Goal: Task Accomplishment & Management: Manage account settings

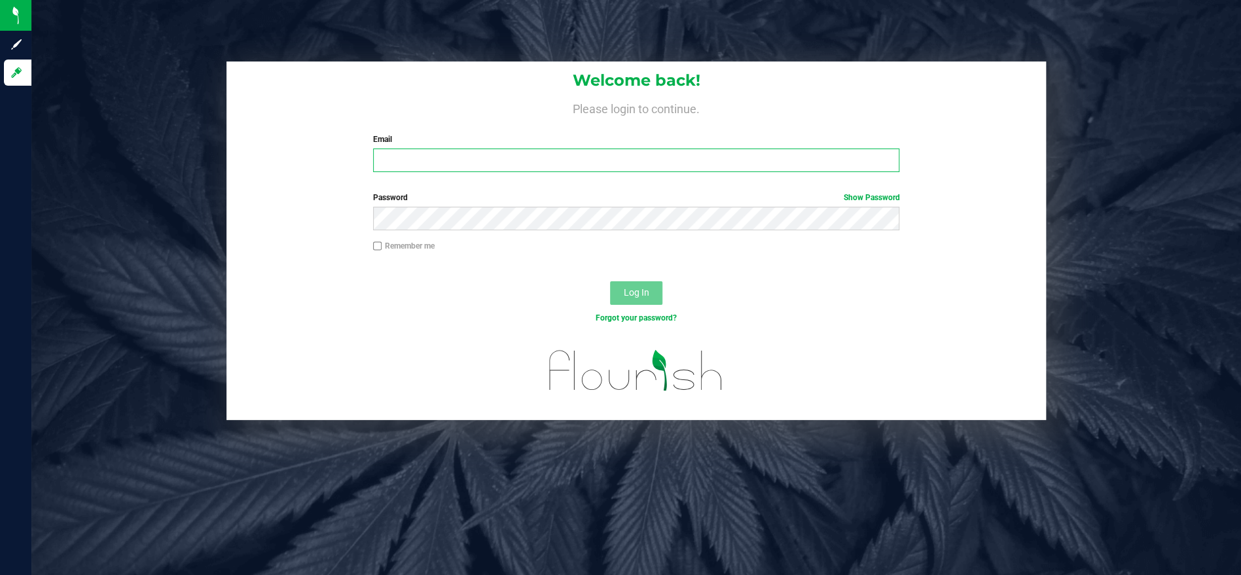
type input "torikonecny@heyawellness.com"
click at [688, 263] on div "Remember me" at bounding box center [635, 252] width 819 height 25
click at [649, 291] on button "Log In" at bounding box center [636, 293] width 52 height 24
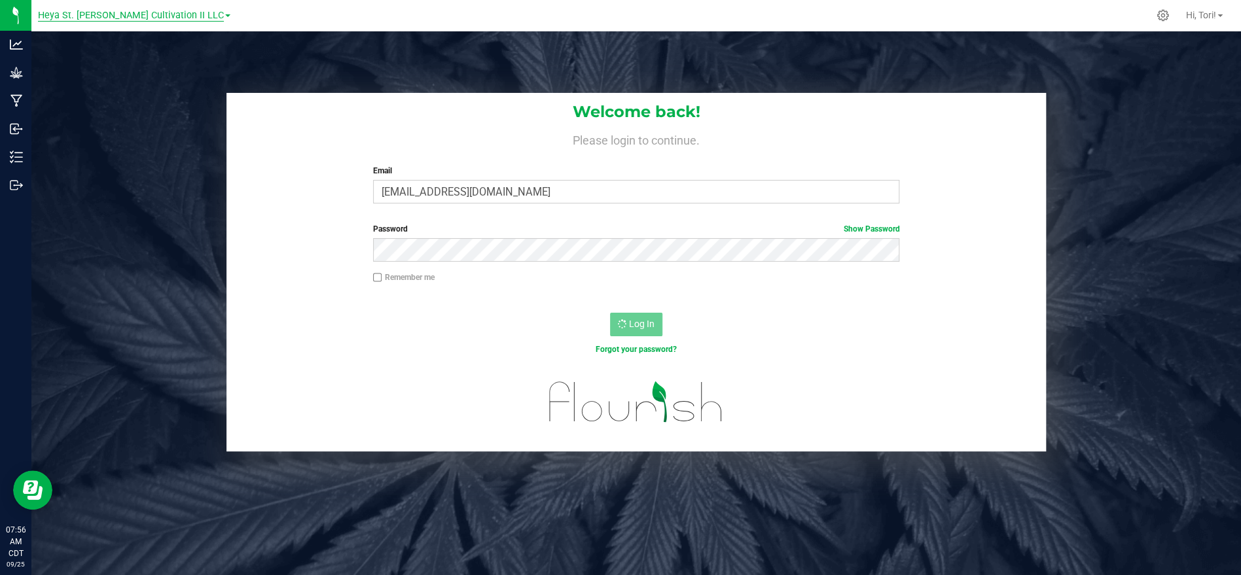
click at [181, 15] on span "Heya St. [PERSON_NAME] Cultivation II LLC" at bounding box center [131, 16] width 186 height 12
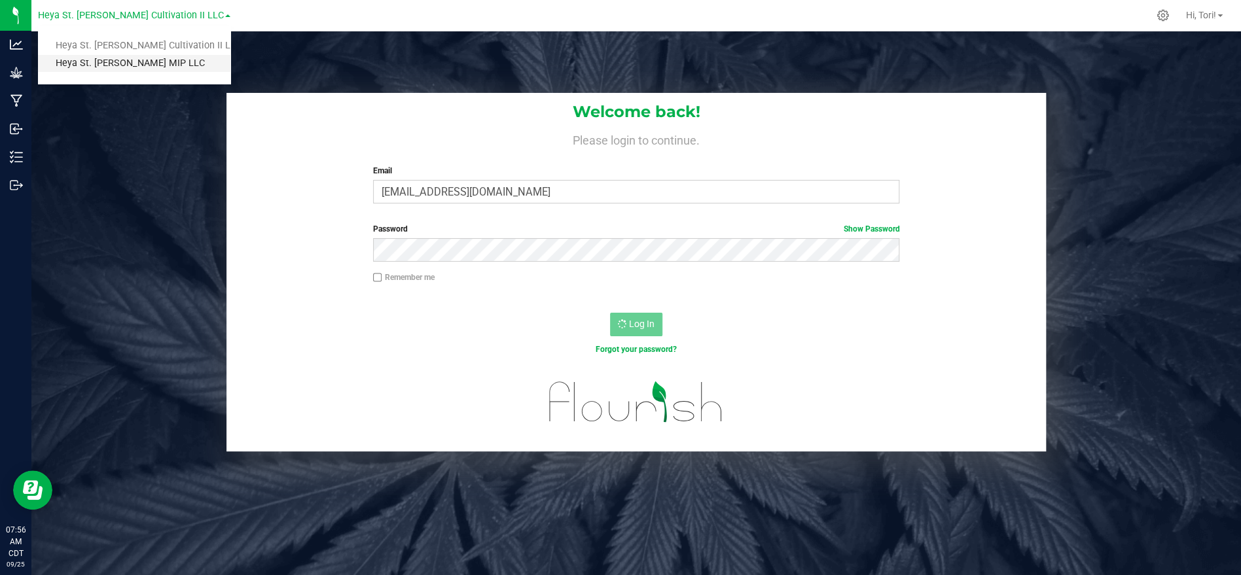
click at [175, 62] on link "Heya St. [PERSON_NAME] MIP LLC" at bounding box center [134, 64] width 192 height 18
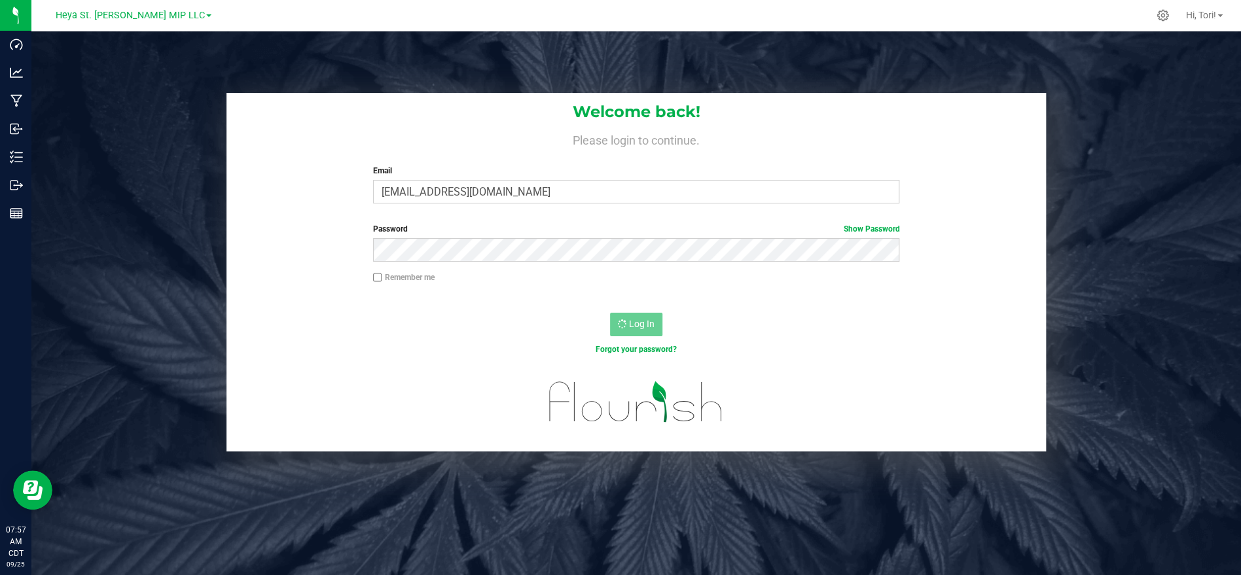
click at [626, 311] on div "Log In" at bounding box center [635, 329] width 819 height 44
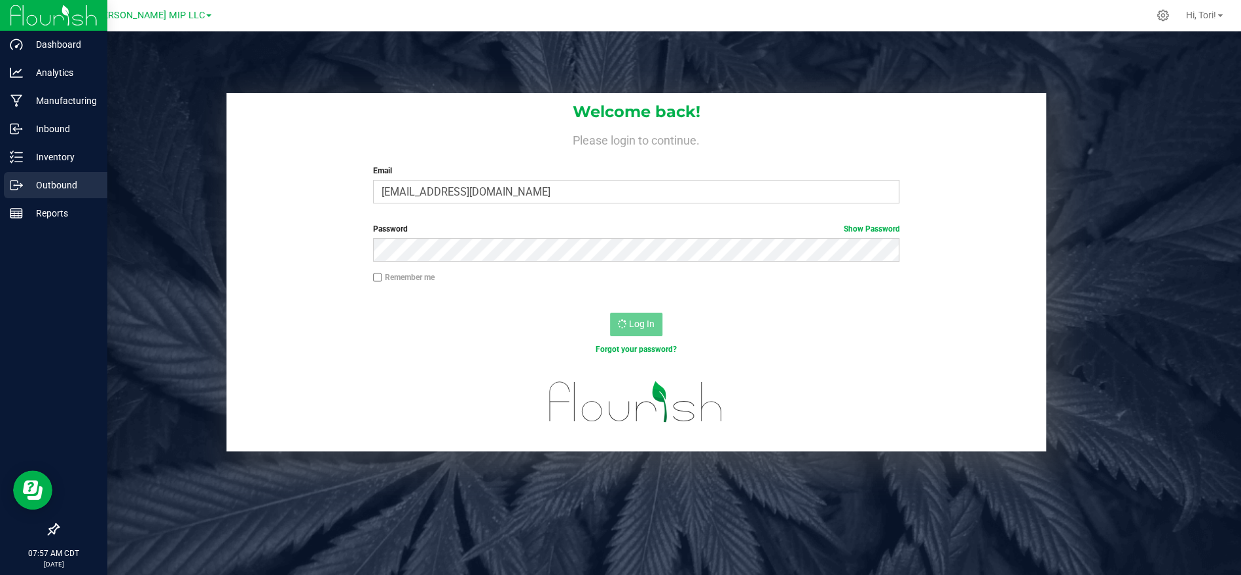
click at [58, 190] on p "Outbound" at bounding box center [62, 185] width 79 height 16
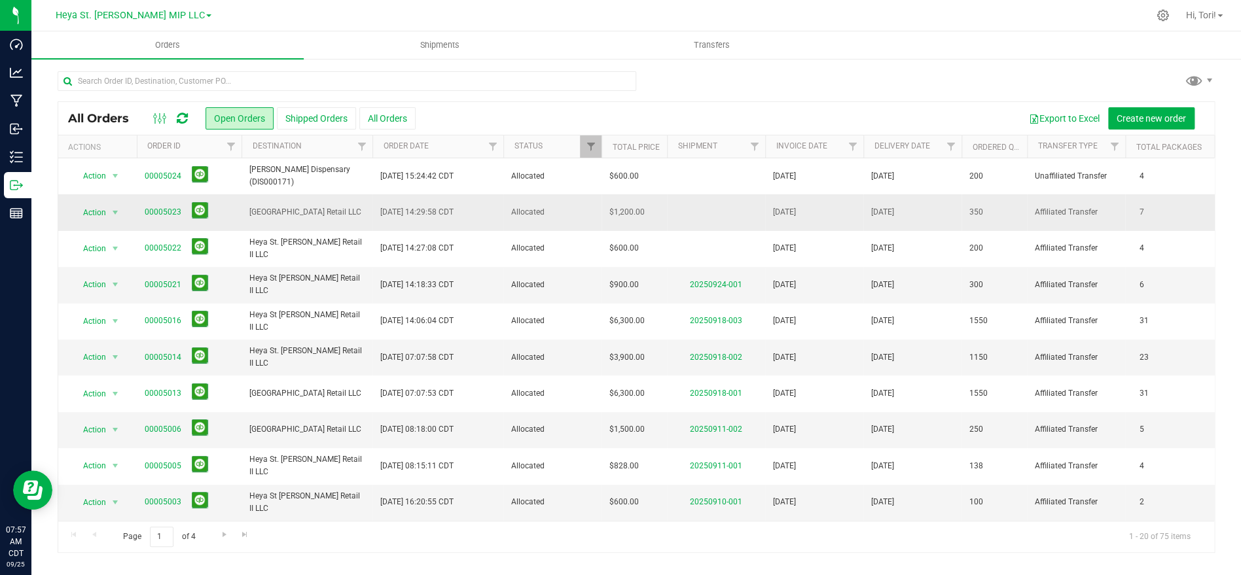
click at [416, 198] on td "[DATE] 14:29:58 CDT" at bounding box center [437, 212] width 131 height 36
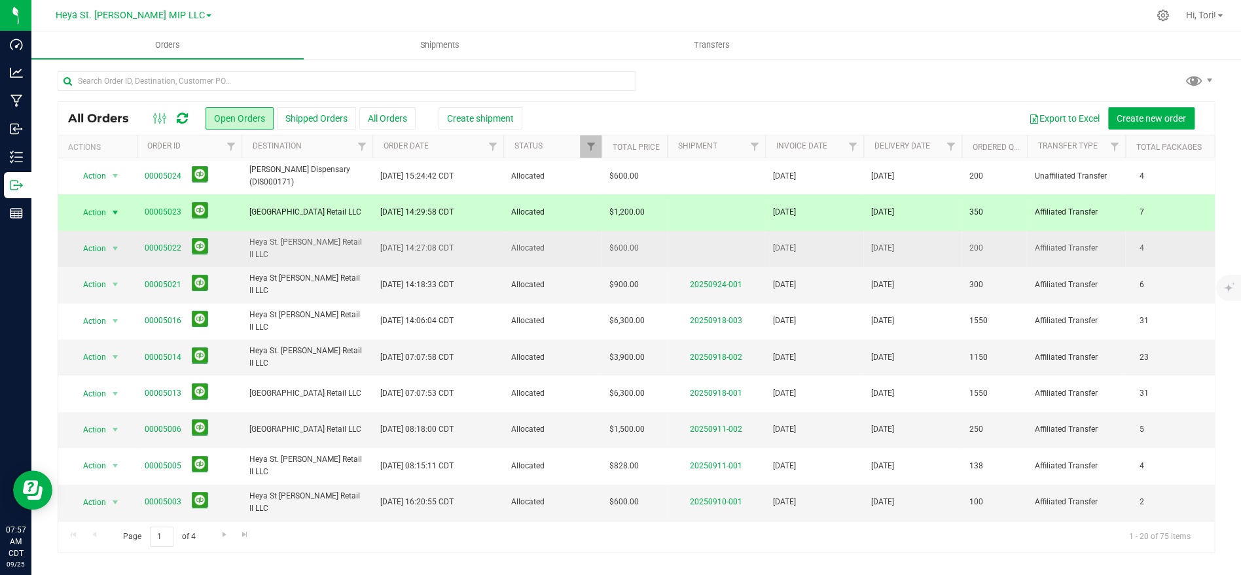
click at [384, 243] on span "[DATE] 14:27:08 CDT" at bounding box center [416, 248] width 73 height 12
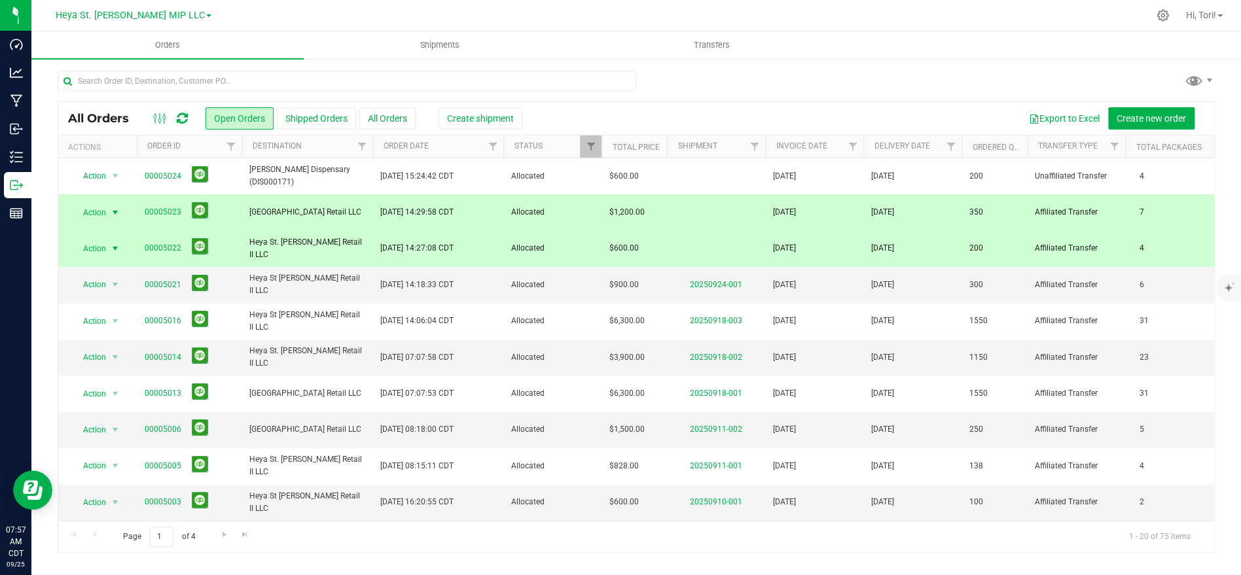
click at [382, 212] on span "[DATE] 14:29:58 CDT" at bounding box center [416, 212] width 73 height 12
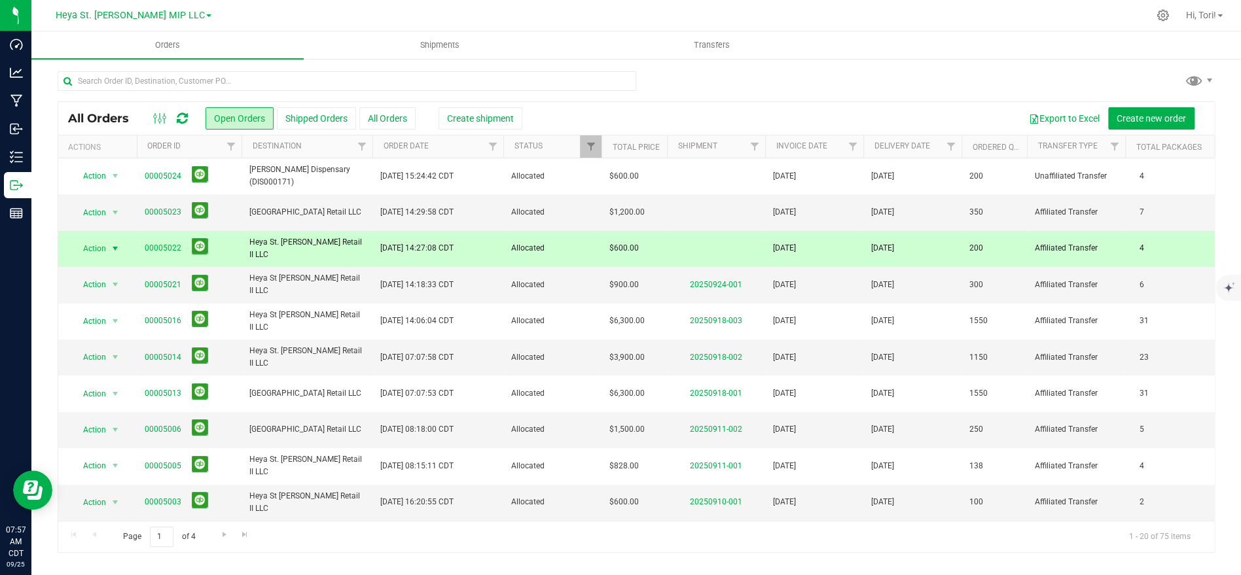
click at [382, 262] on td "[DATE] 14:27:08 CDT" at bounding box center [437, 249] width 131 height 36
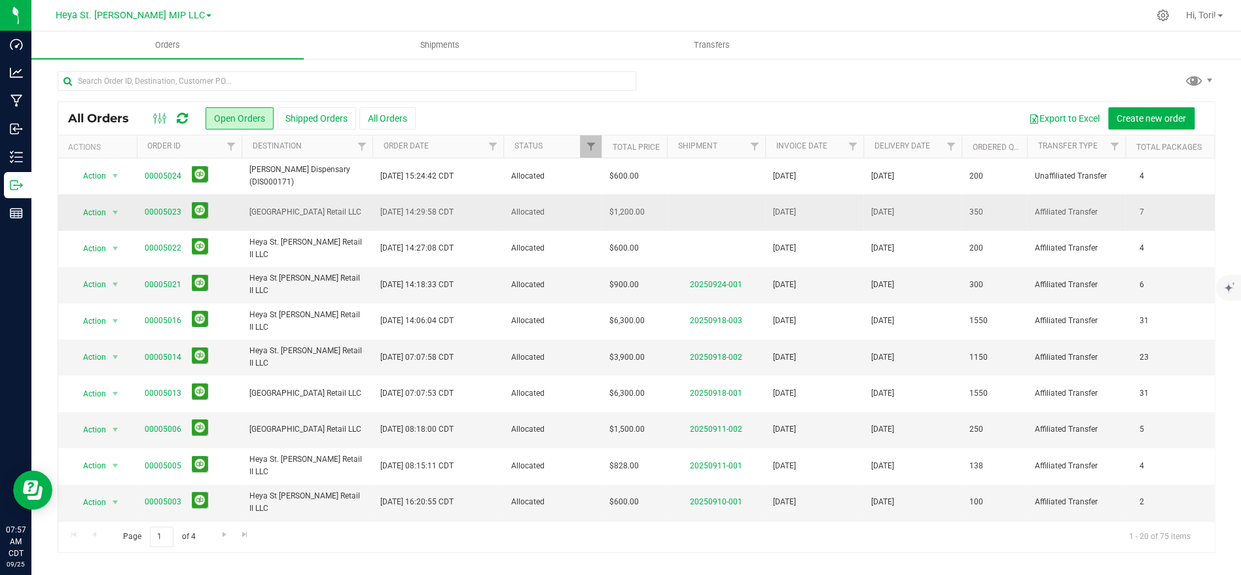
click at [382, 221] on td "[DATE] 14:29:58 CDT" at bounding box center [437, 212] width 131 height 36
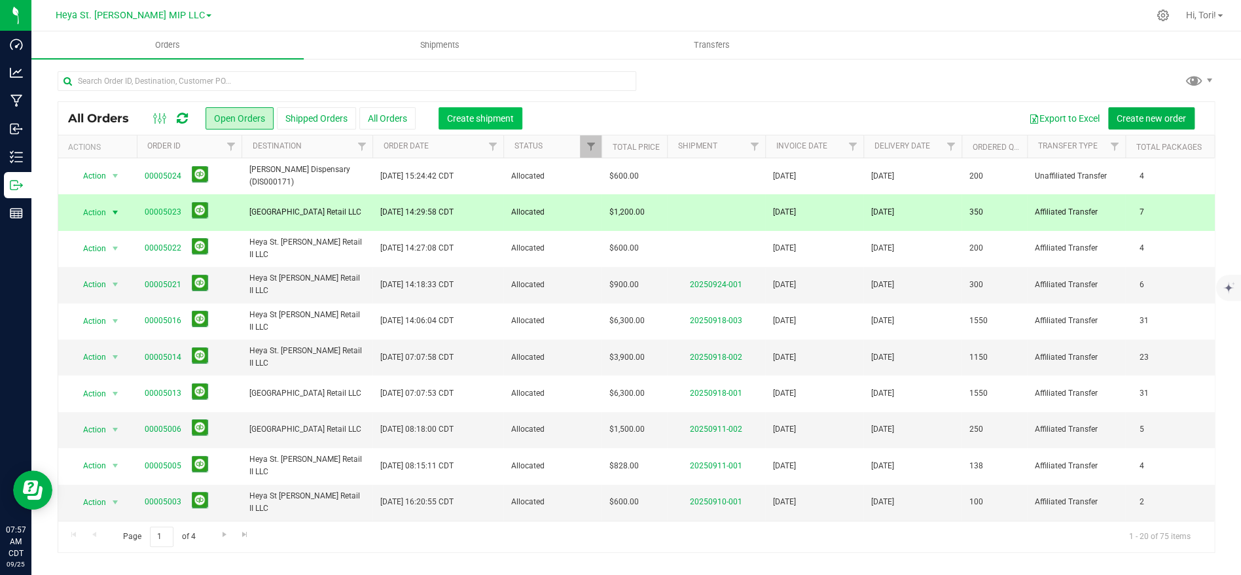
click at [459, 111] on button "Create shipment" at bounding box center [480, 118] width 84 height 22
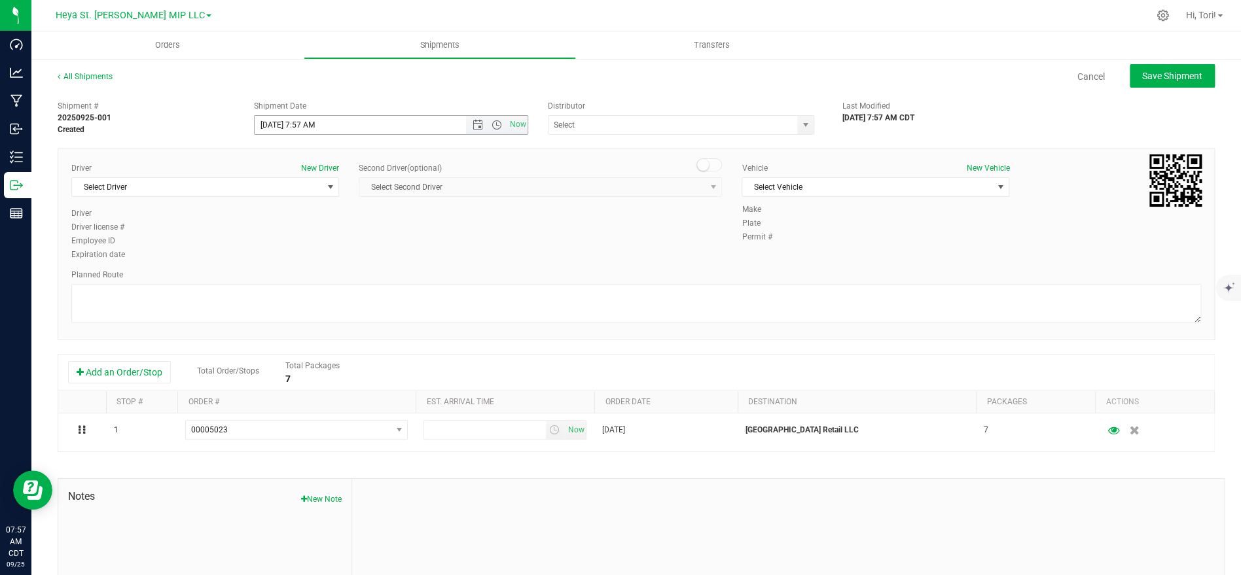
click at [419, 128] on input "9/25/2025 7:57 AM" at bounding box center [372, 125] width 234 height 18
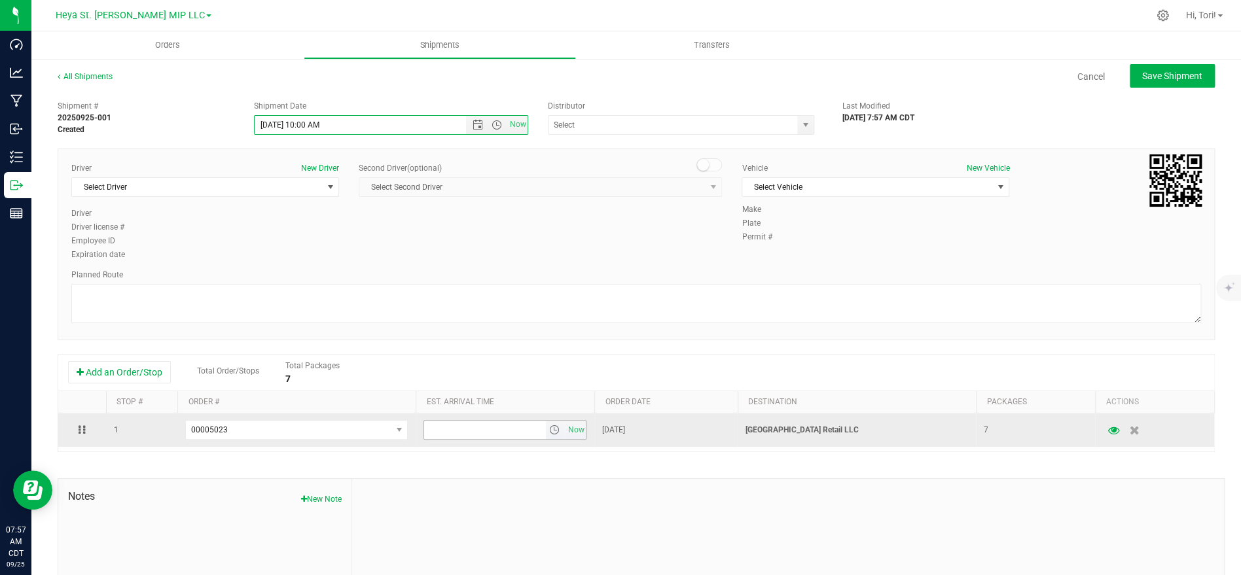
type input "[DATE] 10:00 AM"
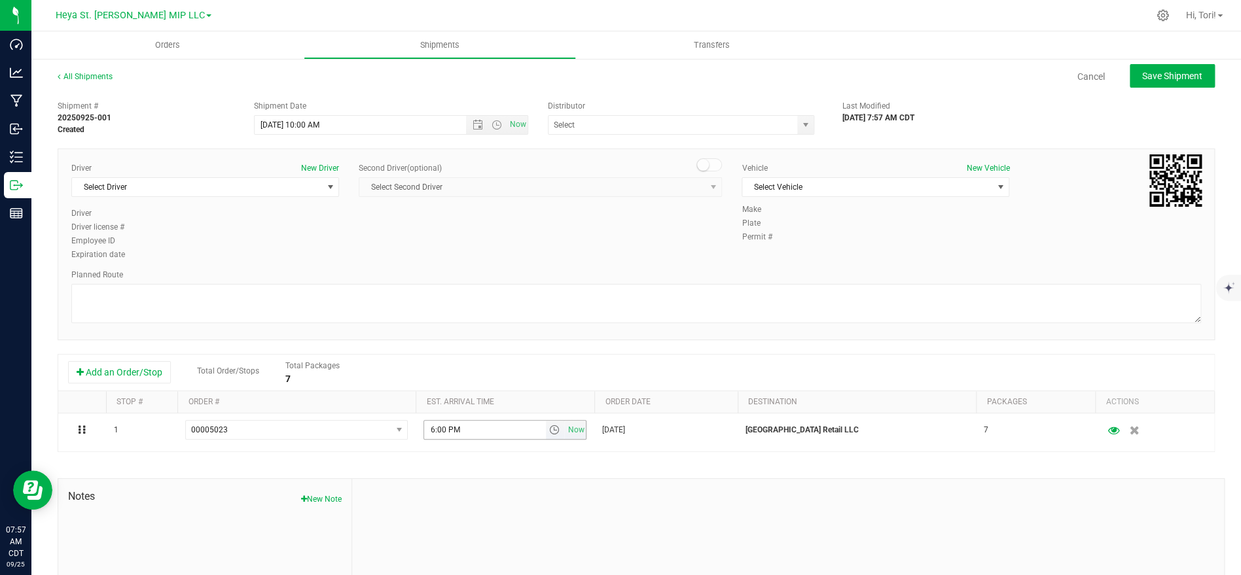
click at [508, 429] on input "6:00 PM" at bounding box center [484, 430] width 121 height 18
type input "12:00 PM"
click at [579, 120] on input "text" at bounding box center [668, 125] width 241 height 18
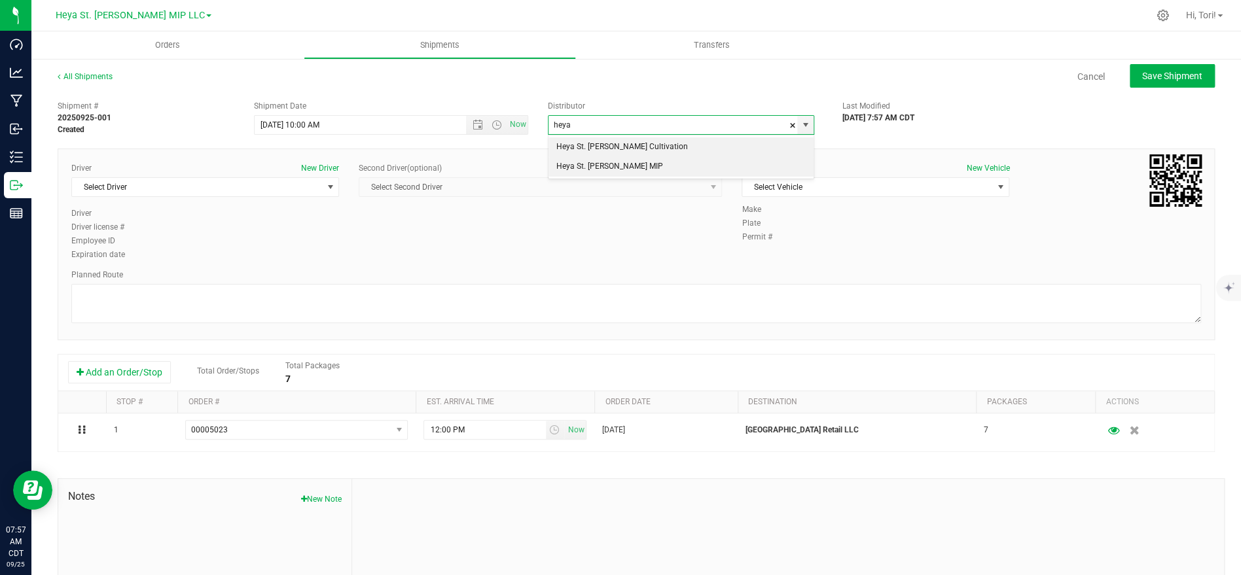
click at [672, 172] on li "Heya St. [PERSON_NAME] MIP" at bounding box center [680, 167] width 265 height 20
type input "Heya St. [PERSON_NAME] MIP"
click at [808, 190] on span "Select Vehicle" at bounding box center [867, 187] width 250 height 18
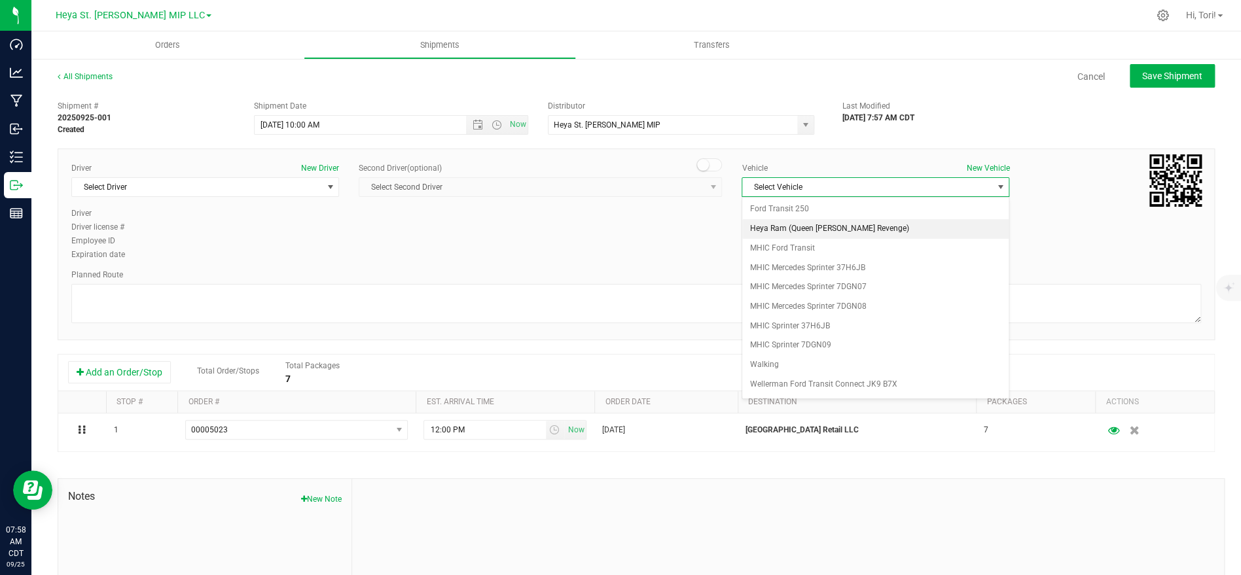
click at [824, 230] on li "Heya Ram (Queen [PERSON_NAME] Revenge)" at bounding box center [875, 229] width 266 height 20
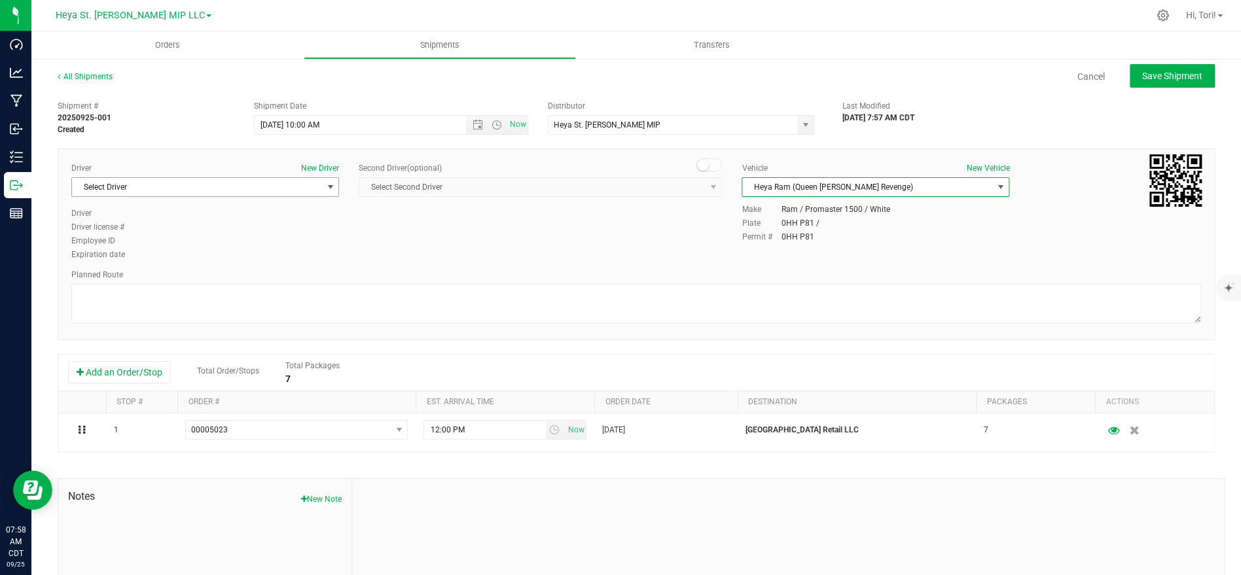
click at [258, 185] on span "Select Driver" at bounding box center [197, 187] width 250 height 18
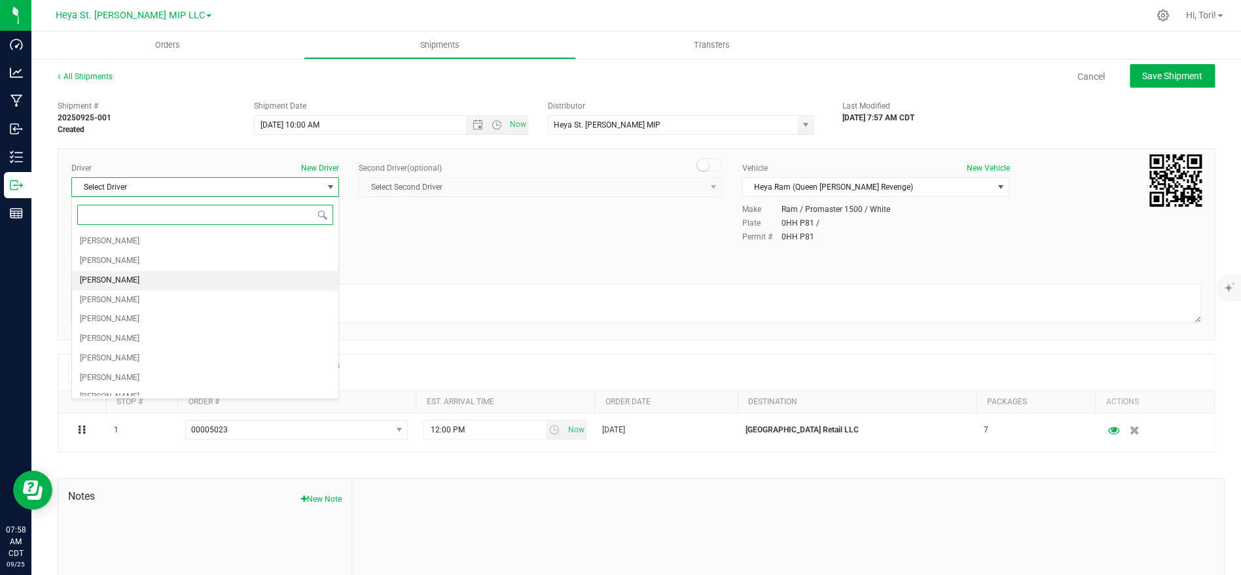
click at [213, 284] on li "[PERSON_NAME]" at bounding box center [205, 281] width 266 height 20
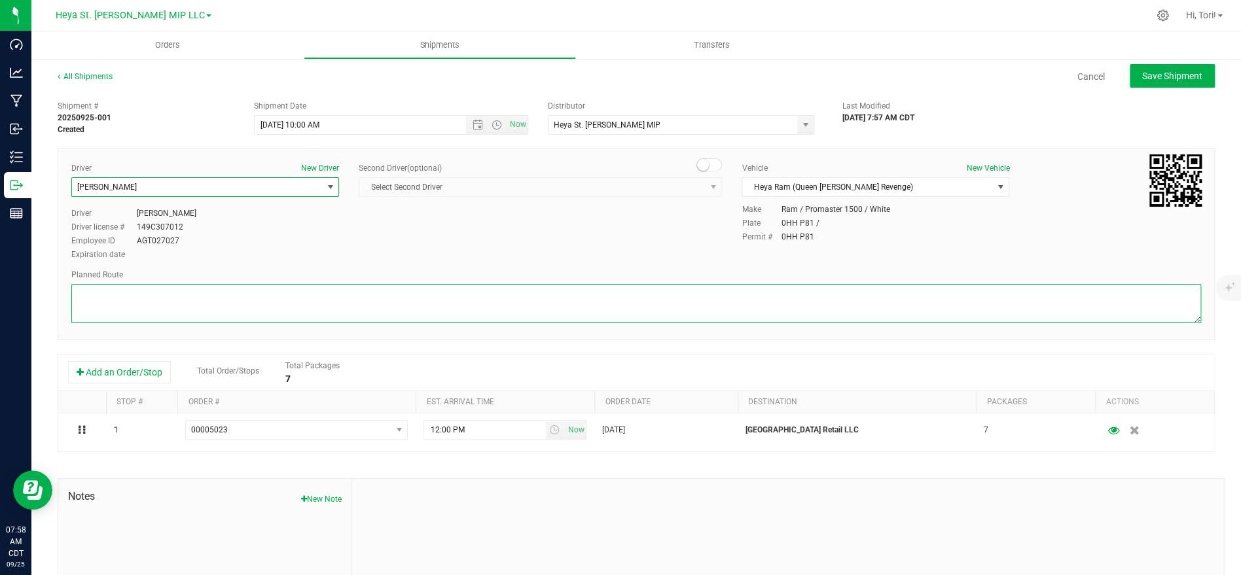
click at [468, 303] on textarea at bounding box center [635, 303] width 1129 height 39
paste textarea "Get on I-70 W in Bridgeton from International Plaza Dr, Cypress Rd and Exit 235…"
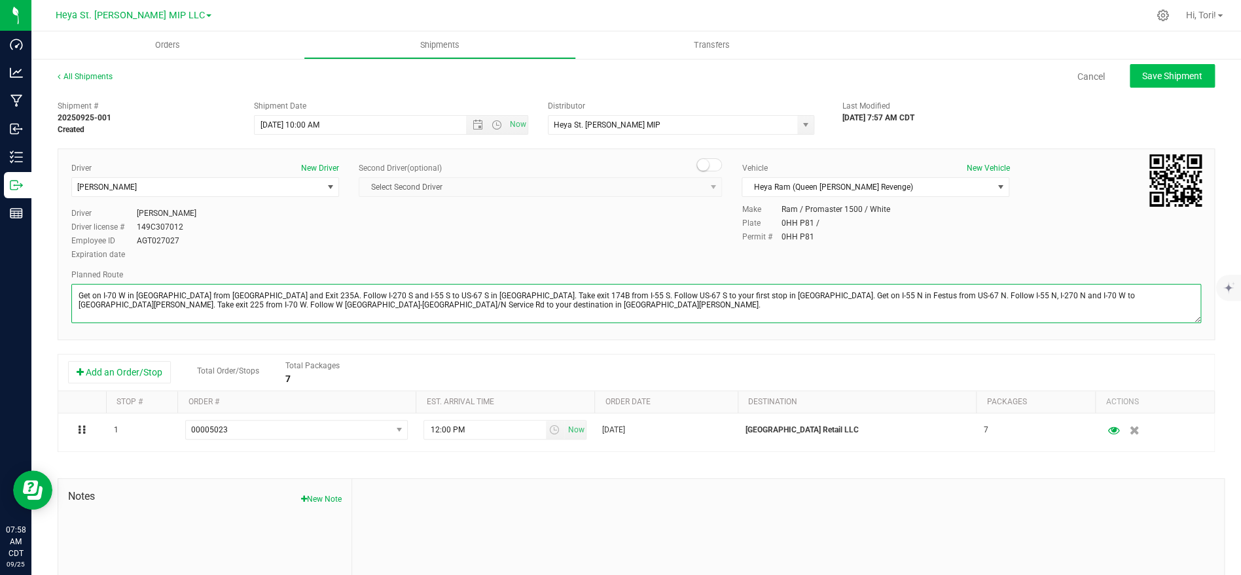
type textarea "Get on I-70 W in Bridgeton from International Plaza Dr, Cypress Rd and Exit 235…"
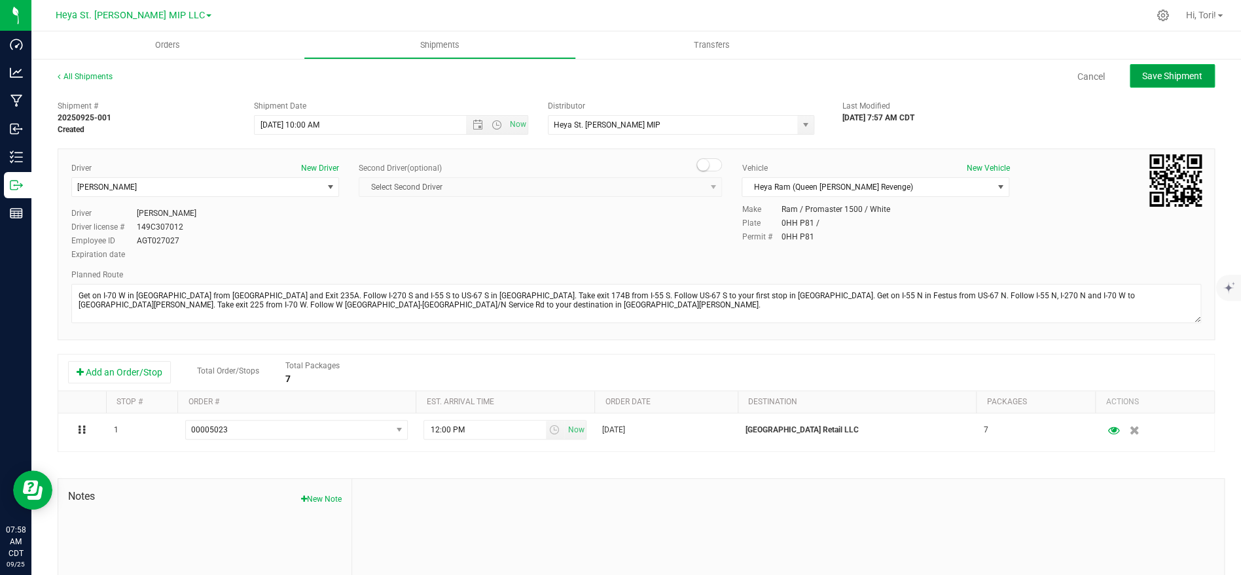
click at [1175, 77] on span "Save Shipment" at bounding box center [1172, 76] width 60 height 10
type input "[DATE] 3:00 PM"
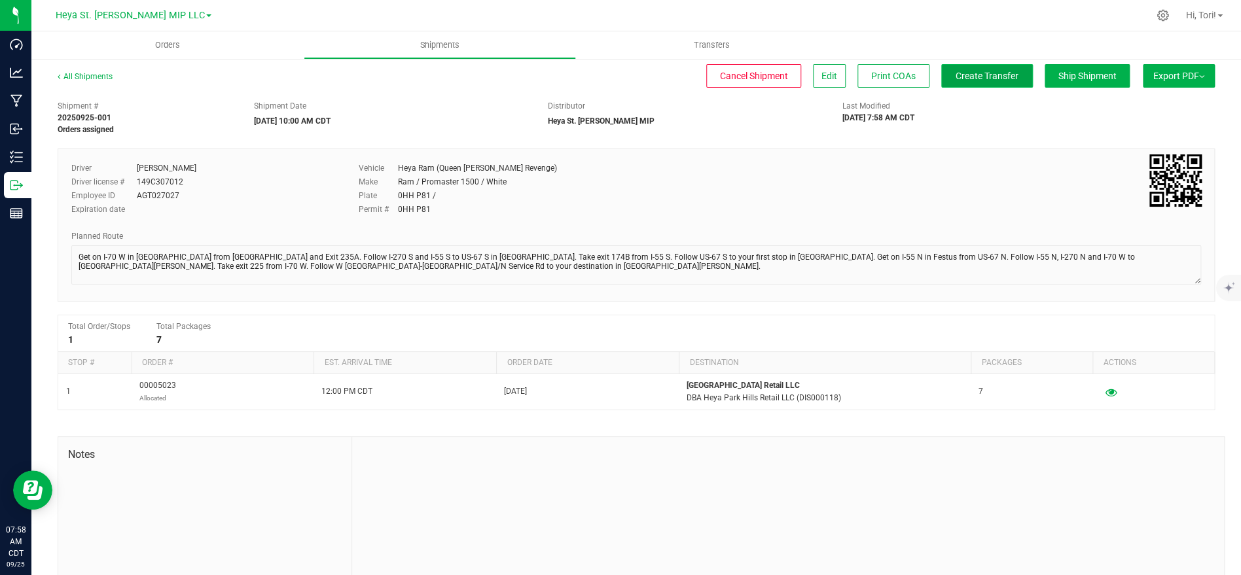
click at [1002, 80] on span "Create Transfer" at bounding box center [986, 76] width 63 height 10
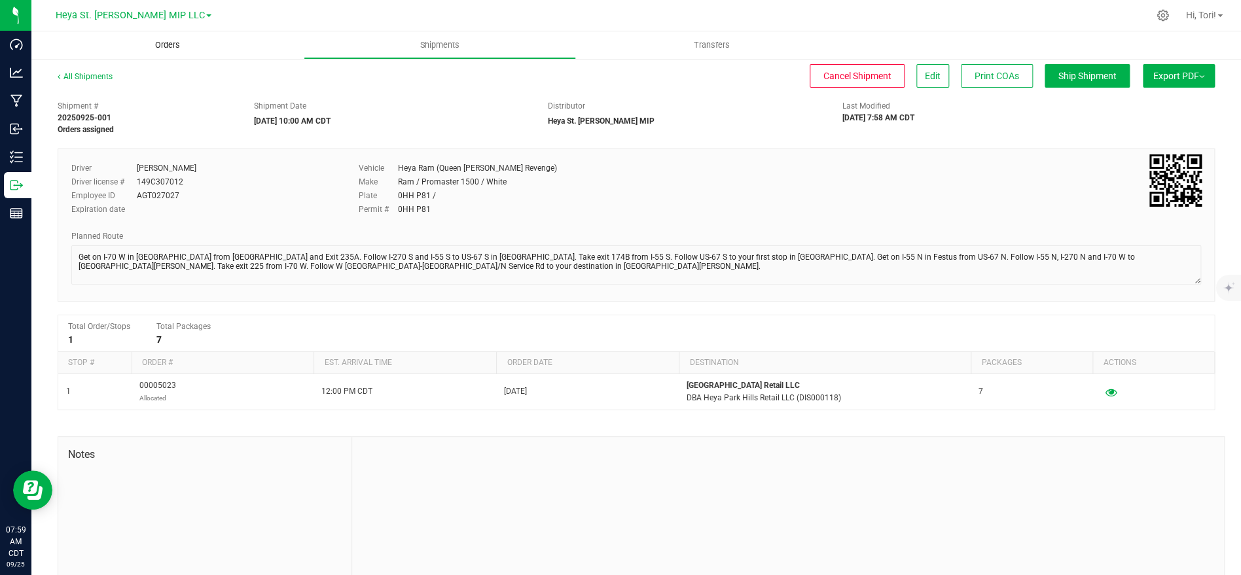
click at [149, 47] on span "Orders" at bounding box center [167, 45] width 60 height 12
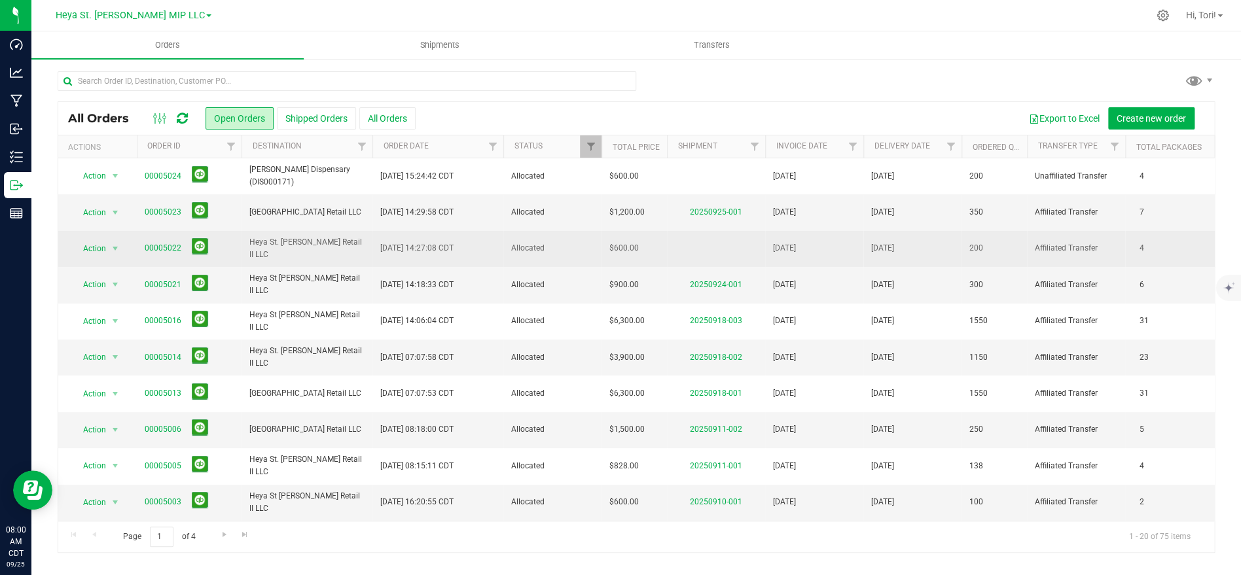
click at [381, 251] on span "Sep 24, 2025 14:27:08 CDT" at bounding box center [416, 248] width 73 height 12
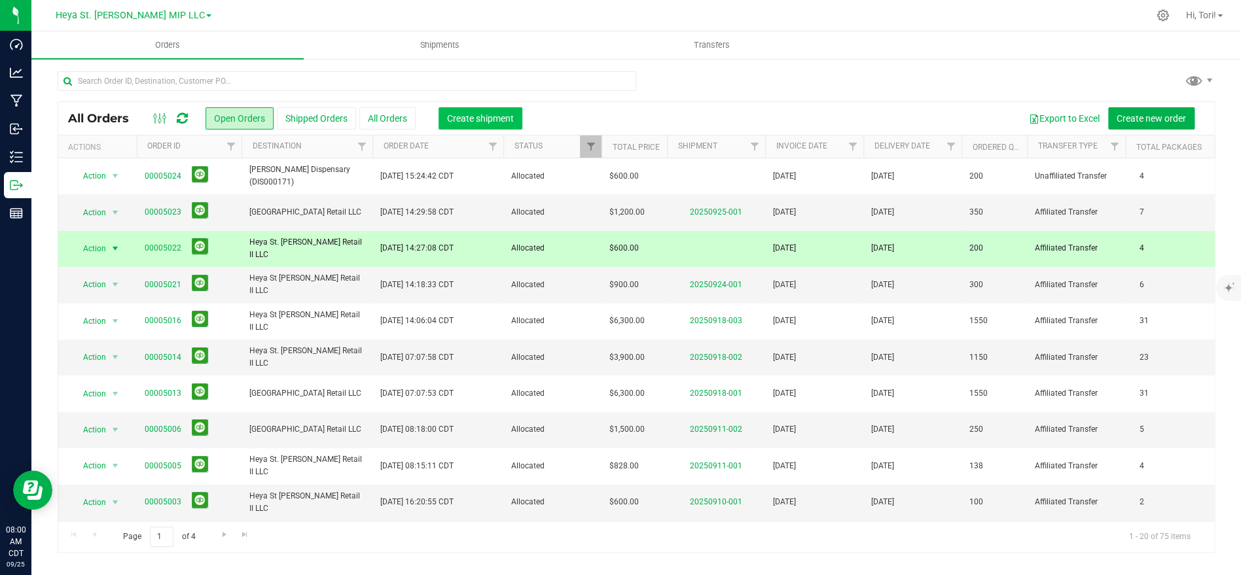
click at [474, 126] on button "Create shipment" at bounding box center [480, 118] width 84 height 22
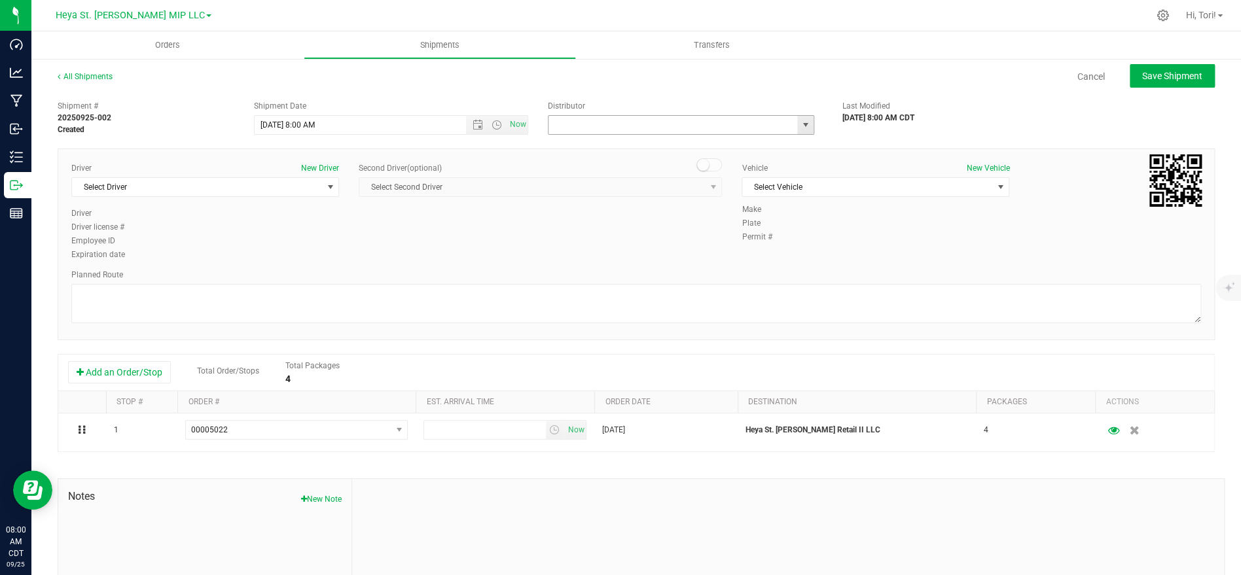
click at [680, 120] on input "text" at bounding box center [668, 125] width 241 height 18
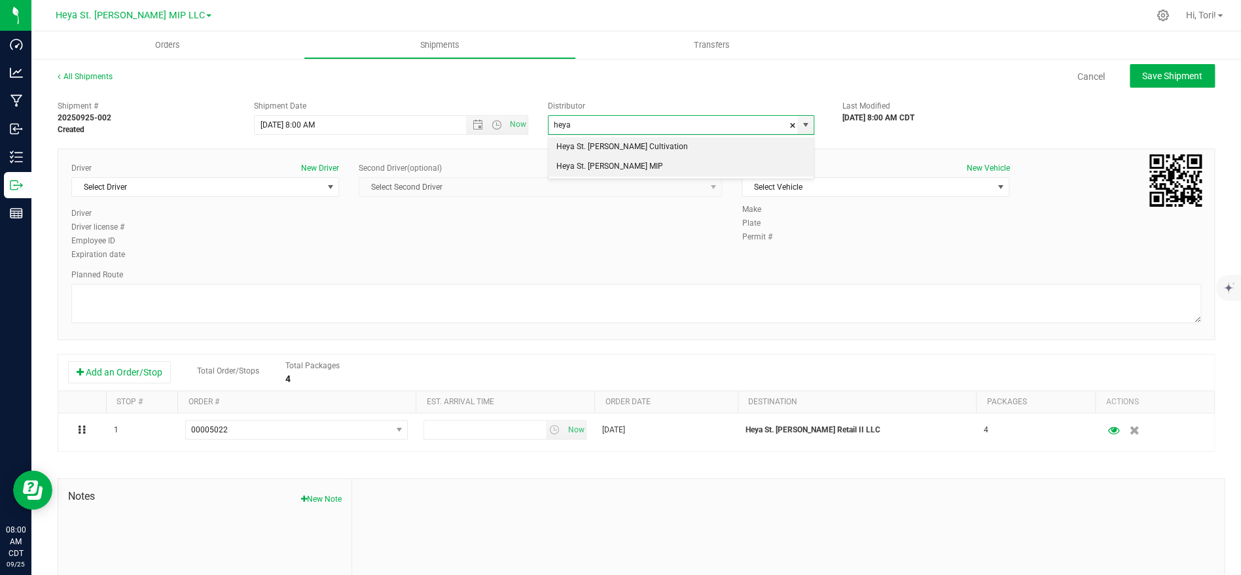
click at [636, 168] on li "Heya St. [PERSON_NAME] MIP" at bounding box center [680, 167] width 265 height 20
type input "Heya St. [PERSON_NAME] MIP"
click at [780, 194] on span "Select Vehicle" at bounding box center [867, 187] width 250 height 18
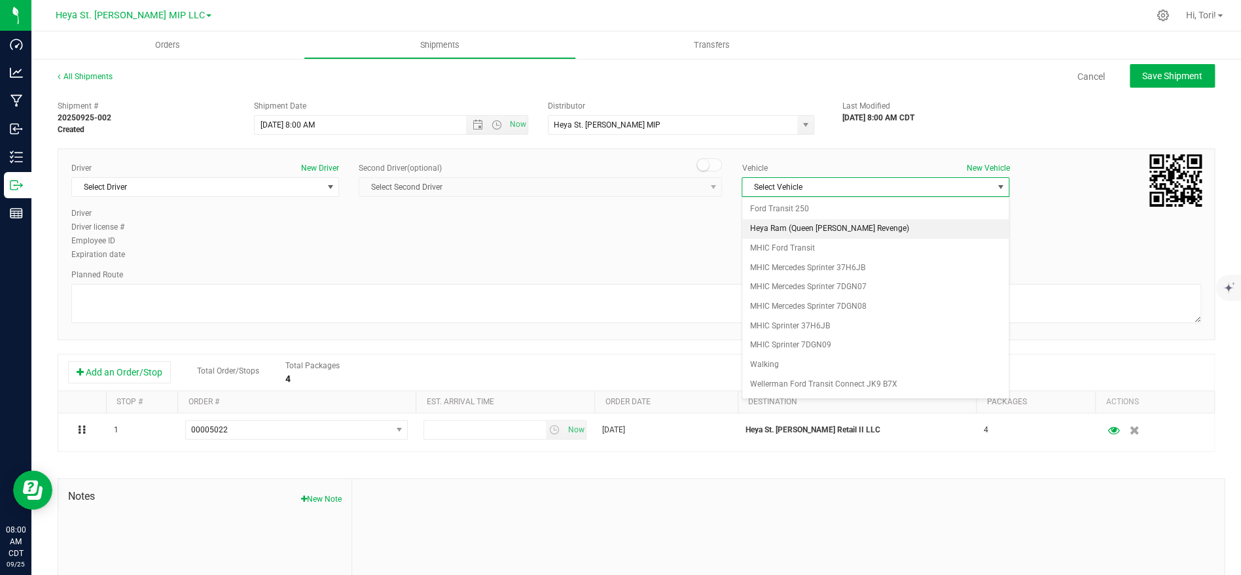
click at [798, 231] on li "Heya Ram (Queen [PERSON_NAME] Revenge)" at bounding box center [875, 229] width 266 height 20
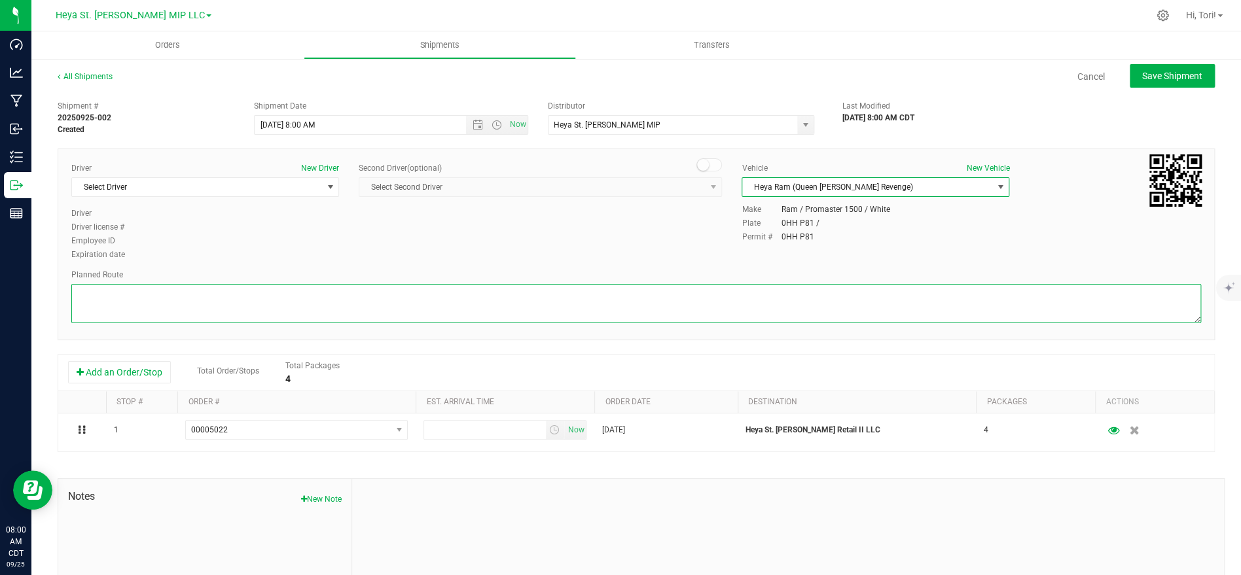
click at [785, 288] on textarea at bounding box center [635, 303] width 1129 height 39
click at [550, 294] on textarea at bounding box center [635, 303] width 1129 height 39
paste textarea "Get on I-70 W in Bridgeton from International Plaza Dr, Cypress Rd and Exit 235…"
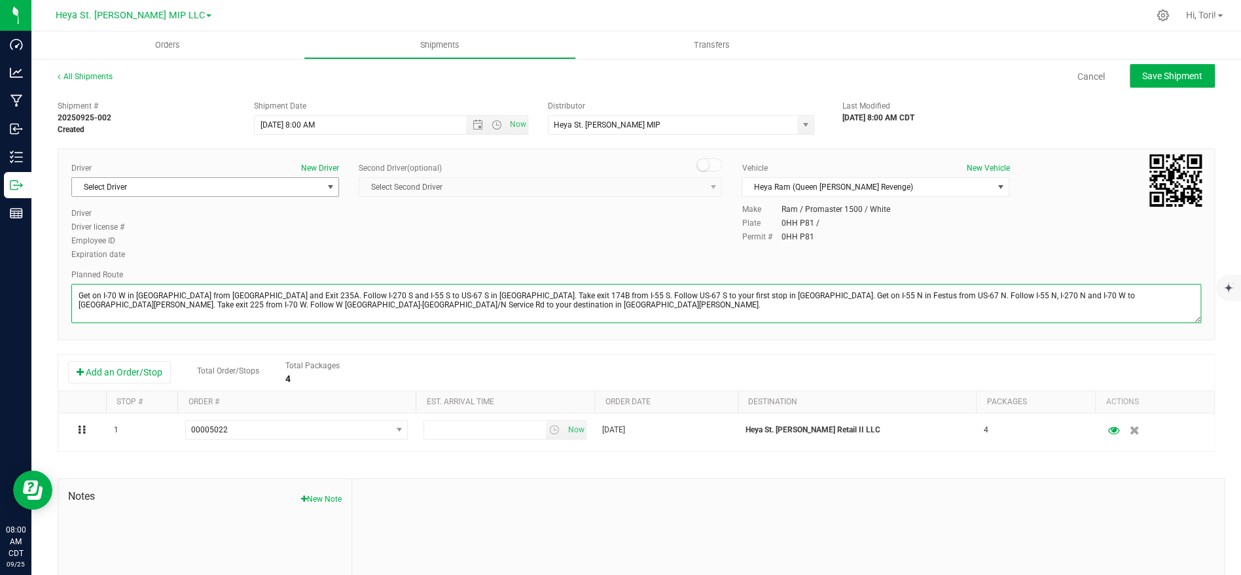
type textarea "Get on I-70 W in Bridgeton from International Plaza Dr, Cypress Rd and Exit 235…"
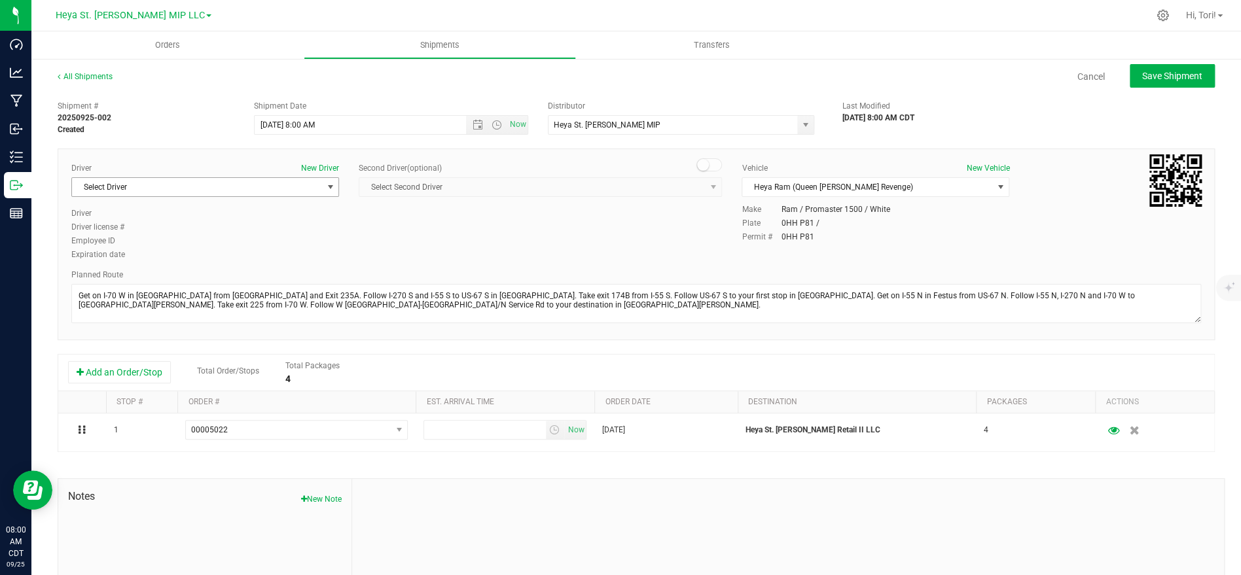
click at [290, 194] on span "Select Driver" at bounding box center [197, 187] width 250 height 18
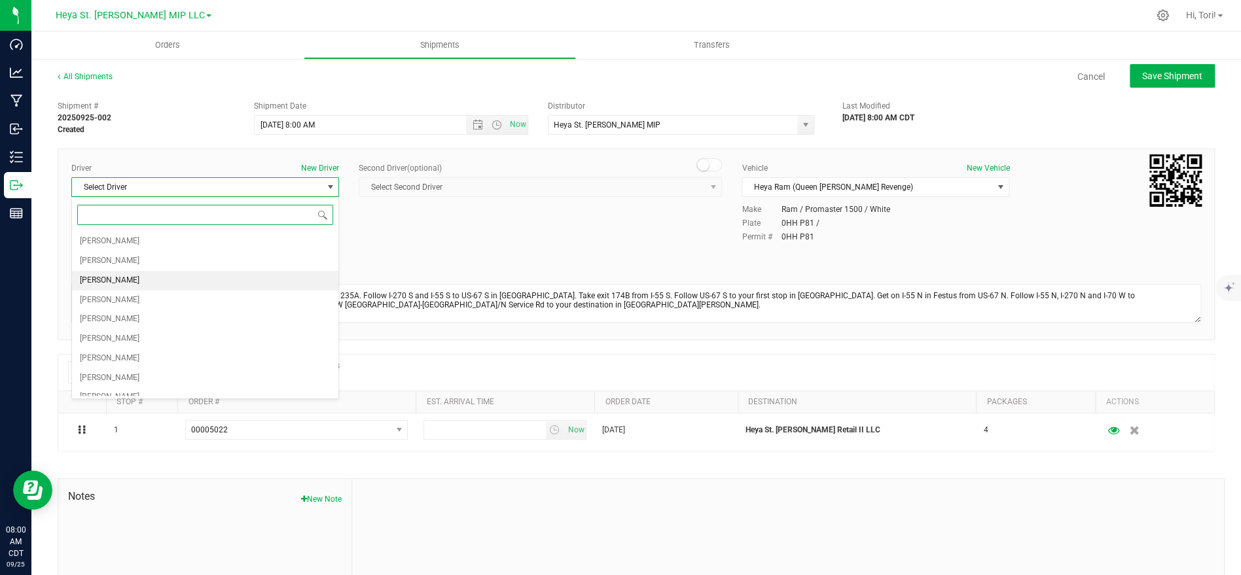
click at [220, 283] on li "[PERSON_NAME]" at bounding box center [205, 281] width 266 height 20
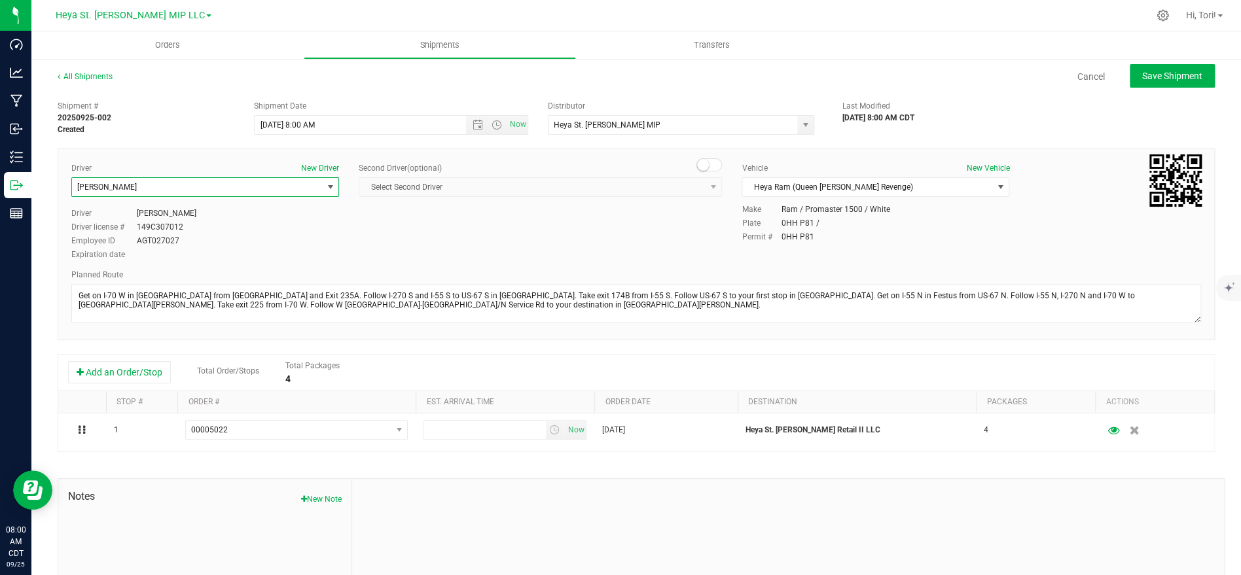
click at [412, 260] on div "Driver New Driver Richard Goist Select Driver Duane Bochantin Connor Cervantes …" at bounding box center [636, 212] width 1149 height 100
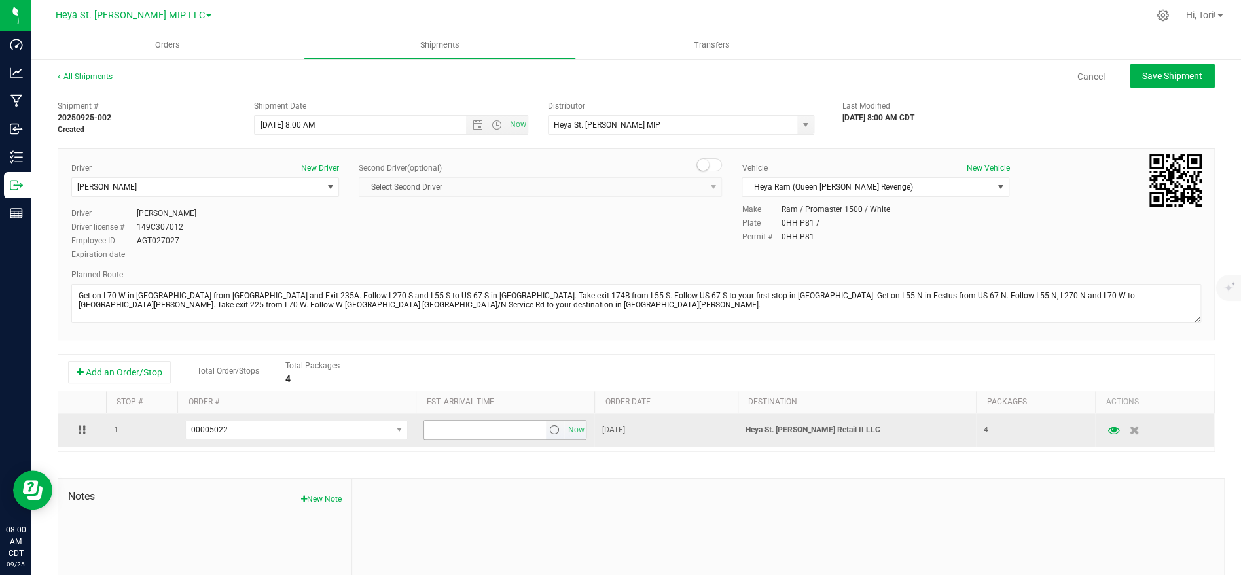
click at [508, 437] on input "text" at bounding box center [484, 430] width 121 height 18
click at [516, 430] on input "text" at bounding box center [484, 430] width 121 height 18
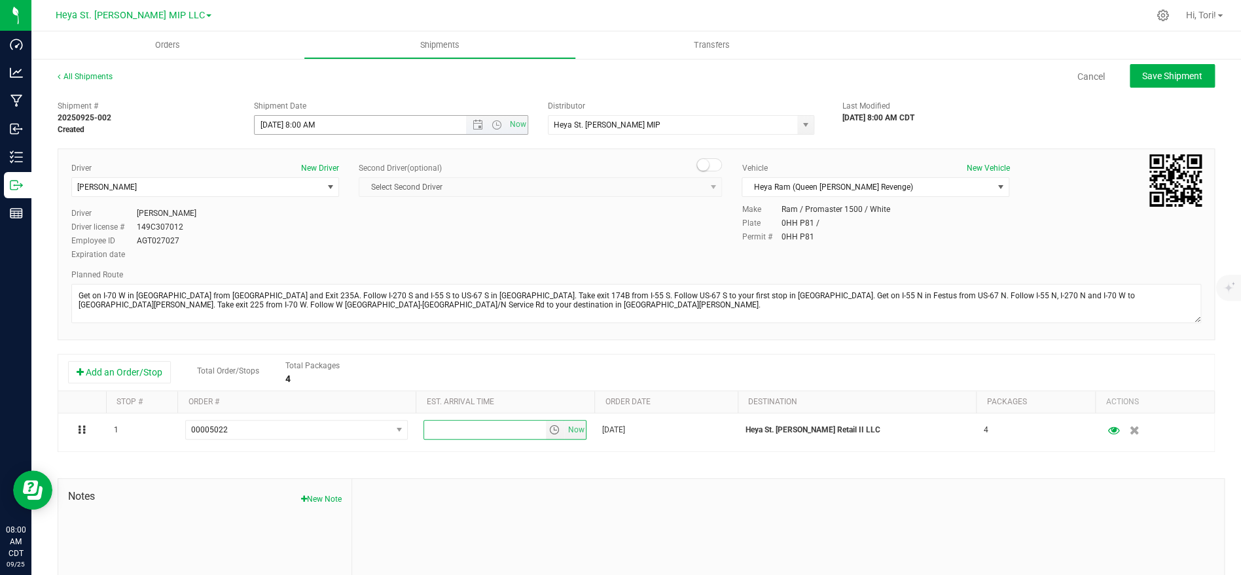
click at [383, 130] on input "9/25/2025 8:00 AM" at bounding box center [372, 125] width 234 height 18
click at [375, 122] on input "9/25/2025 8:00 AM" at bounding box center [372, 125] width 234 height 18
drag, startPoint x: 304, startPoint y: 119, endPoint x: 330, endPoint y: 135, distance: 30.9
click at [304, 120] on input "9/25/2025 8:00 AM" at bounding box center [372, 125] width 234 height 18
type input "9/25/2025 10:00 AM"
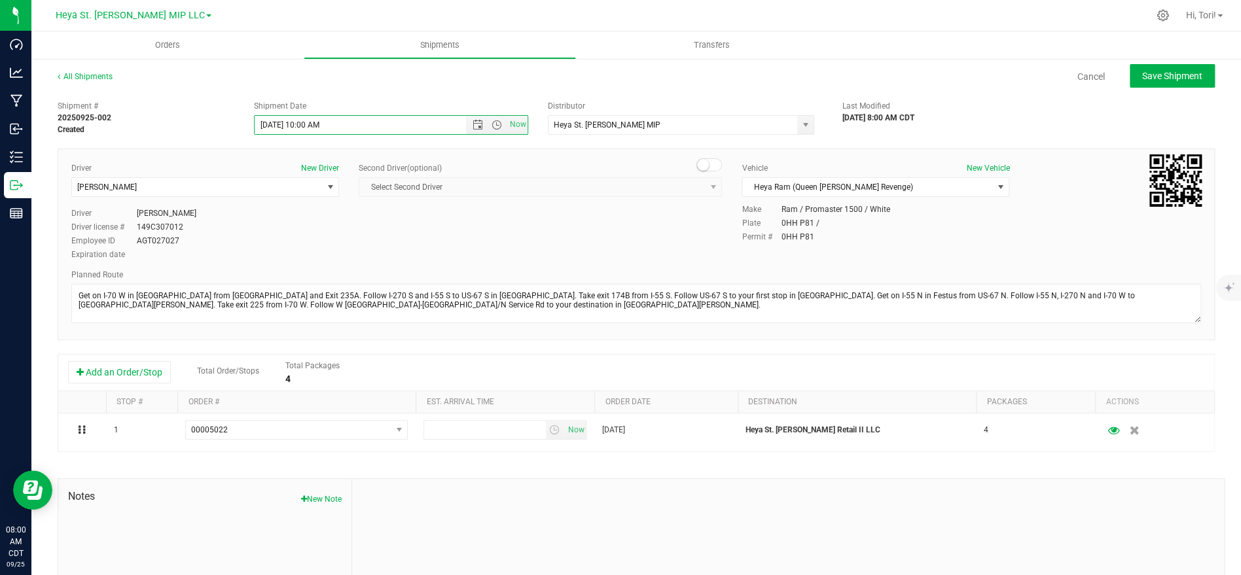
click at [599, 210] on div "Driver New Driver Richard Goist Select Driver Duane Bochantin Connor Cervantes …" at bounding box center [636, 212] width 1149 height 100
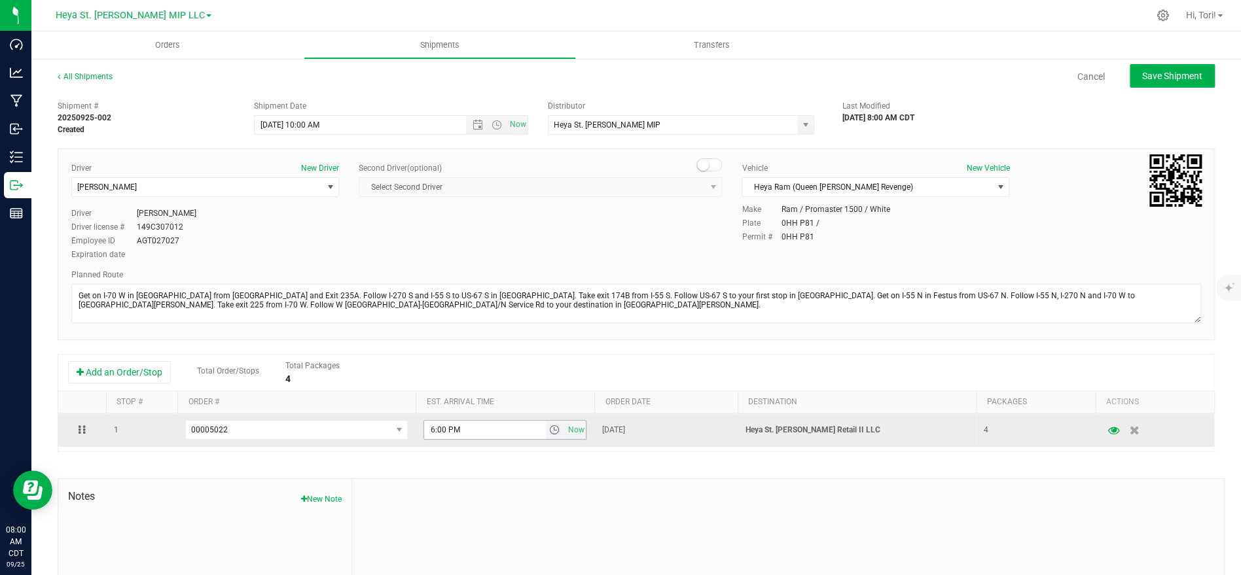
click at [483, 426] on input "6:00 PM" at bounding box center [484, 430] width 121 height 18
type input "3:00 PM"
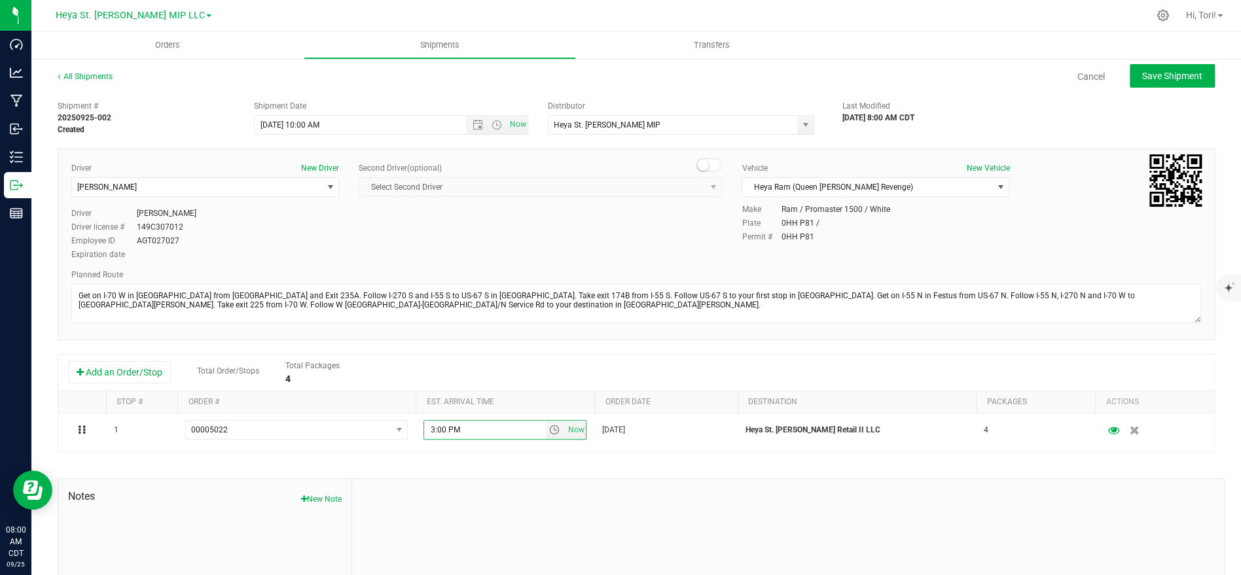
click at [514, 250] on div "Driver New Driver Richard Goist Select Driver Duane Bochantin Connor Cervantes …" at bounding box center [636, 212] width 1149 height 100
click at [1166, 65] on button "Save Shipment" at bounding box center [1171, 76] width 85 height 24
type input "[DATE] 3:00 PM"
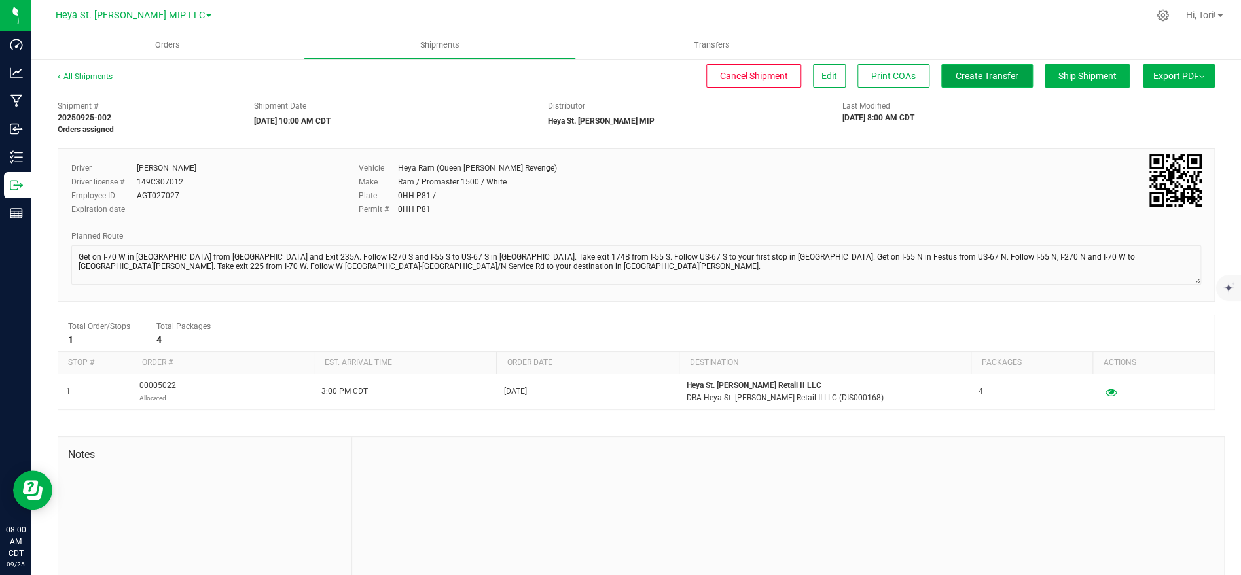
click at [998, 73] on span "Create Transfer" at bounding box center [986, 76] width 63 height 10
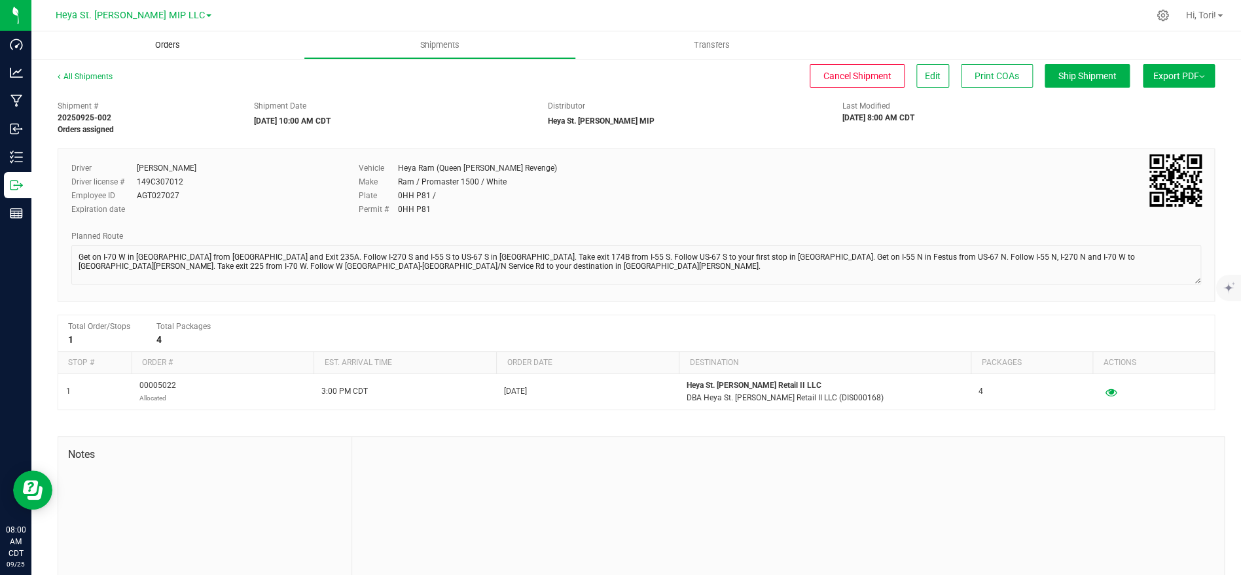
click at [159, 32] on uib-tab-heading "Orders" at bounding box center [167, 44] width 272 height 27
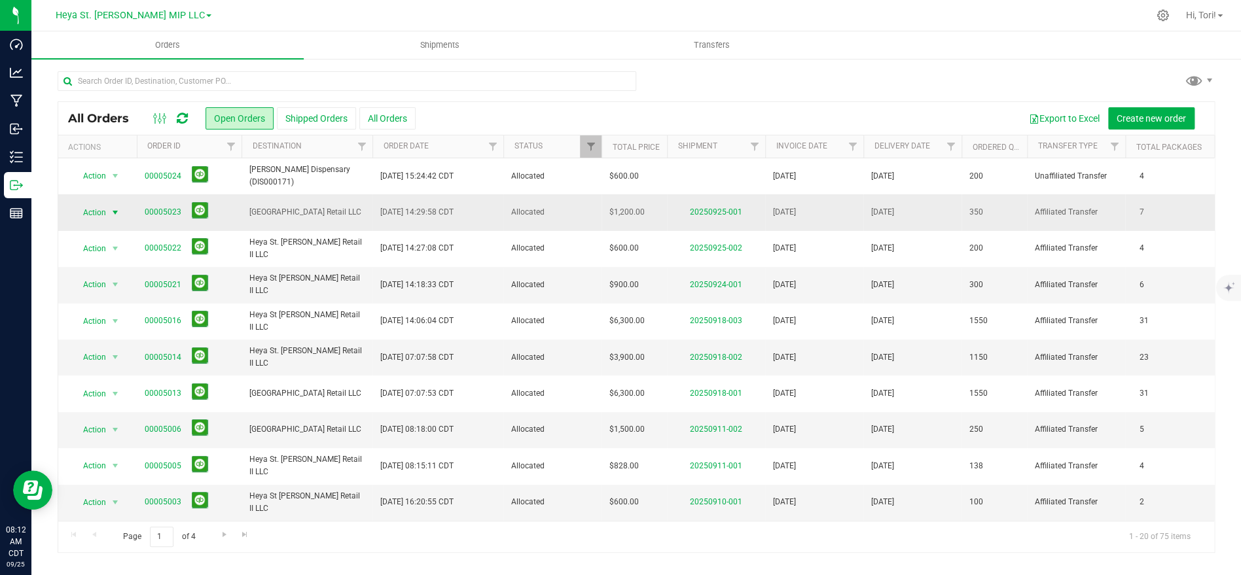
click at [102, 215] on span "Action" at bounding box center [88, 212] width 35 height 18
click at [118, 378] on li "Print invoice" at bounding box center [121, 388] width 98 height 20
click at [98, 219] on span "Action" at bounding box center [88, 212] width 35 height 18
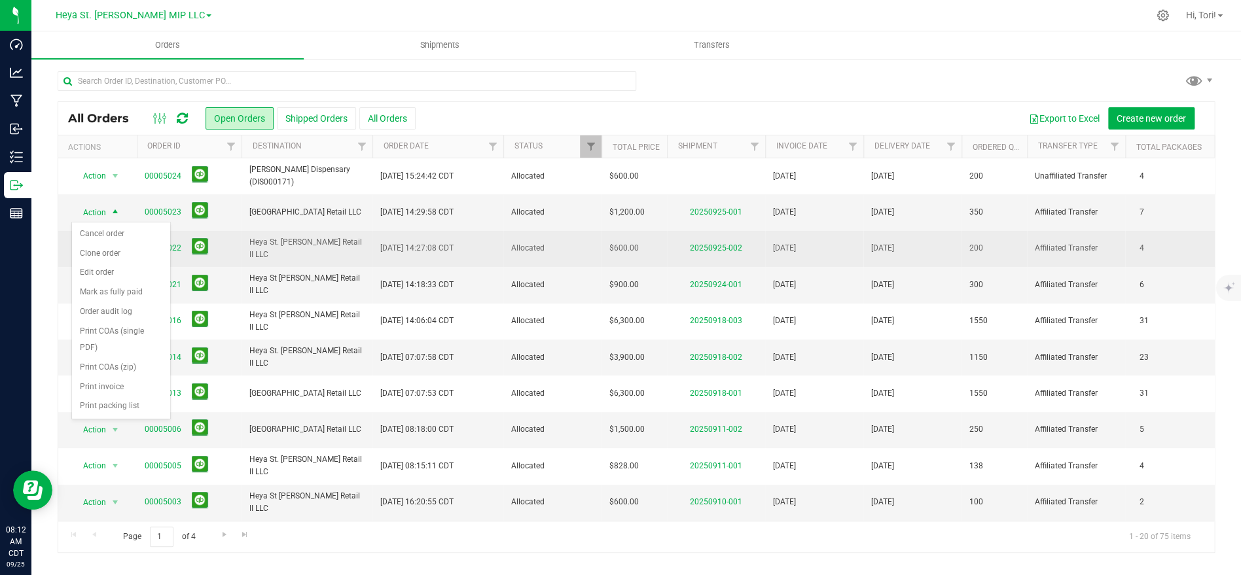
click at [266, 254] on span "Heya St. [PERSON_NAME] Retail II LLC" at bounding box center [306, 248] width 115 height 25
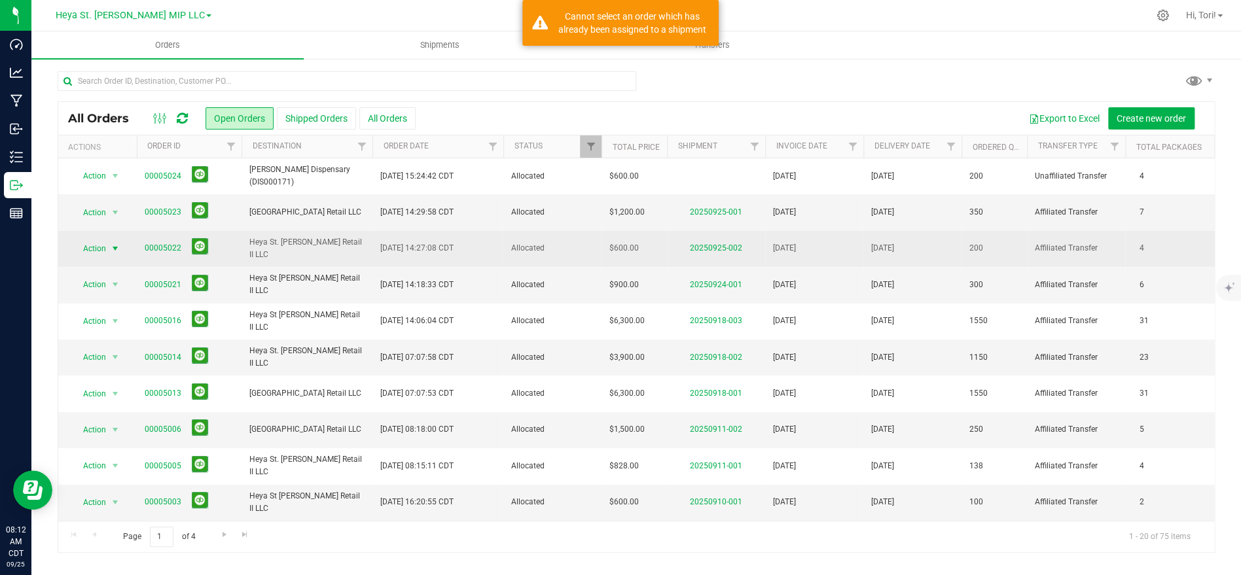
click at [111, 251] on span "select" at bounding box center [115, 248] width 10 height 10
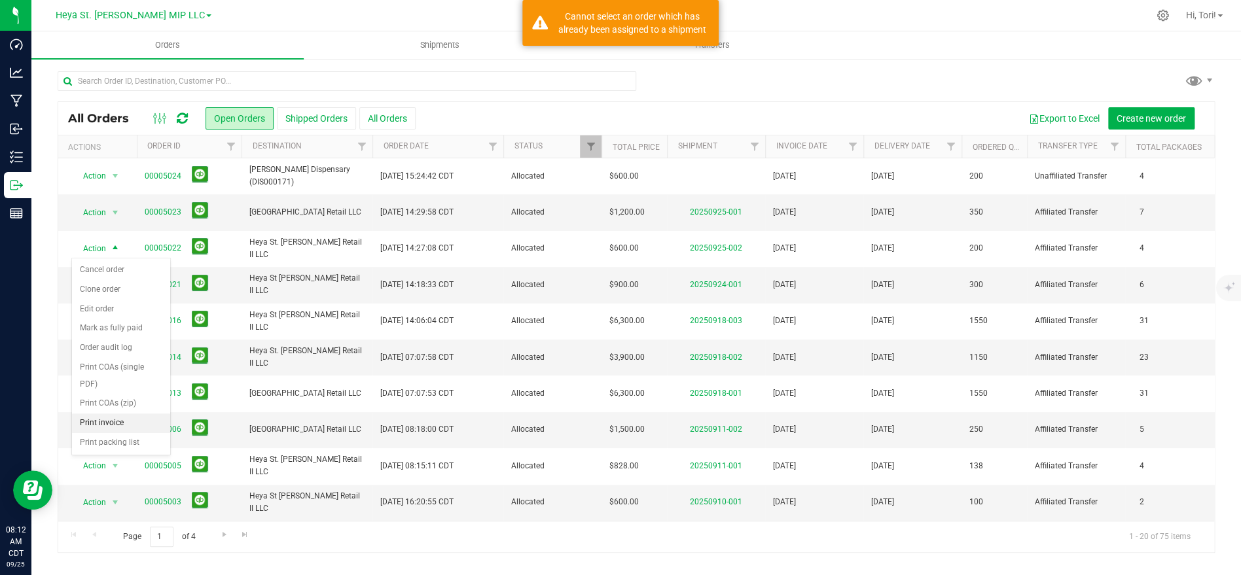
click at [133, 414] on li "Print invoice" at bounding box center [121, 424] width 98 height 20
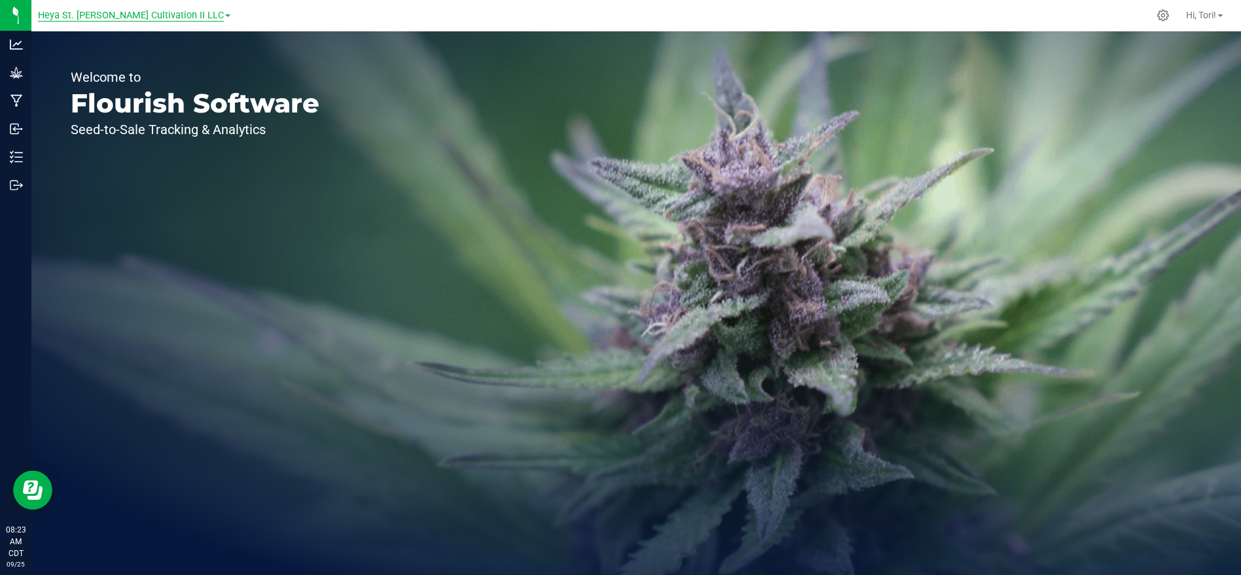
click at [132, 17] on span "Heya St. [PERSON_NAME] Cultivation II LLC" at bounding box center [131, 16] width 186 height 12
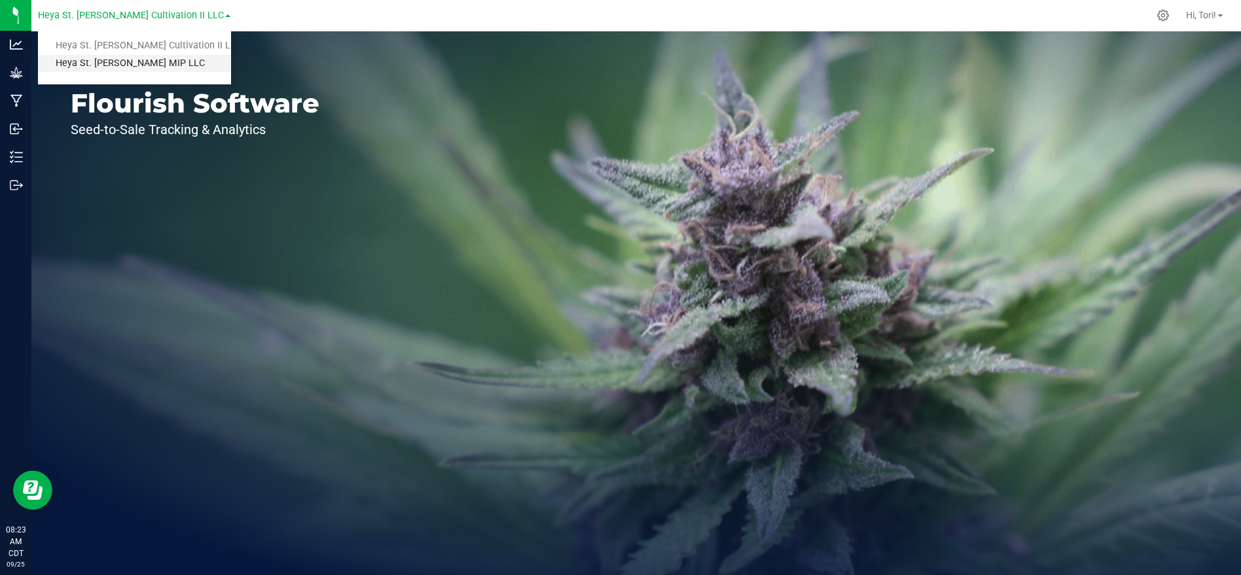
click at [105, 63] on link "Heya St. [PERSON_NAME] MIP LLC" at bounding box center [134, 64] width 192 height 18
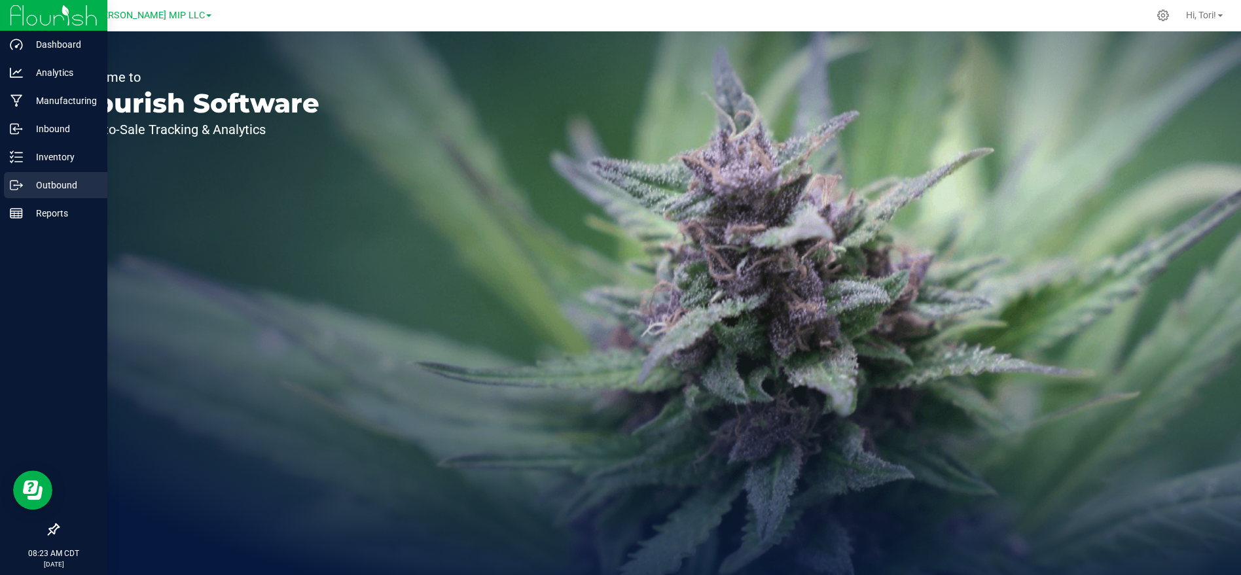
click at [24, 186] on p "Outbound" at bounding box center [62, 185] width 79 height 16
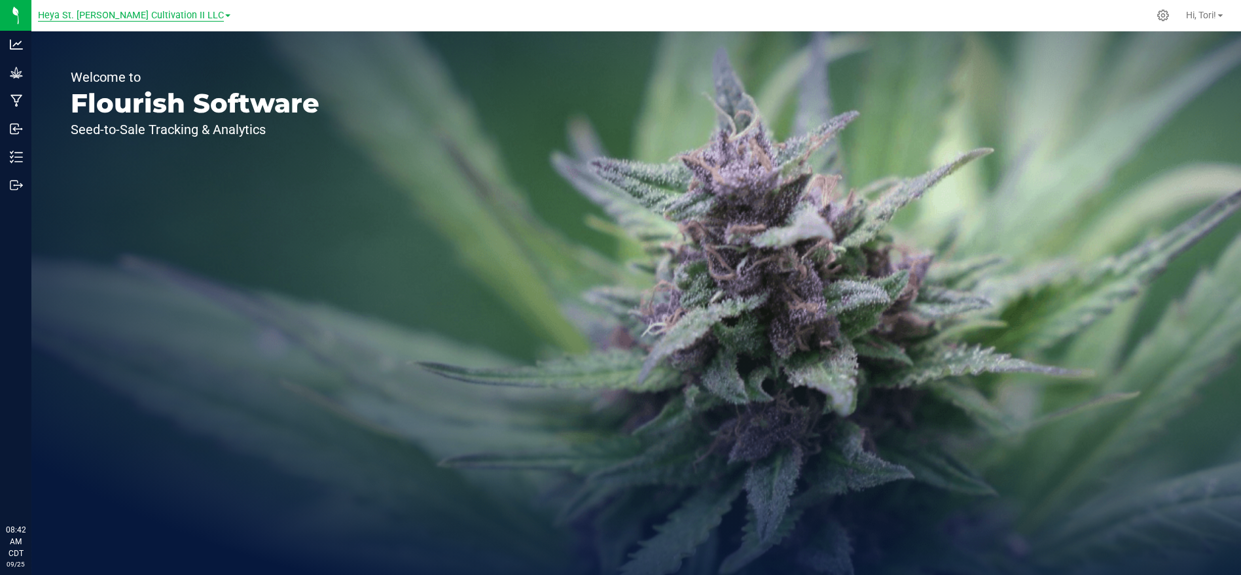
click at [170, 10] on span "Heya St. [PERSON_NAME] Cultivation II LLC" at bounding box center [131, 16] width 186 height 12
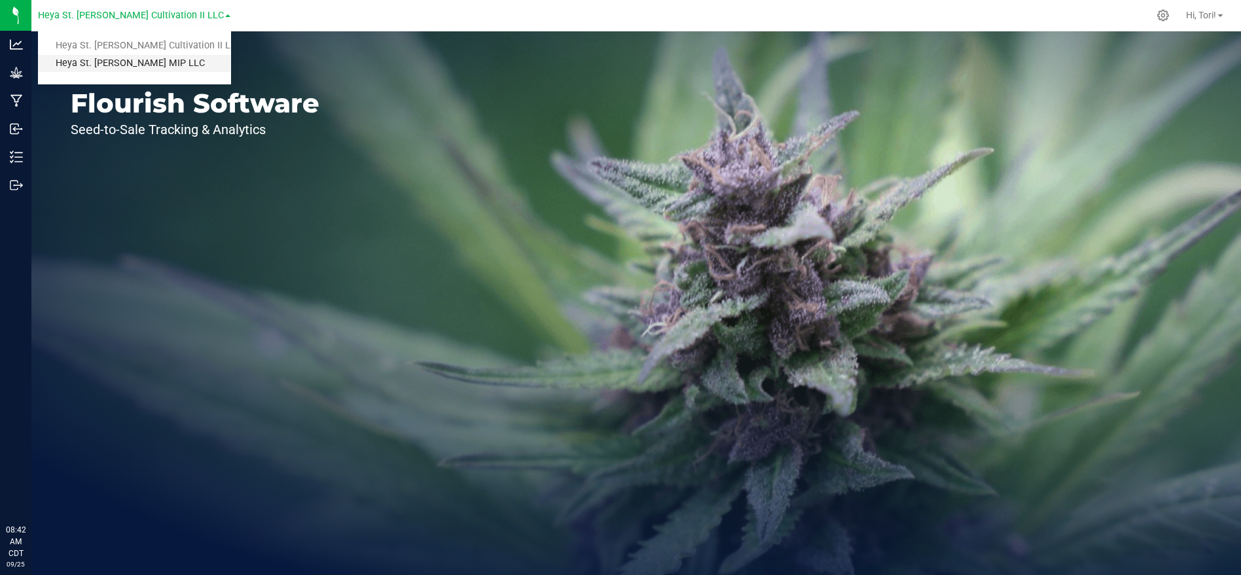
click at [154, 71] on link "Heya St. [PERSON_NAME] MIP LLC" at bounding box center [134, 64] width 192 height 18
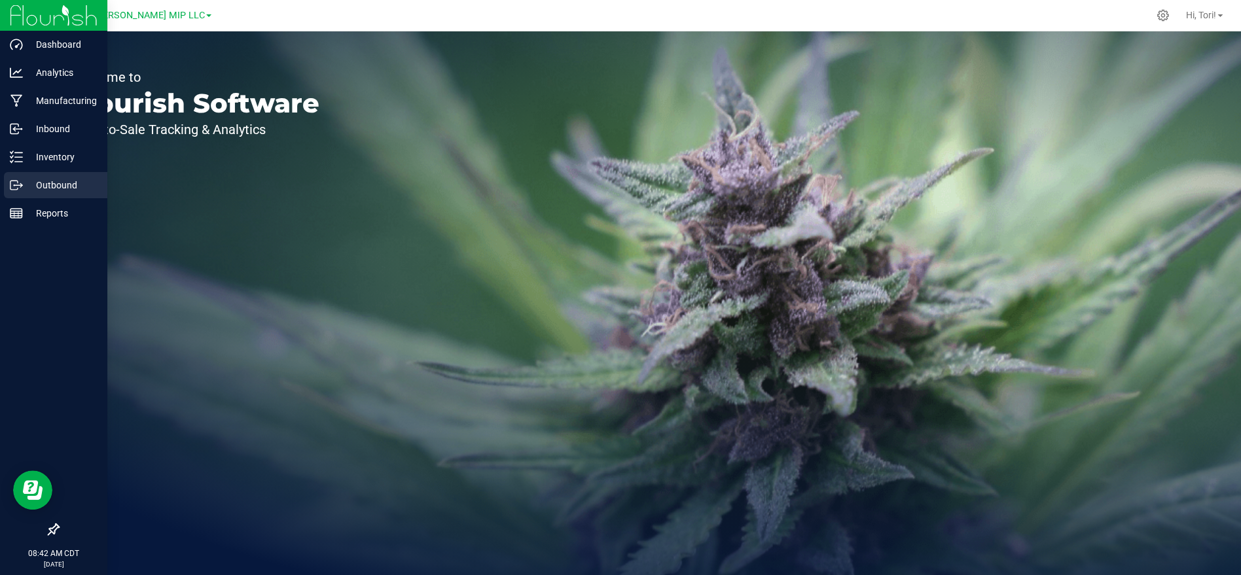
click at [31, 194] on div "Outbound" at bounding box center [55, 185] width 103 height 26
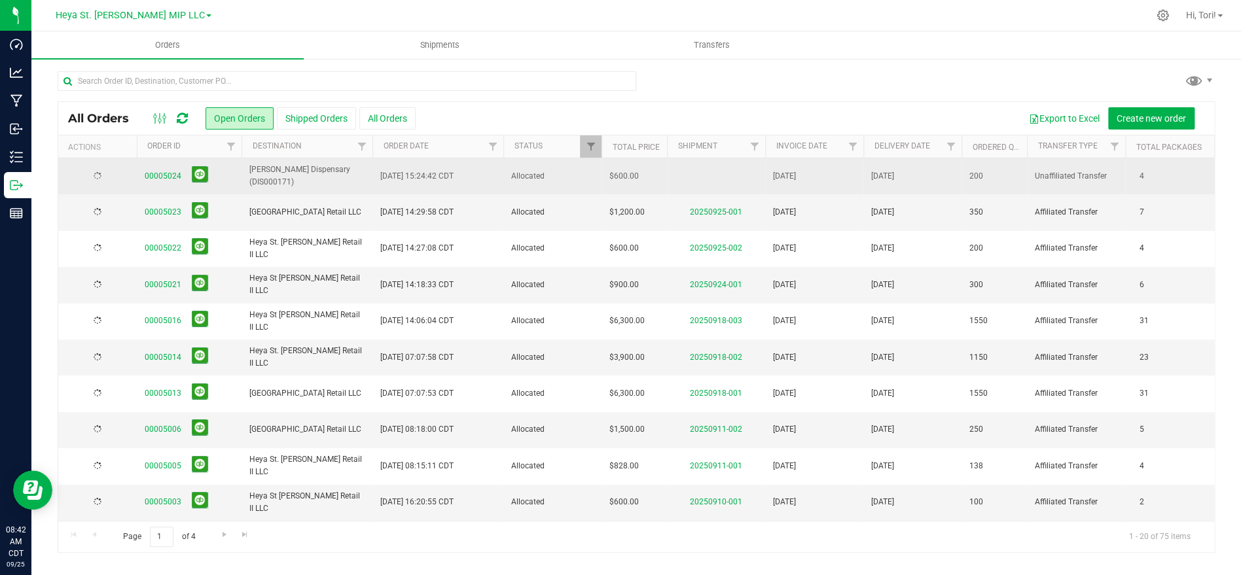
click at [612, 185] on td "$600.00" at bounding box center [633, 176] width 65 height 36
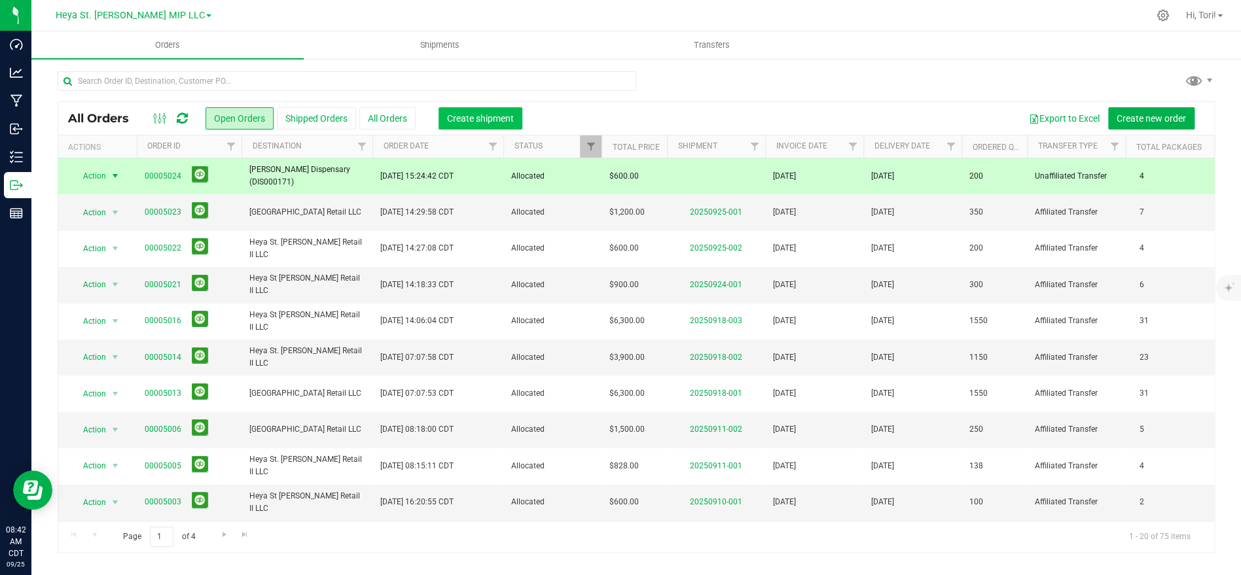
click at [463, 126] on button "Create shipment" at bounding box center [480, 118] width 84 height 22
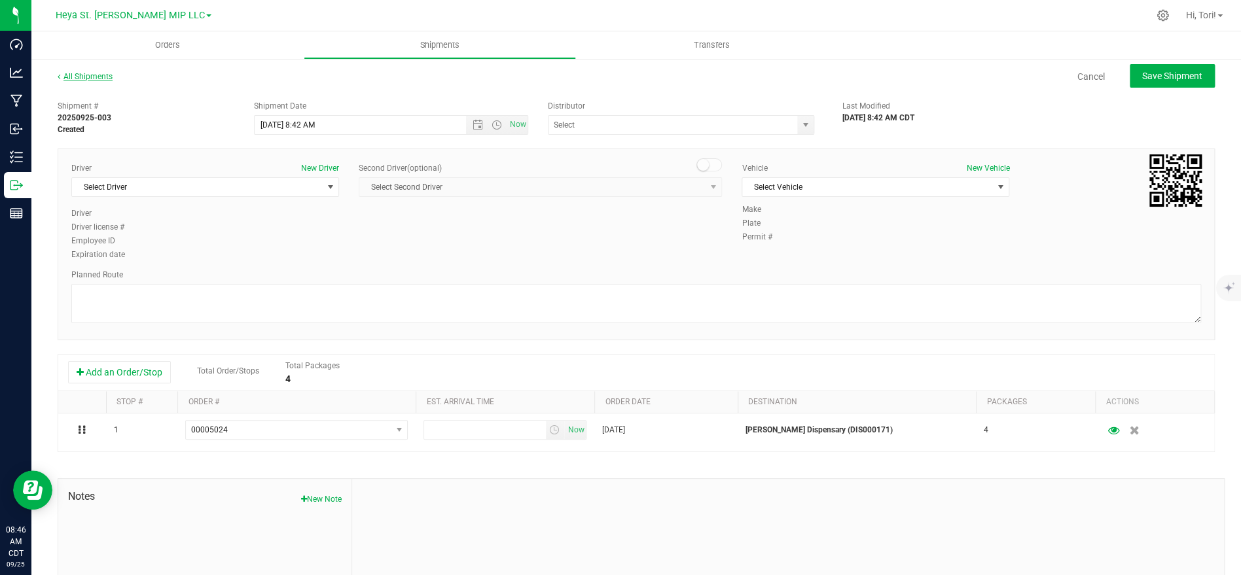
click at [73, 75] on link "All Shipments" at bounding box center [85, 76] width 55 height 9
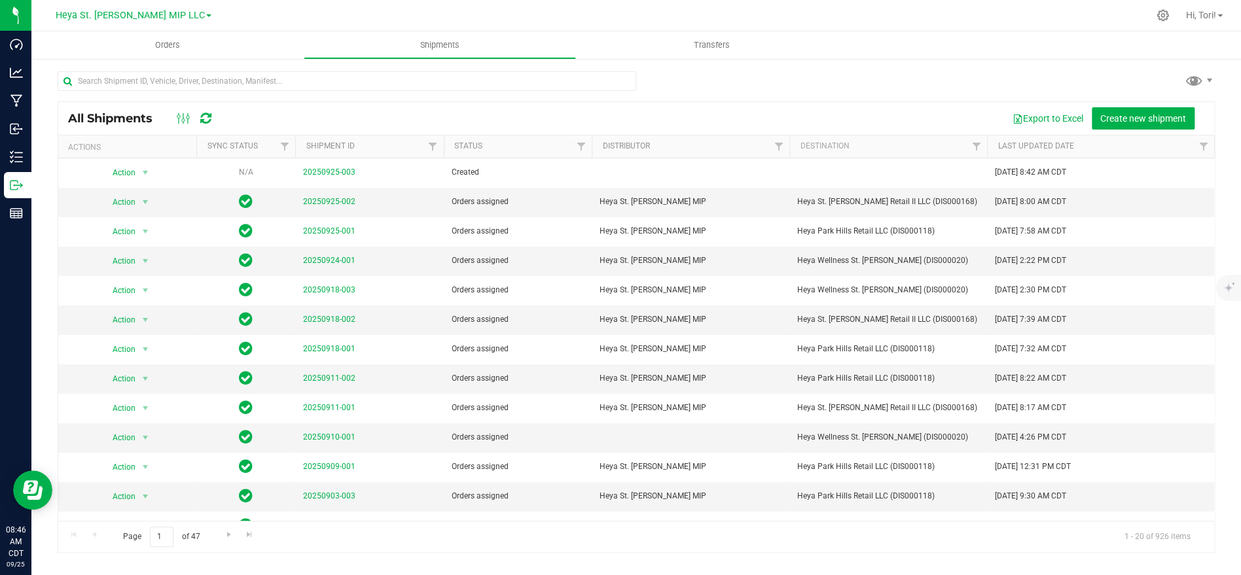
click at [112, 22] on div "Heya St. Ann MIP LLC Heya St. Ann Cultivation II LLC Heya St. Ann MIP LLC" at bounding box center [134, 15] width 156 height 16
click at [112, 20] on span "Heya St. Ann MIP LLC" at bounding box center [130, 16] width 149 height 12
click at [120, 65] on link "Heya St. Ann MIP LLC" at bounding box center [133, 64] width 191 height 18
click at [134, 11] on span "Heya St. Ann MIP LLC" at bounding box center [130, 16] width 149 height 12
click at [137, 37] on link "Heya St. [PERSON_NAME] Cultivation II LLC" at bounding box center [133, 46] width 191 height 18
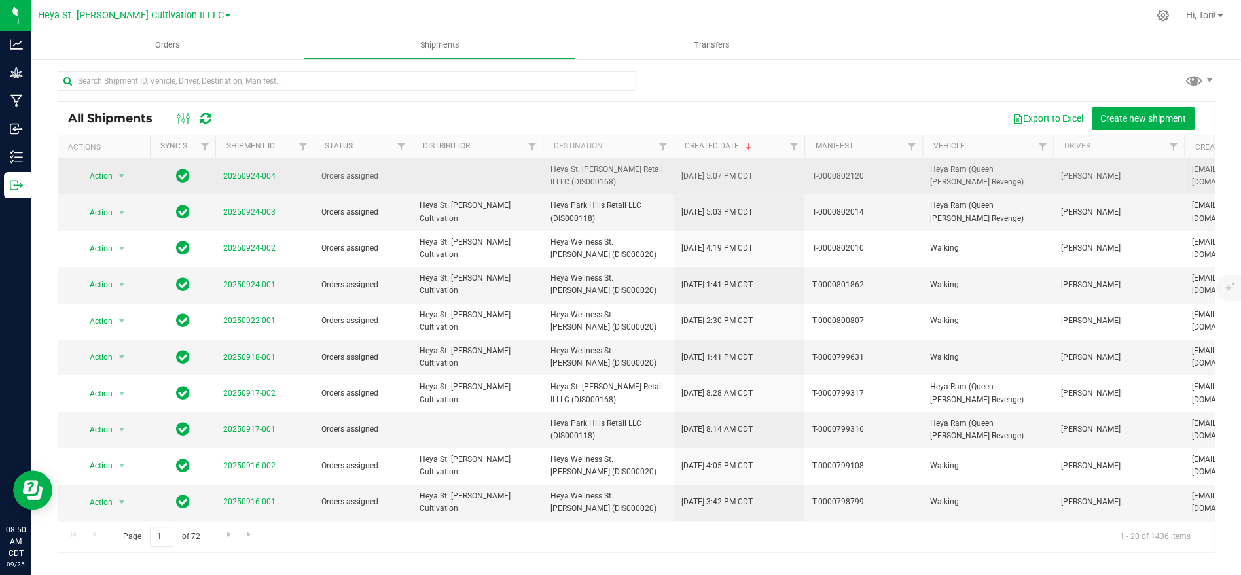
click at [504, 177] on td at bounding box center [477, 176] width 131 height 36
click at [590, 173] on span "Heya St. [PERSON_NAME] Retail II LLC (DIS000168)" at bounding box center [607, 176] width 115 height 25
click at [115, 173] on span "select" at bounding box center [122, 176] width 16 height 18
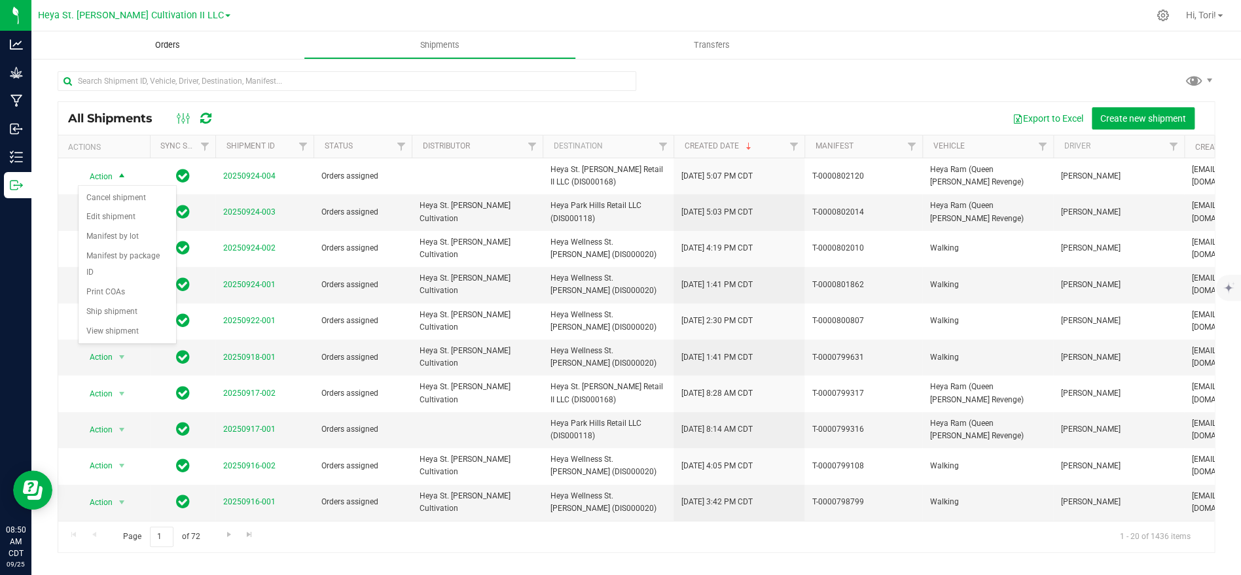
click at [211, 44] on uib-tab-heading "Orders" at bounding box center [167, 44] width 272 height 27
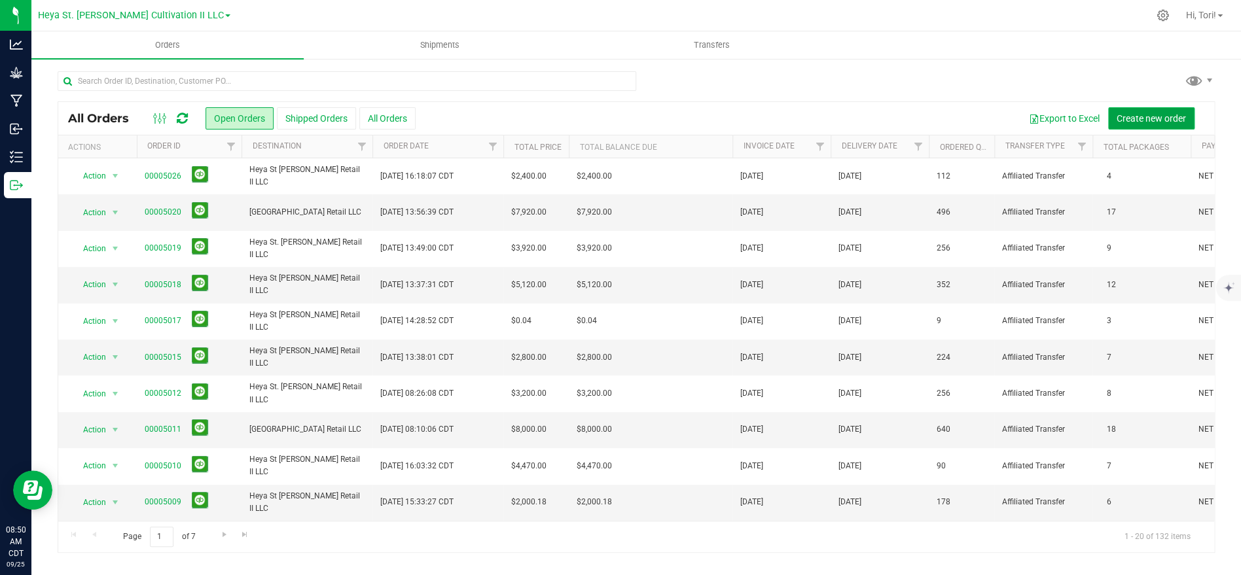
click at [1145, 120] on span "Create new order" at bounding box center [1150, 118] width 69 height 10
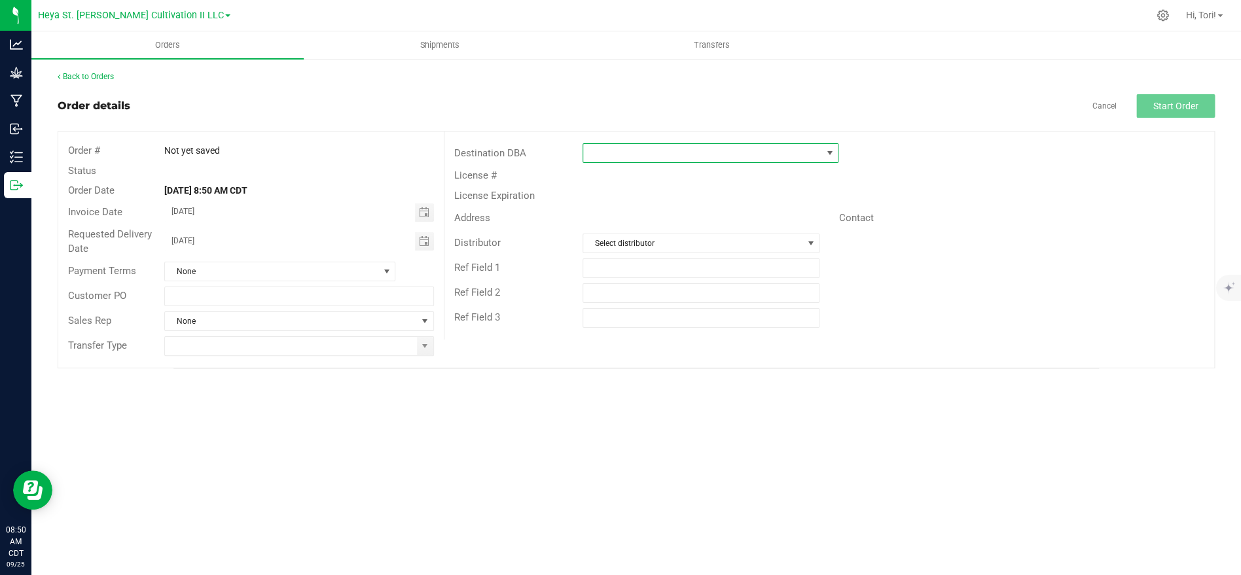
click at [639, 159] on span at bounding box center [702, 153] width 238 height 18
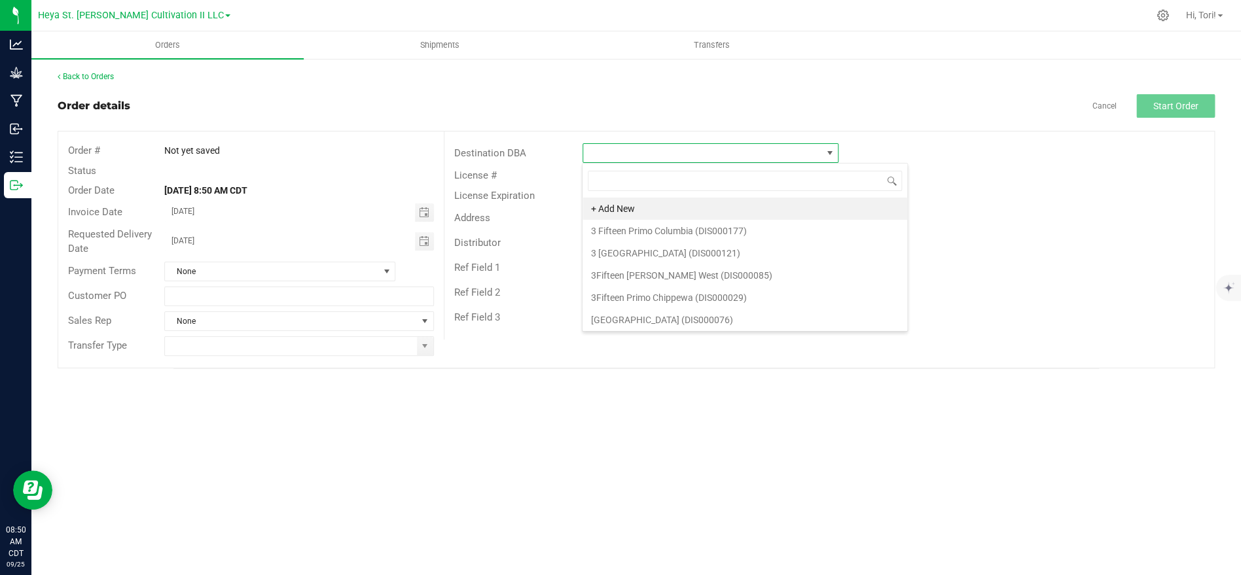
scroll to position [20, 255]
type input "budd"
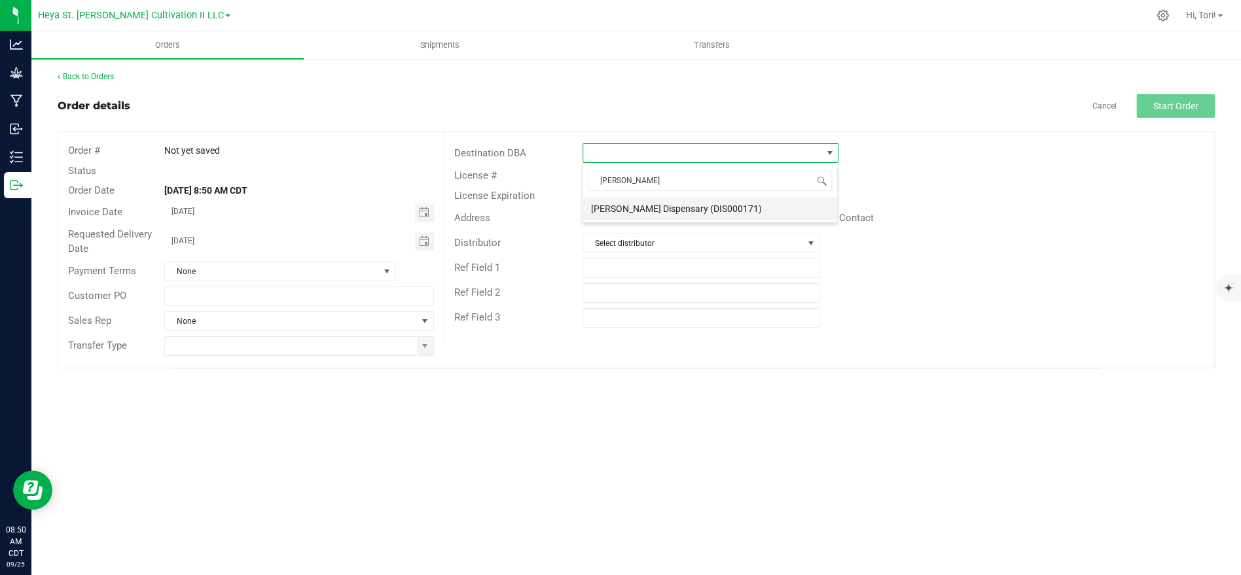
click at [640, 198] on li "[PERSON_NAME] Dispensary (DIS000171)" at bounding box center [709, 209] width 255 height 22
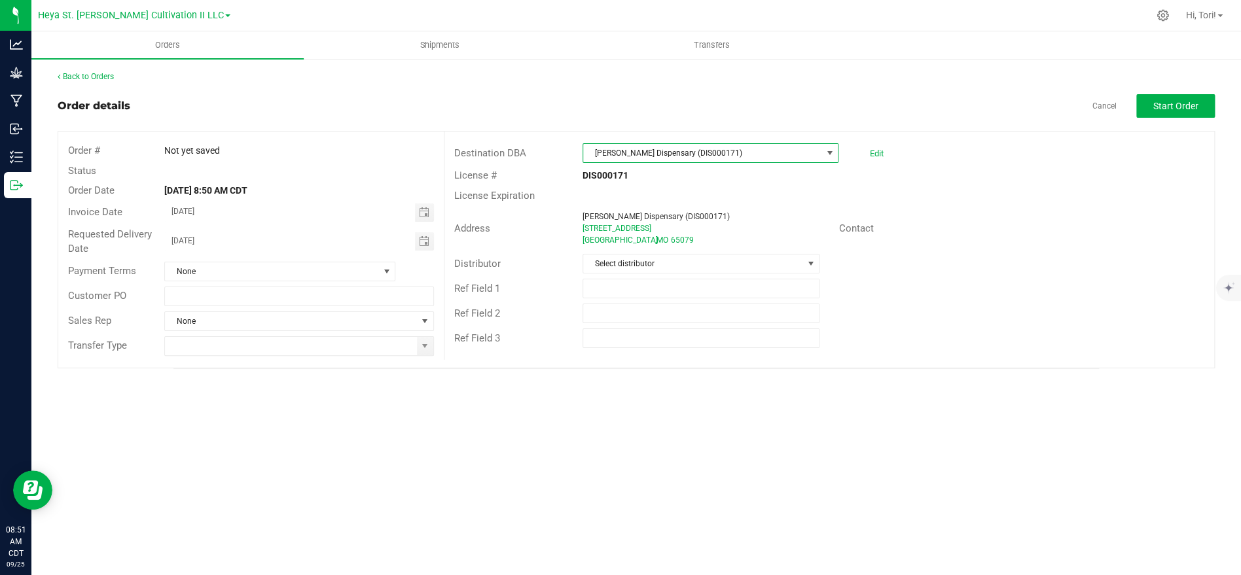
click at [671, 158] on span "[PERSON_NAME] Dispensary (DIS000171)" at bounding box center [702, 153] width 238 height 18
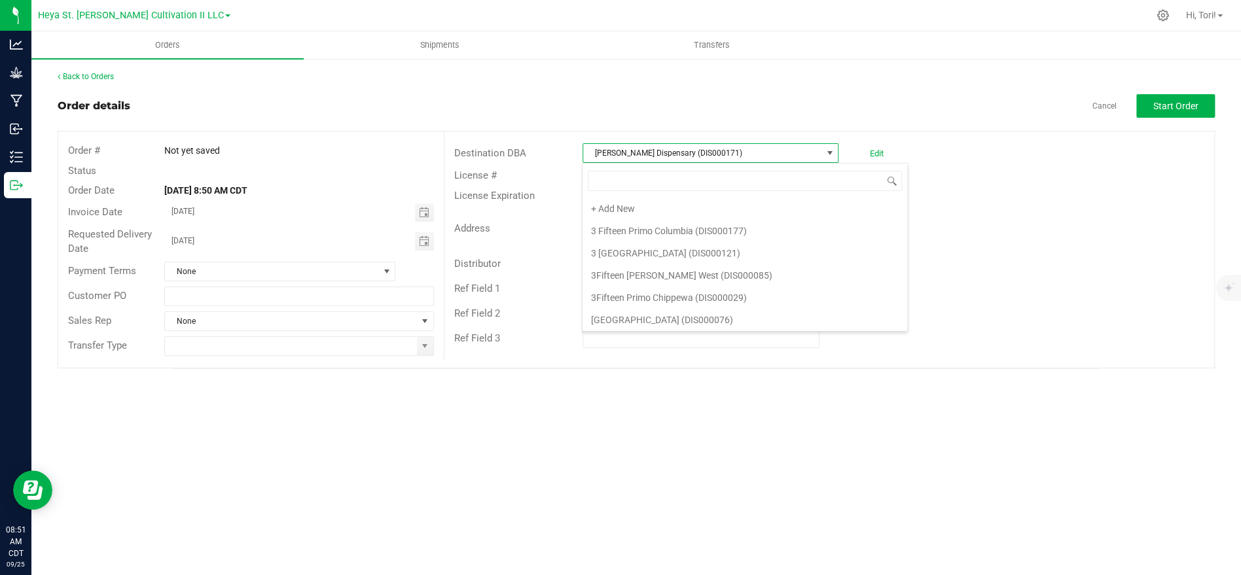
scroll to position [557, 0]
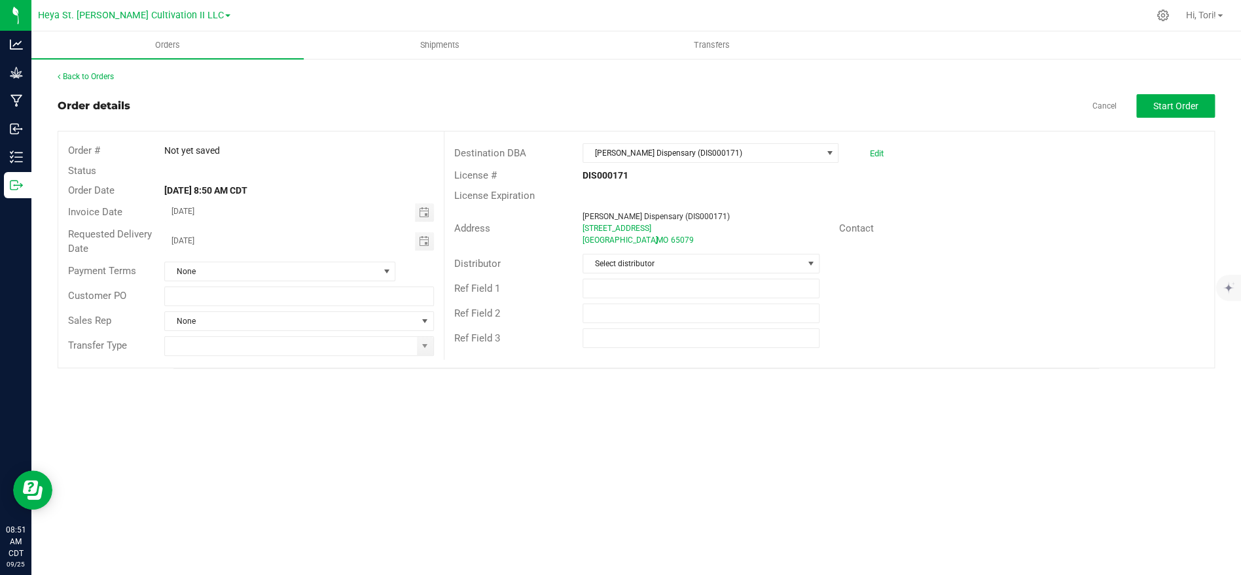
click at [686, 125] on outbound-order-header "Order details Cancel Start Order Order # Not yet saved Status Order Date Sep 25…" at bounding box center [636, 231] width 1157 height 274
click at [670, 272] on span "Select distributor" at bounding box center [692, 264] width 219 height 18
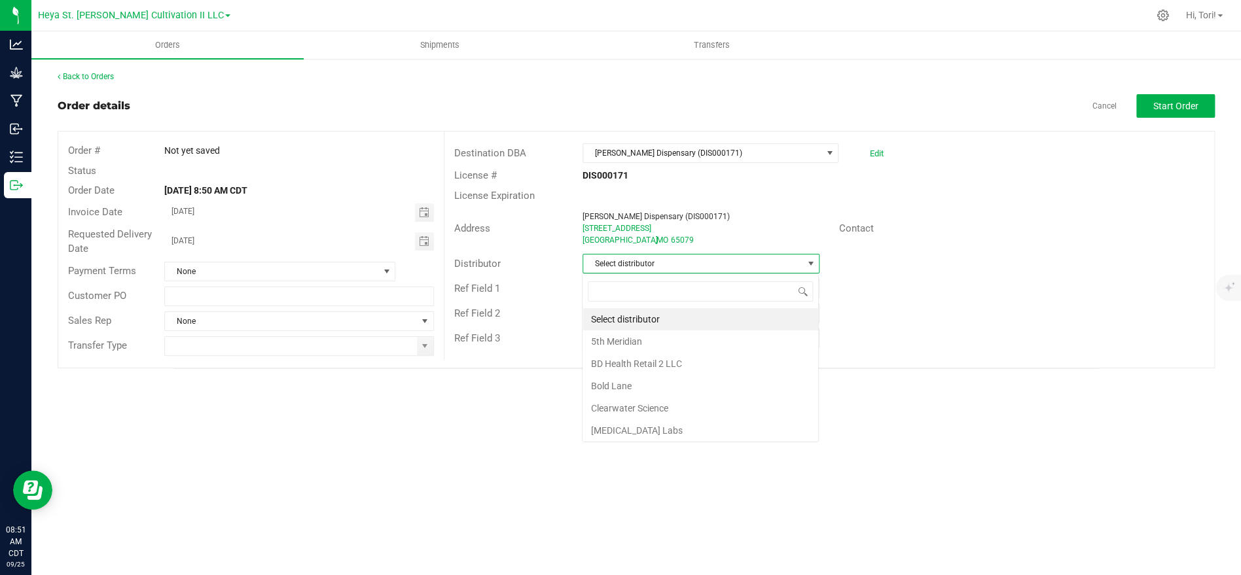
scroll to position [20, 236]
type input "heya"
click at [685, 318] on li "Heya St. [PERSON_NAME] Cultivation" at bounding box center [700, 319] width 236 height 22
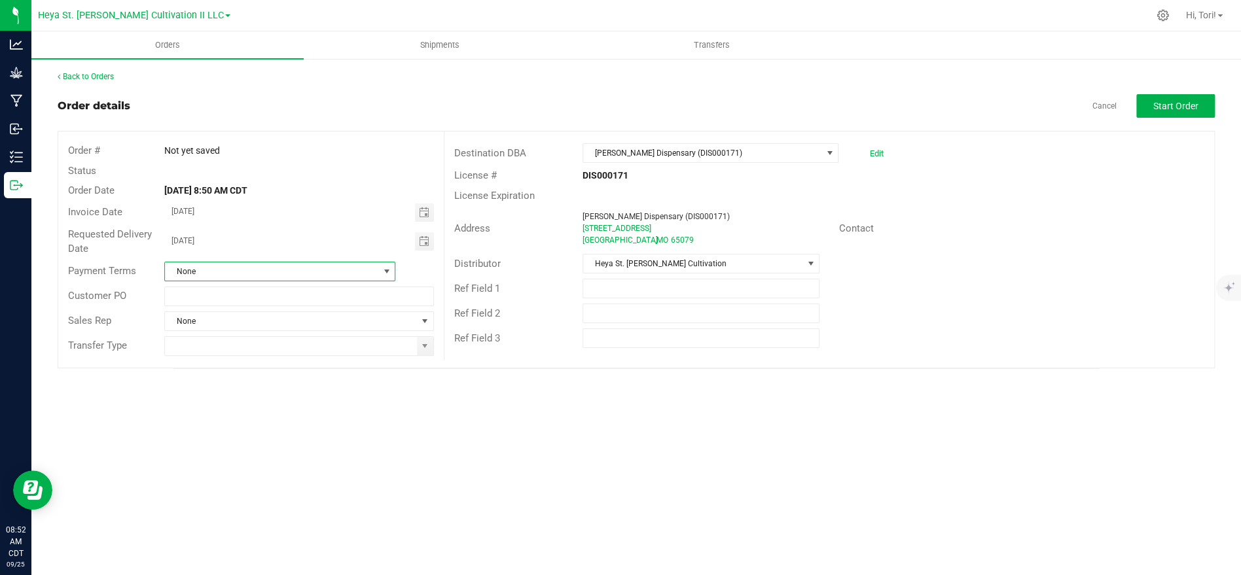
click at [362, 270] on span "None" at bounding box center [271, 271] width 213 height 18
type input "net 30"
click at [310, 327] on li "NET 30" at bounding box center [280, 327] width 230 height 22
click at [420, 209] on span "Toggle calendar" at bounding box center [423, 212] width 10 height 10
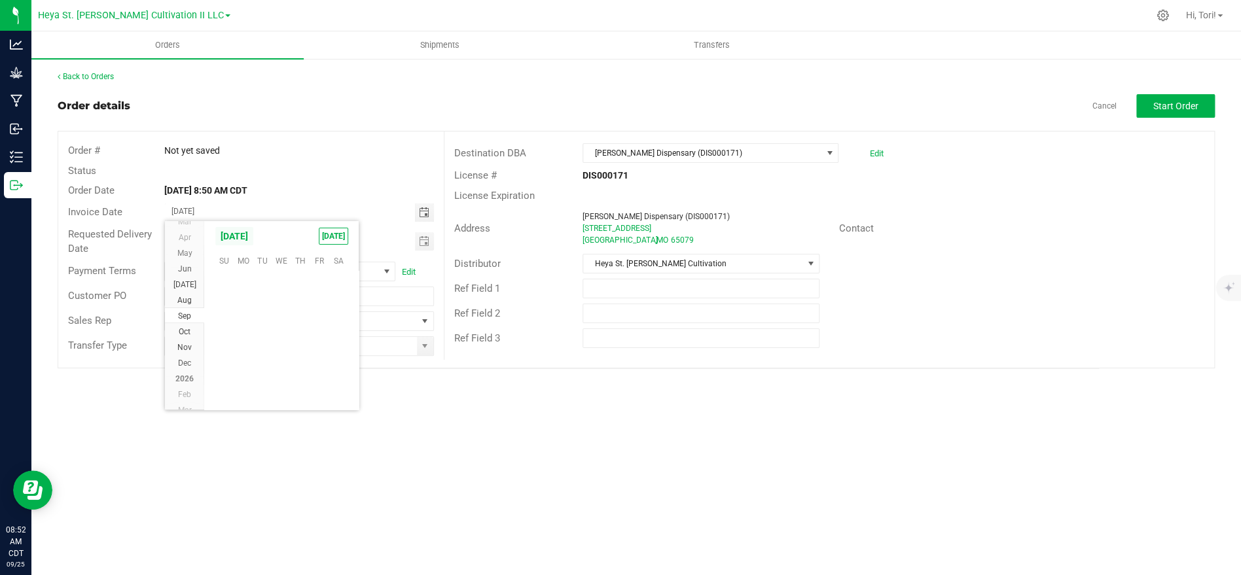
scroll to position [212139, 0]
click at [325, 237] on span "TODAY" at bounding box center [333, 236] width 29 height 17
click at [423, 244] on span "Toggle calendar" at bounding box center [423, 241] width 10 height 10
click at [323, 373] on span "26" at bounding box center [319, 368] width 19 height 20
click at [418, 216] on span "Toggle calendar" at bounding box center [424, 212] width 19 height 18
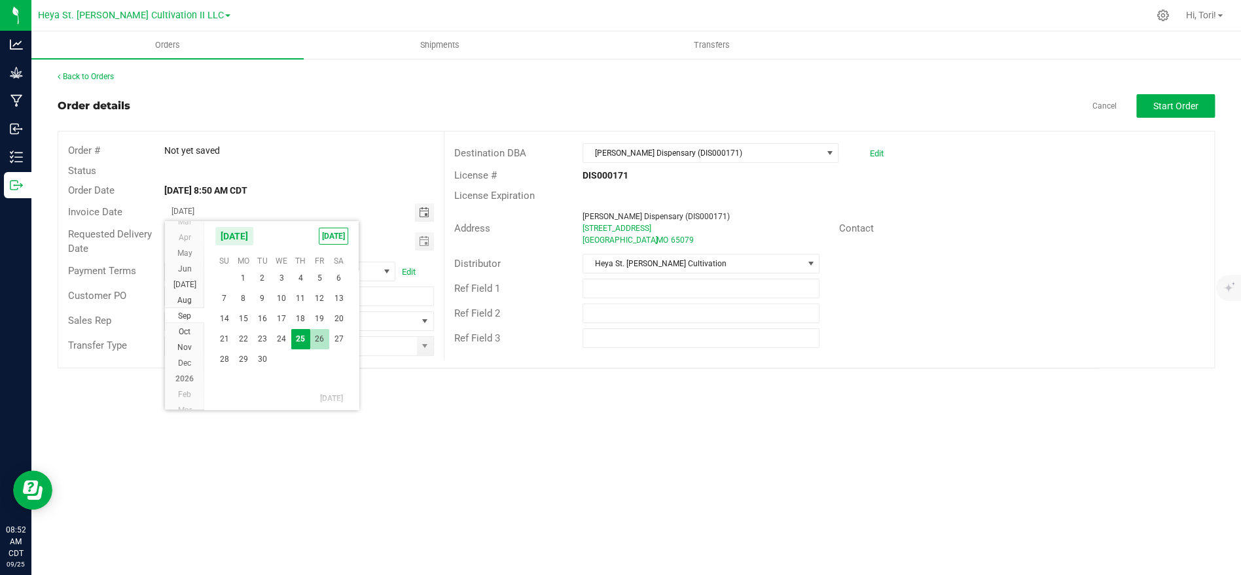
click at [323, 337] on span "26" at bounding box center [319, 339] width 19 height 20
type input "[DATE]"
click at [334, 352] on input at bounding box center [290, 346] width 251 height 18
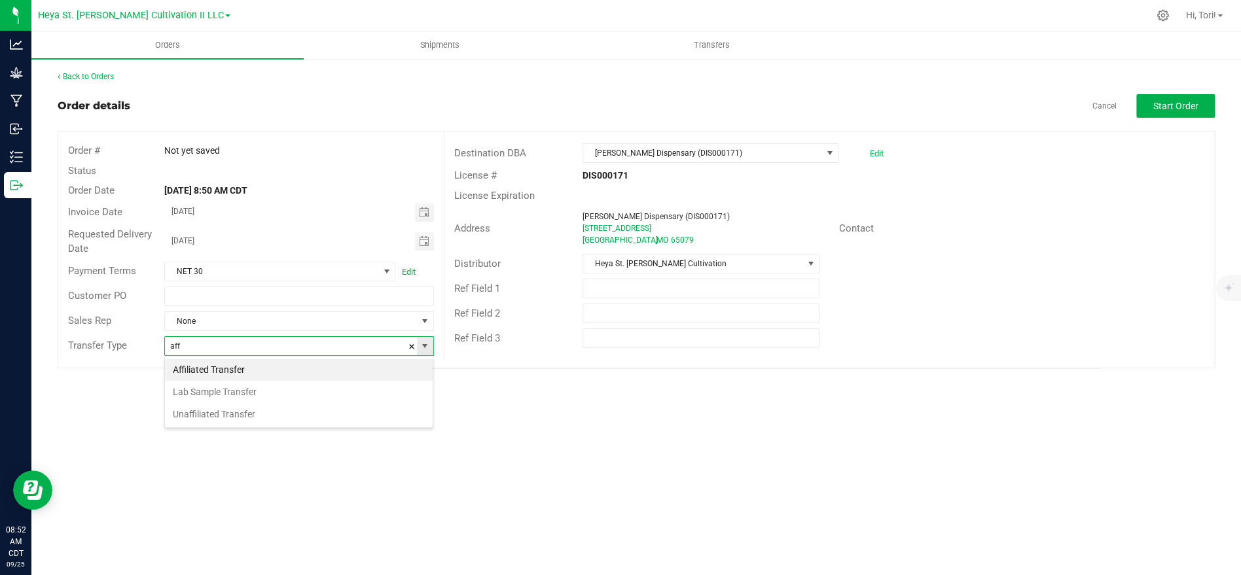
scroll to position [20, 268]
click at [280, 412] on li "Unaffiliated Transfer" at bounding box center [299, 414] width 268 height 22
type input "Unaffiliated Transfer"
click at [1146, 149] on div "Destination DBA Budd Dispensary (DIS000171) Edit" at bounding box center [828, 153] width 769 height 25
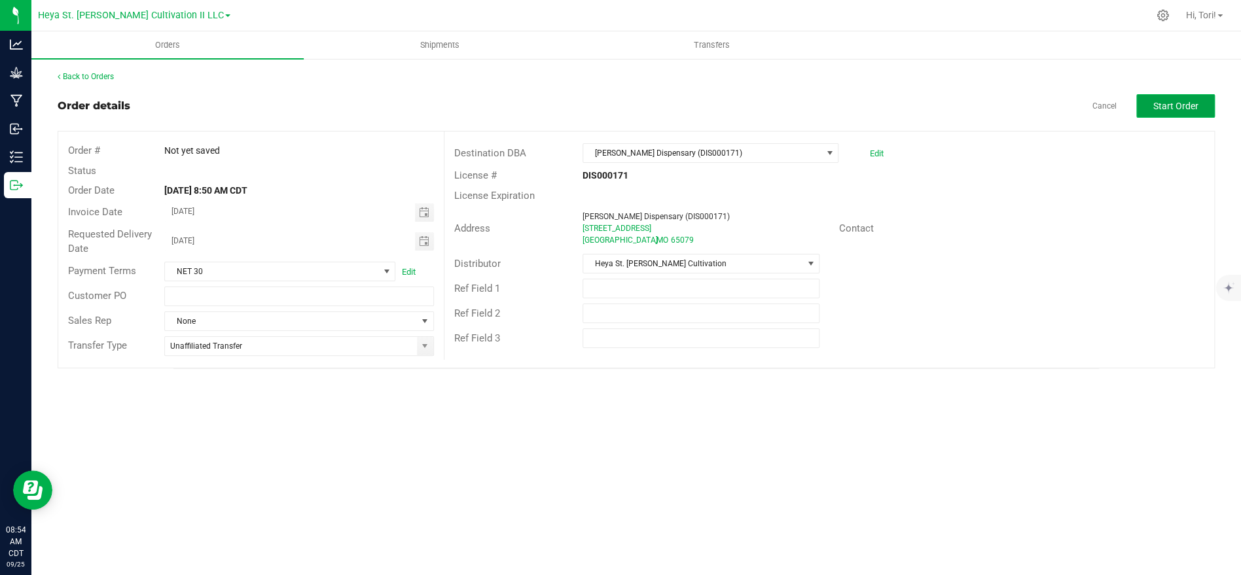
click at [1199, 115] on button "Start Order" at bounding box center [1175, 106] width 79 height 24
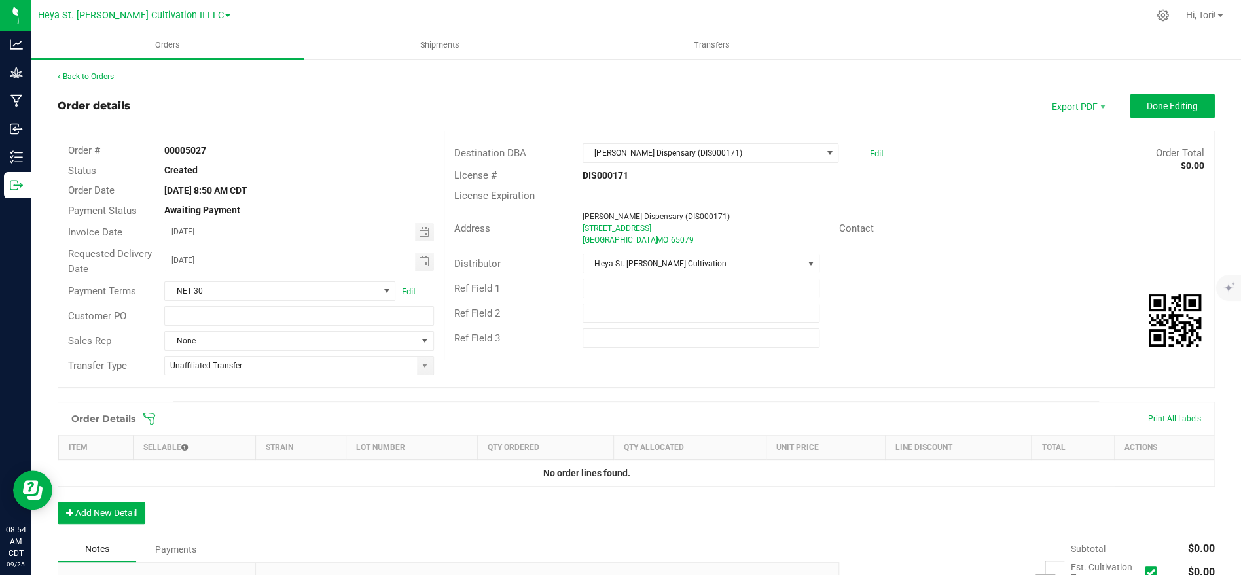
click at [150, 418] on icon at bounding box center [149, 418] width 13 height 13
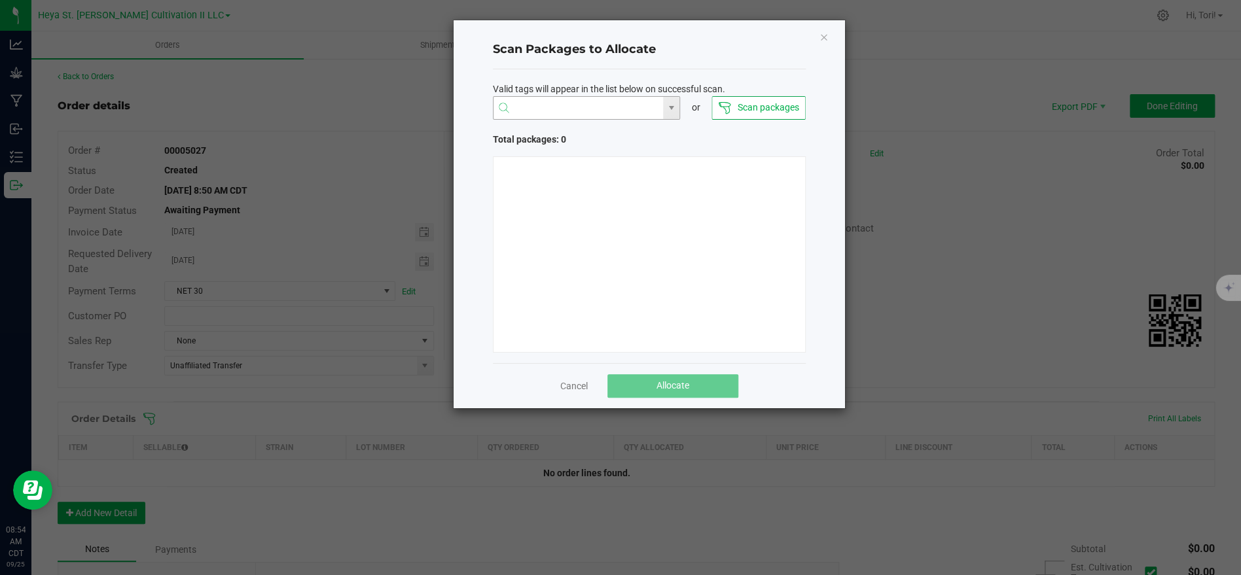
click at [578, 111] on input "NO DATA FOUND" at bounding box center [578, 109] width 170 height 24
click at [609, 132] on li "1A40C03000009C5000012073" at bounding box center [586, 133] width 186 height 22
type input "1A40C03000009C5000012073"
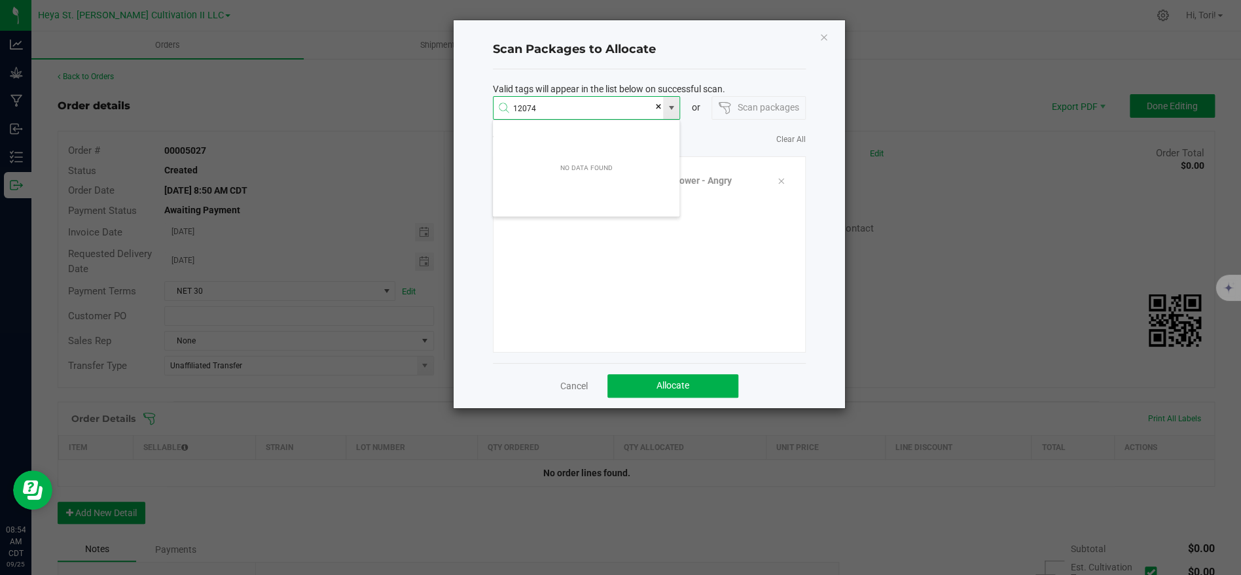
click at [588, 112] on input "12074" at bounding box center [578, 109] width 170 height 24
click at [584, 128] on div "NO DATA FOUND" at bounding box center [586, 168] width 186 height 92
type input "12074"
click at [578, 388] on link "Cancel" at bounding box center [573, 386] width 27 height 13
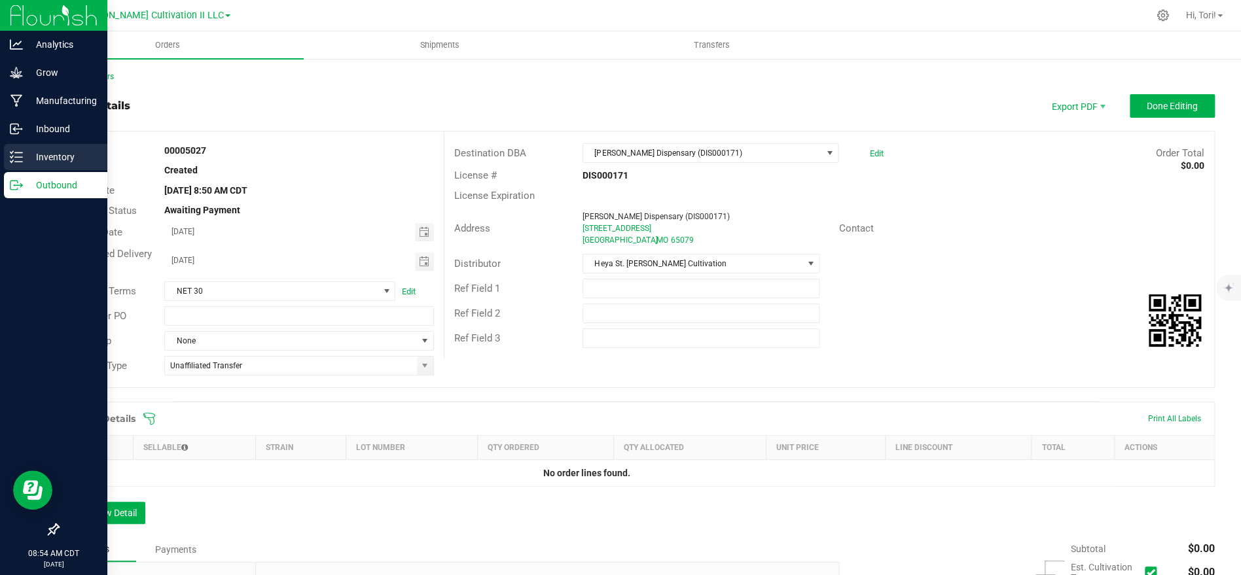
click at [34, 165] on div "Inventory" at bounding box center [55, 157] width 103 height 26
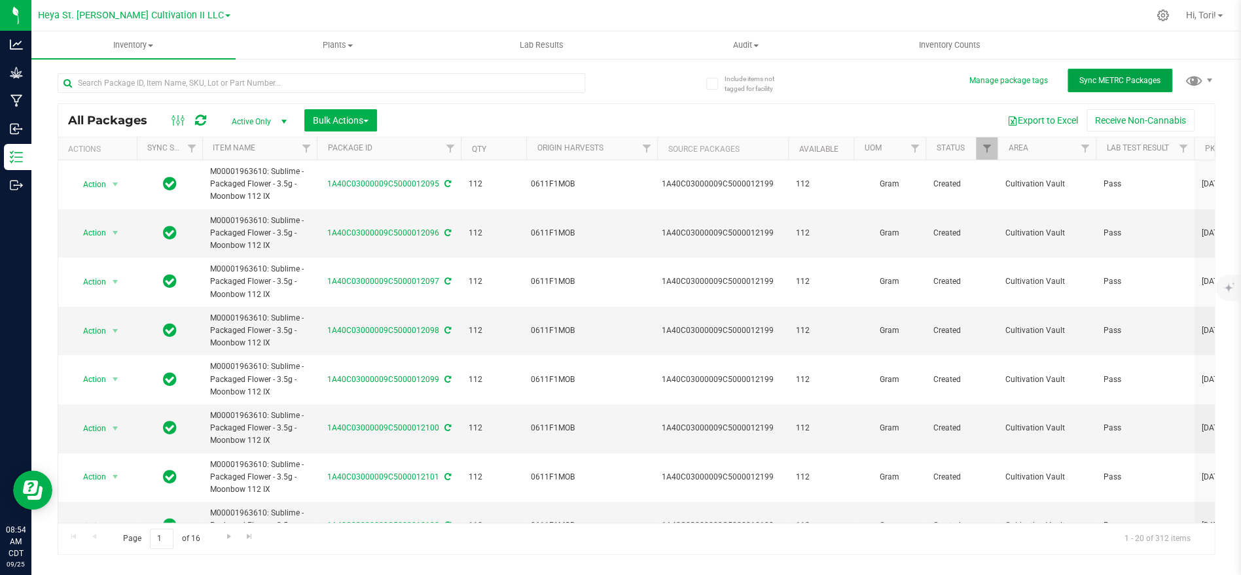
click at [1142, 84] on span "Sync METRC Packages" at bounding box center [1119, 80] width 81 height 9
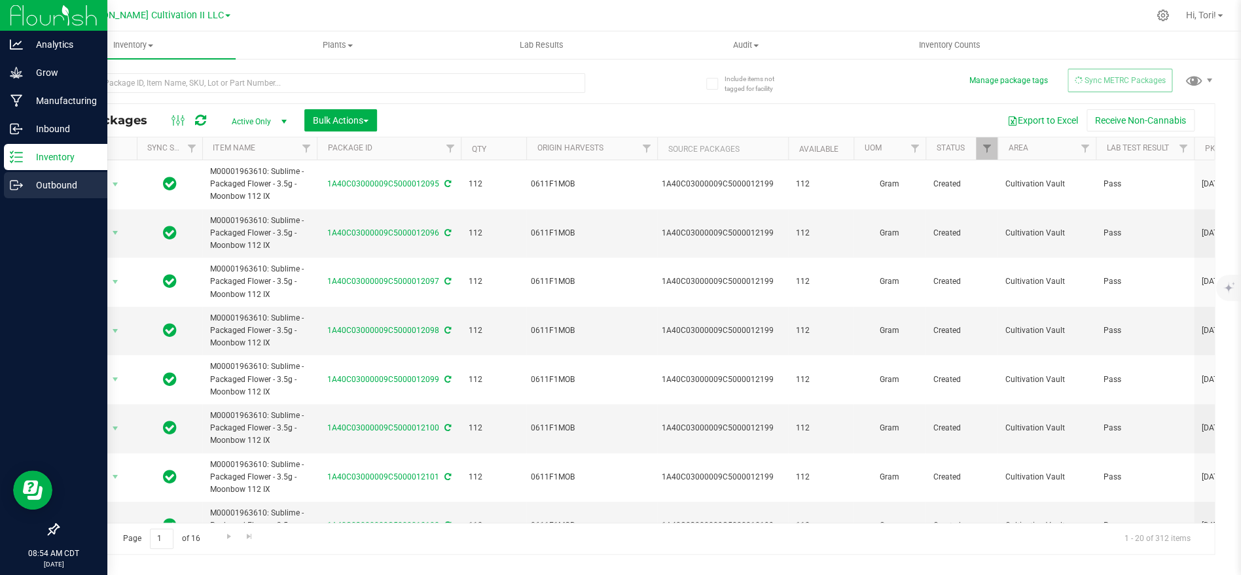
click at [41, 179] on p "Outbound" at bounding box center [62, 185] width 79 height 16
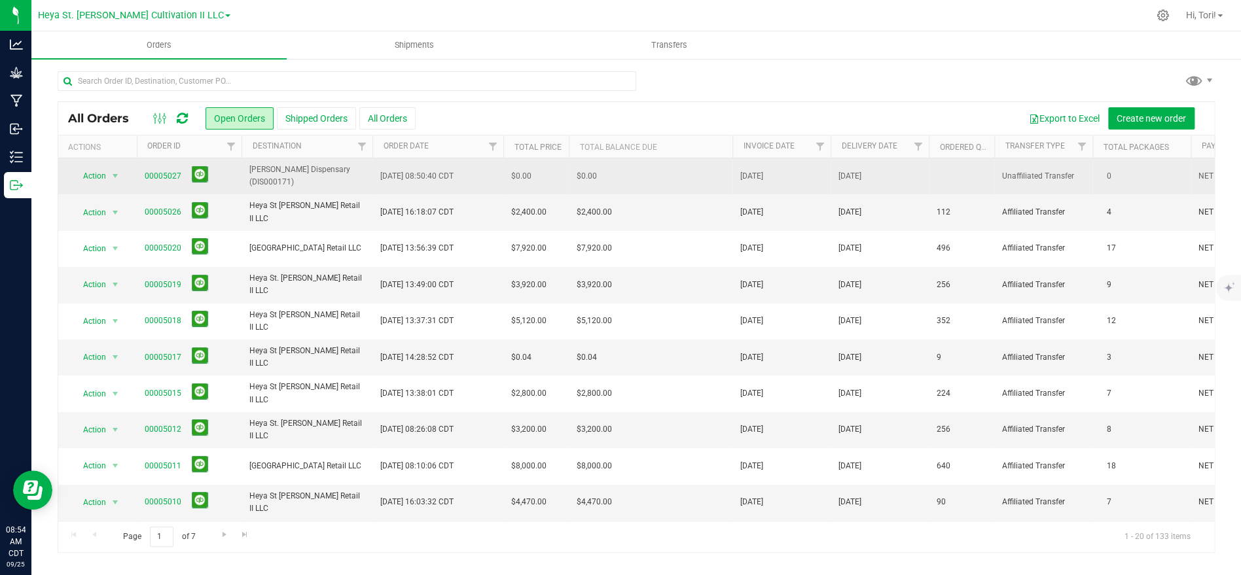
click at [681, 175] on td "$0.00" at bounding box center [651, 176] width 164 height 36
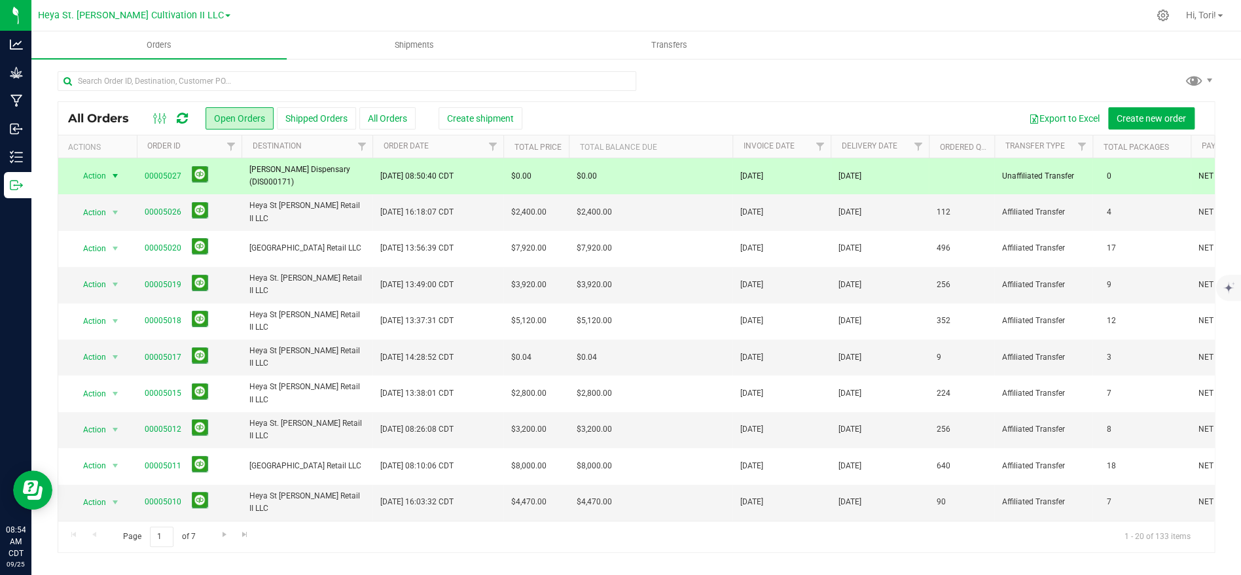
click at [113, 177] on span "select" at bounding box center [115, 176] width 10 height 10
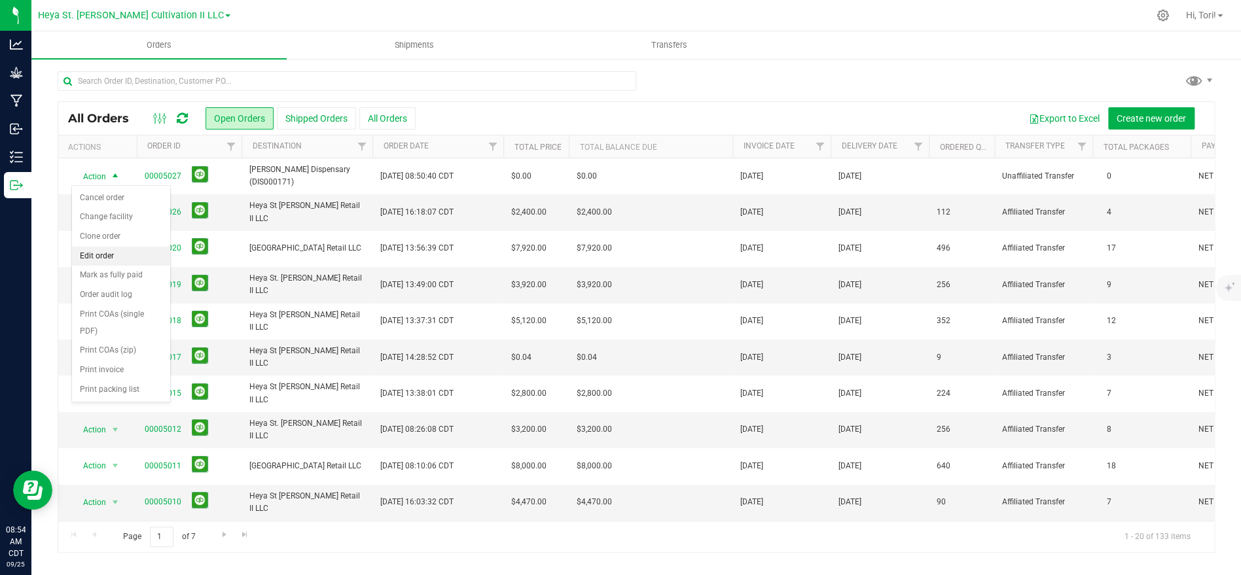
click at [104, 255] on li "Edit order" at bounding box center [121, 257] width 98 height 20
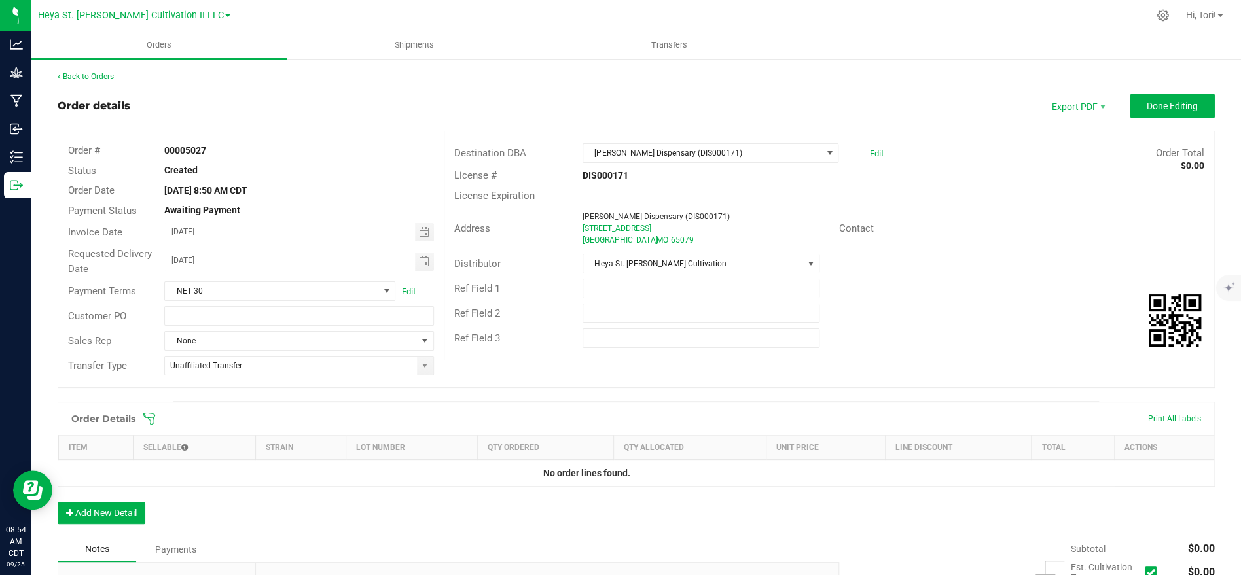
click at [134, 419] on h1 "Order Details" at bounding box center [103, 419] width 64 height 10
click at [160, 412] on span at bounding box center [721, 418] width 1157 height 13
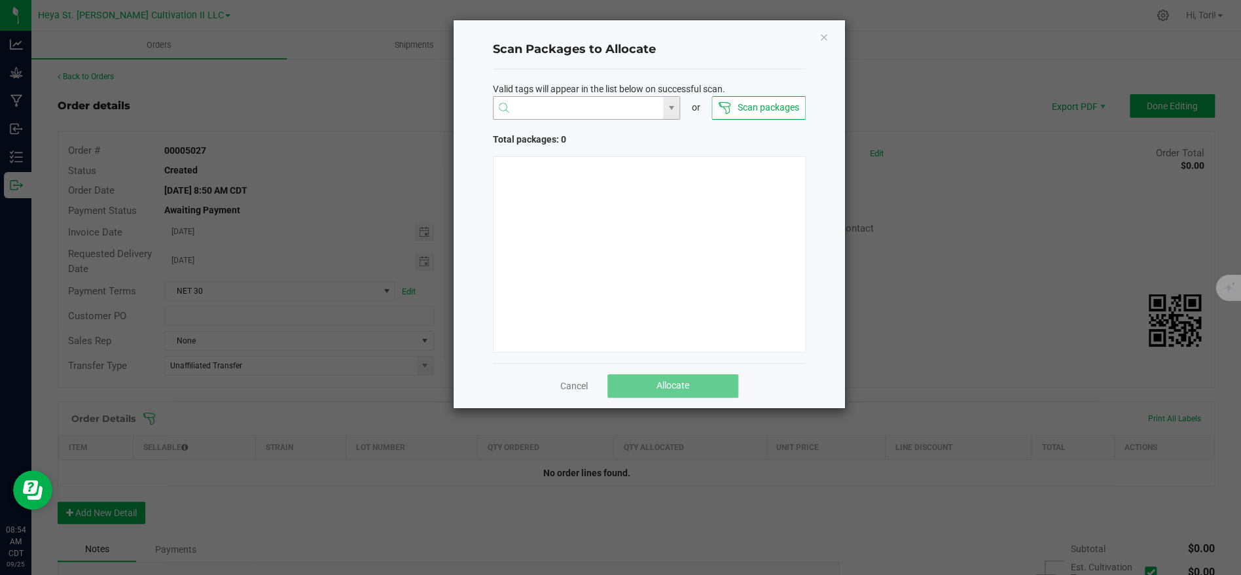
click at [545, 110] on input "NO DATA FOUND" at bounding box center [578, 109] width 170 height 24
click at [605, 138] on li "1A40C03000009C5000012073" at bounding box center [586, 133] width 186 height 22
type input "1A40C03000009C5000012073"
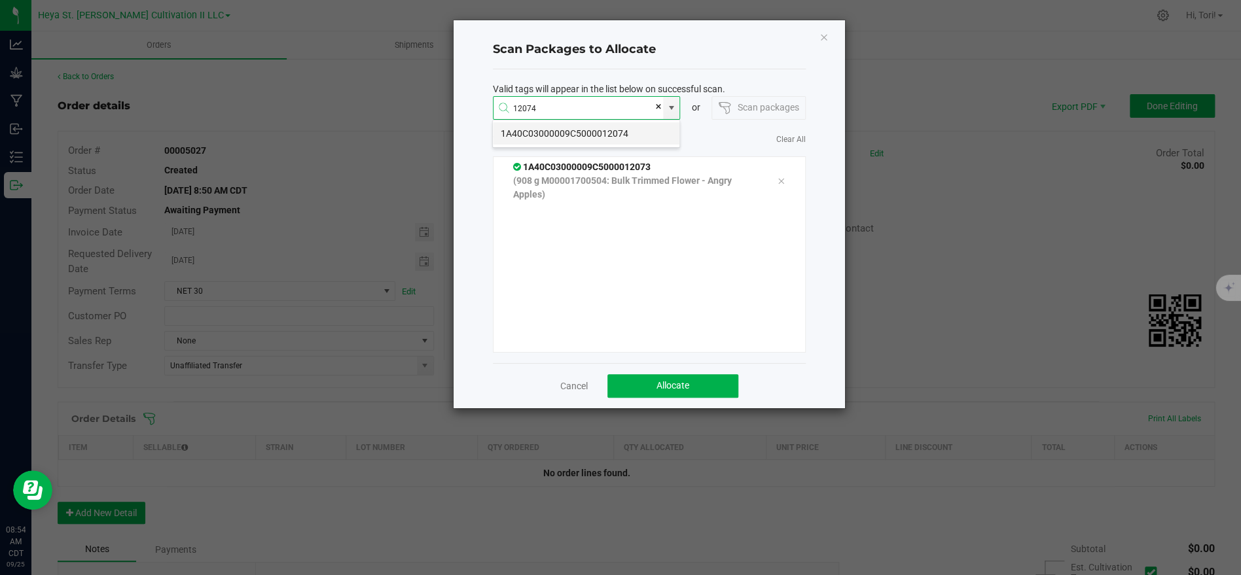
click at [577, 132] on li "1A40C03000009C5000012074" at bounding box center [586, 133] width 186 height 22
type input "1A40C03000009C5000012074"
click at [590, 132] on li "1A40C03000009C5000012075" at bounding box center [586, 133] width 186 height 22
type input "1A40C03000009C5000012075"
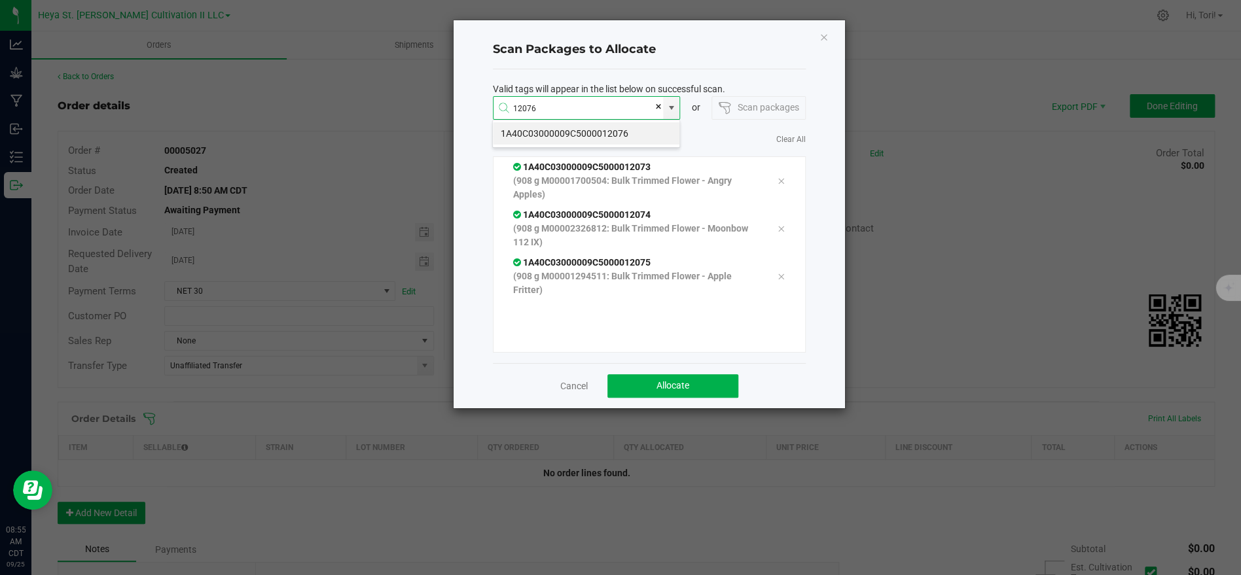
click at [588, 133] on li "1A40C03000009C5000012076" at bounding box center [586, 133] width 186 height 22
type input "1A40C03000009C5000012076"
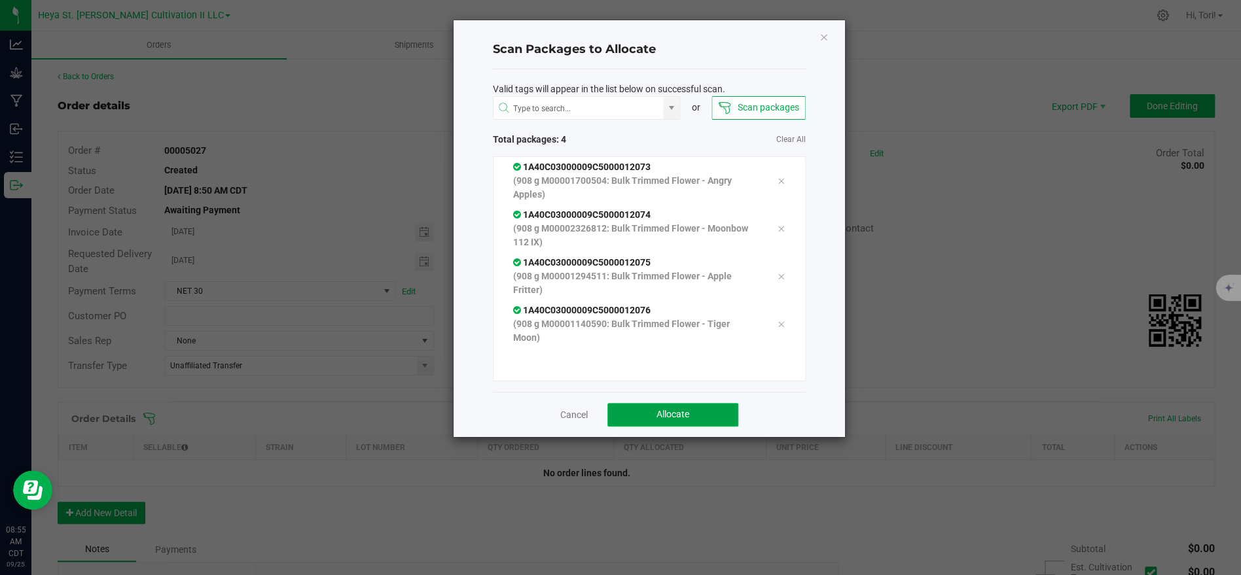
click at [684, 418] on span "Allocate" at bounding box center [672, 414] width 33 height 10
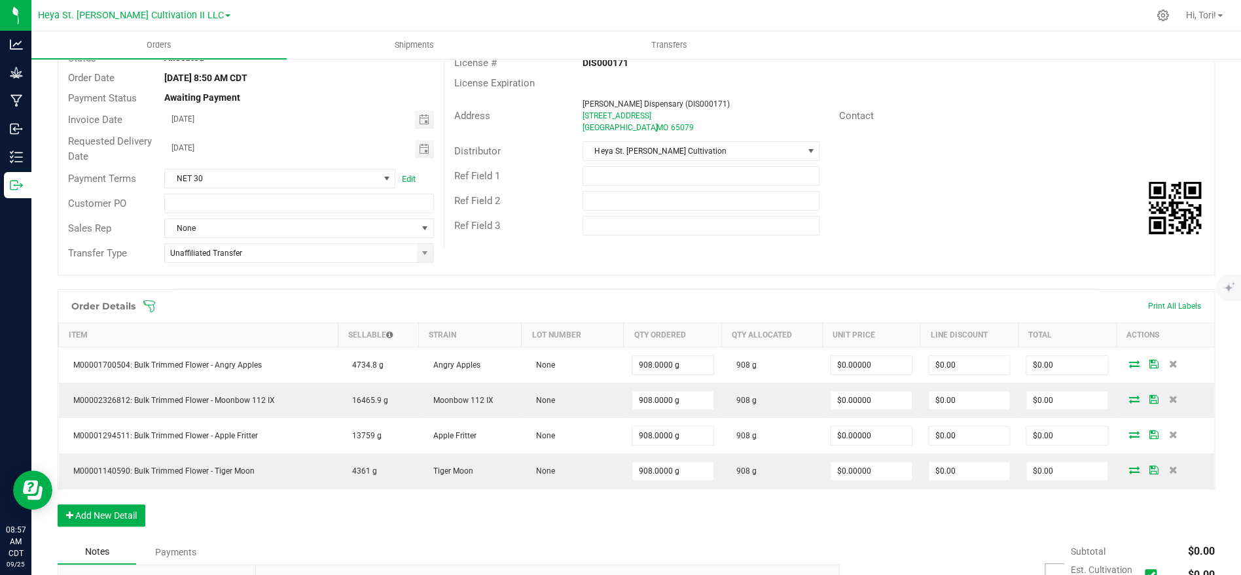
scroll to position [130, 0]
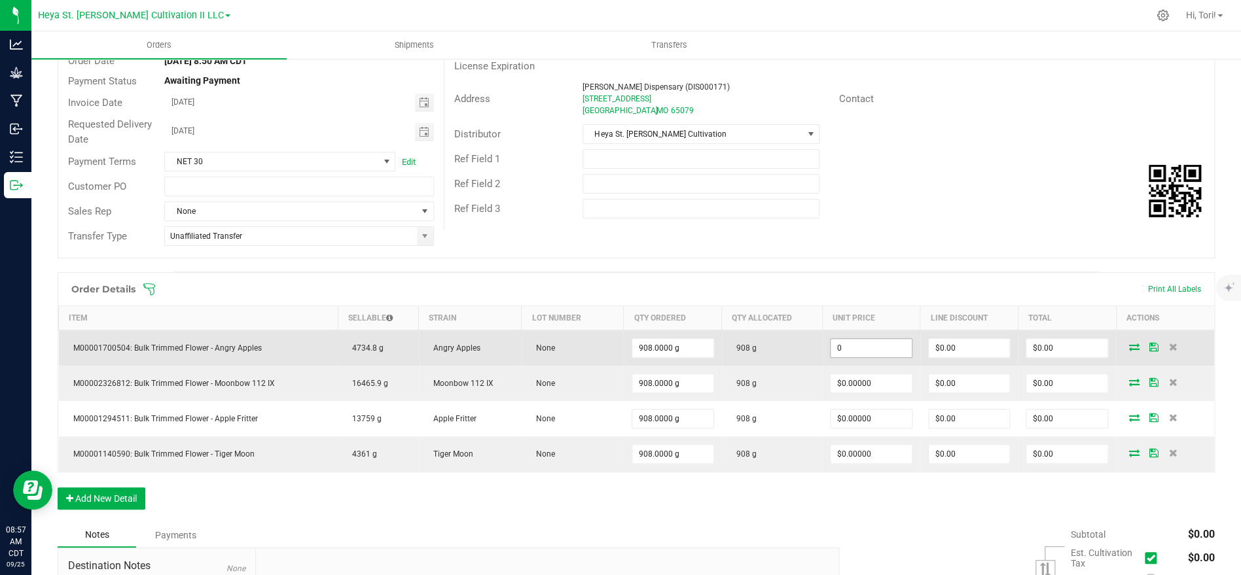
click at [875, 351] on input "0" at bounding box center [870, 348] width 81 height 18
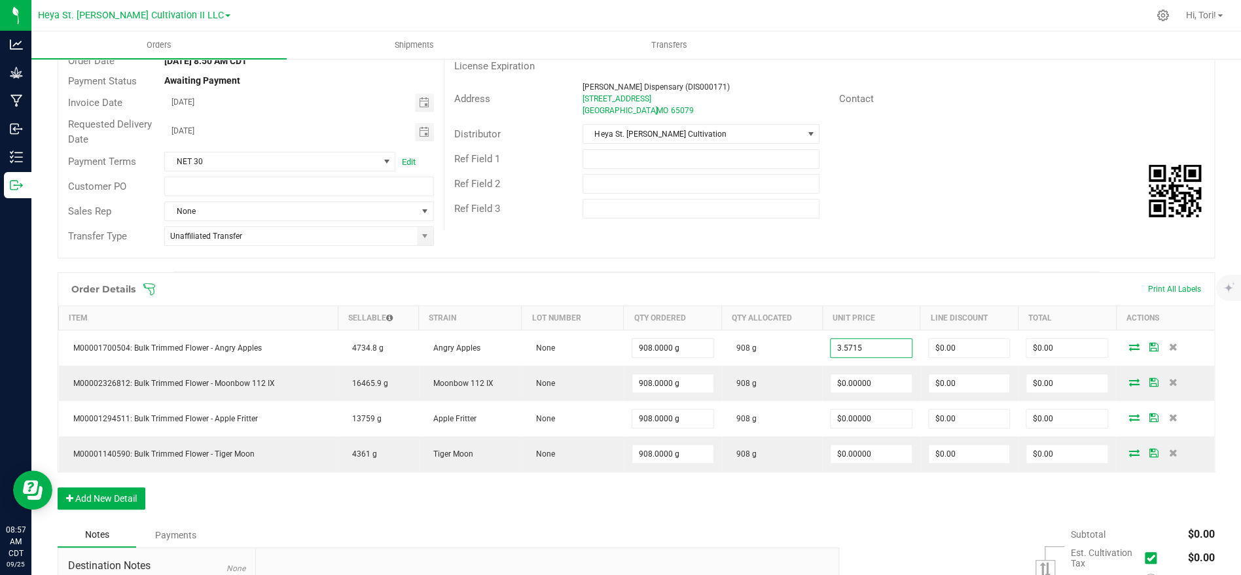
type input "$3.57150"
type input "$3,242.92"
click at [872, 249] on div "Order # 00005027 Status Allocated Order Date Sep 25, 2025 8:50 AM CDT Payment S…" at bounding box center [636, 130] width 1156 height 256
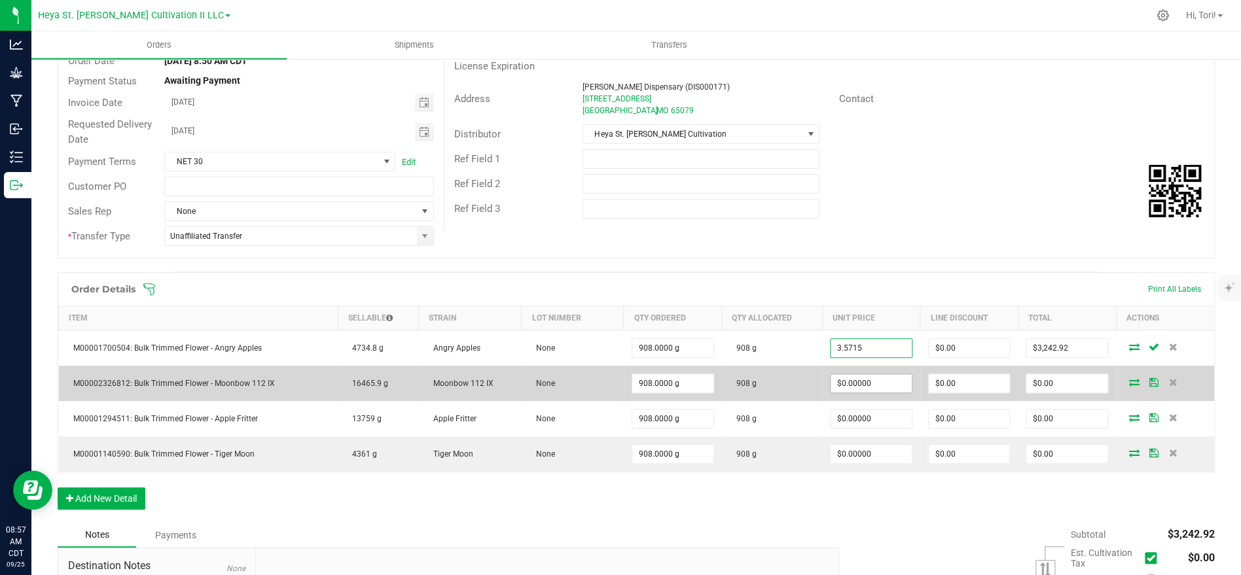
type input "0"
type input "$3.57150"
click at [887, 385] on input "0" at bounding box center [870, 383] width 81 height 18
paste input "3.5715"
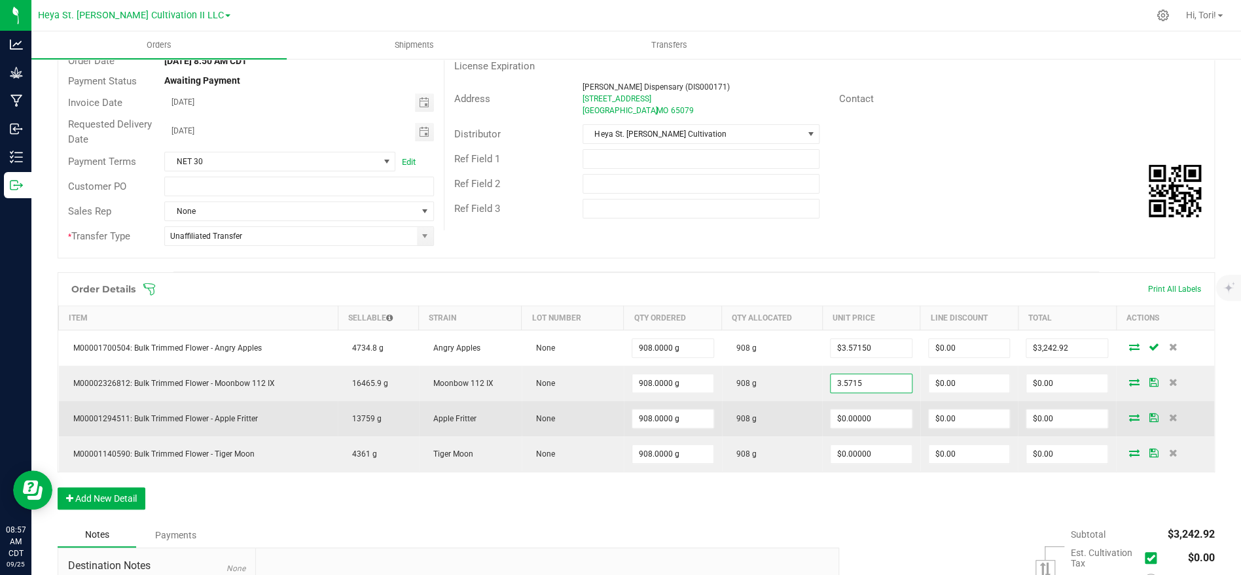
type input "$3.57150"
type input "$3,242.92"
click at [885, 407] on td "$0.00000" at bounding box center [871, 418] width 98 height 35
click at [885, 416] on input "0" at bounding box center [870, 419] width 81 height 18
paste input "3.5715"
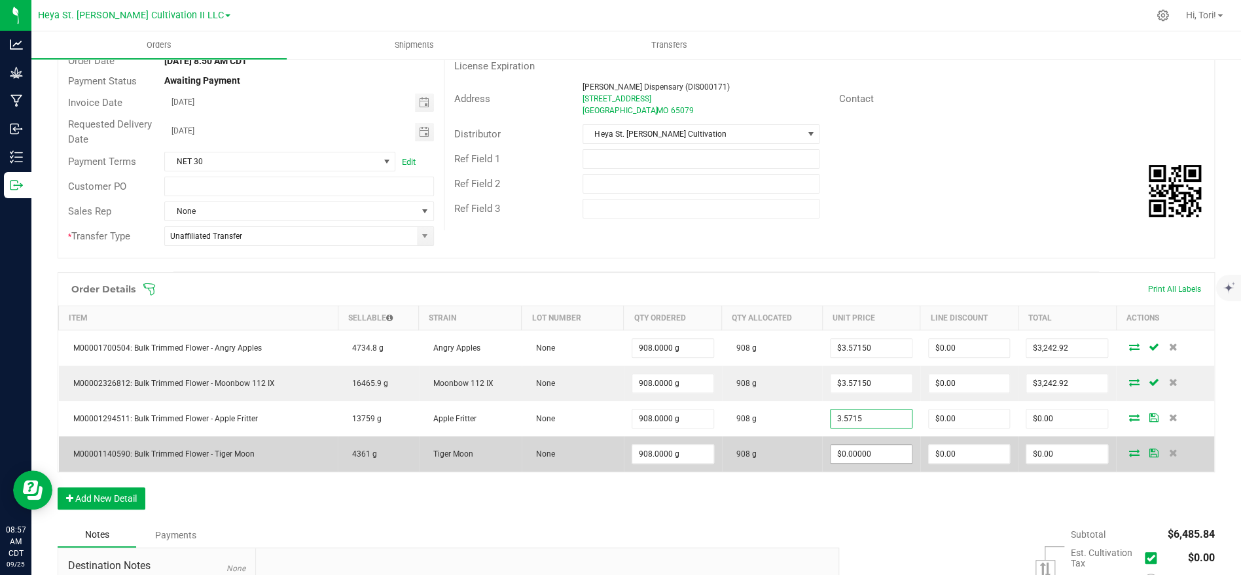
type input "$3.57150"
type input "$3,242.92"
click at [887, 456] on input "0" at bounding box center [870, 454] width 81 height 18
paste input "3.5715"
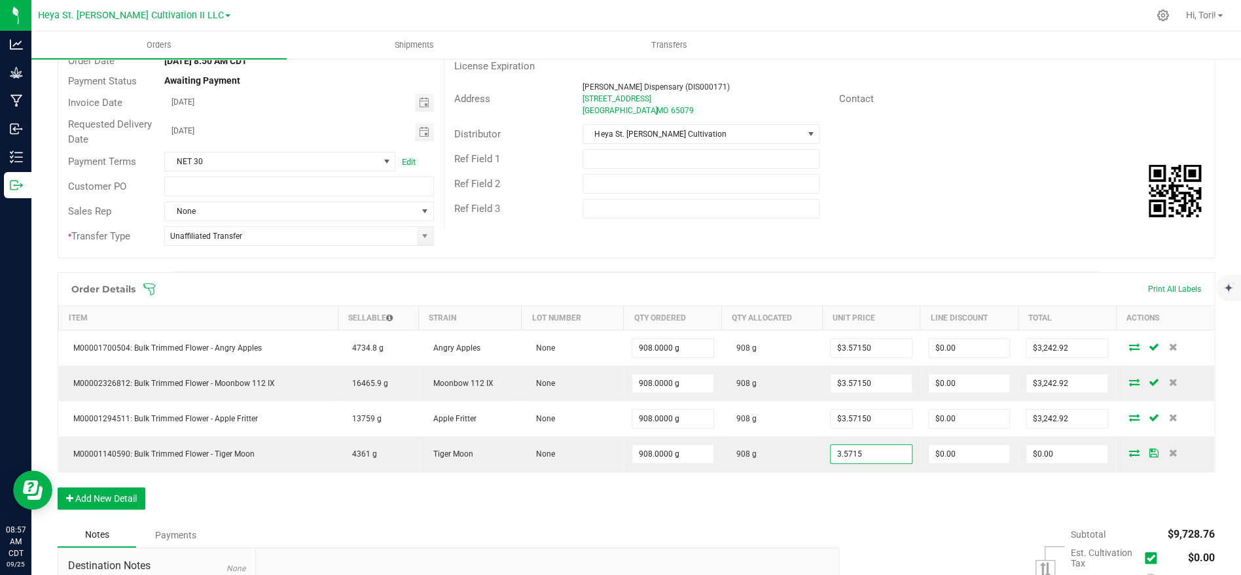
type input "$3.57150"
type input "$3,242.92"
click at [897, 486] on div "Order Details Print All Labels Item Sellable Strain Lot Number Qty Ordered Qty …" at bounding box center [636, 397] width 1157 height 251
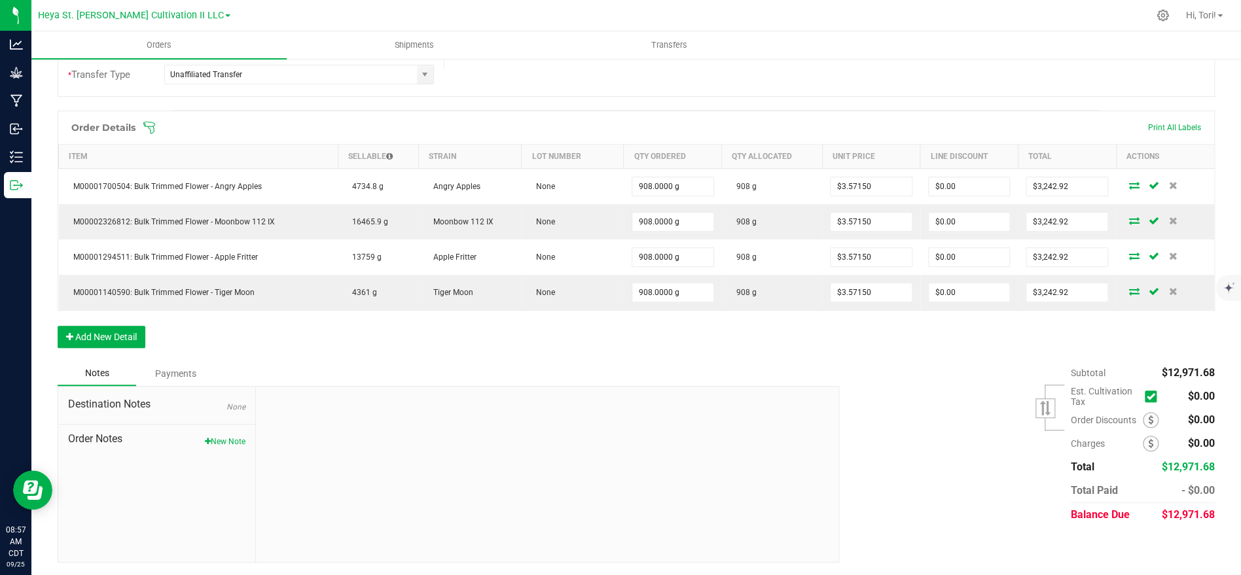
scroll to position [0, 0]
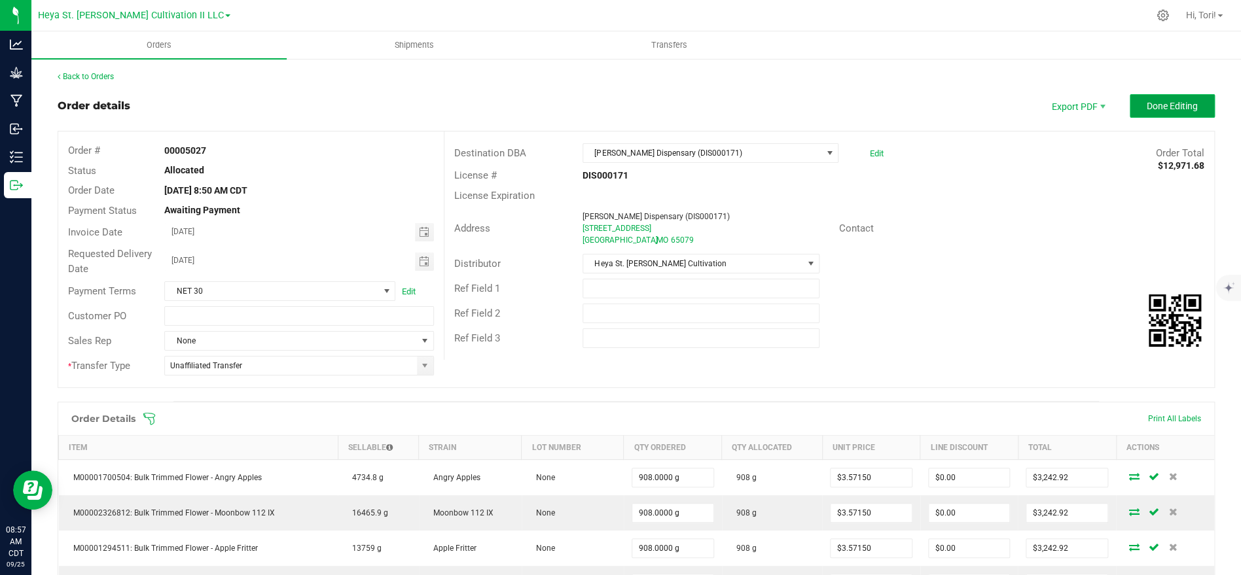
click at [1147, 108] on span "Done Editing" at bounding box center [1171, 106] width 51 height 10
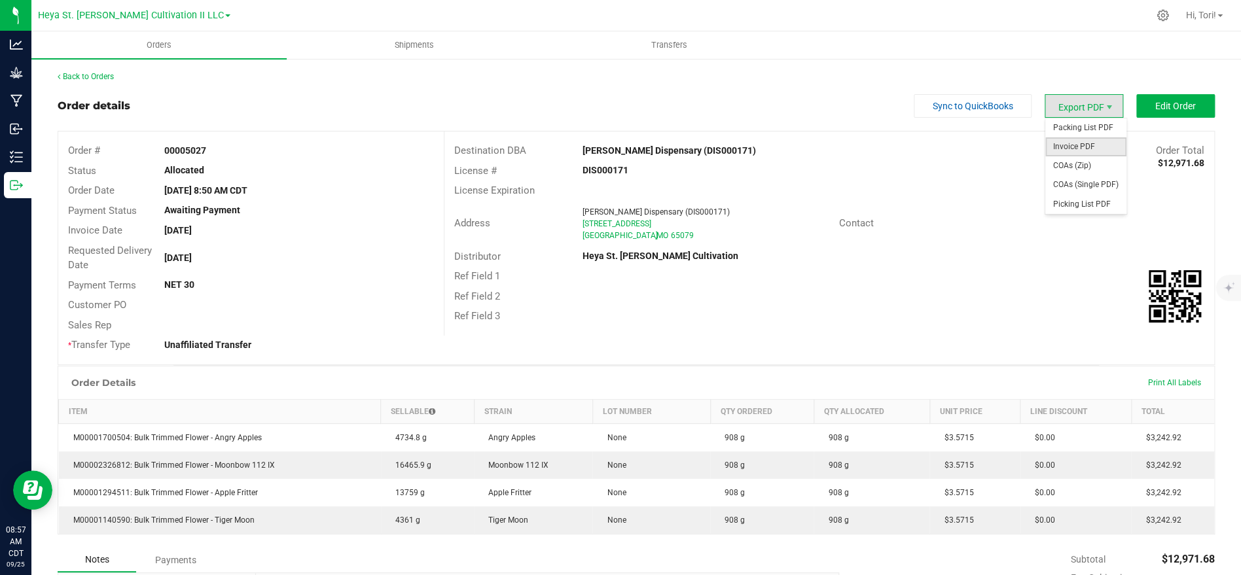
click at [1087, 152] on span "Invoice PDF" at bounding box center [1085, 146] width 81 height 19
click at [94, 29] on nav "Heya St. Ann Cultivation II LLC Heya St. Ann Cultivation II LLC Heya St. Ann MI…" at bounding box center [635, 15] width 1209 height 31
click at [99, 24] on div "Heya St. Ann Cultivation II LLC Heya St. Ann Cultivation II LLC Heya St. Ann MI…" at bounding box center [134, 15] width 192 height 20
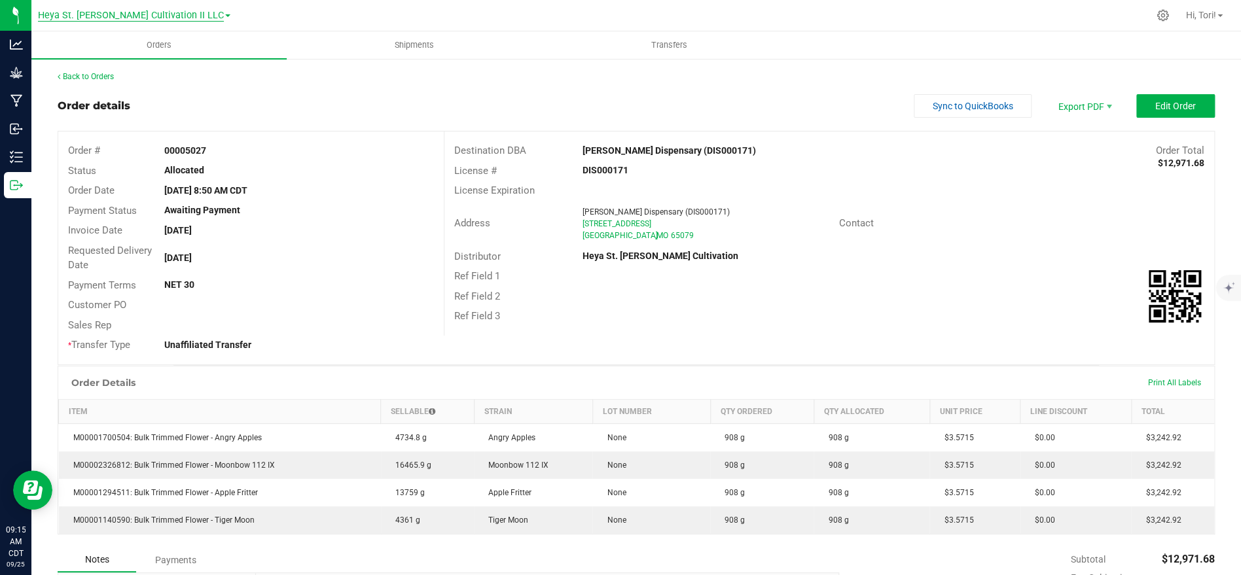
click at [97, 18] on span "Heya St. [PERSON_NAME] Cultivation II LLC" at bounding box center [131, 16] width 186 height 12
click at [128, 69] on link "Heya St. Ann MIP LLC" at bounding box center [134, 64] width 192 height 18
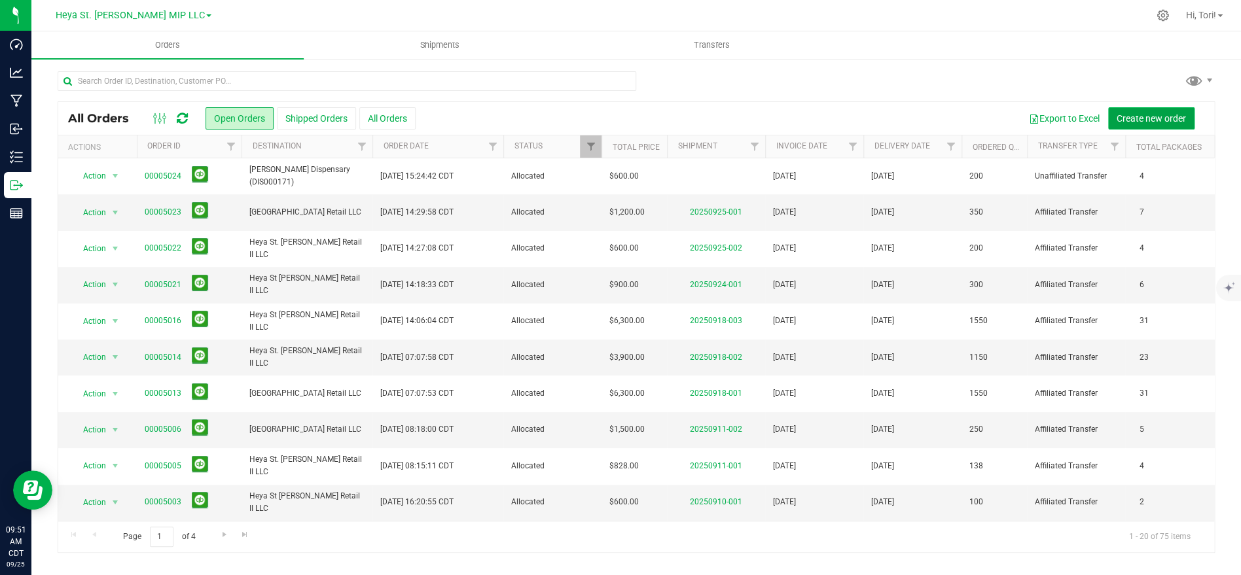
click at [1140, 119] on span "Create new order" at bounding box center [1150, 118] width 69 height 10
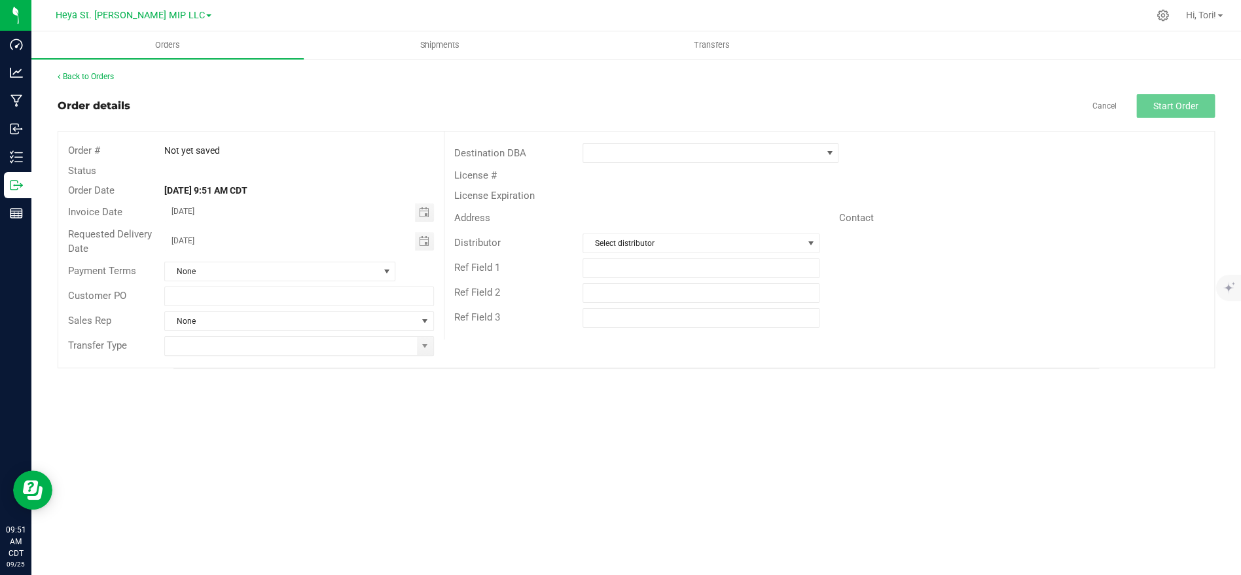
click at [721, 168] on div "License #" at bounding box center [828, 176] width 769 height 20
click at [711, 156] on span at bounding box center [702, 153] width 238 height 18
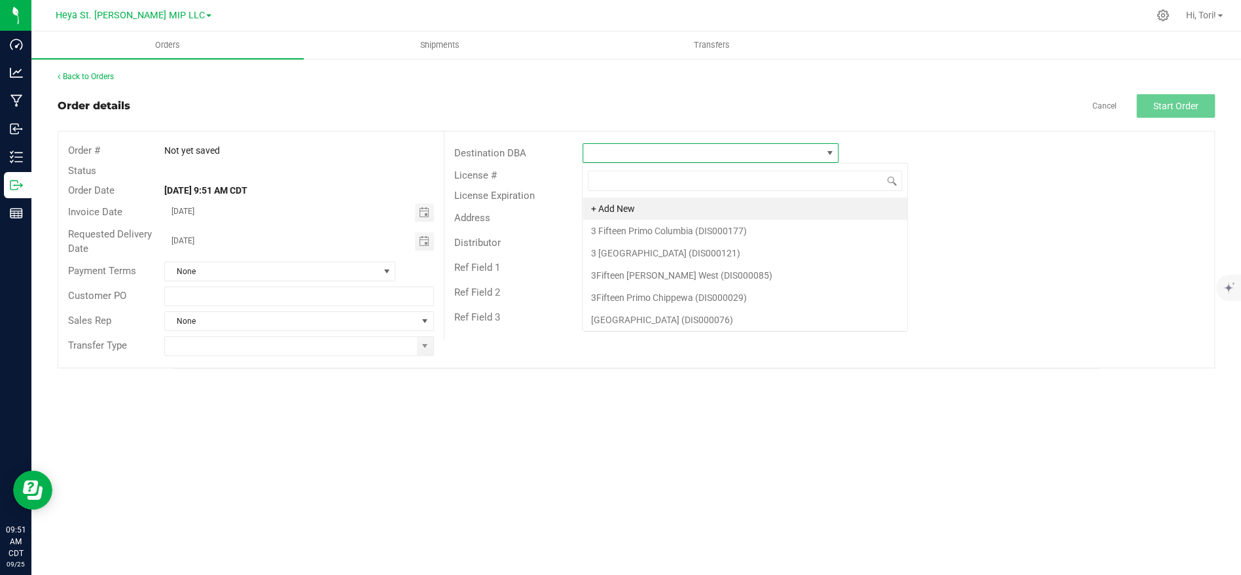
scroll to position [20, 255]
type input "heya we"
click at [679, 209] on li "Heya Wellness St. [PERSON_NAME] (DIS000020)" at bounding box center [709, 209] width 255 height 22
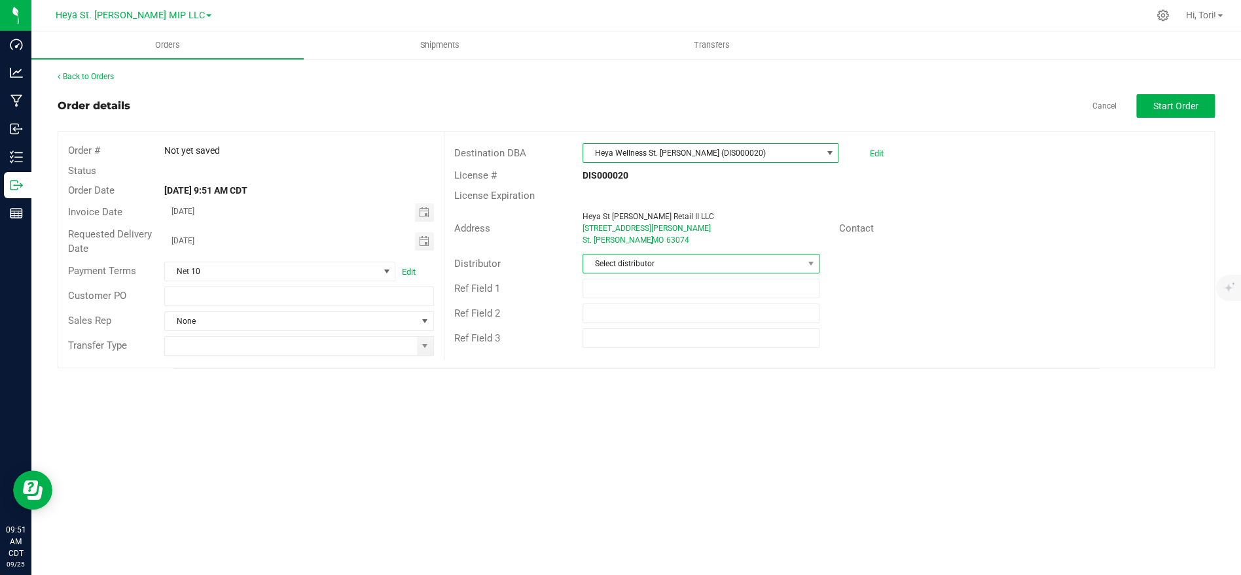
click at [671, 258] on span "Select distributor" at bounding box center [692, 264] width 219 height 18
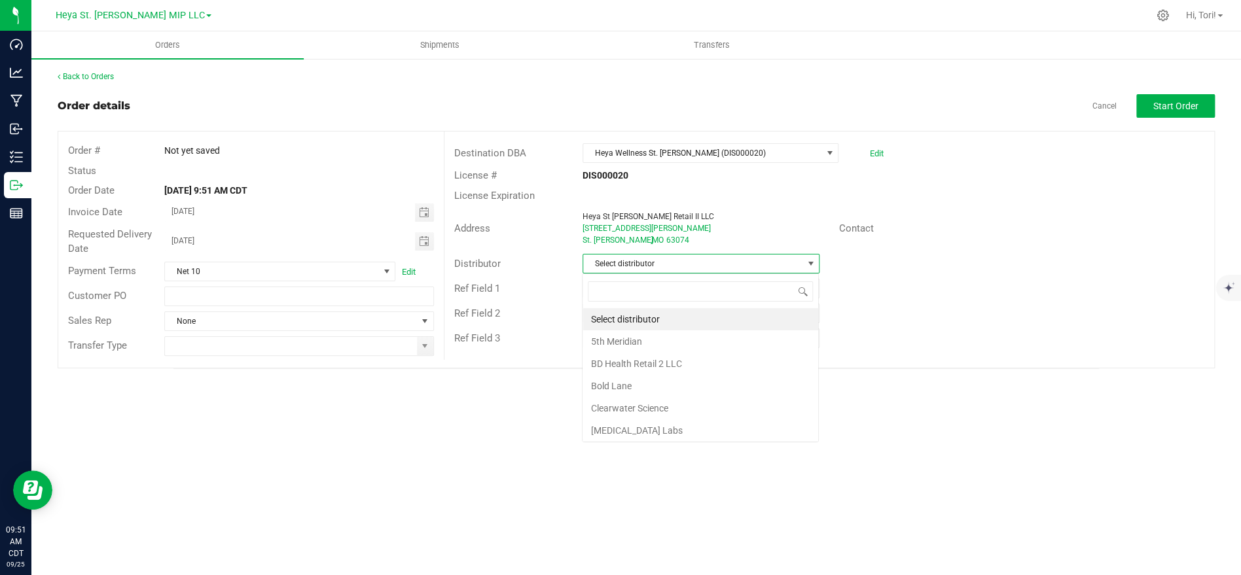
scroll to position [20, 236]
type input "heya"
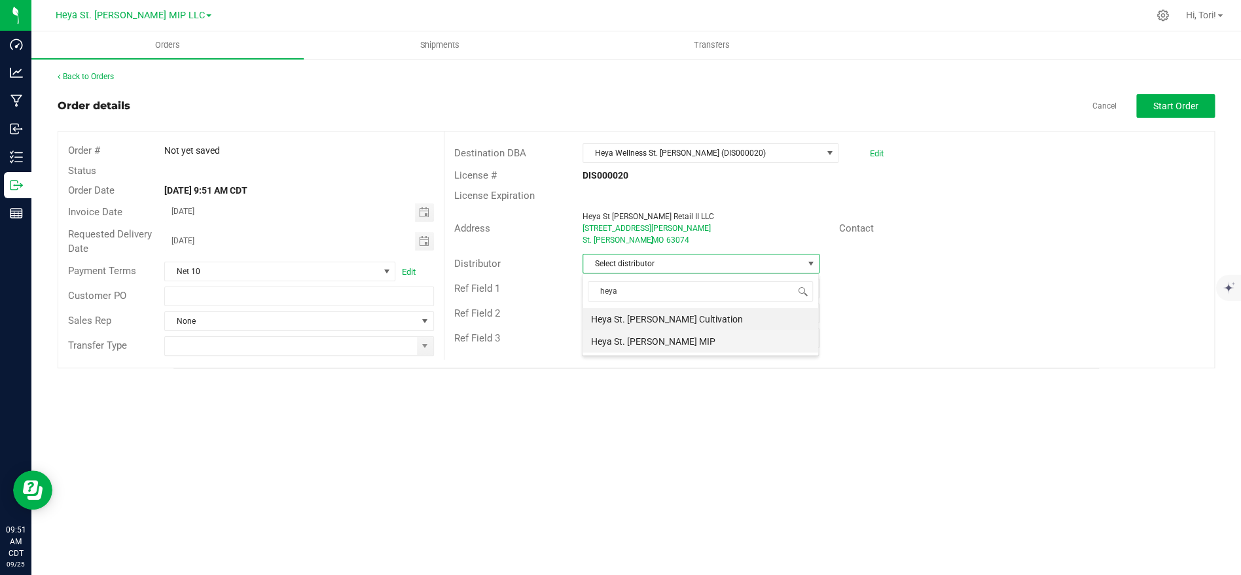
click at [656, 342] on li "Heya St. [PERSON_NAME] MIP" at bounding box center [700, 341] width 236 height 22
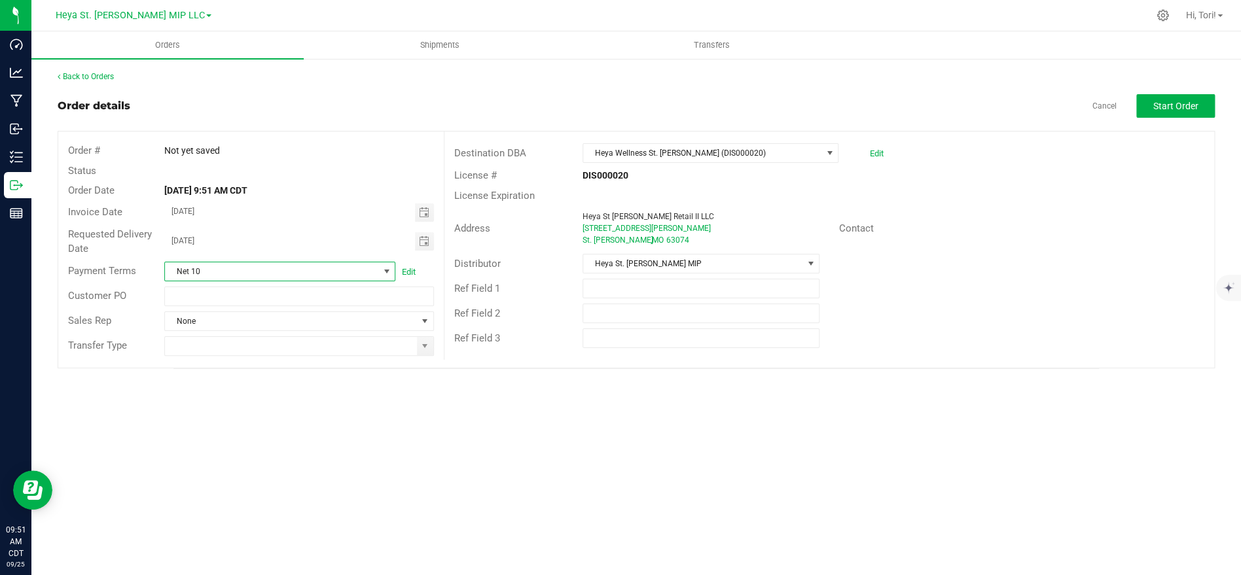
click at [367, 274] on span "Net 10" at bounding box center [271, 271] width 213 height 18
type input "net 30"
click at [305, 333] on li "NET 30" at bounding box center [280, 327] width 230 height 22
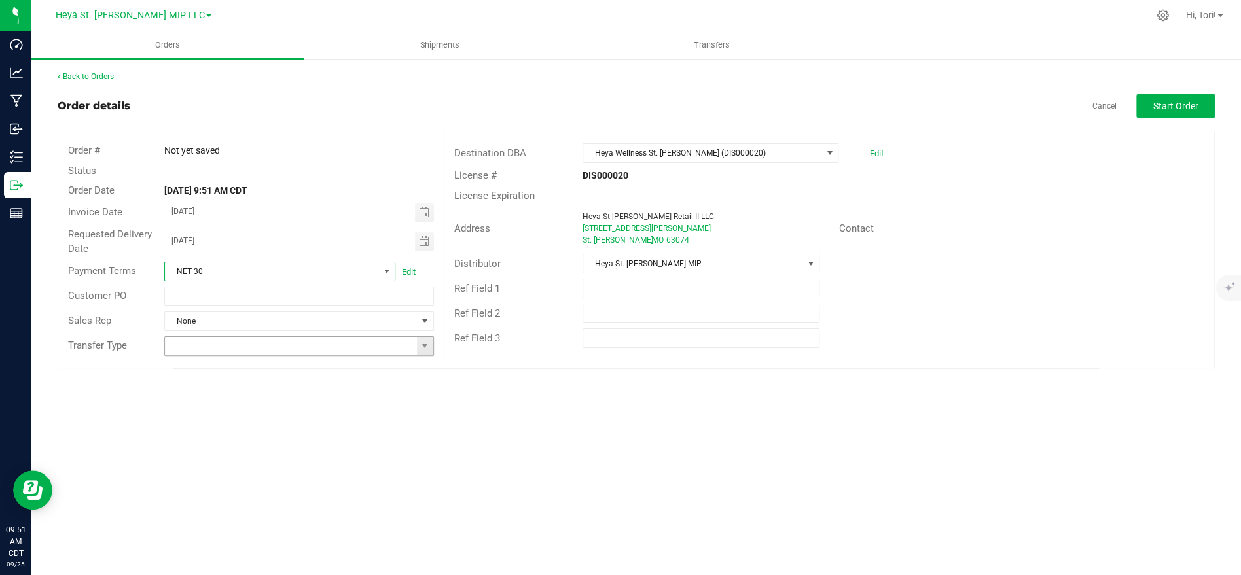
click at [299, 345] on input at bounding box center [290, 346] width 251 height 18
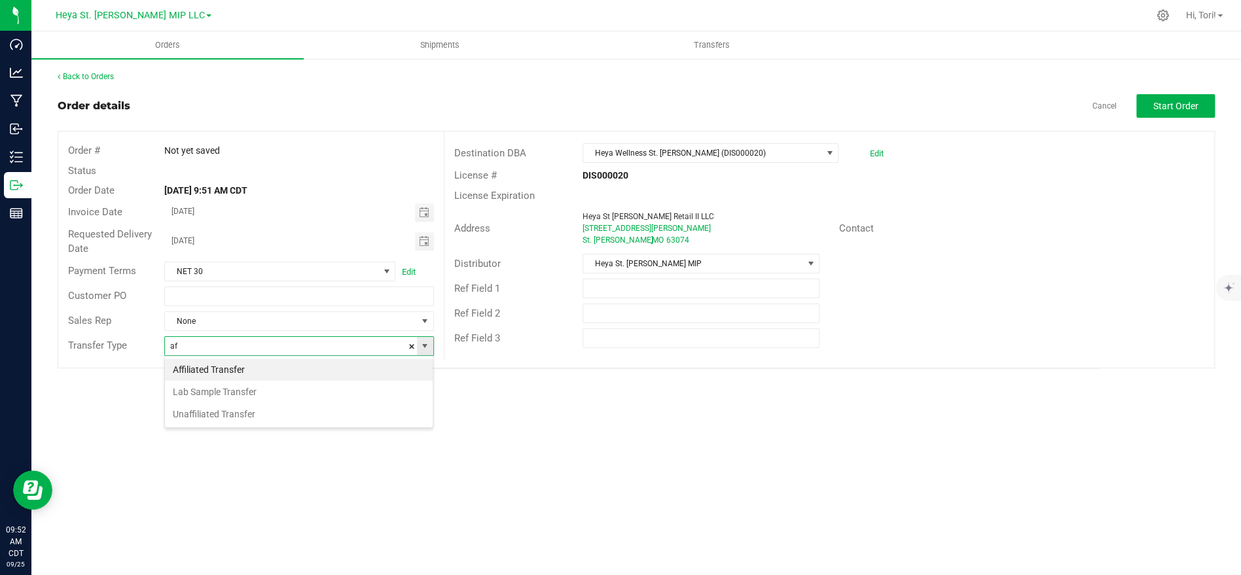
scroll to position [20, 268]
click at [285, 361] on li "Affiliated Transfer" at bounding box center [299, 370] width 268 height 22
type input "Affiliated Transfer"
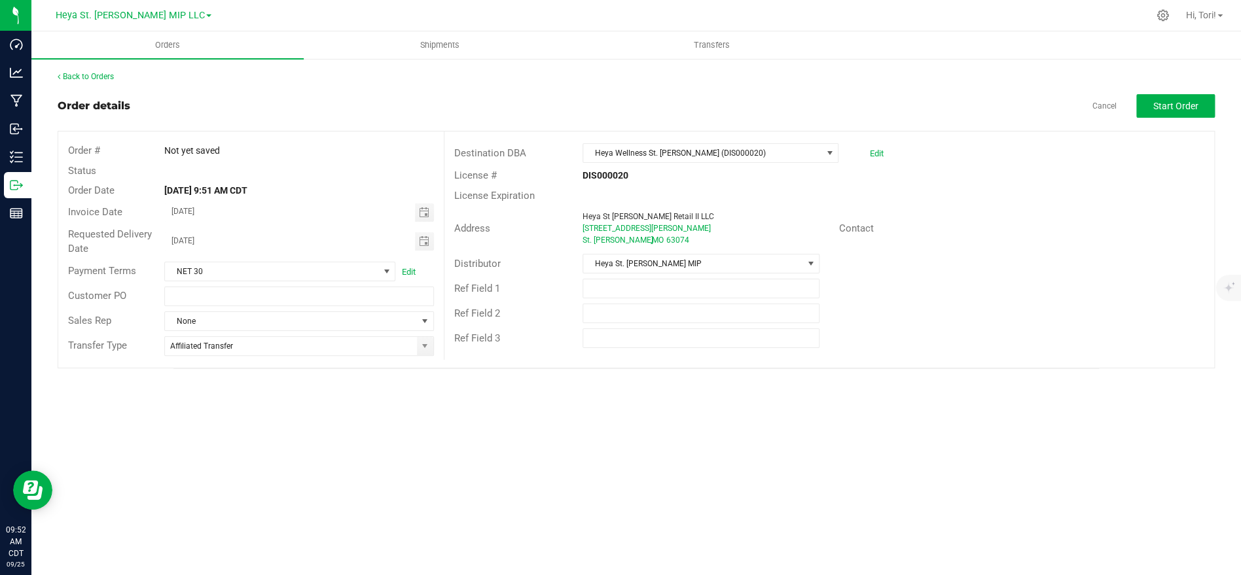
click at [423, 230] on div "Requested Delivery Date 09/26/2025" at bounding box center [250, 241] width 385 height 35
click at [425, 232] on span "Toggle calendar" at bounding box center [424, 241] width 19 height 18
click at [330, 260] on span "TODAY" at bounding box center [333, 265] width 29 height 17
type input "[DATE]"
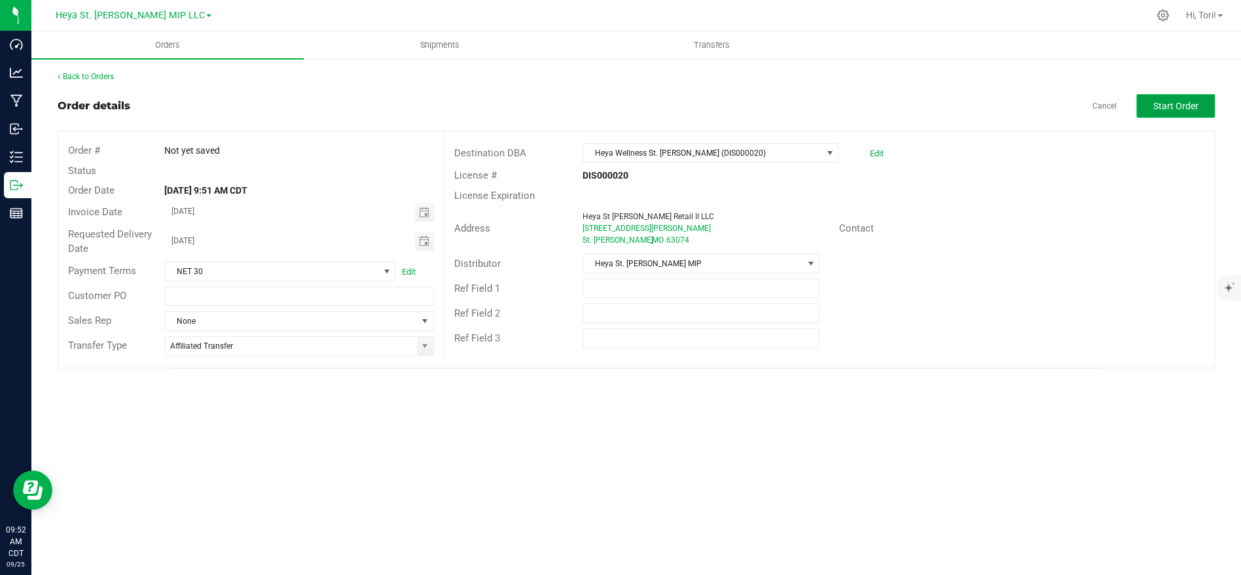
click at [1177, 101] on span "Start Order" at bounding box center [1175, 106] width 45 height 10
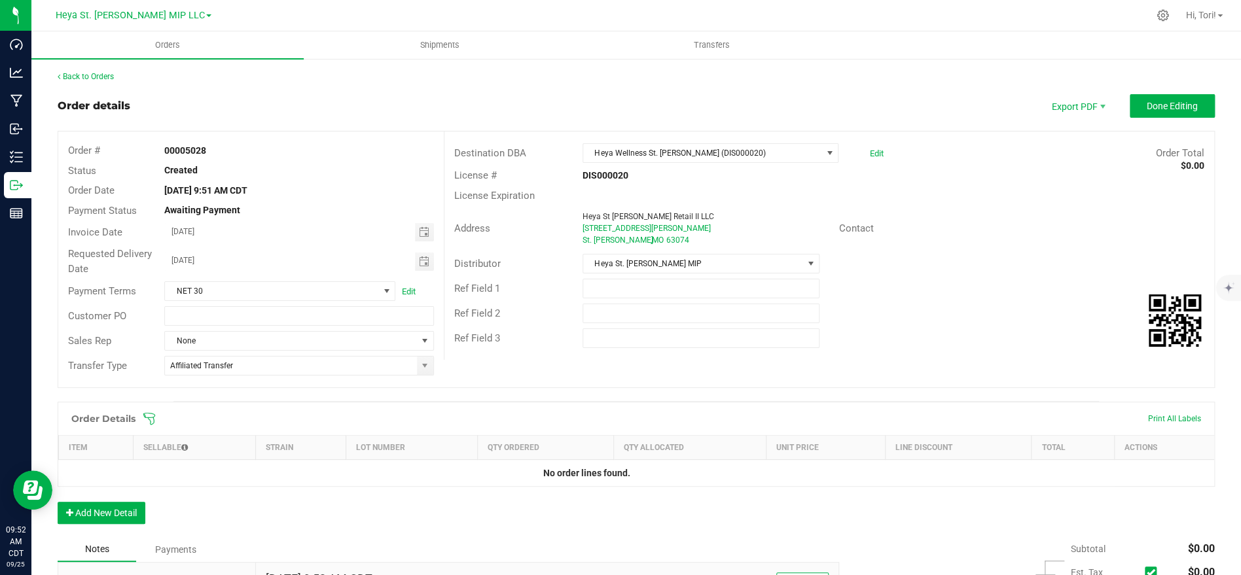
click at [151, 415] on icon at bounding box center [149, 418] width 13 height 13
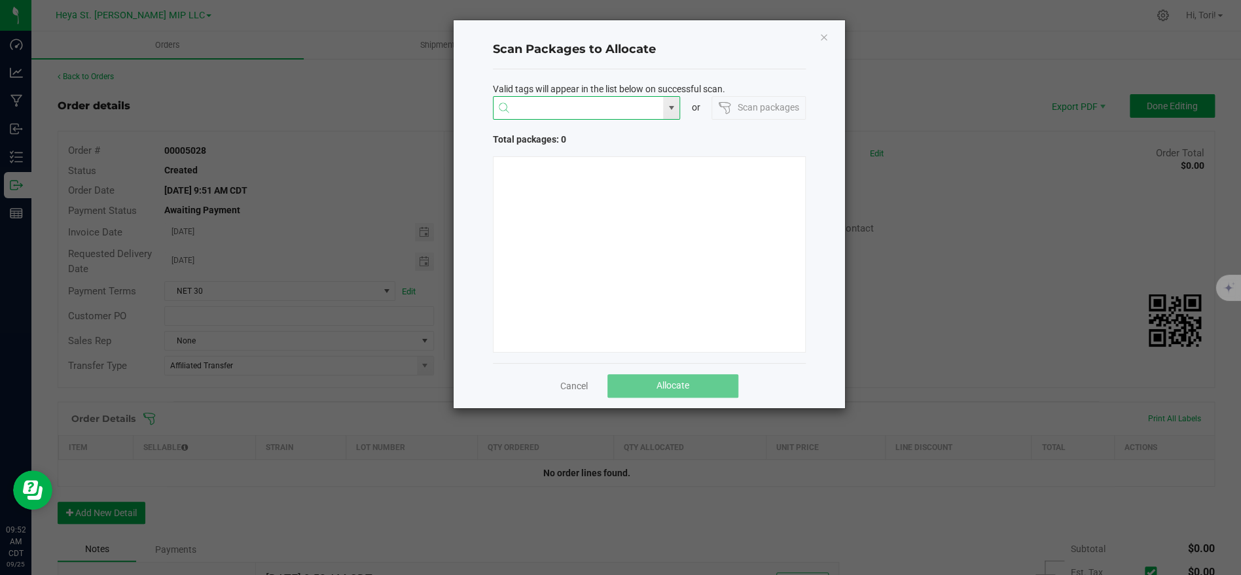
click at [556, 115] on input "NO DATA FOUND" at bounding box center [578, 109] width 170 height 24
click at [582, 132] on li "1A40C03000009CD000010081" at bounding box center [586, 133] width 186 height 22
type input "1A40C03000009CD000010081"
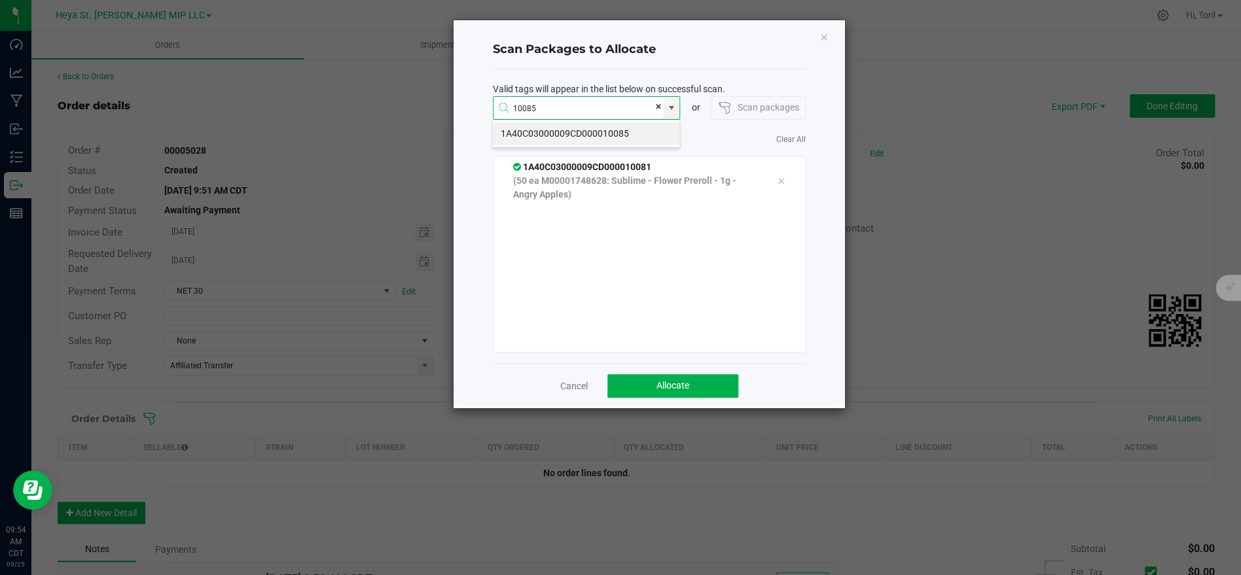
click at [590, 132] on li "1A40C03000009CD000010085" at bounding box center [586, 133] width 186 height 22
type input "1A40C03000009CD000010085"
click at [590, 135] on li "1A40C03000009CD000010082" at bounding box center [586, 133] width 186 height 22
type input "1A40C03000009CD000010082"
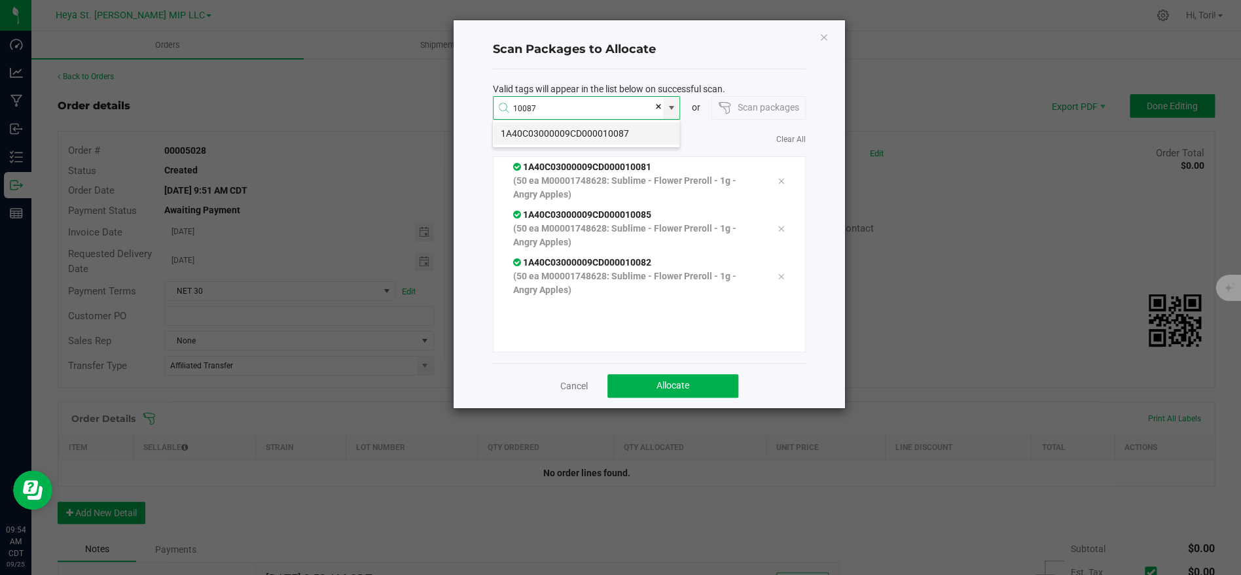
click at [590, 139] on li "1A40C03000009CD000010087" at bounding box center [586, 133] width 186 height 22
type input "1A40C03000009CD000010087"
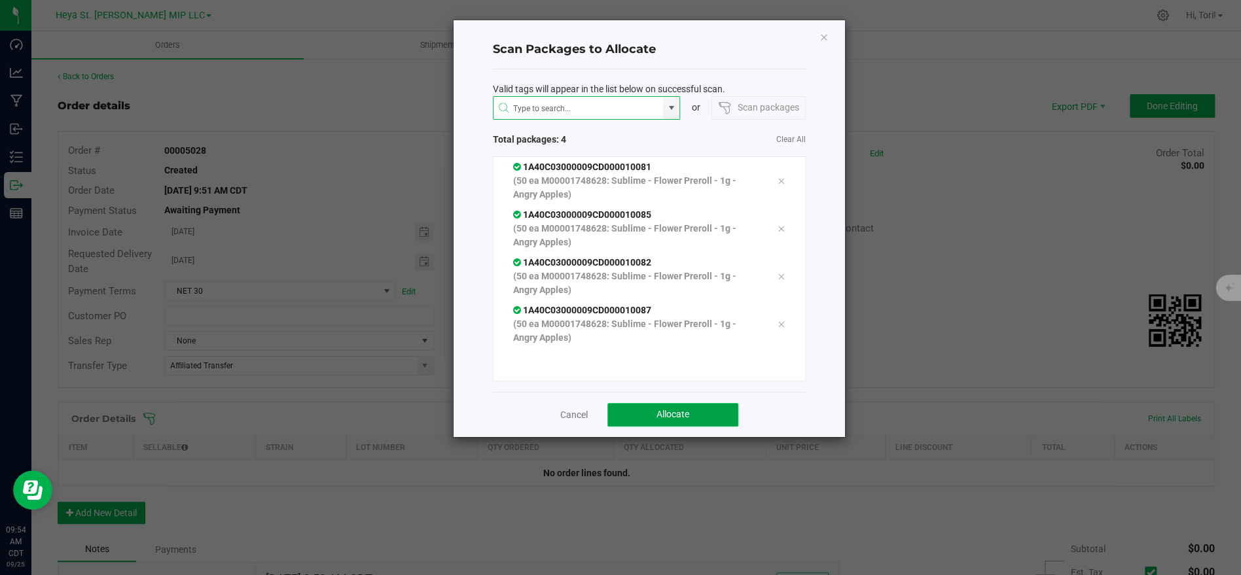
click at [679, 419] on span "Allocate" at bounding box center [672, 414] width 33 height 10
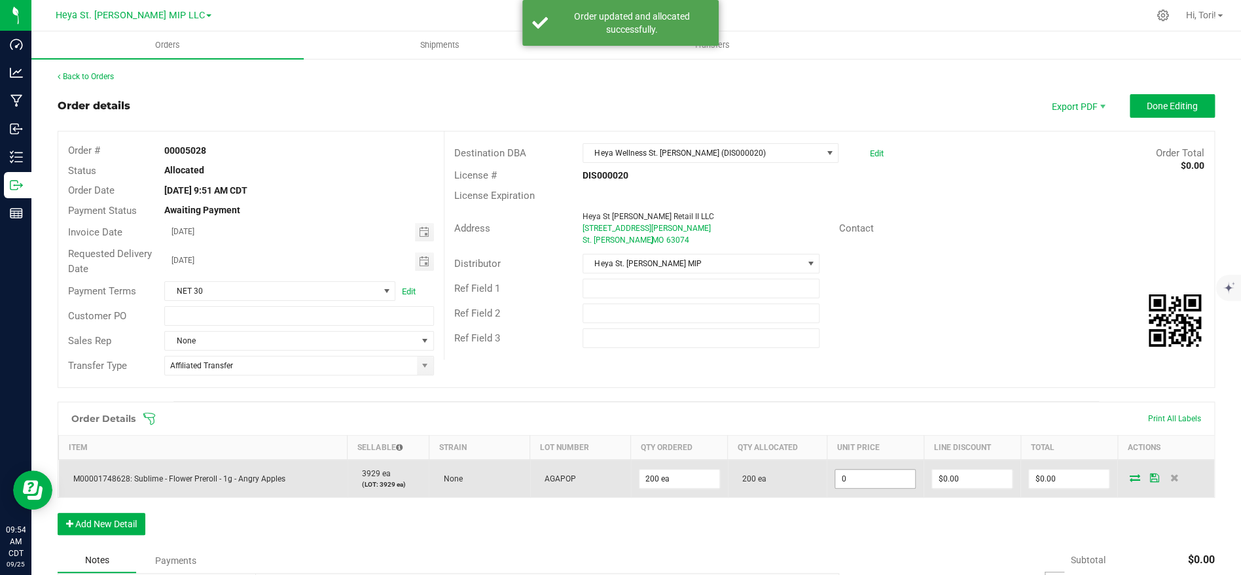
click at [878, 480] on input "0" at bounding box center [875, 479] width 80 height 18
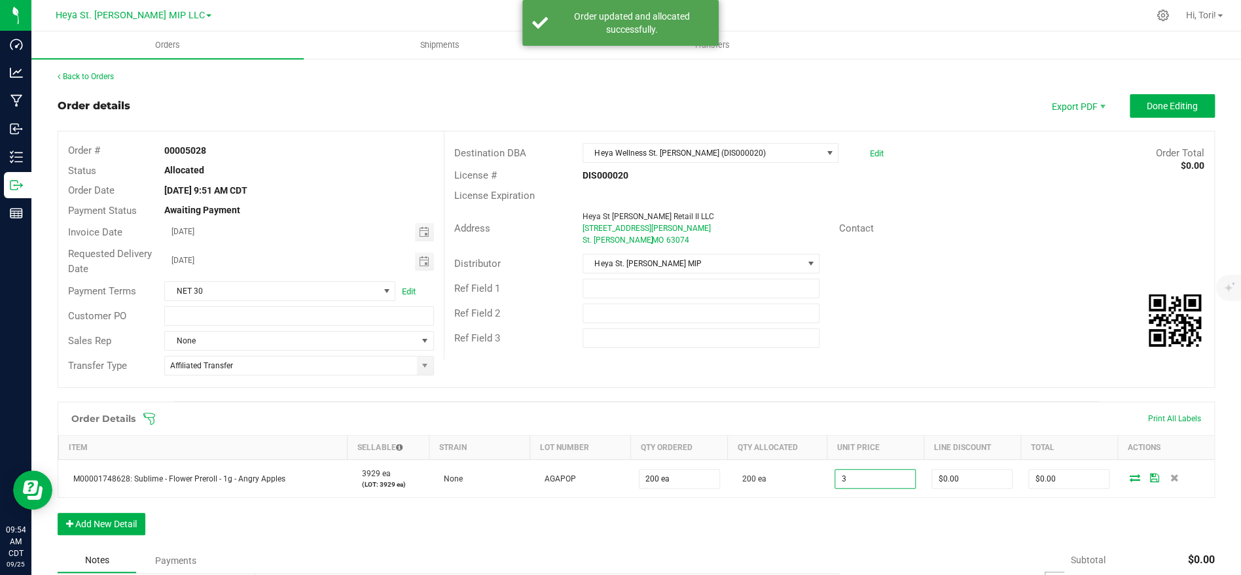
type input "$3.00000"
type input "$600.00"
click at [917, 354] on div "Destination DBA Heya Wellness St. Ann (DIS000020) Edit Order Total $0.00 Licens…" at bounding box center [829, 246] width 770 height 228
click at [1164, 116] on button "Done Editing" at bounding box center [1171, 106] width 85 height 24
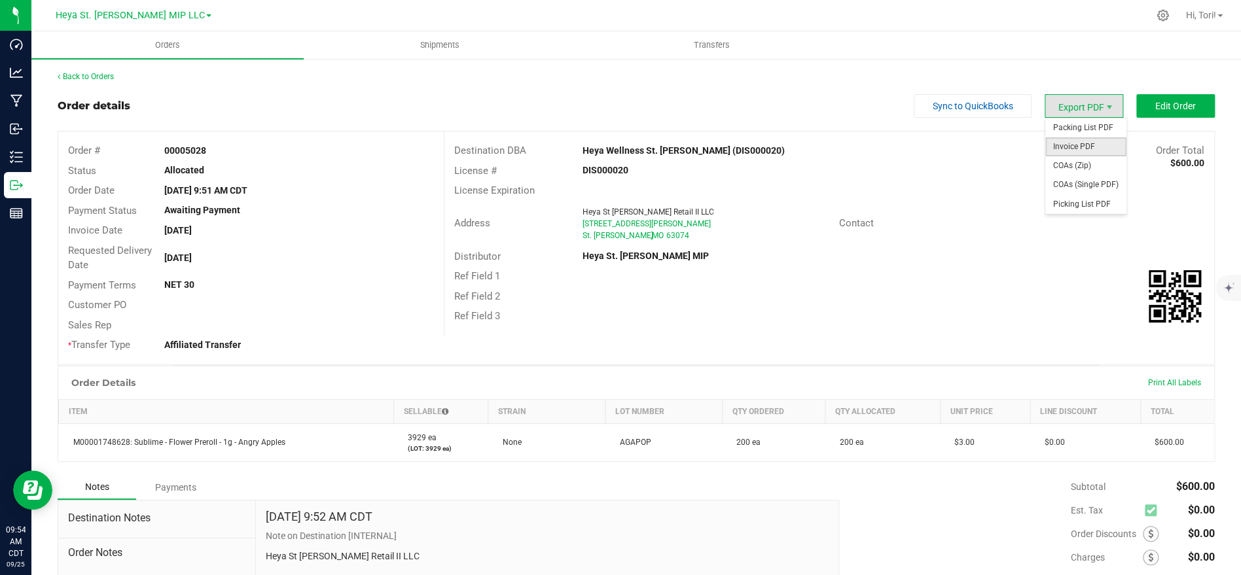
click at [1086, 151] on span "Invoice PDF" at bounding box center [1085, 146] width 81 height 19
click at [101, 77] on link "Back to Orders" at bounding box center [86, 76] width 56 height 9
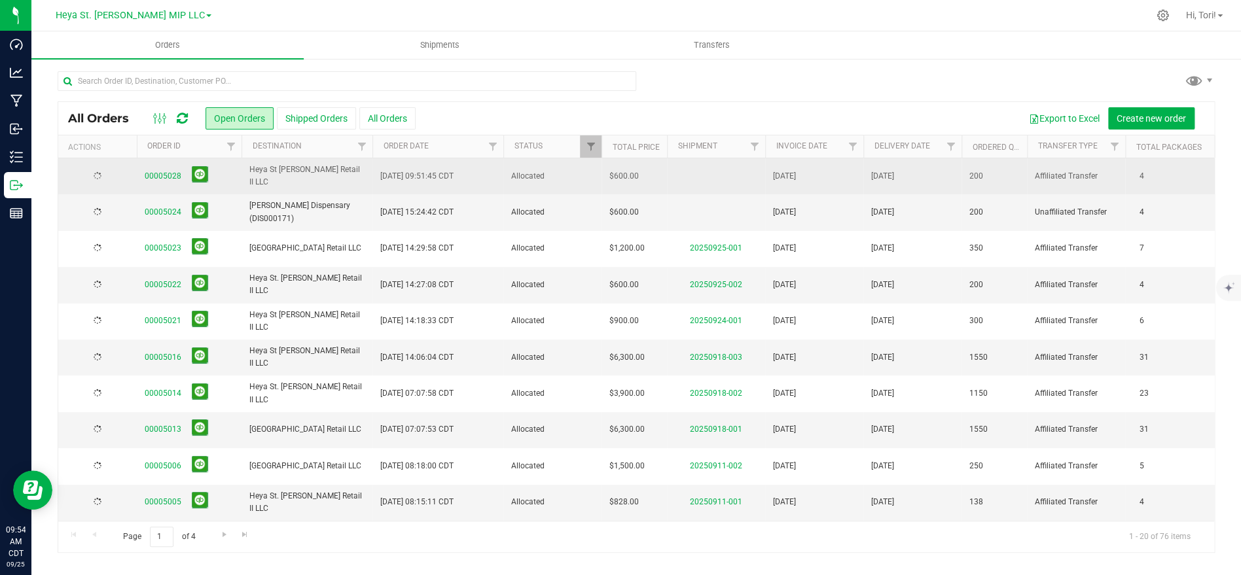
click at [607, 183] on td "$600.00" at bounding box center [633, 176] width 65 height 36
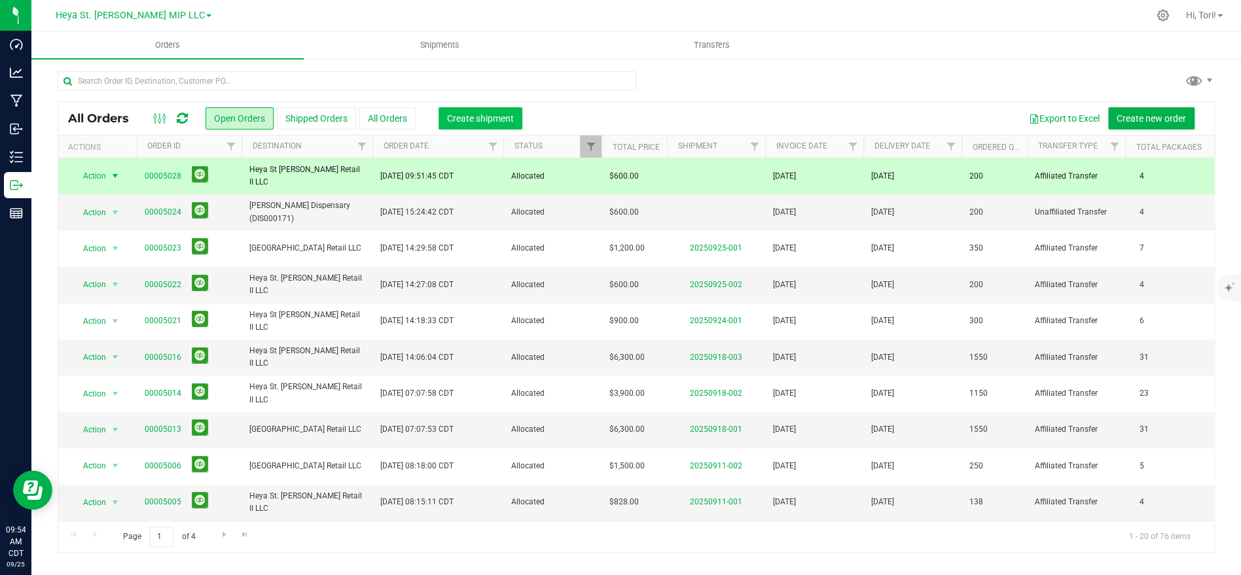
click at [497, 122] on span "Create shipment" at bounding box center [480, 118] width 67 height 10
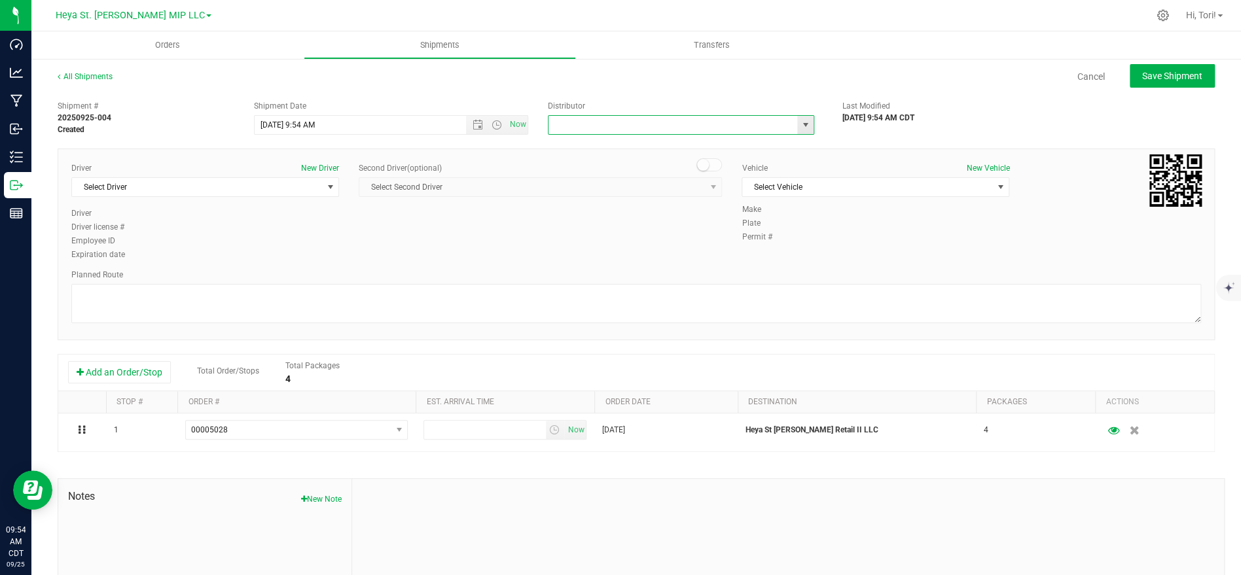
click at [634, 130] on input "text" at bounding box center [668, 125] width 241 height 18
click at [627, 164] on li "Heya St. [PERSON_NAME] MIP" at bounding box center [680, 167] width 265 height 20
type input "Heya St. [PERSON_NAME] MIP"
click at [854, 192] on span "Select Vehicle" at bounding box center [867, 187] width 250 height 18
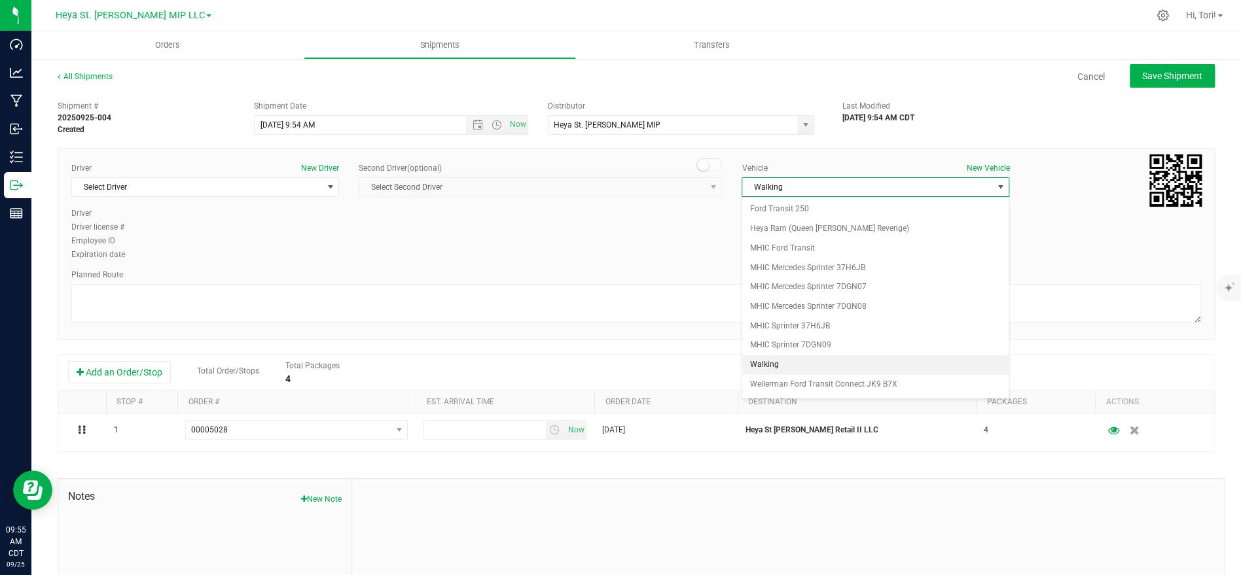
click at [781, 364] on li "Walking" at bounding box center [875, 365] width 266 height 20
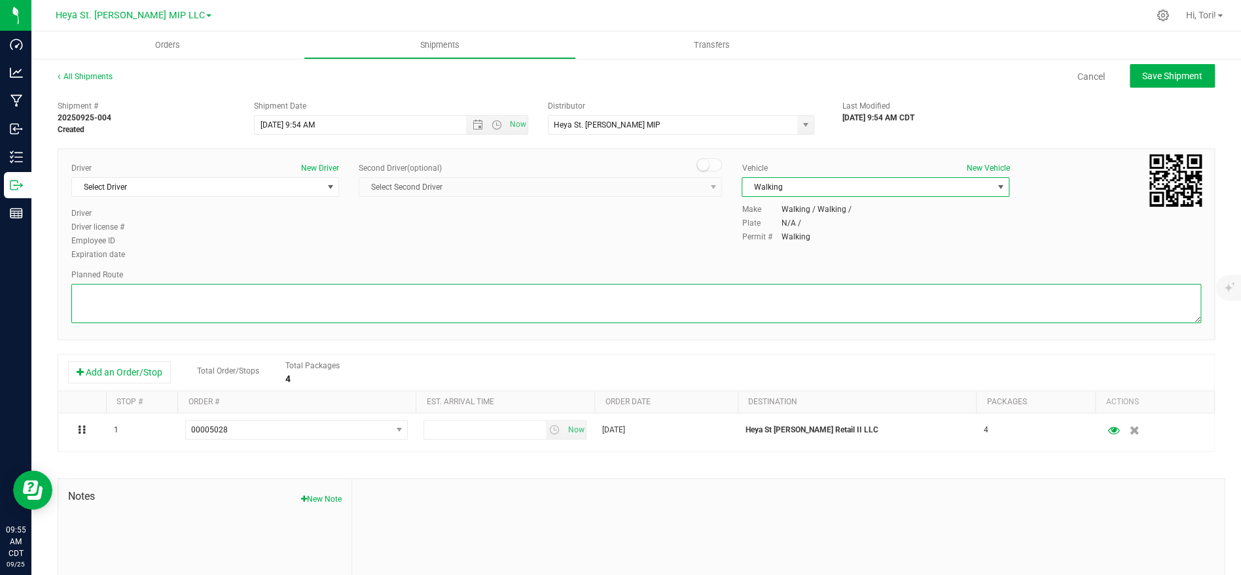
click at [751, 306] on textarea at bounding box center [635, 303] width 1129 height 39
type textarea "Walking"
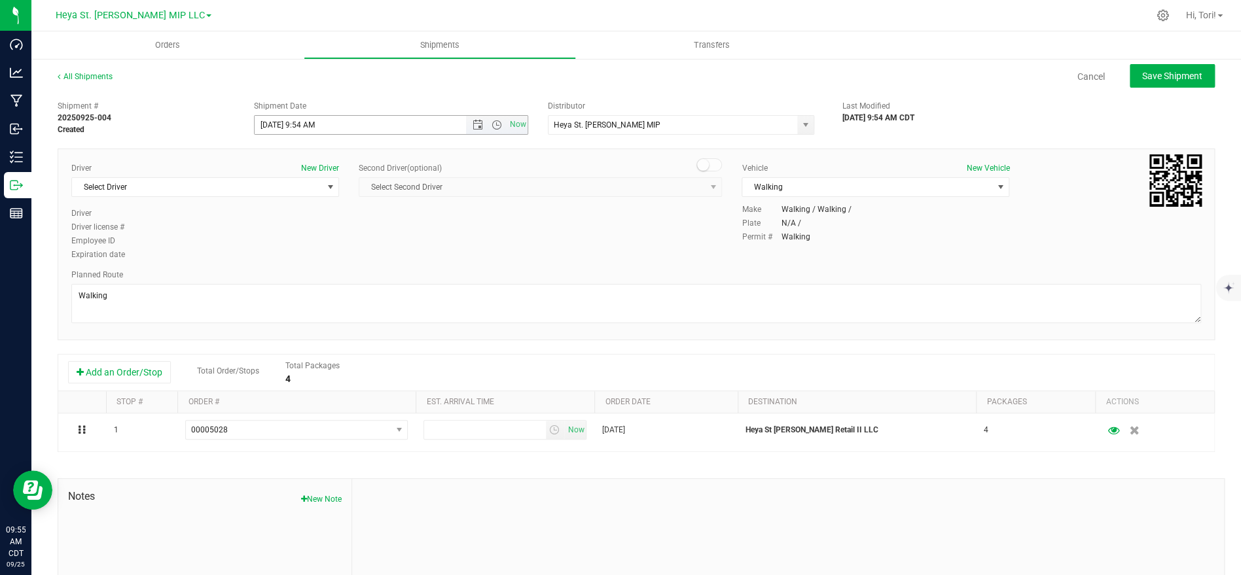
click at [417, 115] on span "9/25/2025 9:54 AM Now" at bounding box center [391, 125] width 275 height 20
click at [411, 126] on input "9/25/2025 9:54 AM" at bounding box center [372, 125] width 234 height 18
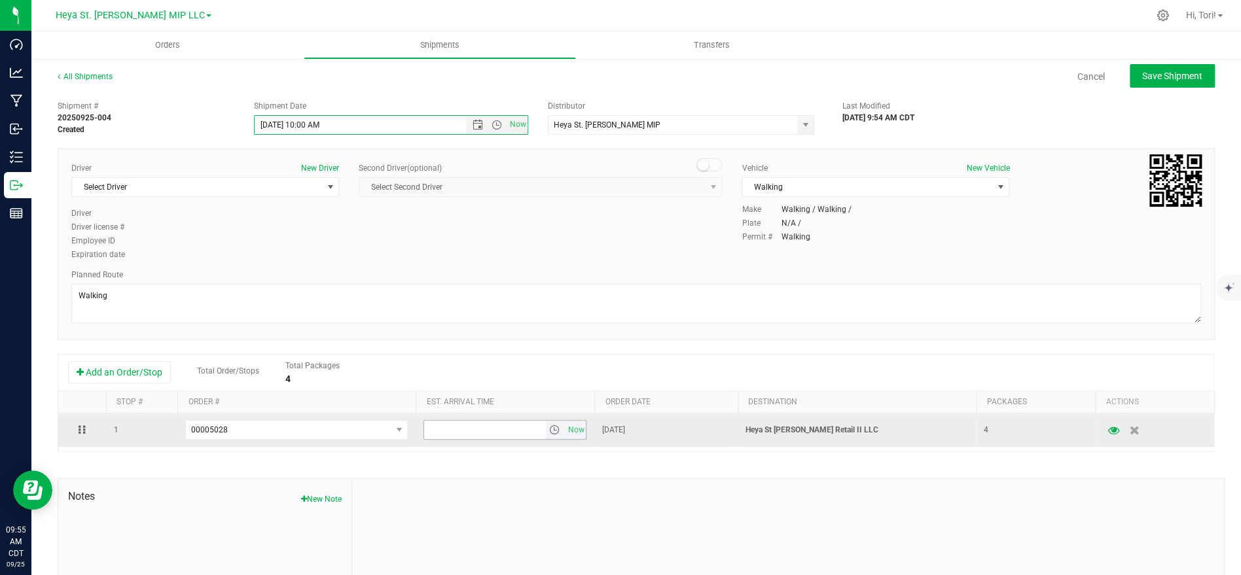
type input "9/25/2025 10:00 AM"
click at [452, 431] on input "6:00 PM" at bounding box center [484, 430] width 121 height 18
click at [446, 433] on input "6:00 PM" at bounding box center [484, 430] width 121 height 18
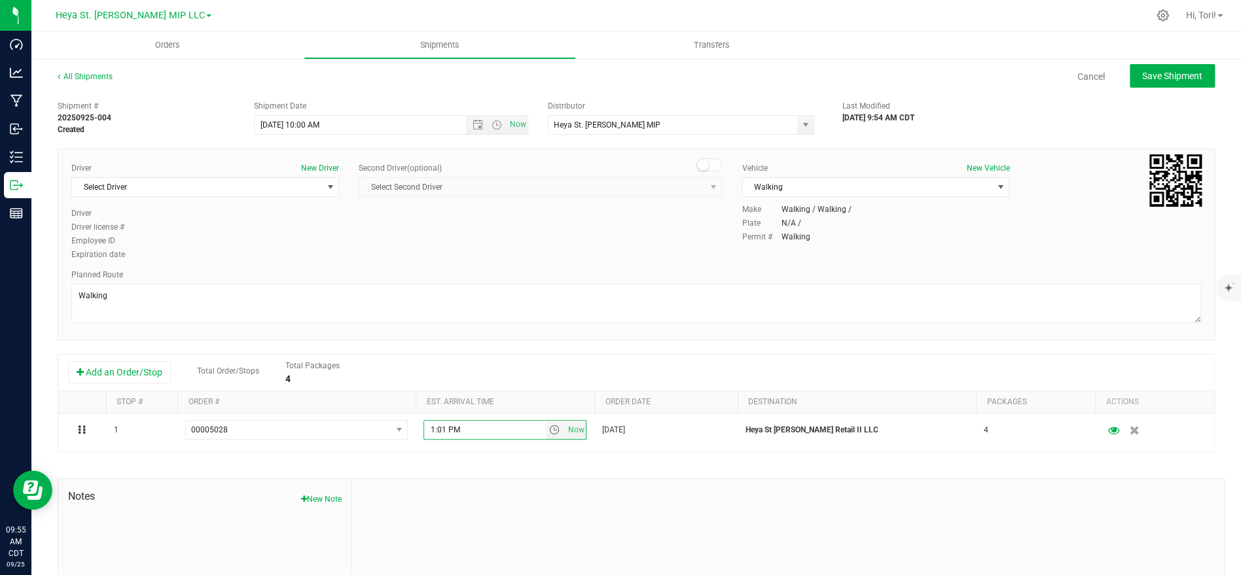
type input "10:01 PM"
click at [249, 185] on span "Select Driver" at bounding box center [197, 187] width 250 height 18
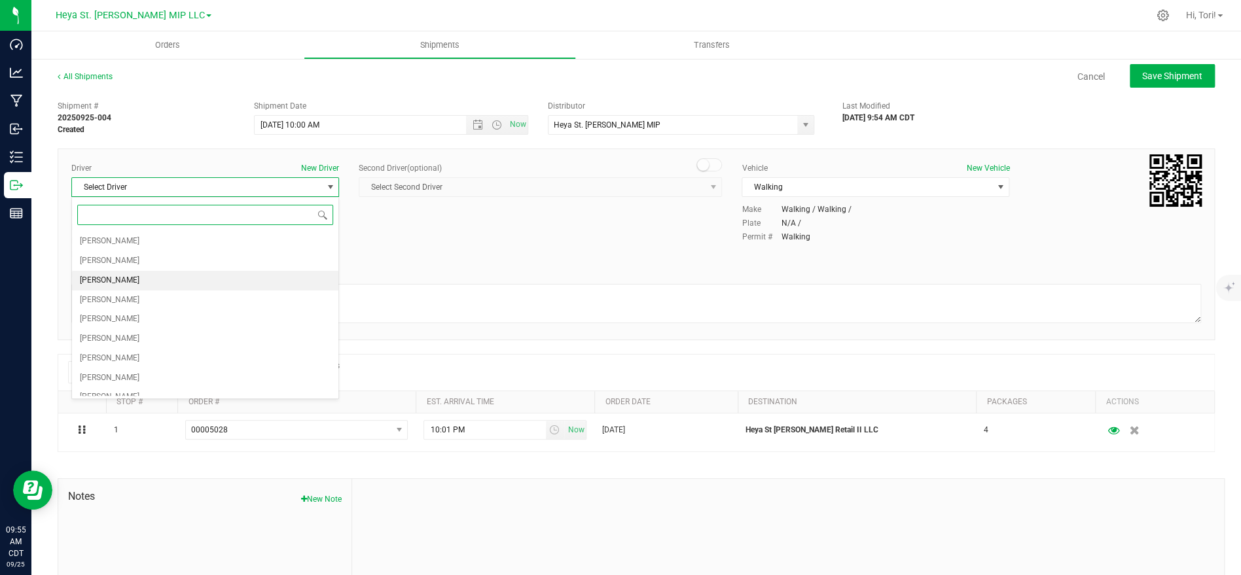
click at [185, 281] on li "[PERSON_NAME]" at bounding box center [205, 281] width 266 height 20
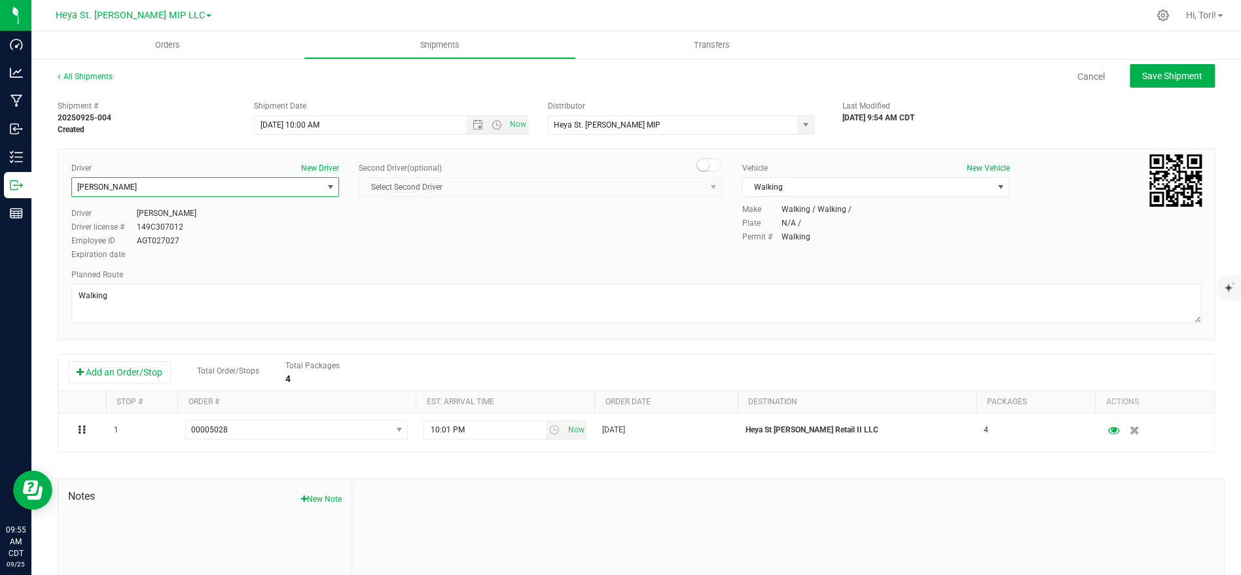
click at [629, 222] on div "Driver New Driver Richard Goist Select Driver Duane Bochantin Connor Cervantes …" at bounding box center [636, 212] width 1149 height 100
click at [1176, 78] on span "Save Shipment" at bounding box center [1172, 76] width 60 height 10
type input "[DATE] 3:00 PM"
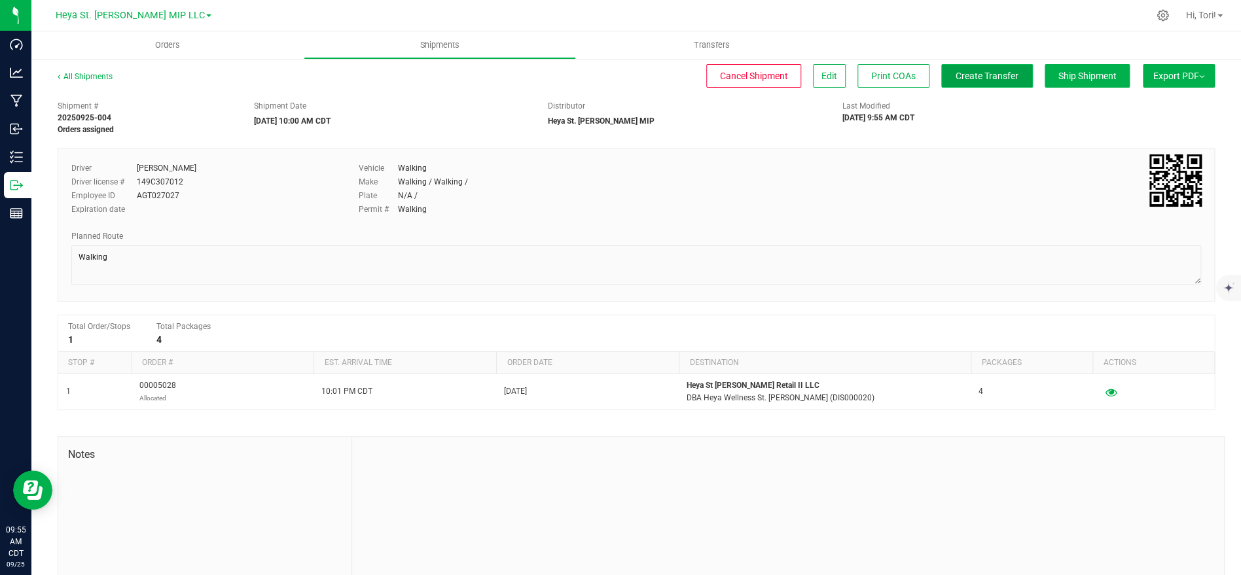
click at [1023, 80] on button "Create Transfer" at bounding box center [987, 76] width 92 height 24
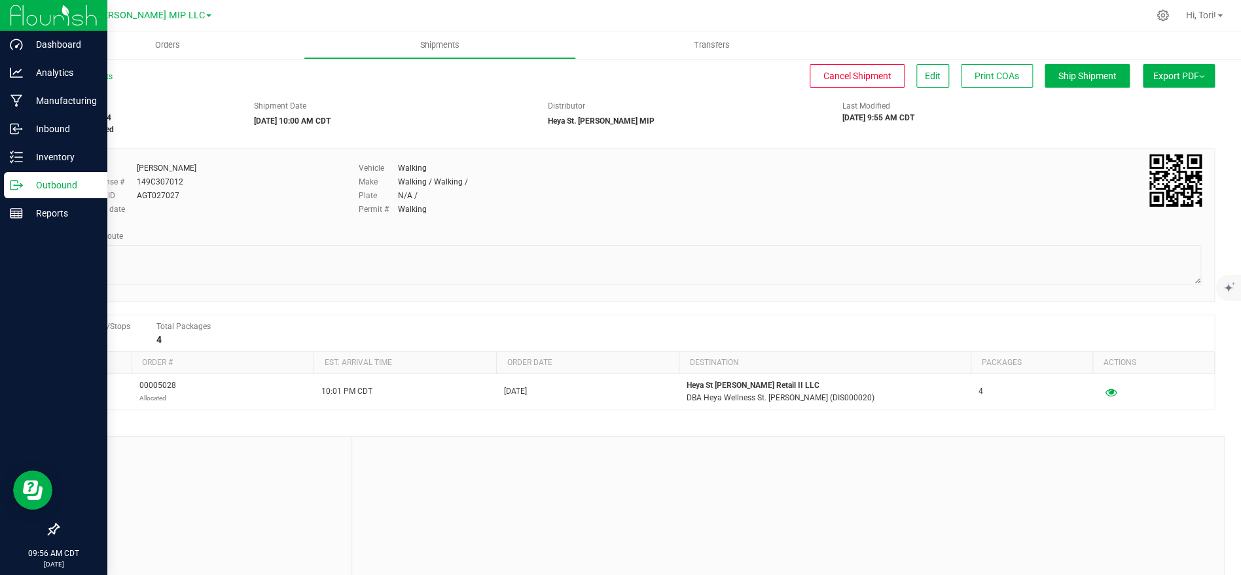
click at [80, 188] on p "Outbound" at bounding box center [62, 185] width 79 height 16
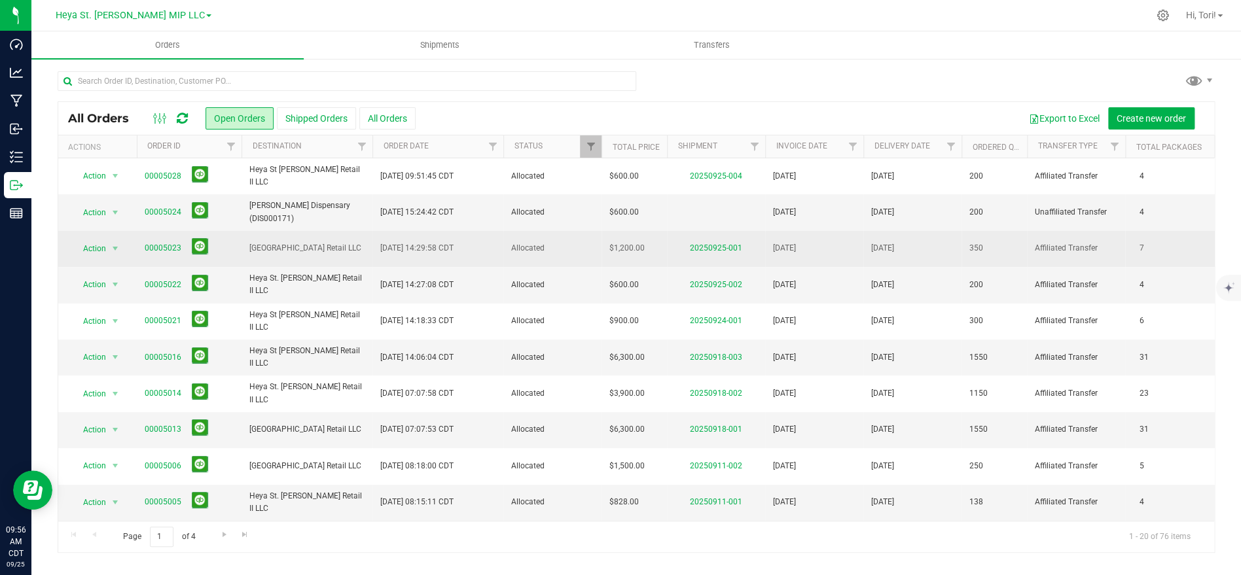
click at [518, 247] on span "Allocated" at bounding box center [552, 248] width 82 height 12
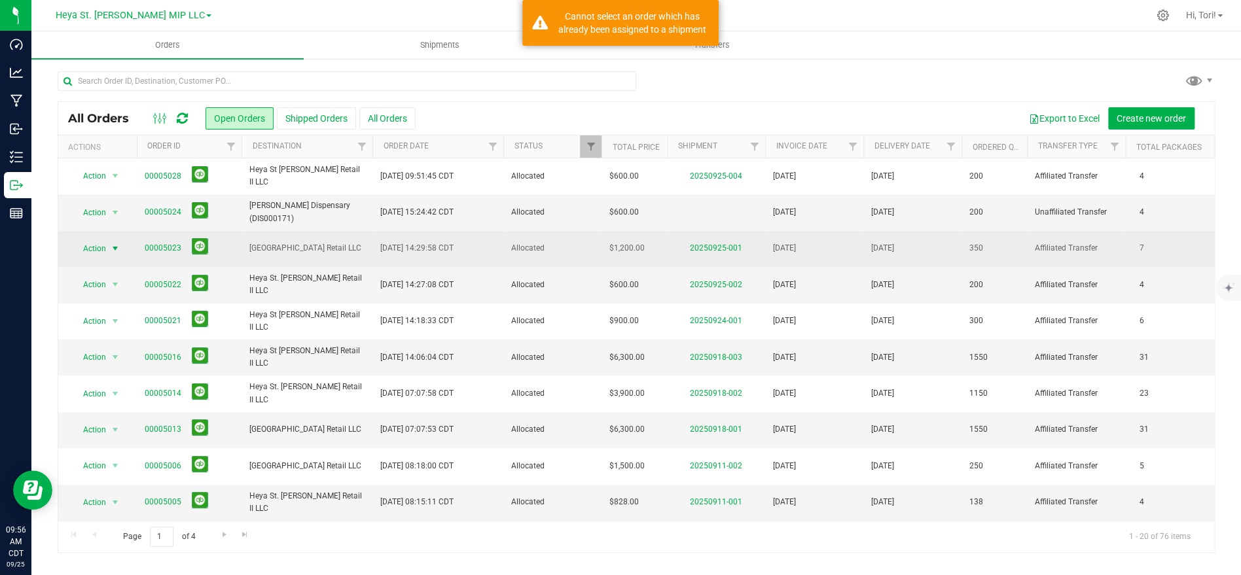
click at [96, 245] on span "Action" at bounding box center [88, 248] width 35 height 18
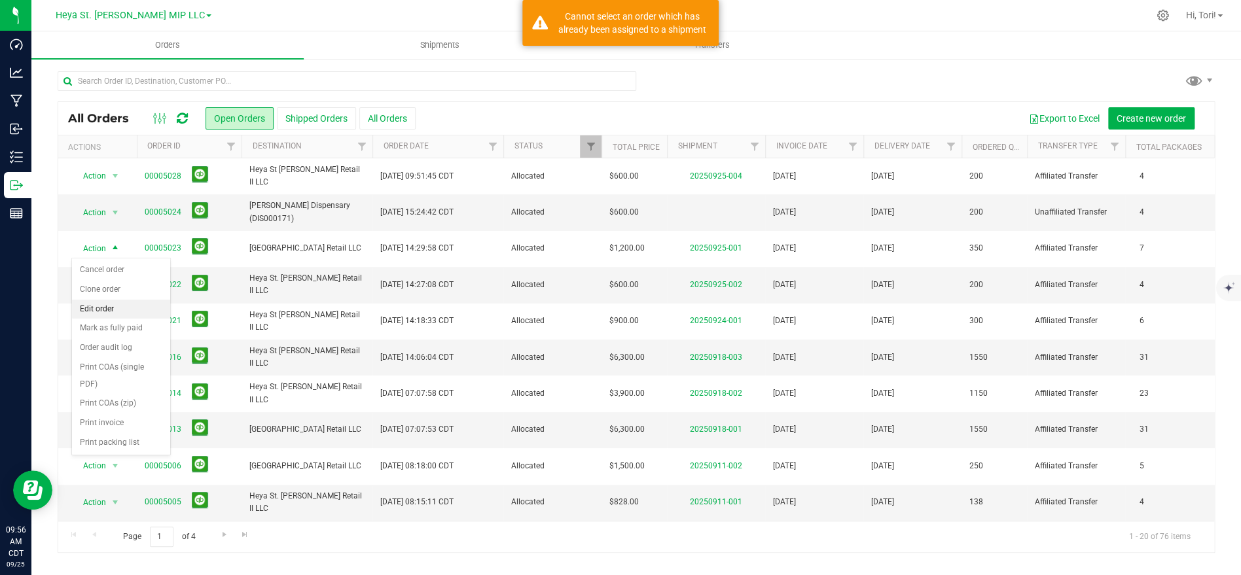
click at [101, 314] on li "Edit order" at bounding box center [121, 310] width 98 height 20
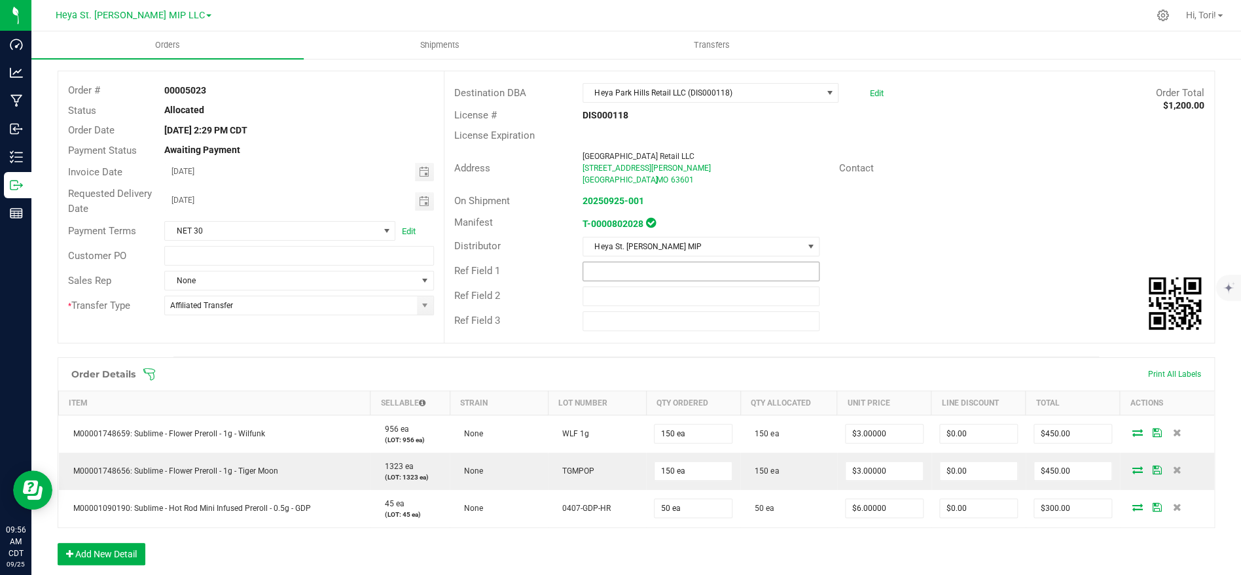
scroll to position [174, 0]
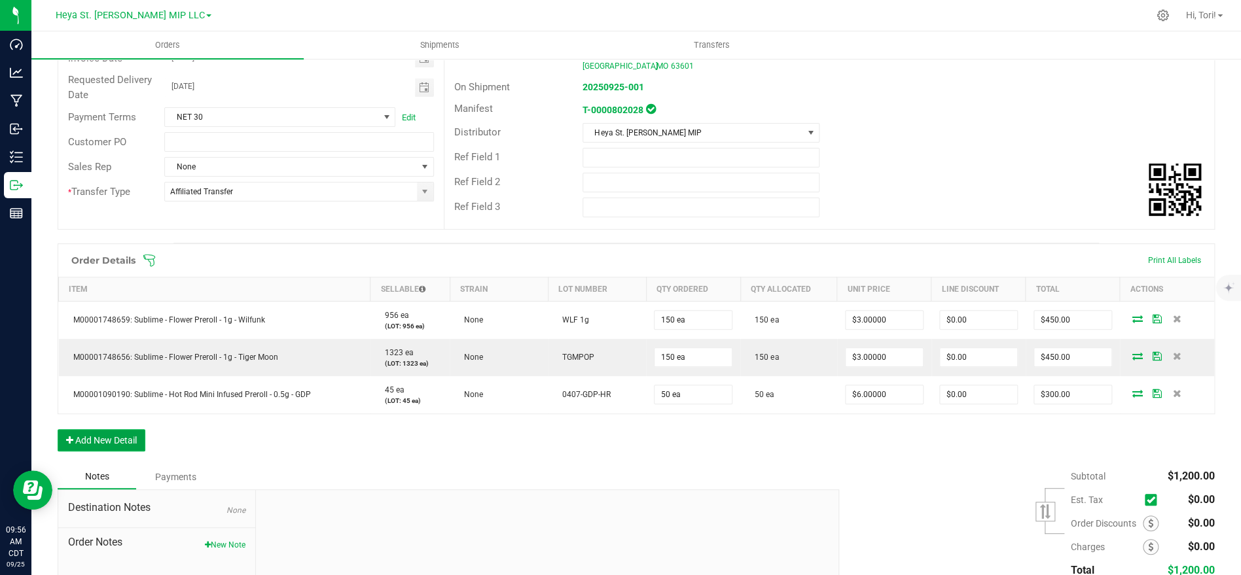
click at [99, 434] on button "Add New Detail" at bounding box center [102, 440] width 88 height 22
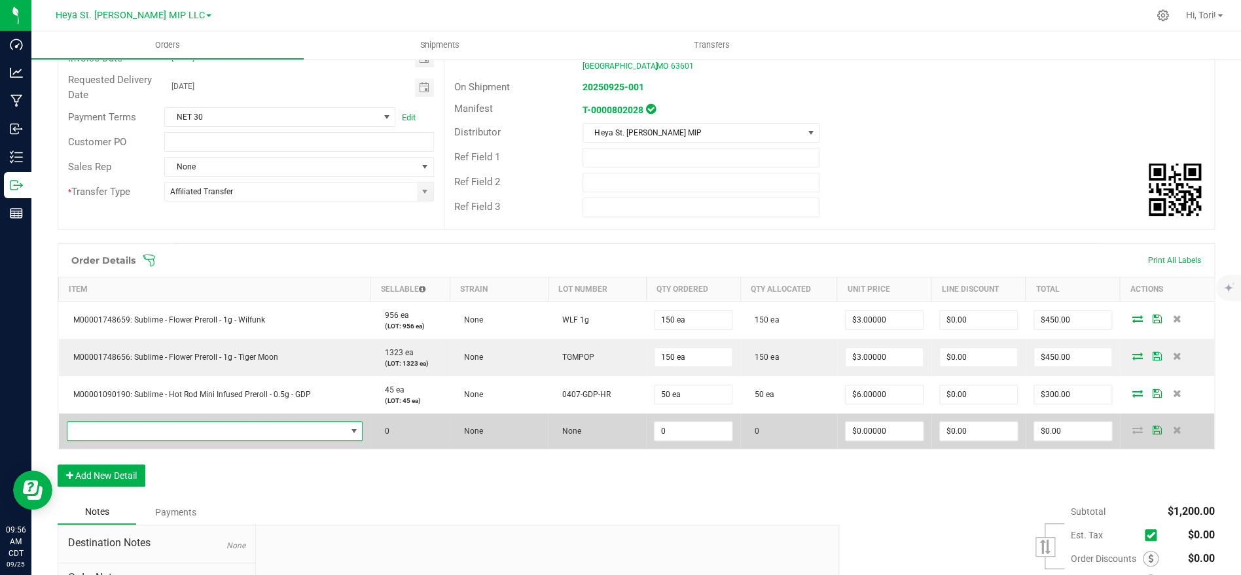
click at [219, 438] on span "NO DATA FOUND" at bounding box center [206, 431] width 278 height 18
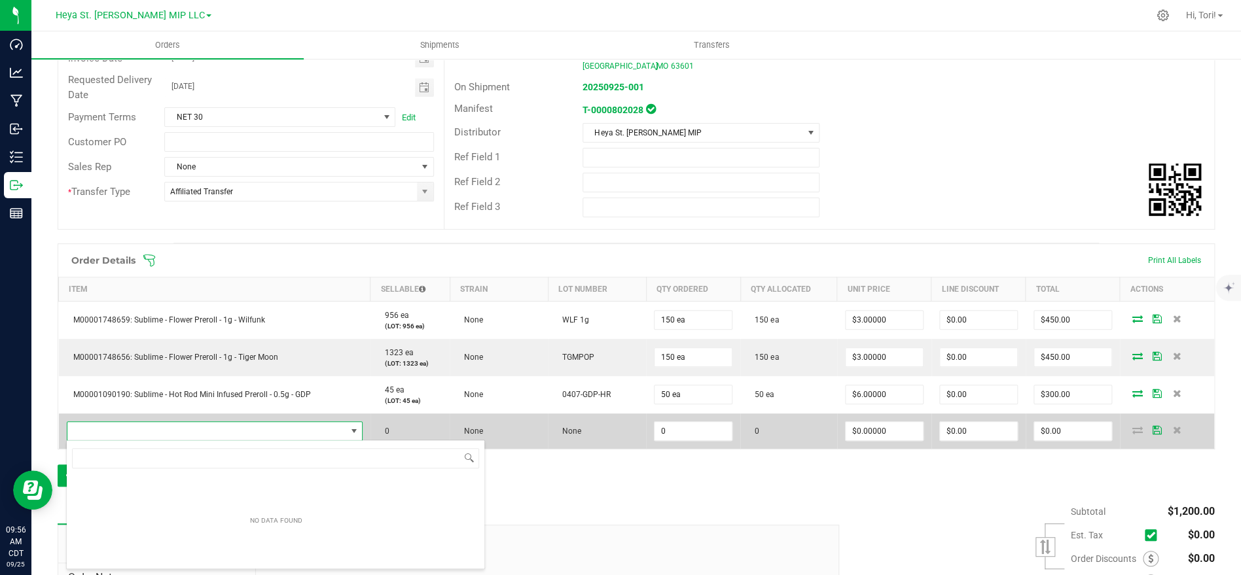
scroll to position [20, 293]
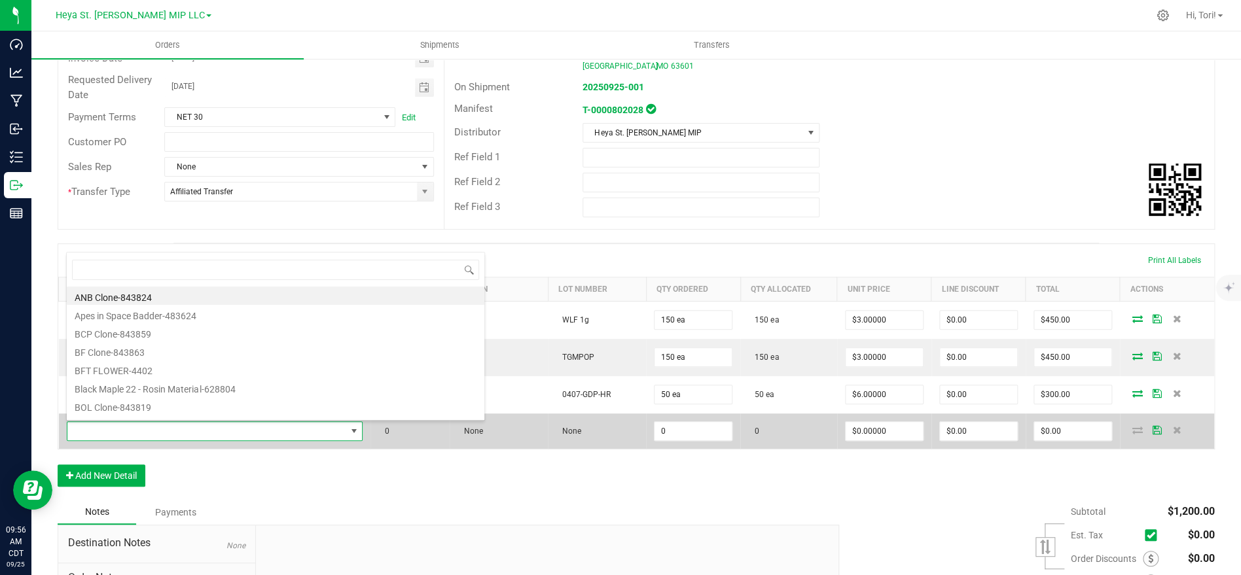
click at [1181, 434] on td at bounding box center [1167, 431] width 94 height 35
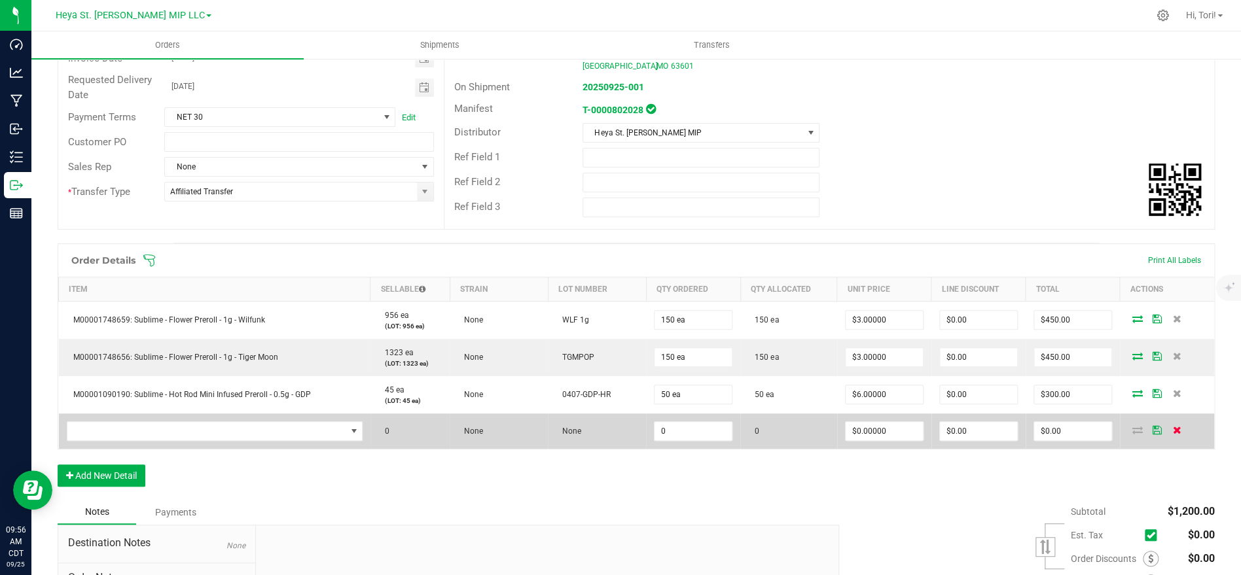
click at [1175, 432] on icon at bounding box center [1176, 430] width 9 height 8
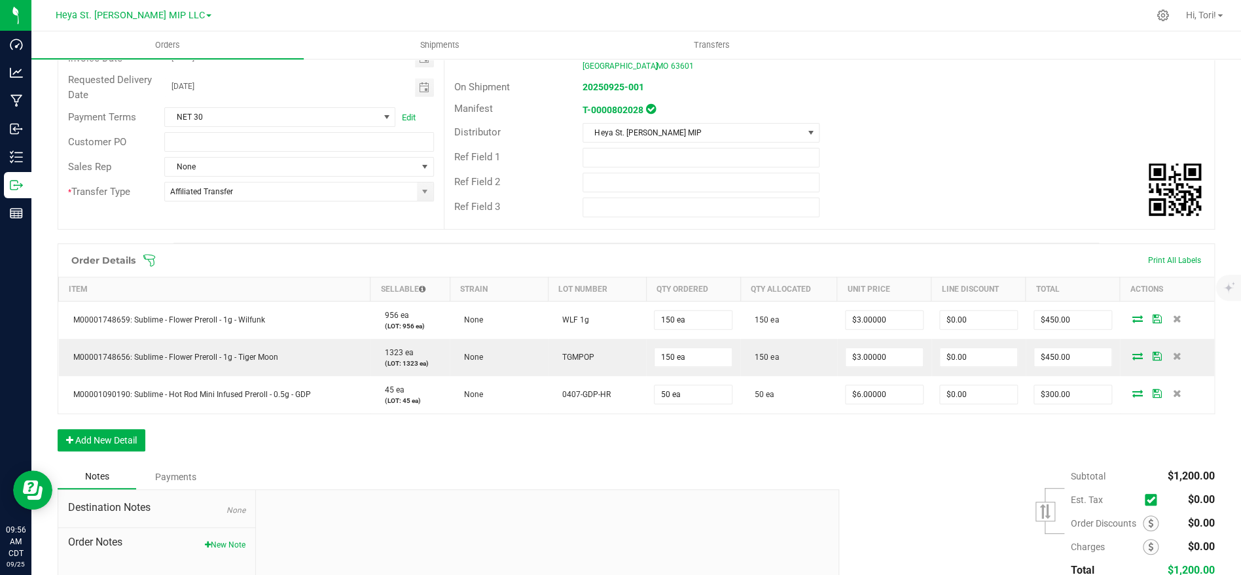
click at [155, 258] on icon at bounding box center [149, 260] width 13 height 13
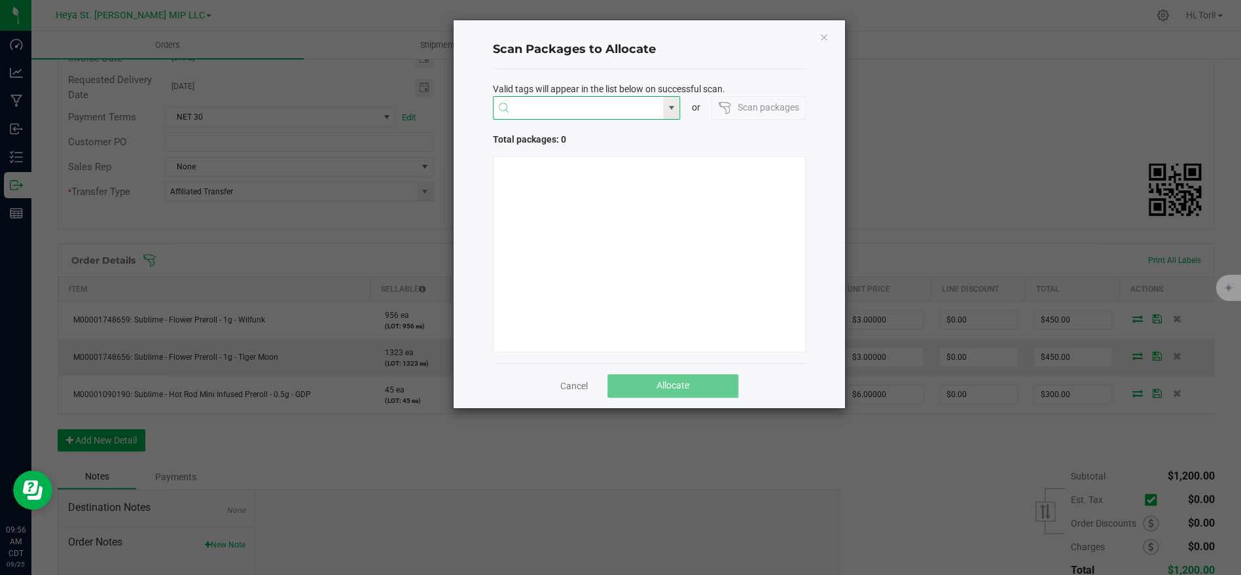
click at [544, 107] on input "NO DATA FOUND" at bounding box center [578, 109] width 170 height 24
click at [609, 130] on li "1A40C03000009CD000010012" at bounding box center [586, 133] width 186 height 22
type input "1A40C03000009CD000010012"
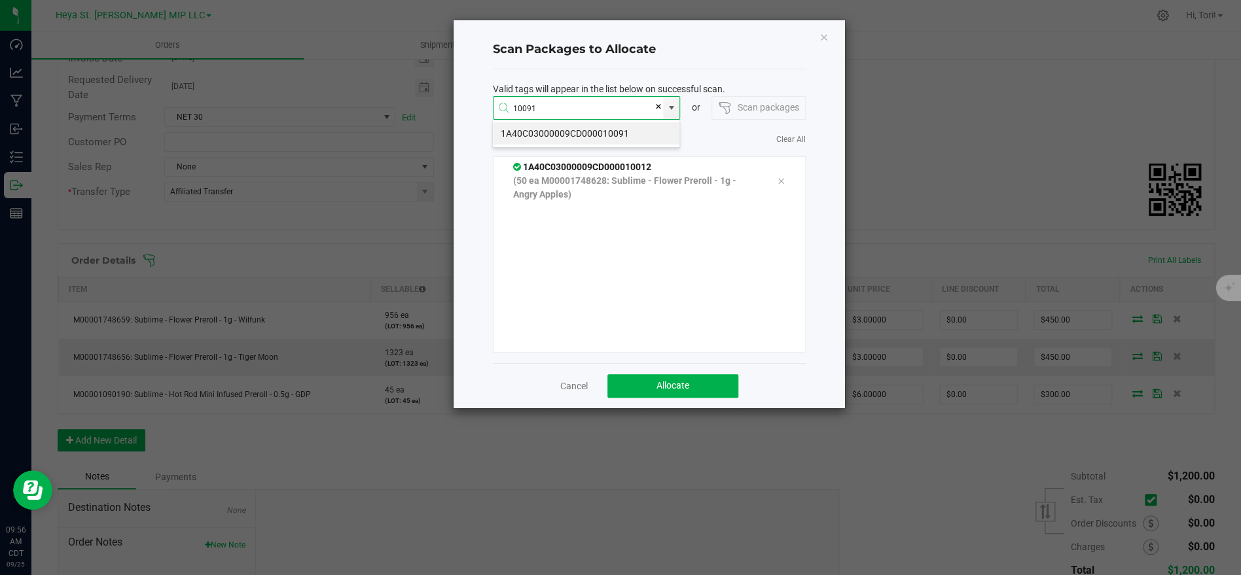
click at [618, 138] on li "1A40C03000009CD000010091" at bounding box center [586, 133] width 186 height 22
type input "1A40C03000009CD000010091"
click at [616, 138] on li "1A40C03000009CD000010018" at bounding box center [586, 133] width 186 height 22
type input "1A40C03000009CD000010018"
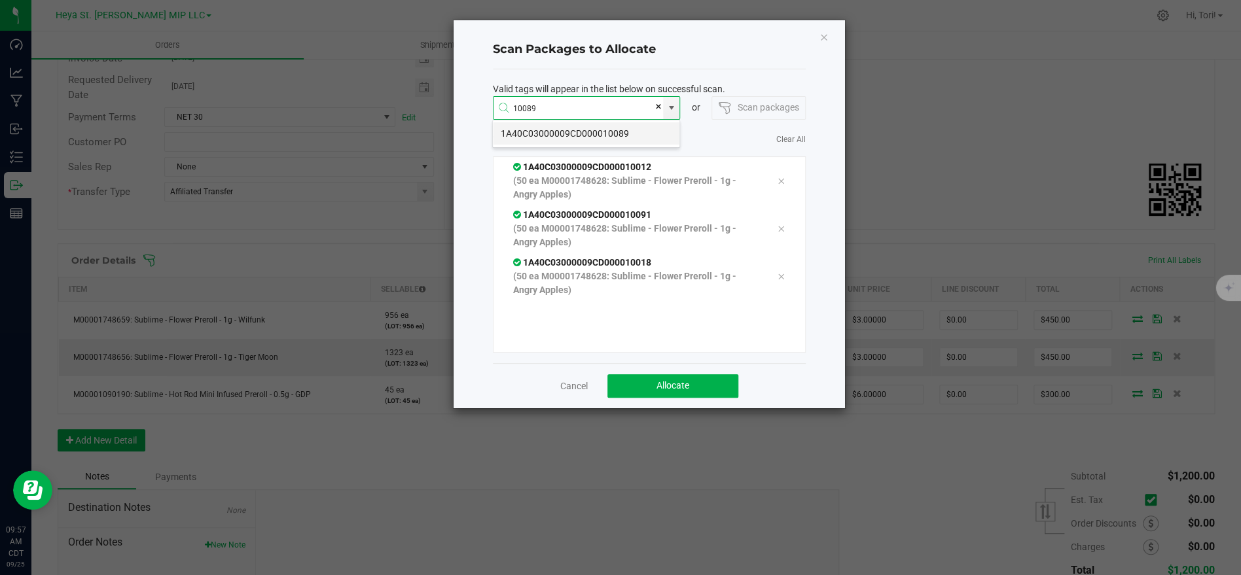
click at [620, 139] on li "1A40C03000009CD000010089" at bounding box center [586, 133] width 186 height 22
type input "1A40C03000009CD000010089"
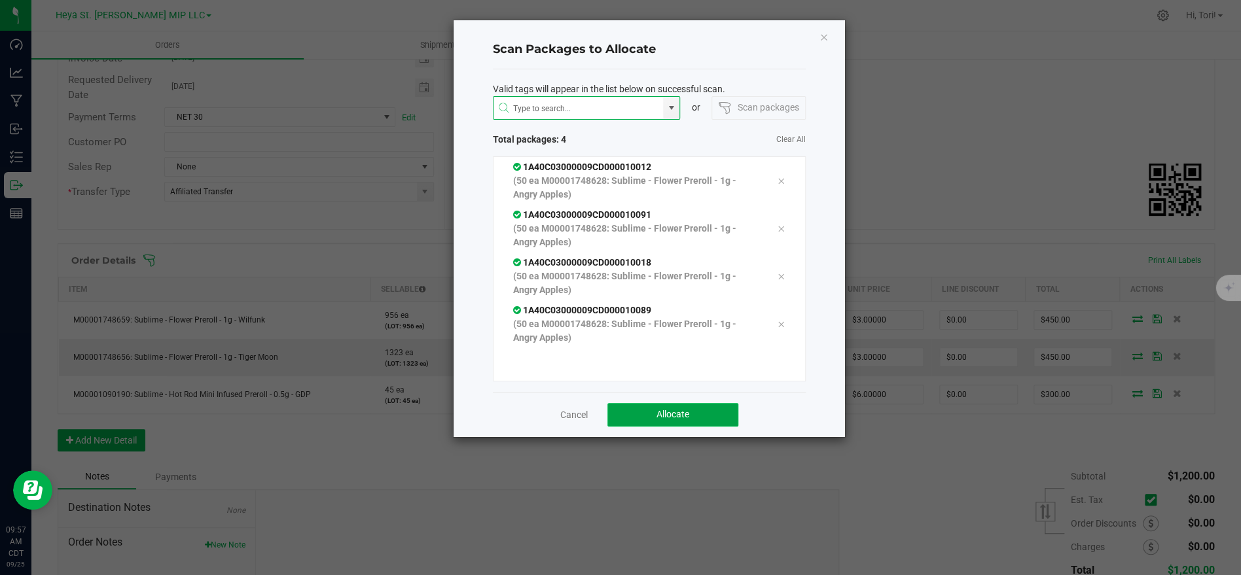
click at [652, 408] on button "Allocate" at bounding box center [672, 415] width 131 height 24
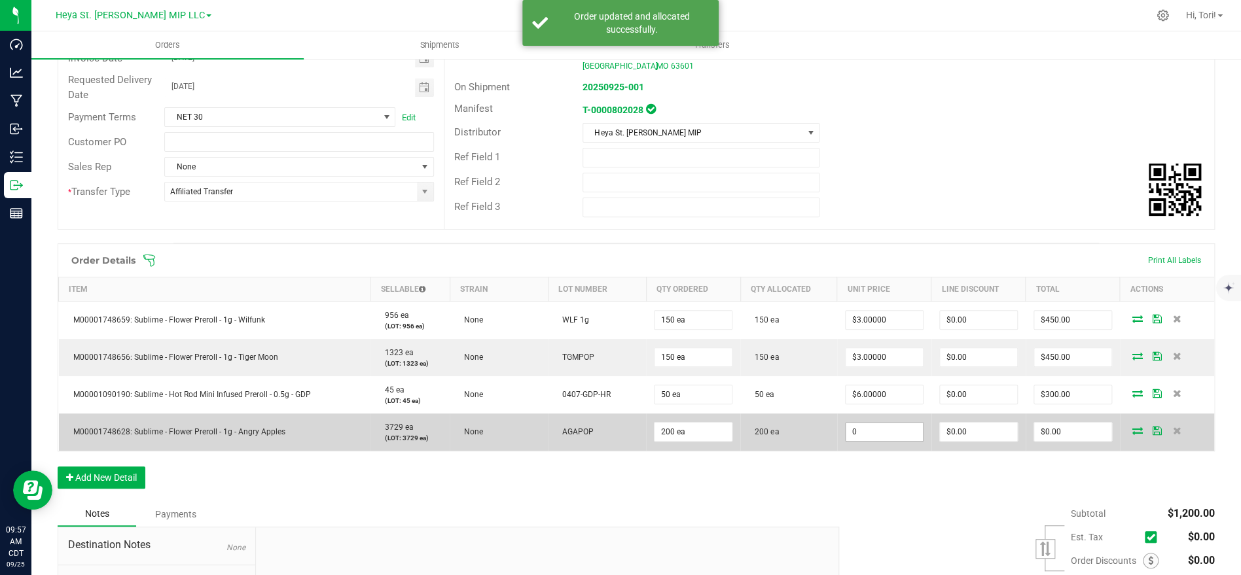
click at [885, 434] on input "0" at bounding box center [883, 432] width 77 height 18
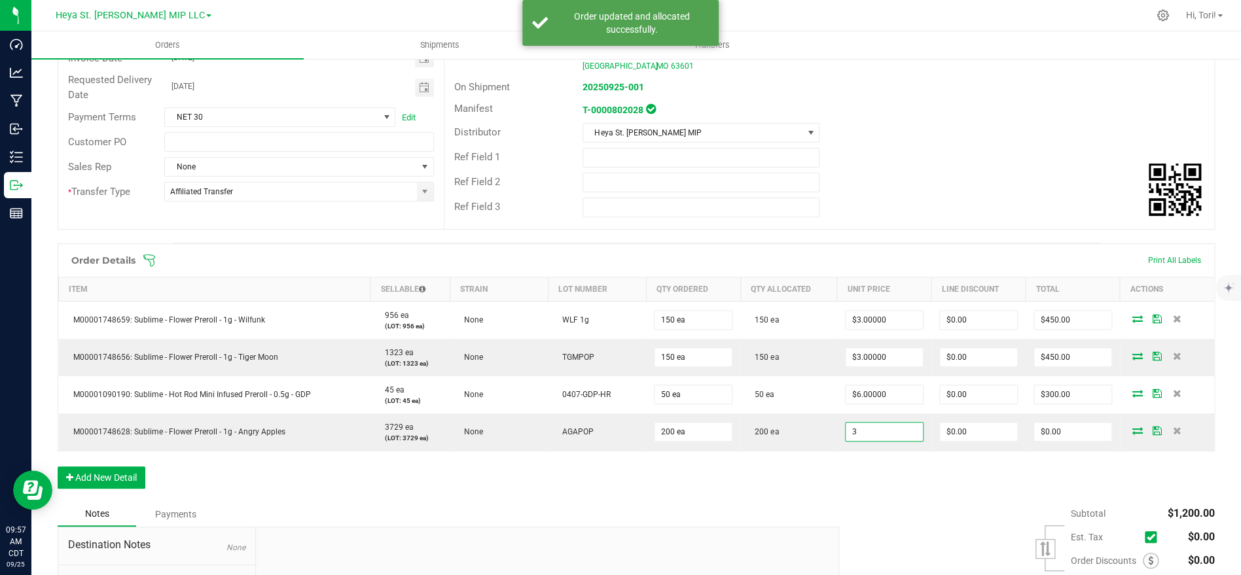
type input "$3.00000"
type input "$600.00"
click at [952, 480] on div "Order Details Print All Labels Item Sellable Strain Lot Number Qty Ordered Qty …" at bounding box center [636, 372] width 1157 height 258
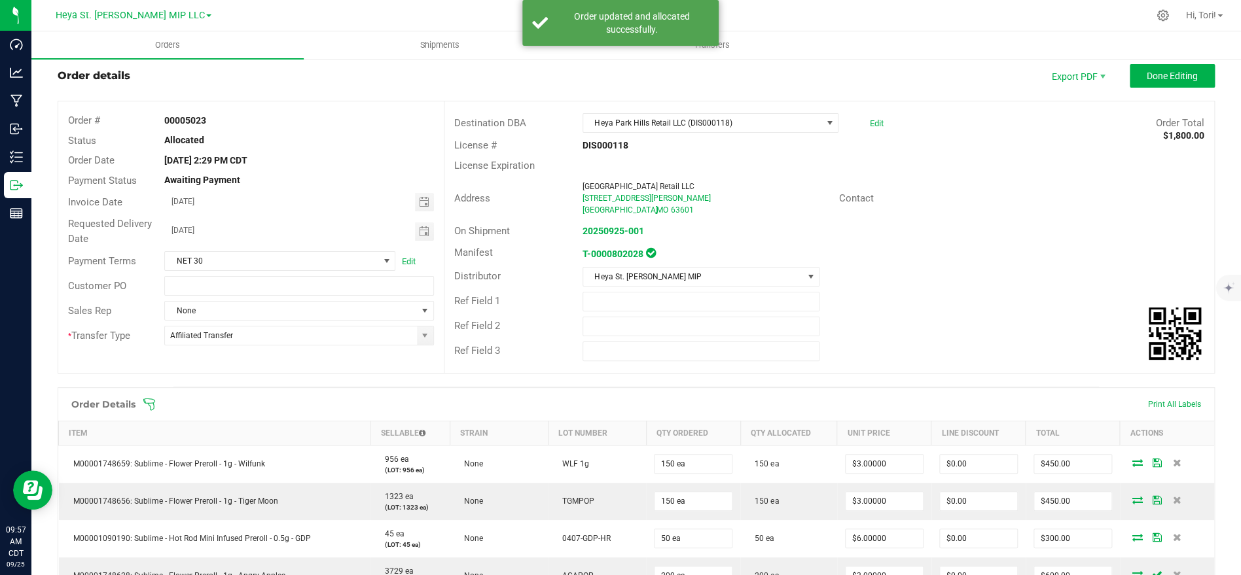
scroll to position [0, 0]
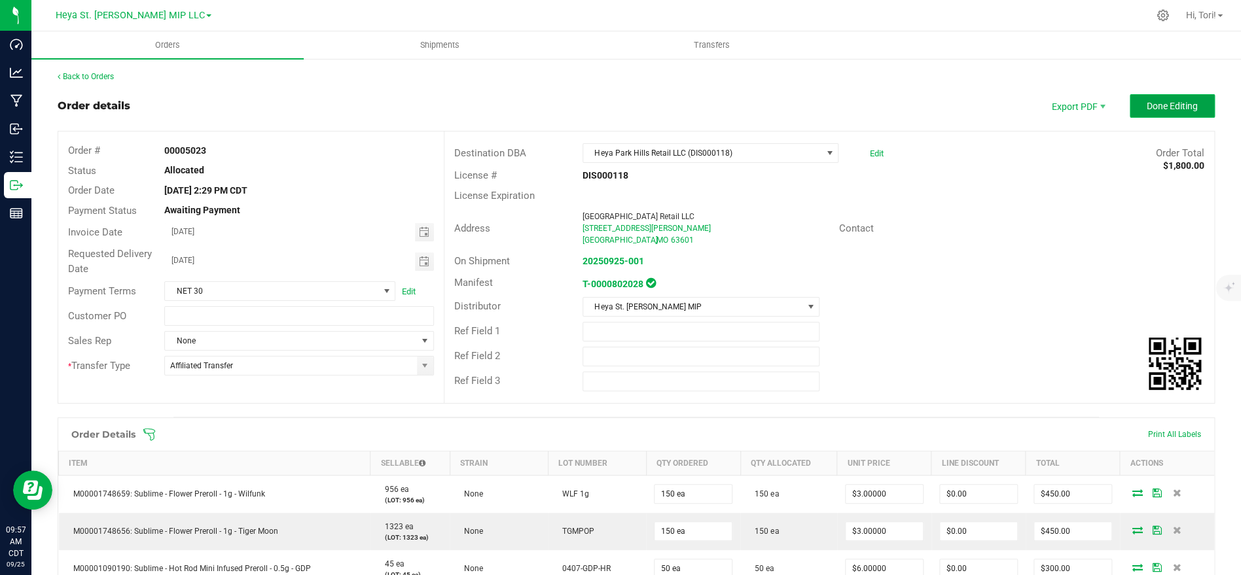
click at [1148, 105] on span "Done Editing" at bounding box center [1171, 106] width 51 height 10
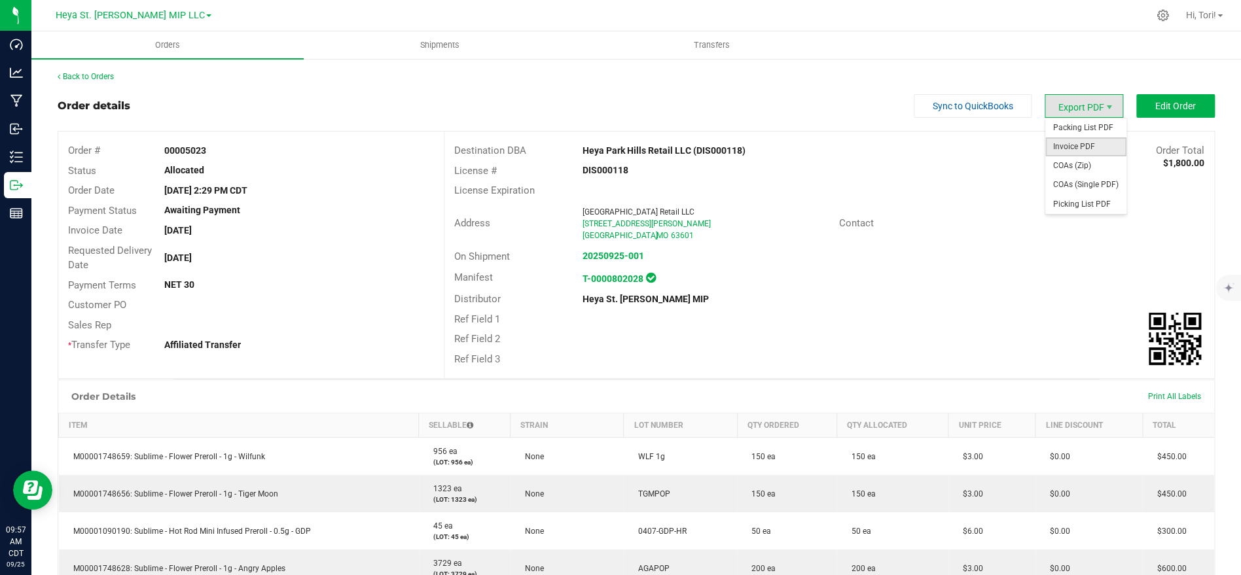
click at [1088, 147] on span "Invoice PDF" at bounding box center [1085, 146] width 81 height 19
click at [96, 78] on link "Back to Orders" at bounding box center [86, 76] width 56 height 9
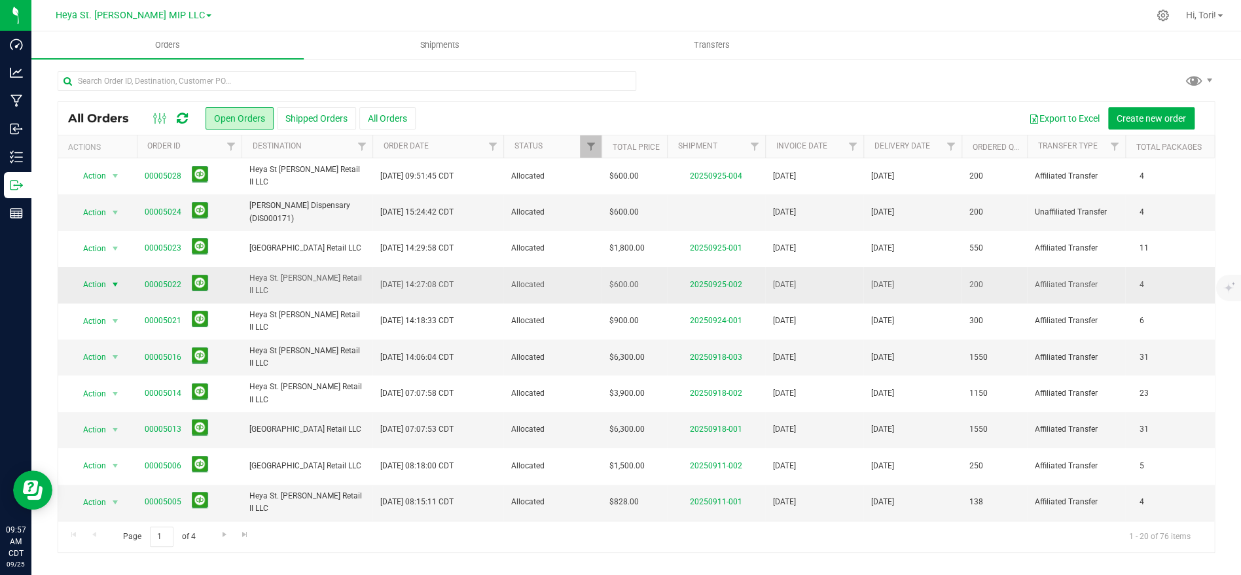
click at [113, 284] on span "select" at bounding box center [115, 284] width 10 height 10
click at [114, 347] on li "Edit order" at bounding box center [121, 346] width 98 height 20
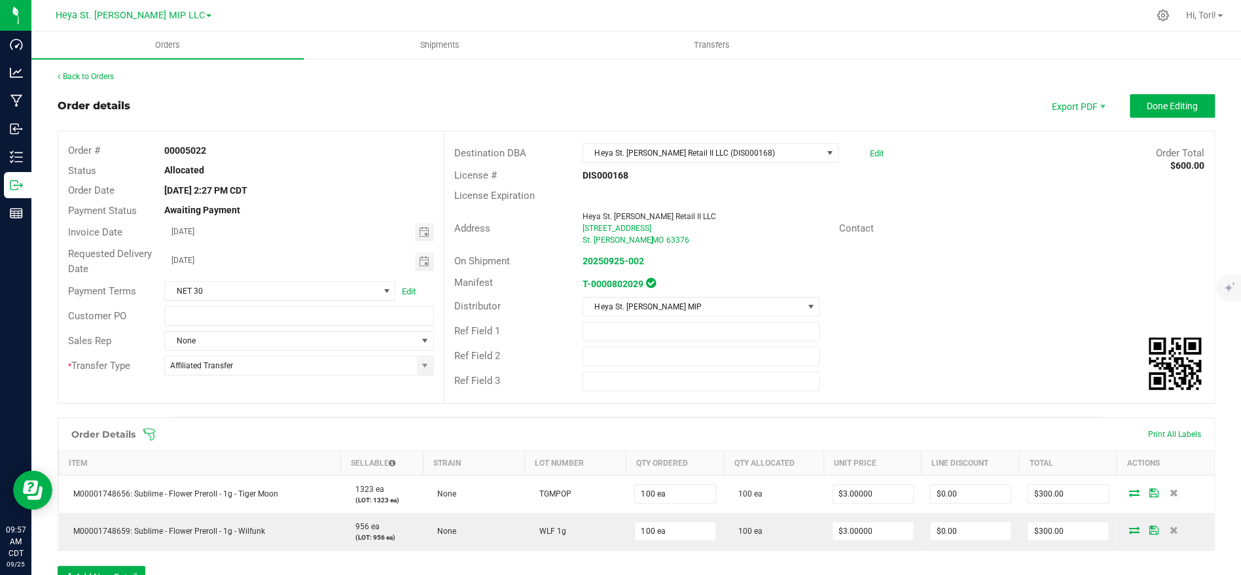
click at [154, 434] on icon at bounding box center [149, 434] width 12 height 12
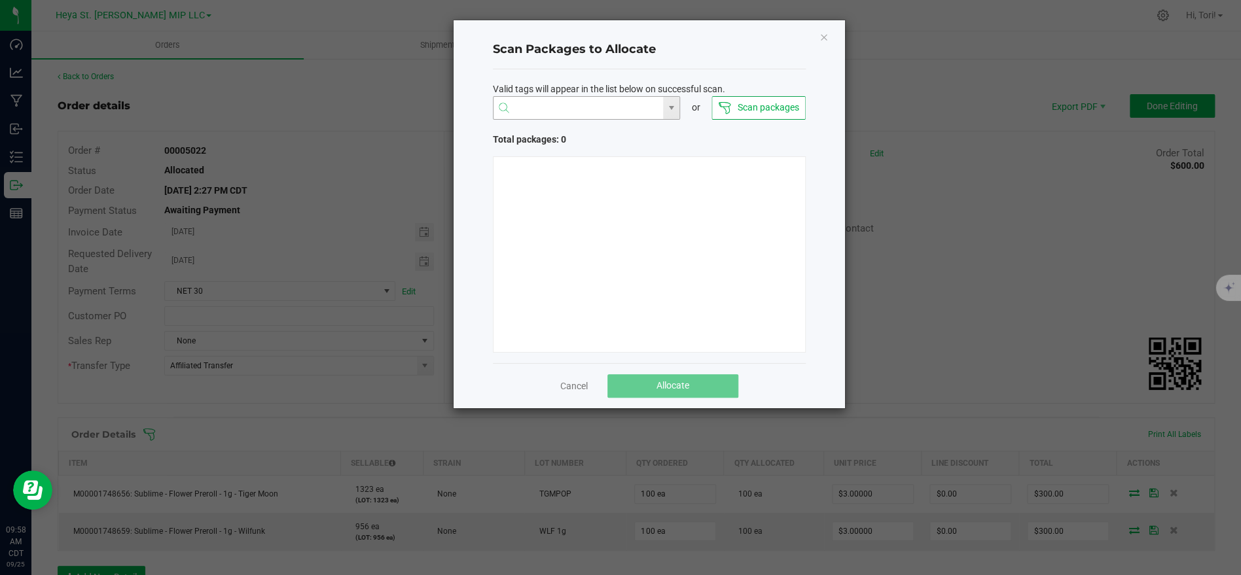
click at [533, 112] on input "NO DATA FOUND" at bounding box center [578, 109] width 170 height 24
click at [563, 131] on li "1A40C03000009CD000010011" at bounding box center [586, 133] width 186 height 22
type input "1A40C03000009CD000010011"
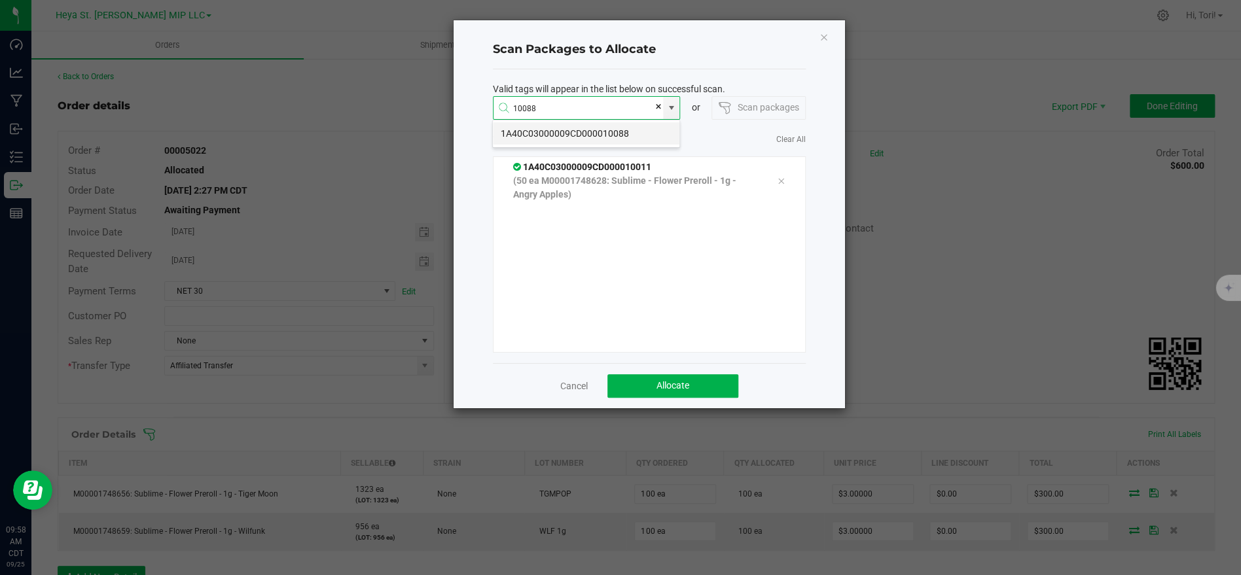
click at [595, 133] on li "1A40C03000009CD000010088" at bounding box center [586, 133] width 186 height 22
type input "1A40C03000009CD000010088"
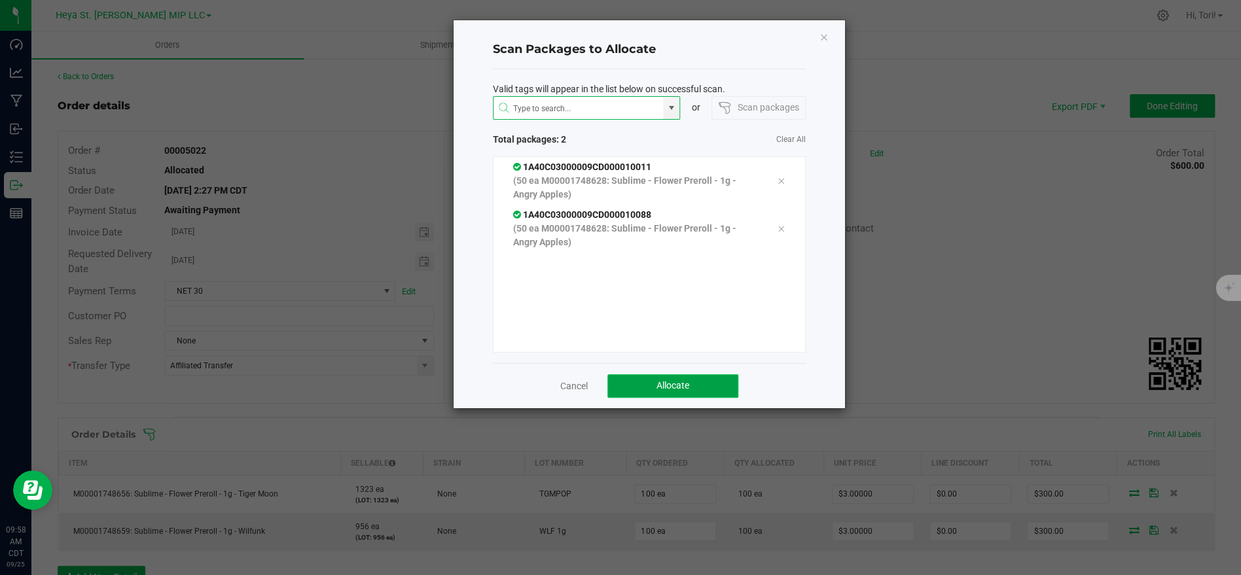
click at [667, 381] on span "Allocate" at bounding box center [672, 385] width 33 height 10
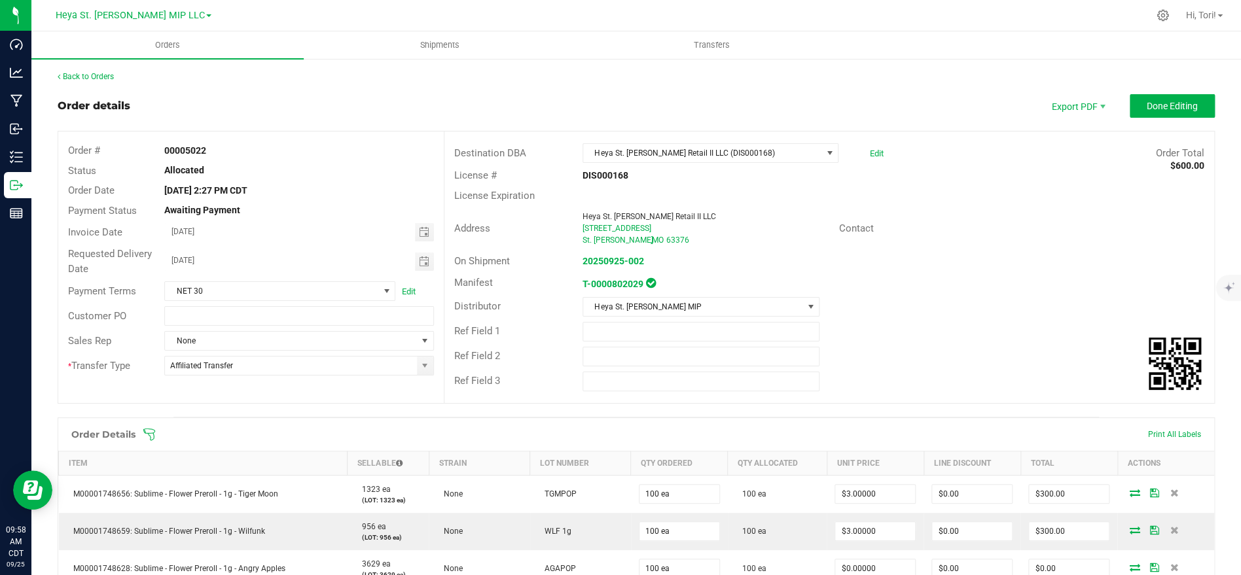
click at [1066, 339] on div "Ref Field 1" at bounding box center [828, 331] width 769 height 25
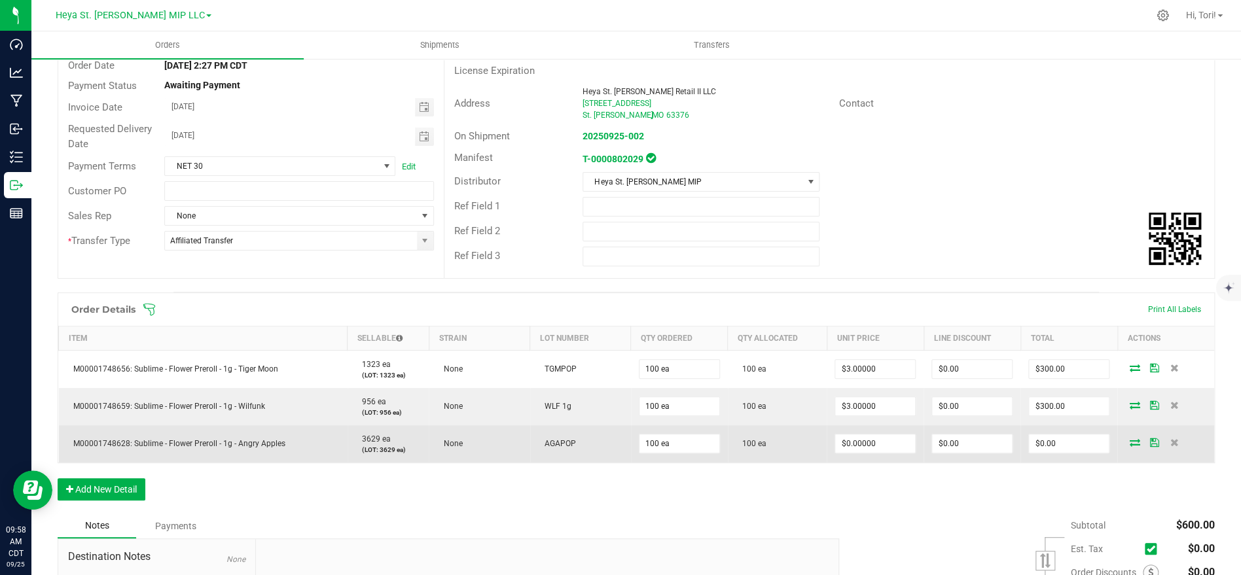
scroll to position [126, 0]
click at [880, 445] on input "0" at bounding box center [875, 442] width 80 height 18
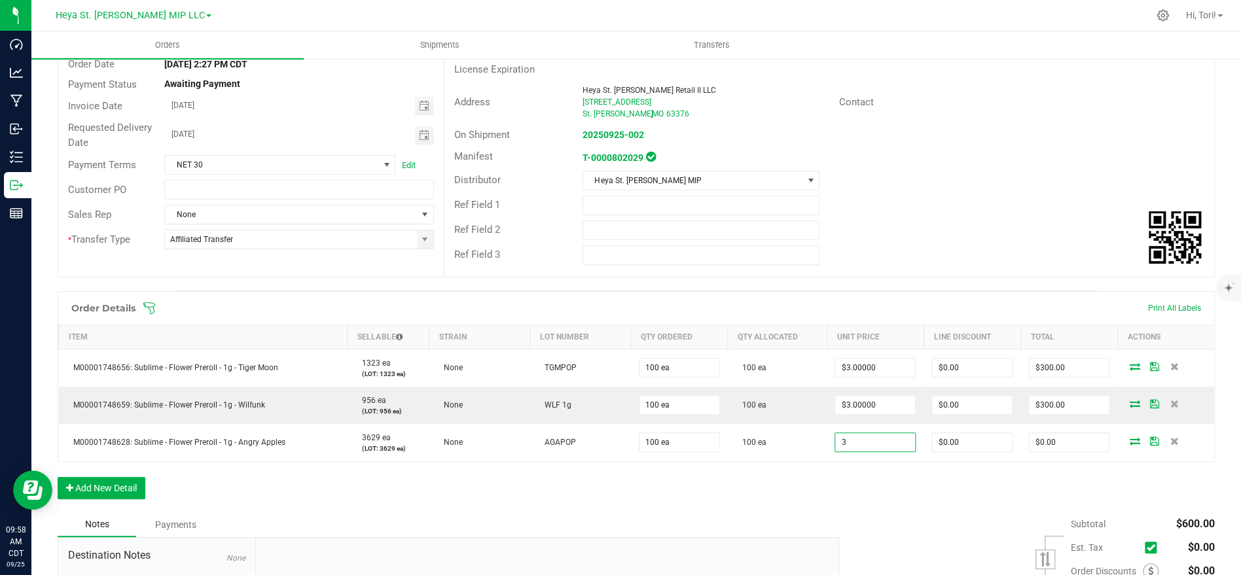
type input "$3.00000"
type input "$300.00"
click at [865, 501] on div "Order Details Print All Labels Item Sellable Strain Lot Number Qty Ordered Qty …" at bounding box center [636, 401] width 1157 height 221
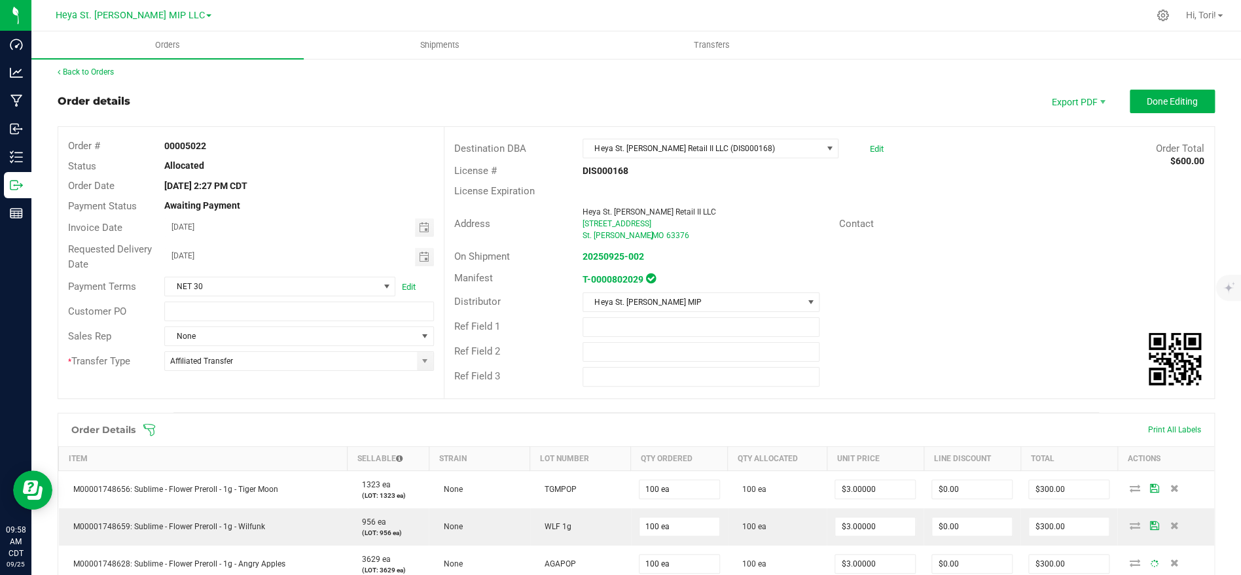
scroll to position [0, 0]
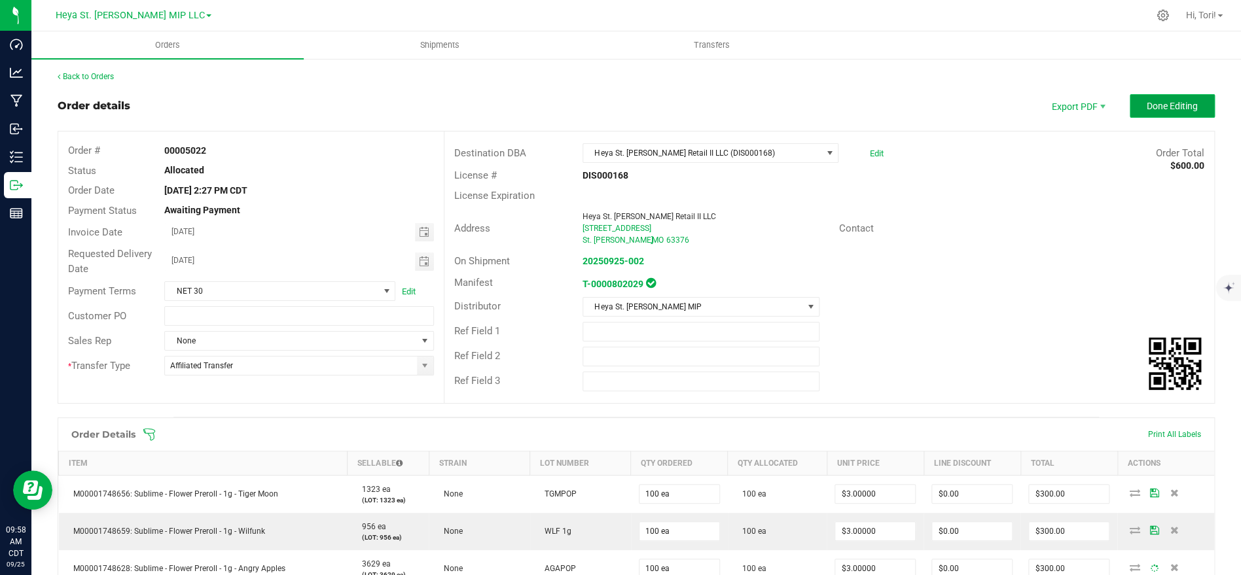
click at [1186, 115] on button "Done Editing" at bounding box center [1171, 106] width 85 height 24
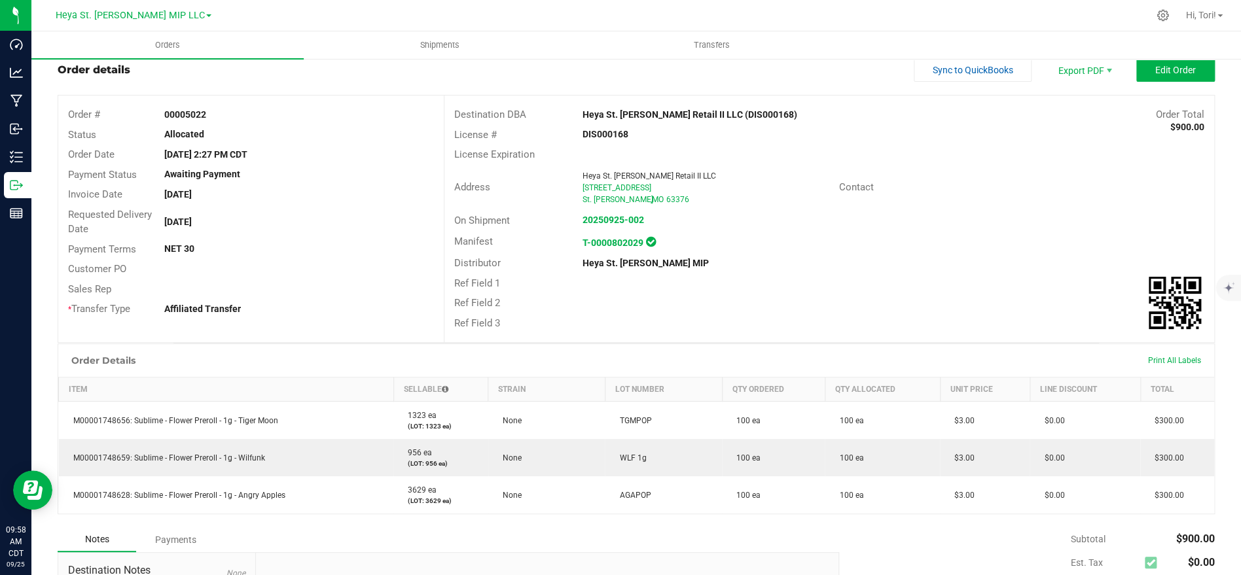
scroll to position [46, 0]
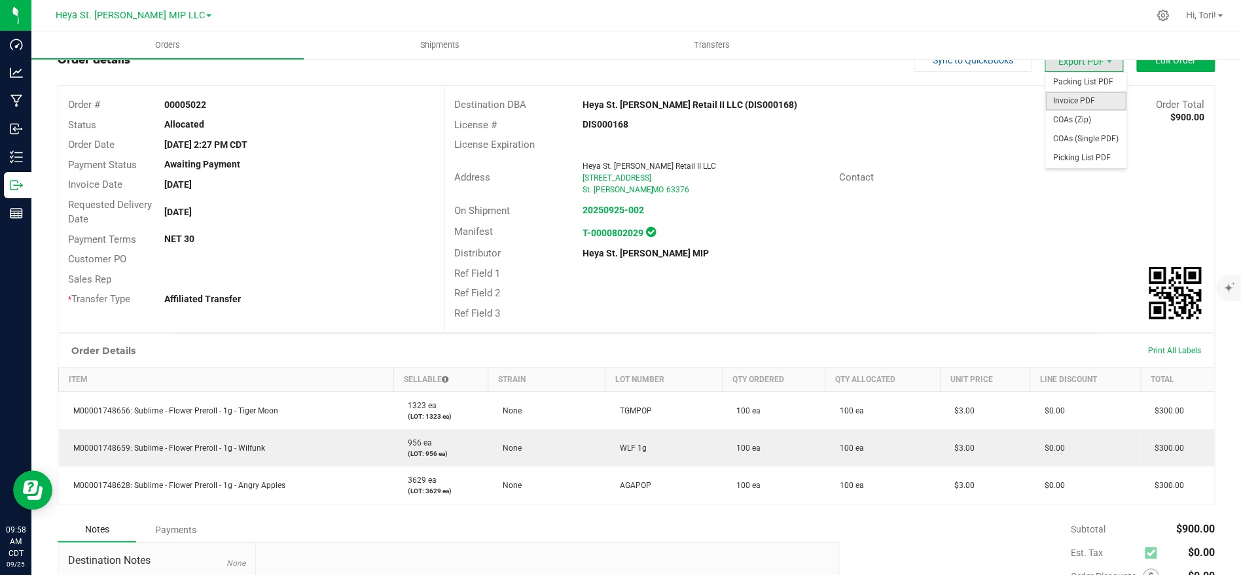
click at [1071, 96] on span "Invoice PDF" at bounding box center [1085, 101] width 81 height 19
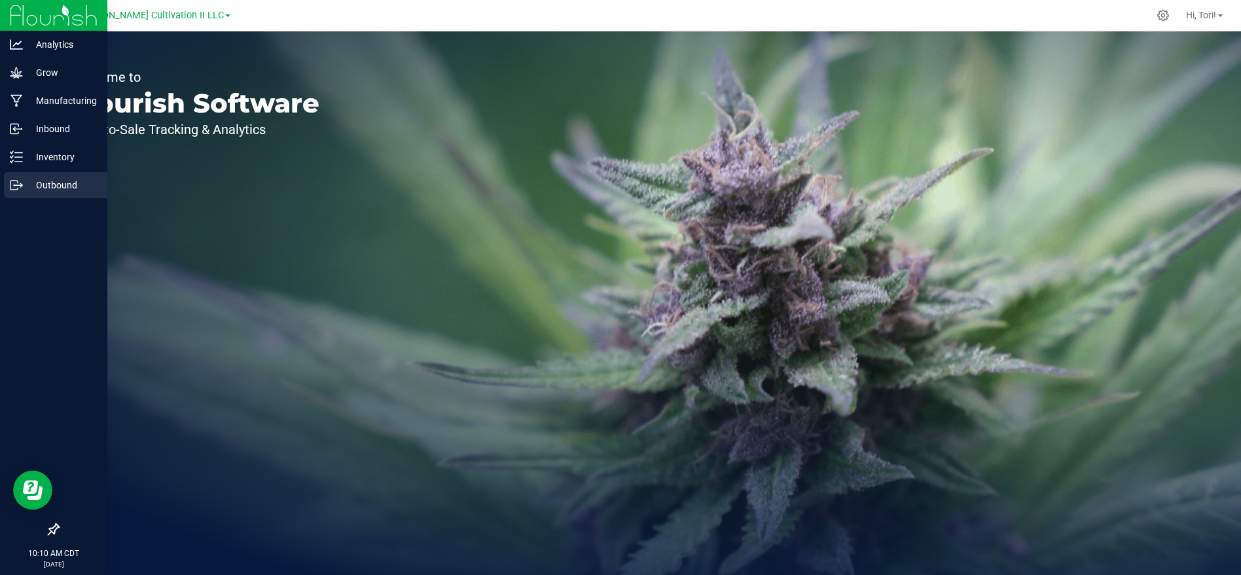
click at [43, 199] on link "Outbound" at bounding box center [53, 186] width 107 height 28
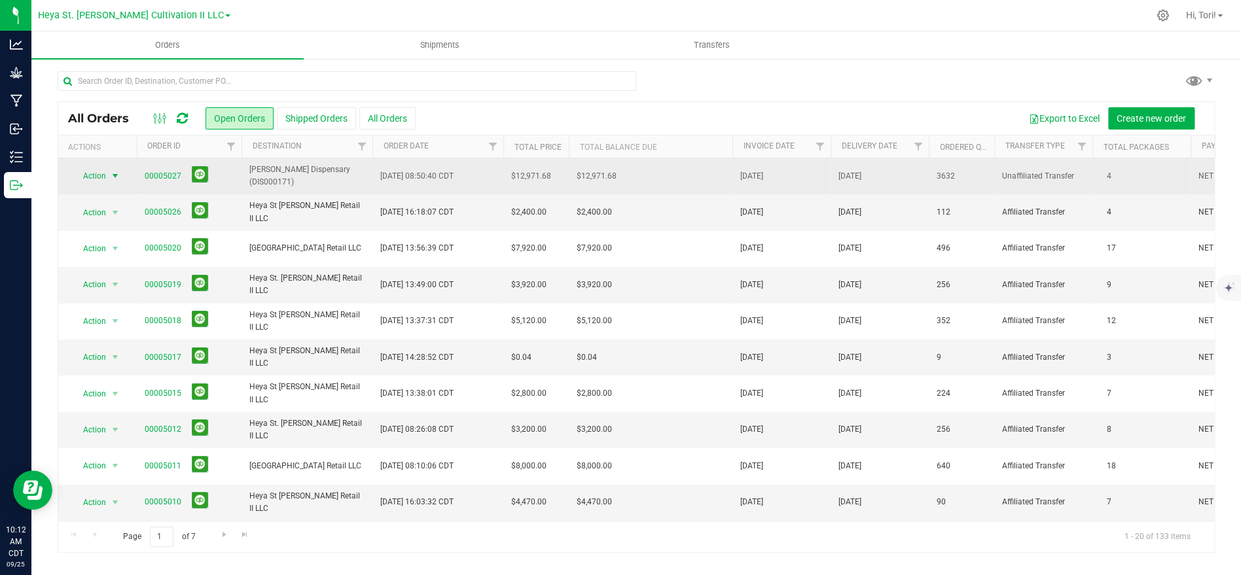
click at [111, 171] on span "select" at bounding box center [115, 176] width 10 height 10
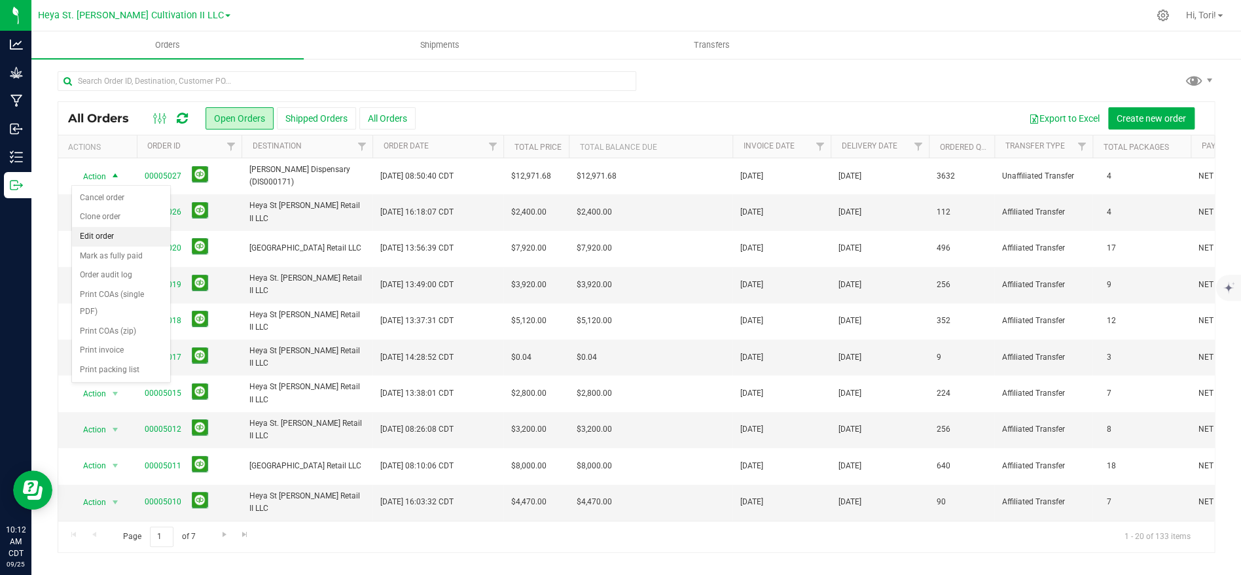
click at [109, 241] on li "Edit order" at bounding box center [121, 237] width 98 height 20
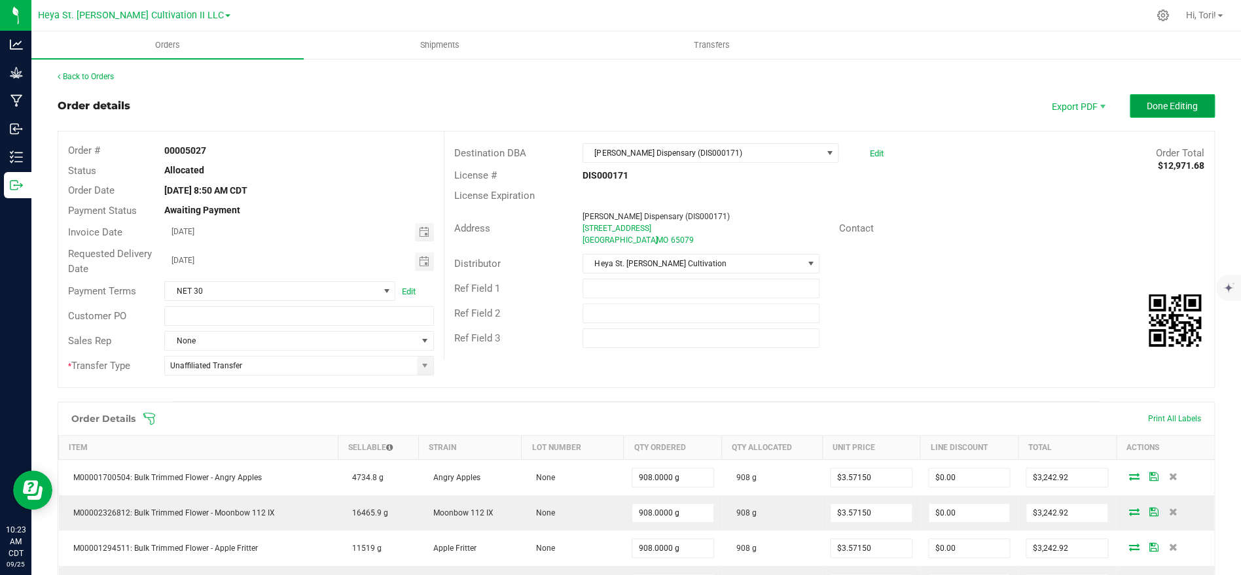
click at [1195, 105] on span "Done Editing" at bounding box center [1171, 106] width 51 height 10
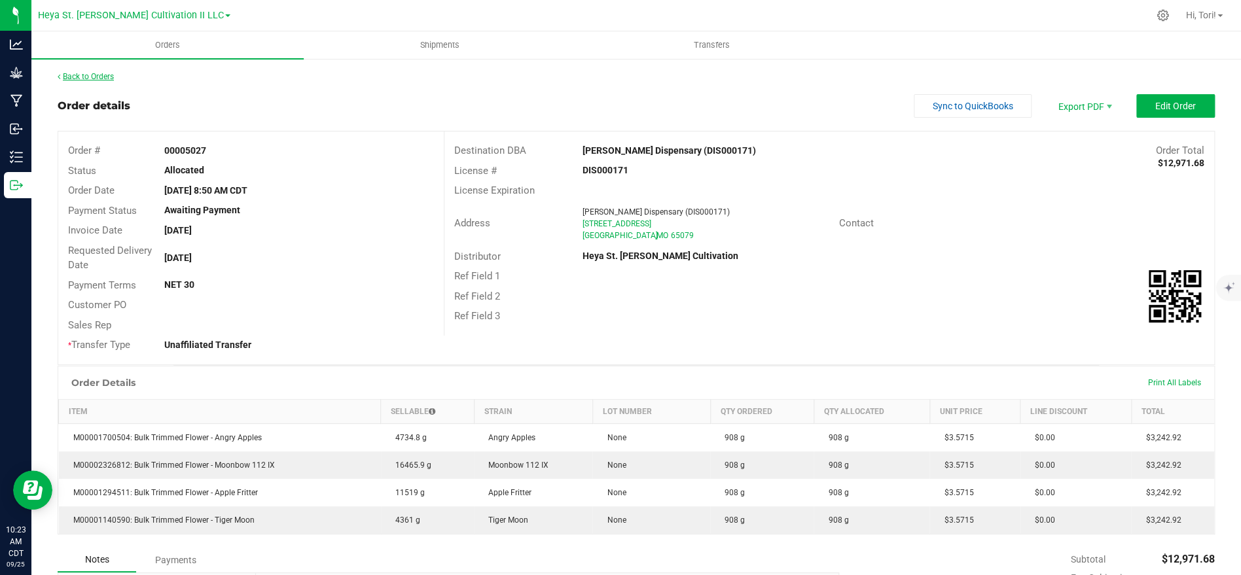
click at [104, 73] on link "Back to Orders" at bounding box center [86, 76] width 56 height 9
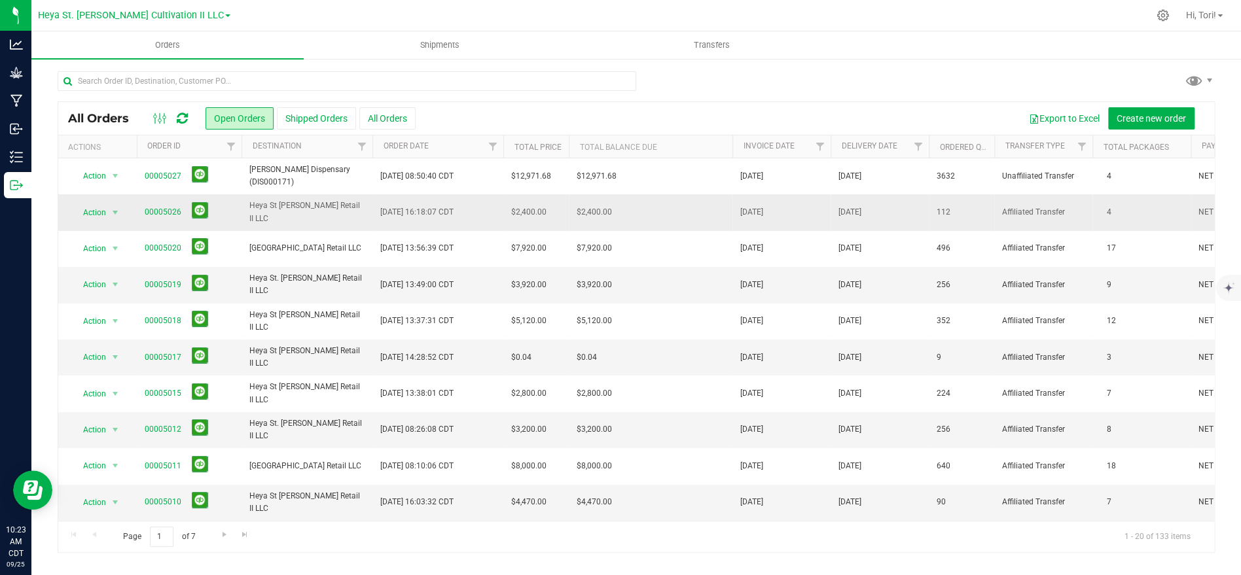
click at [455, 204] on td "[DATE] 16:18:07 CDT" at bounding box center [437, 212] width 131 height 36
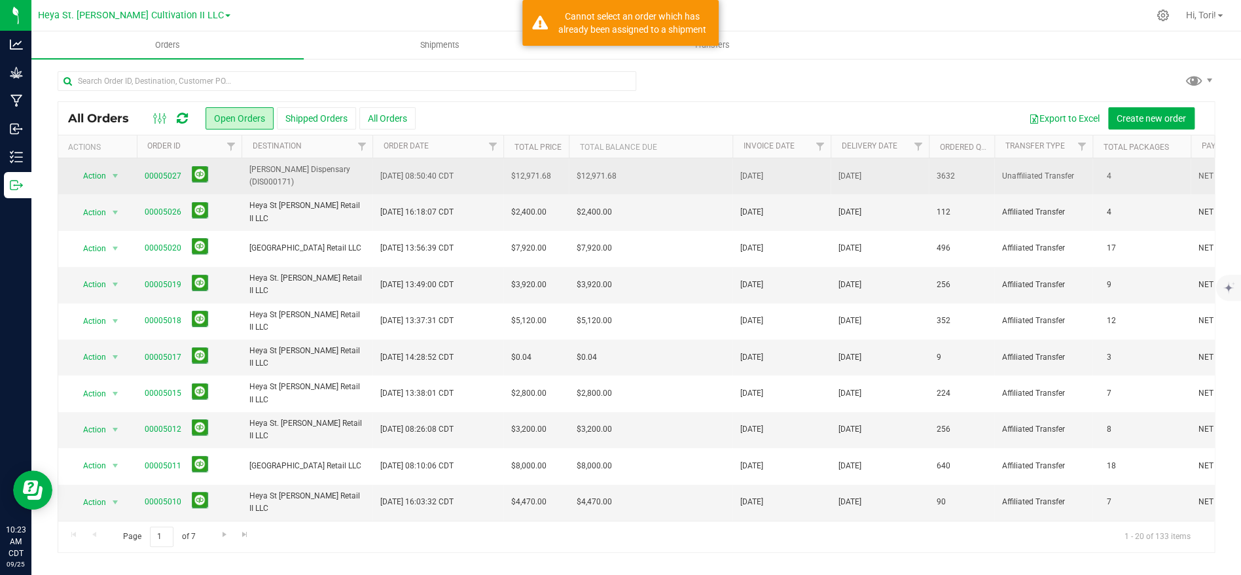
click at [446, 171] on span "[DATE] 08:50:40 CDT" at bounding box center [416, 176] width 73 height 12
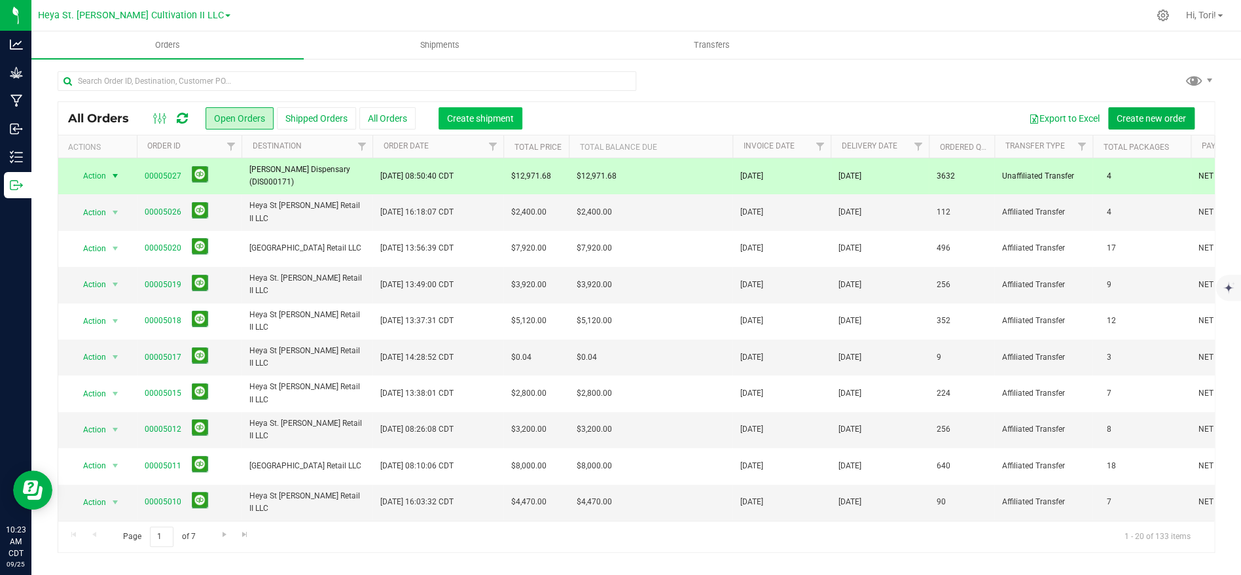
click at [489, 109] on button "Create shipment" at bounding box center [480, 118] width 84 height 22
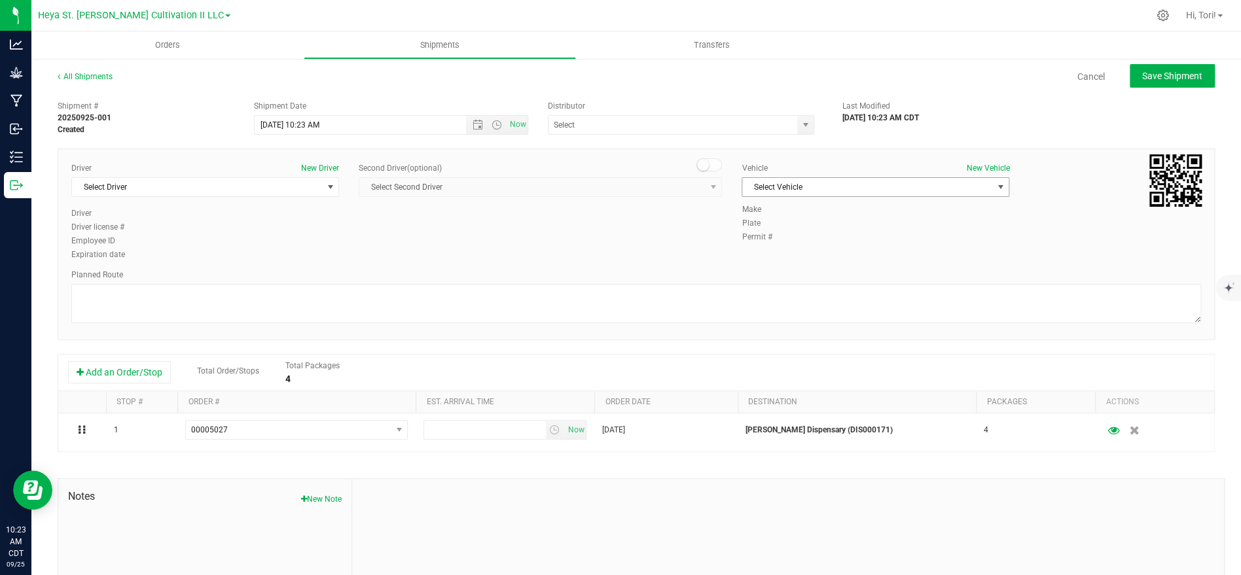
click at [829, 189] on span "Select Vehicle" at bounding box center [867, 187] width 250 height 18
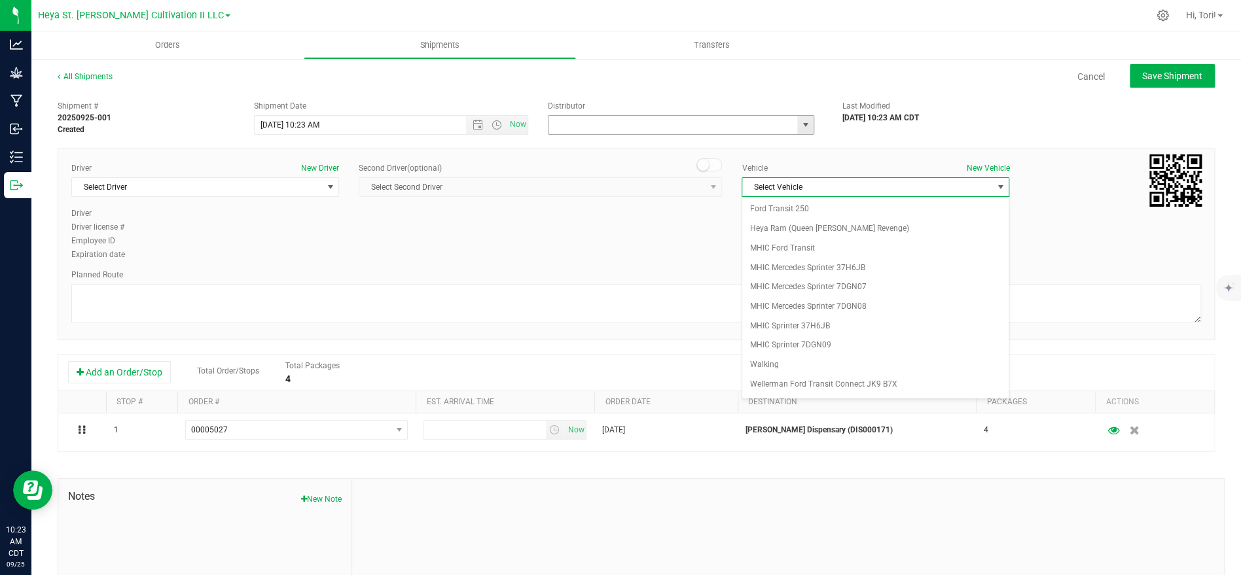
click at [667, 130] on input "text" at bounding box center [668, 125] width 241 height 18
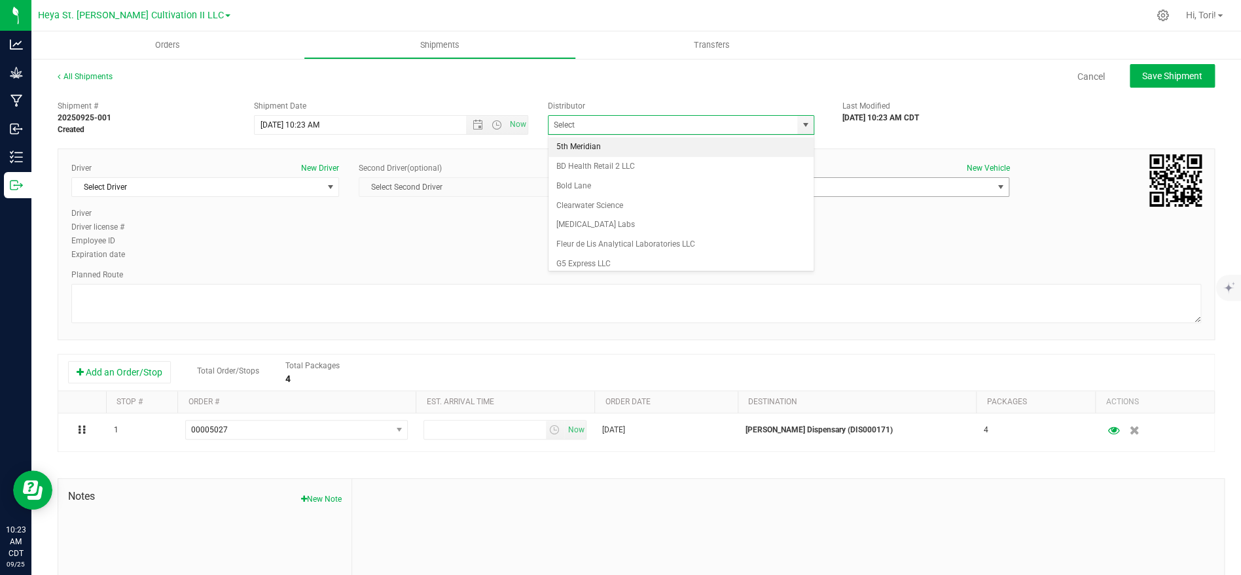
click at [894, 192] on span "Select Vehicle" at bounding box center [867, 187] width 250 height 18
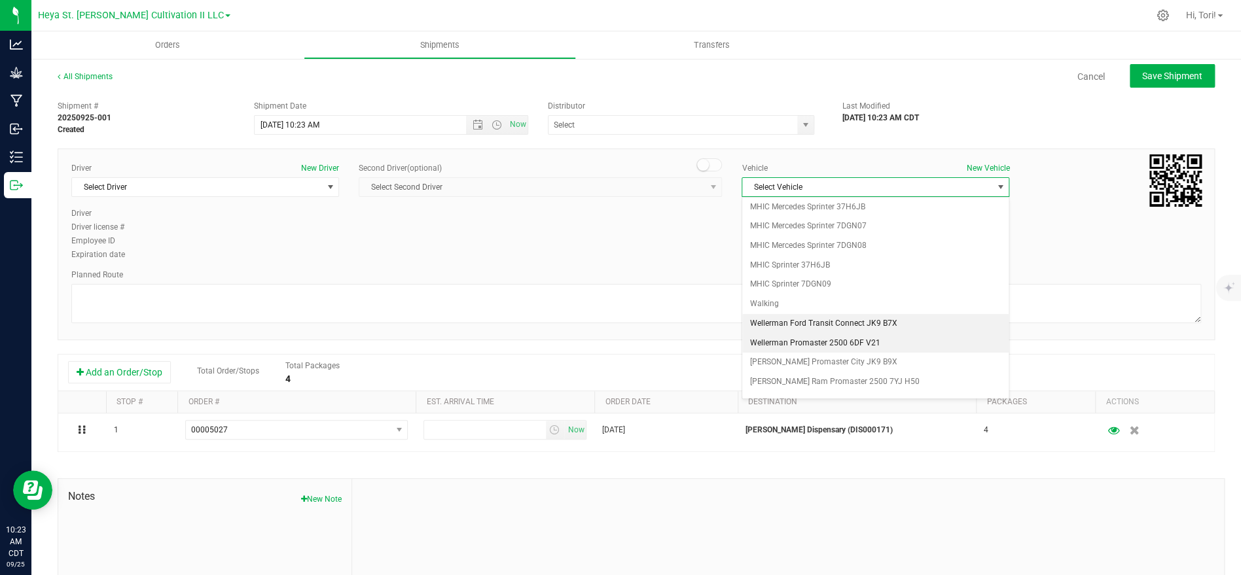
scroll to position [75, 0]
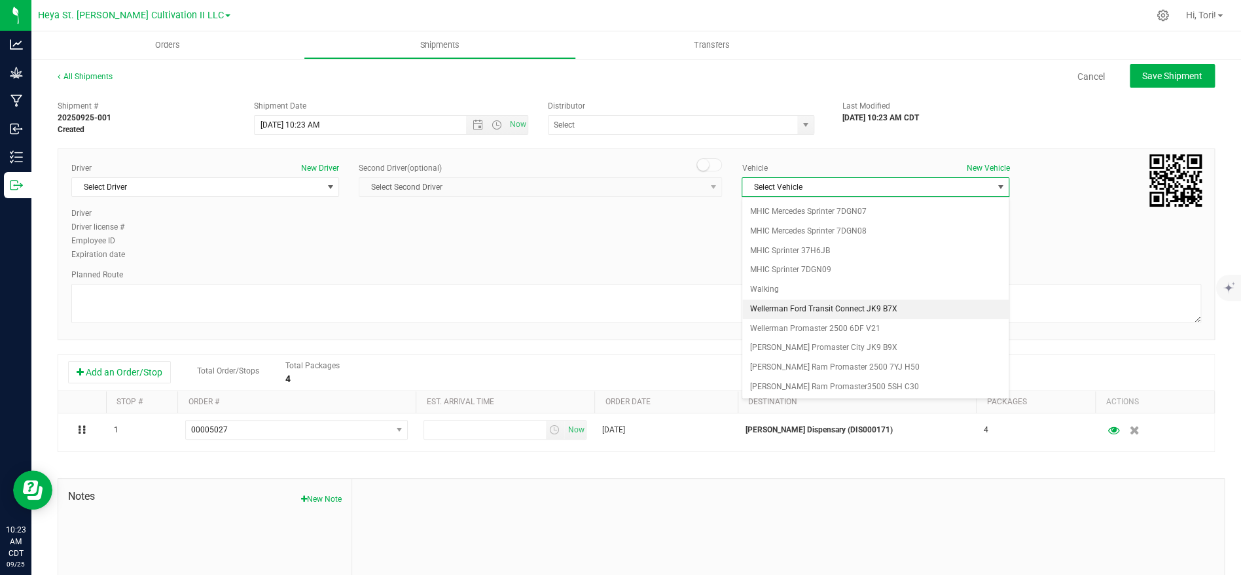
click at [921, 309] on li "Wellerman Ford Transit Connect JK9 B7X" at bounding box center [875, 310] width 266 height 20
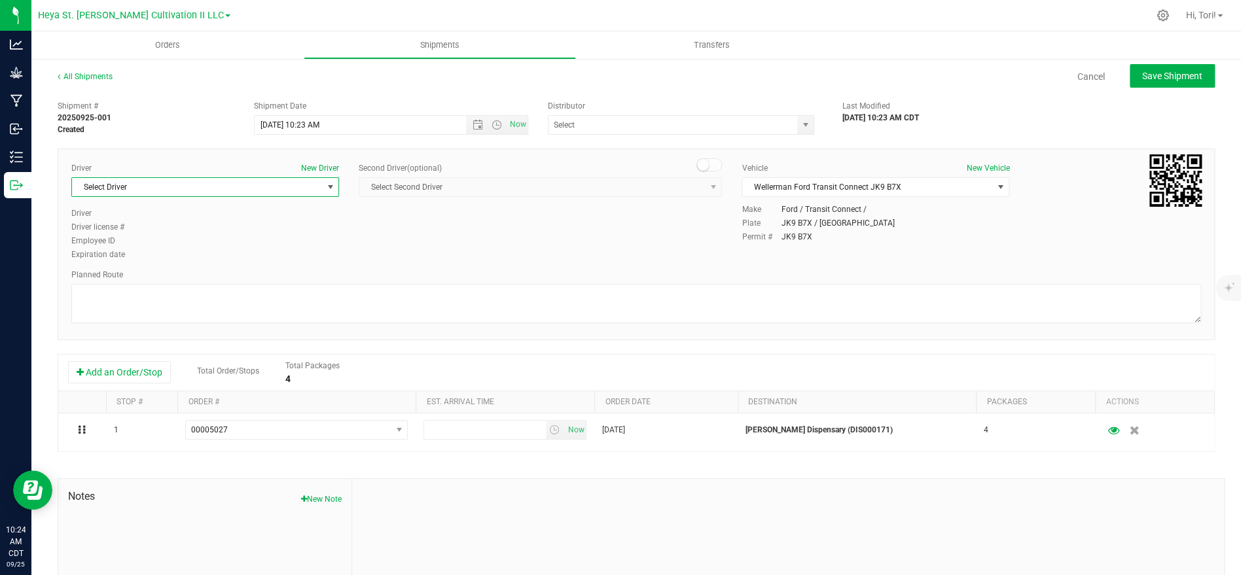
click at [277, 187] on span "Select Driver" at bounding box center [197, 187] width 250 height 18
click at [443, 266] on div "Driver New Driver Select Driver Select Driver [PERSON_NAME] [PERSON_NAME] [PERS…" at bounding box center [636, 245] width 1157 height 192
click at [359, 120] on input "[DATE] 10:23 AM" at bounding box center [372, 125] width 234 height 18
click at [279, 183] on span "Select Driver" at bounding box center [197, 187] width 250 height 18
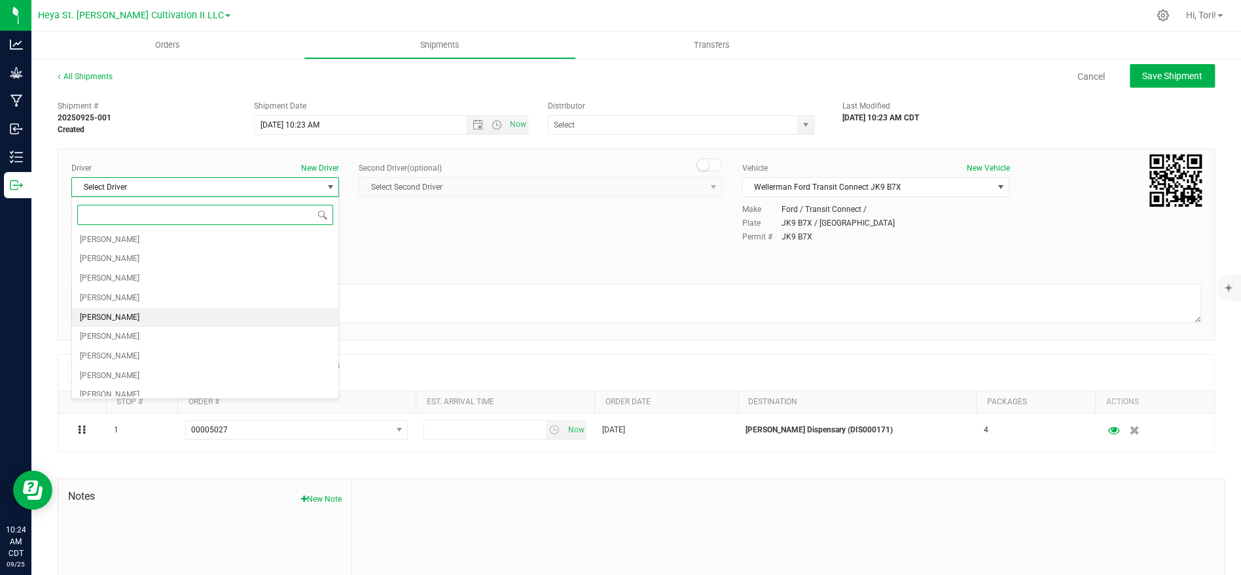
scroll to position [61, 0]
click at [148, 361] on li "[PERSON_NAME]" at bounding box center [205, 356] width 266 height 20
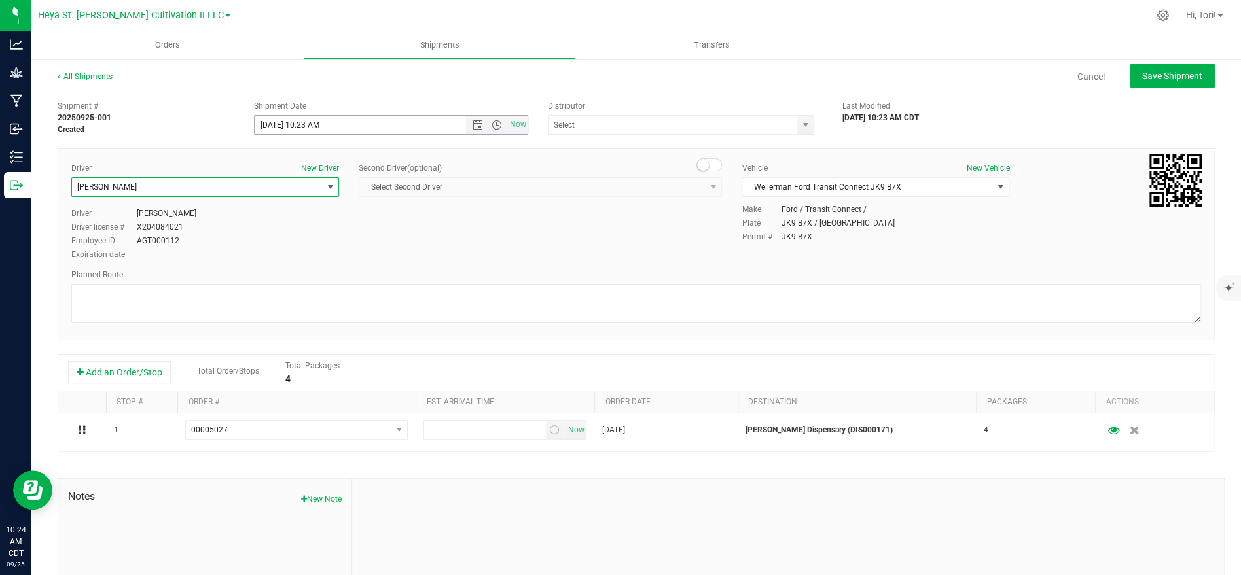
click at [374, 116] on input "[DATE] 10:23 AM" at bounding box center [372, 125] width 234 height 18
click at [277, 197] on div "Driver New Driver [PERSON_NAME] Select Driver [PERSON_NAME] [PERSON_NAME] [PERS…" at bounding box center [205, 184] width 268 height 45
click at [901, 190] on span "Wellerman Ford Transit Connect JK9 B7X" at bounding box center [867, 187] width 250 height 18
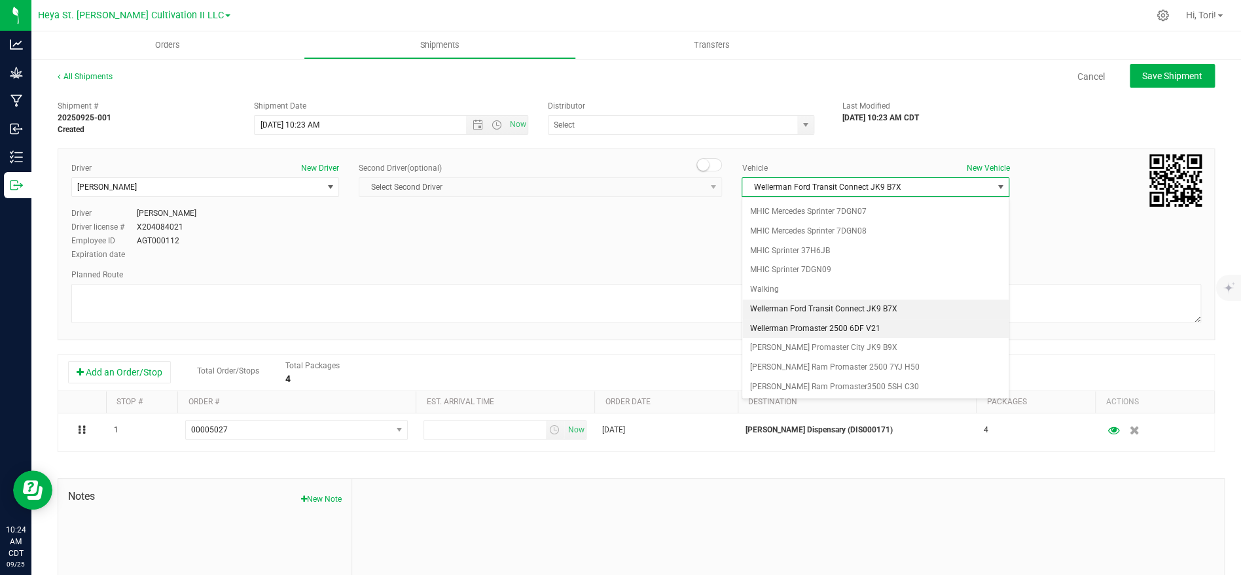
click at [908, 333] on li "Wellerman Promaster 2500 6DF V21" at bounding box center [875, 329] width 266 height 20
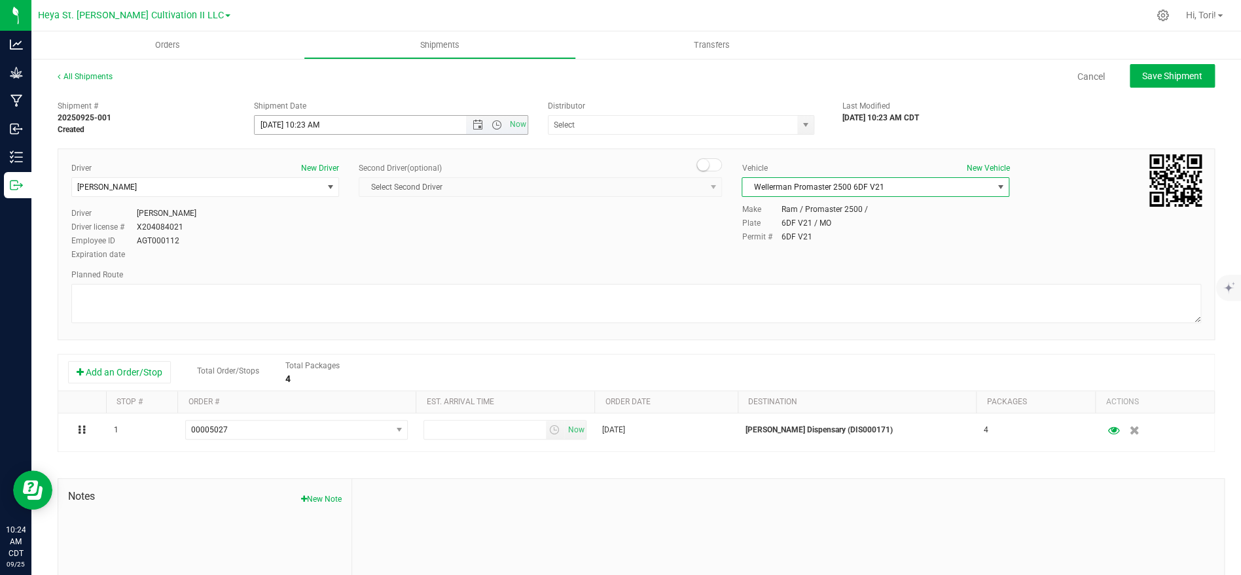
click at [415, 121] on input "[DATE] 10:23 AM" at bounding box center [372, 125] width 234 height 18
type input "[DATE] 3:00 PM"
click at [499, 224] on div "Driver New Driver [PERSON_NAME] Select Driver [PERSON_NAME] [PERSON_NAME] [PERS…" at bounding box center [636, 212] width 1149 height 100
click at [677, 118] on input "text" at bounding box center [668, 125] width 241 height 18
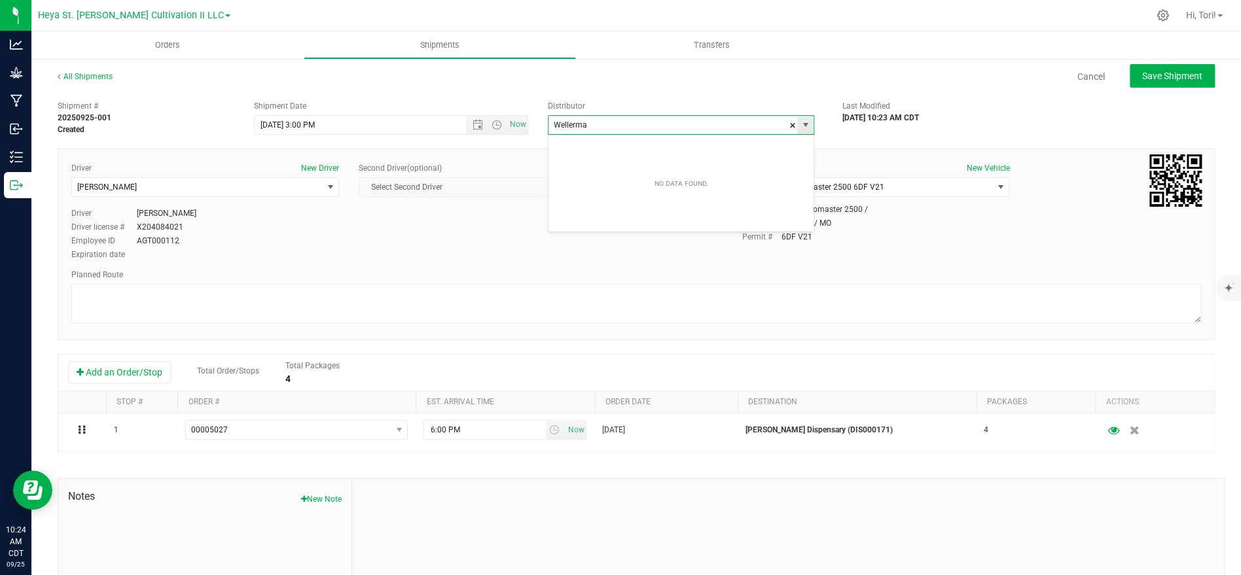
type input "[PERSON_NAME]"
click at [794, 128] on span at bounding box center [792, 126] width 8 height 20
click at [733, 124] on input "text" at bounding box center [668, 125] width 241 height 18
click at [463, 226] on div "Driver New Driver [PERSON_NAME] Select Driver [PERSON_NAME] [PERSON_NAME] [PERS…" at bounding box center [636, 212] width 1149 height 100
click at [599, 132] on input "text" at bounding box center [668, 125] width 241 height 18
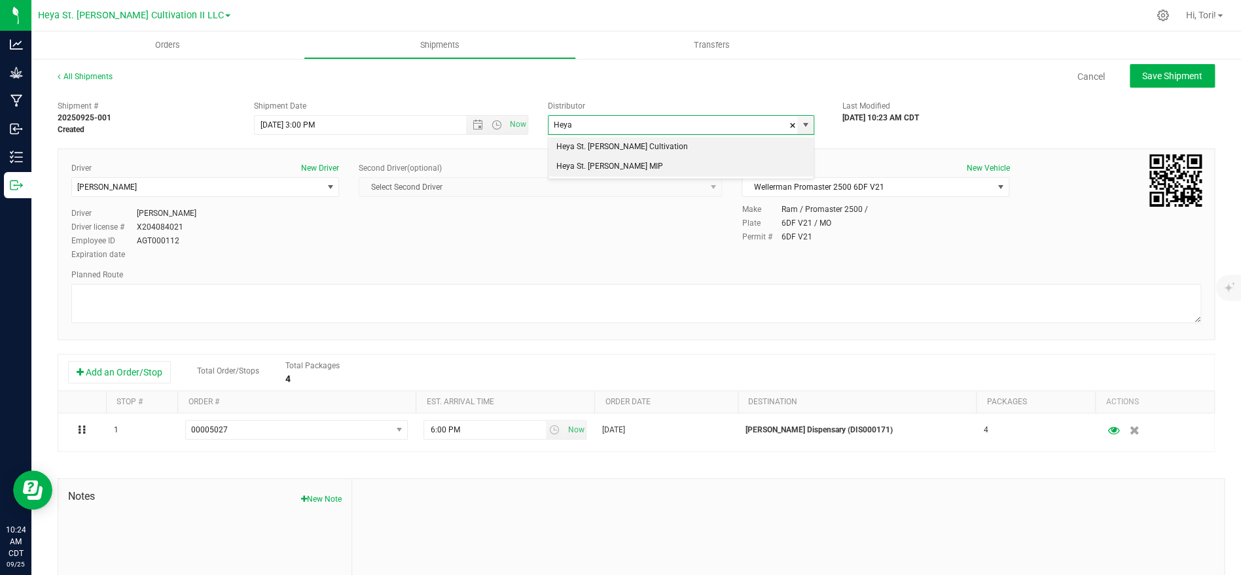
click at [618, 164] on li "Heya St. [PERSON_NAME] MIP" at bounding box center [680, 167] width 265 height 20
click at [646, 130] on input "Heya St. [PERSON_NAME] MIP" at bounding box center [668, 125] width 241 height 18
click at [681, 117] on input "Heya St. [PERSON_NAME] MIP" at bounding box center [668, 125] width 241 height 18
click at [658, 151] on li "Heya St. [PERSON_NAME] Cultivation" at bounding box center [680, 147] width 265 height 20
type input "Heya St. [PERSON_NAME] Cultivation"
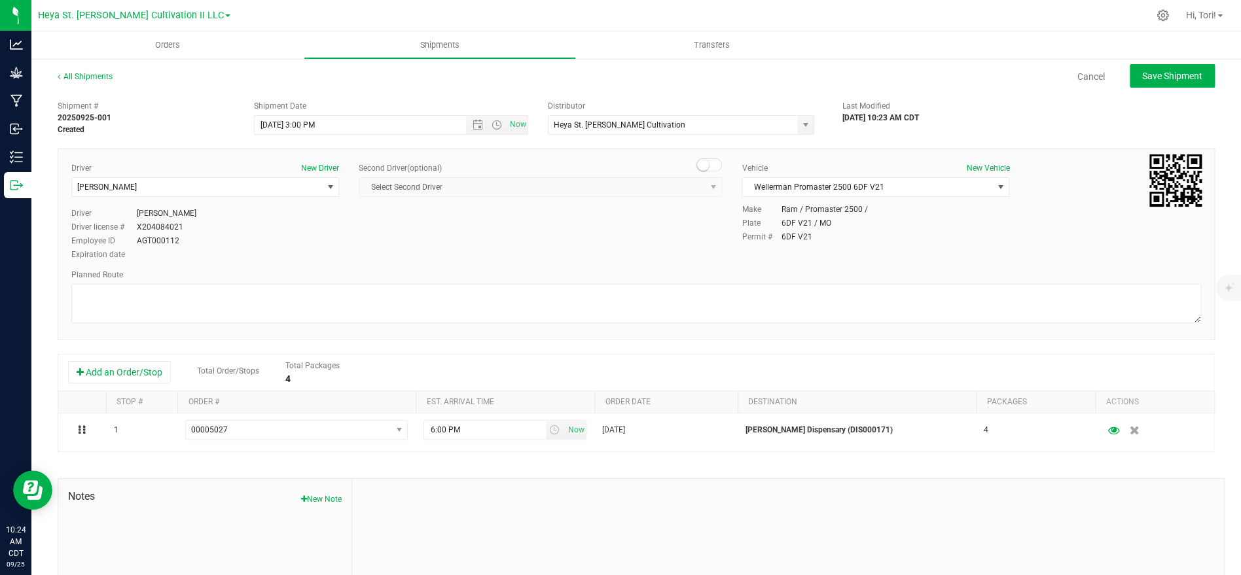
click at [539, 230] on div "Driver New Driver [PERSON_NAME] Select Driver [PERSON_NAME] [PERSON_NAME] [PERS…" at bounding box center [636, 212] width 1149 height 100
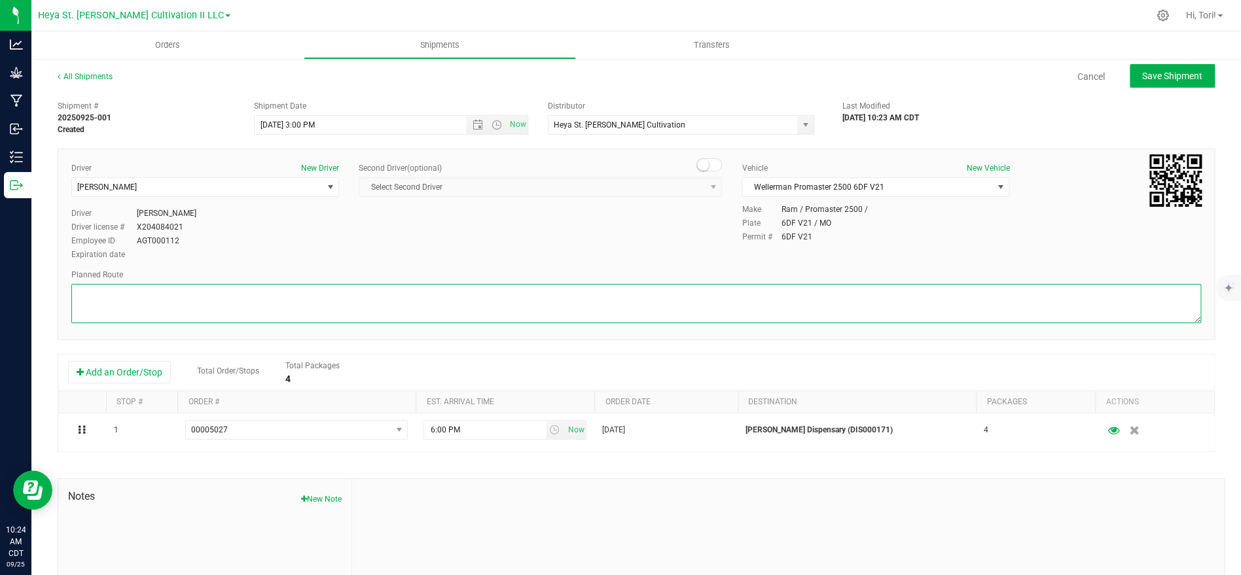
click at [553, 306] on textarea at bounding box center [635, 303] width 1129 height 39
click at [476, 291] on textarea at bounding box center [635, 303] width 1129 height 39
click at [275, 294] on textarea at bounding box center [635, 303] width 1129 height 39
paste textarea "Get on I-70 W in [GEOGRAPHIC_DATA] from [GEOGRAPHIC_DATA] and Exit 235A 6 min (…"
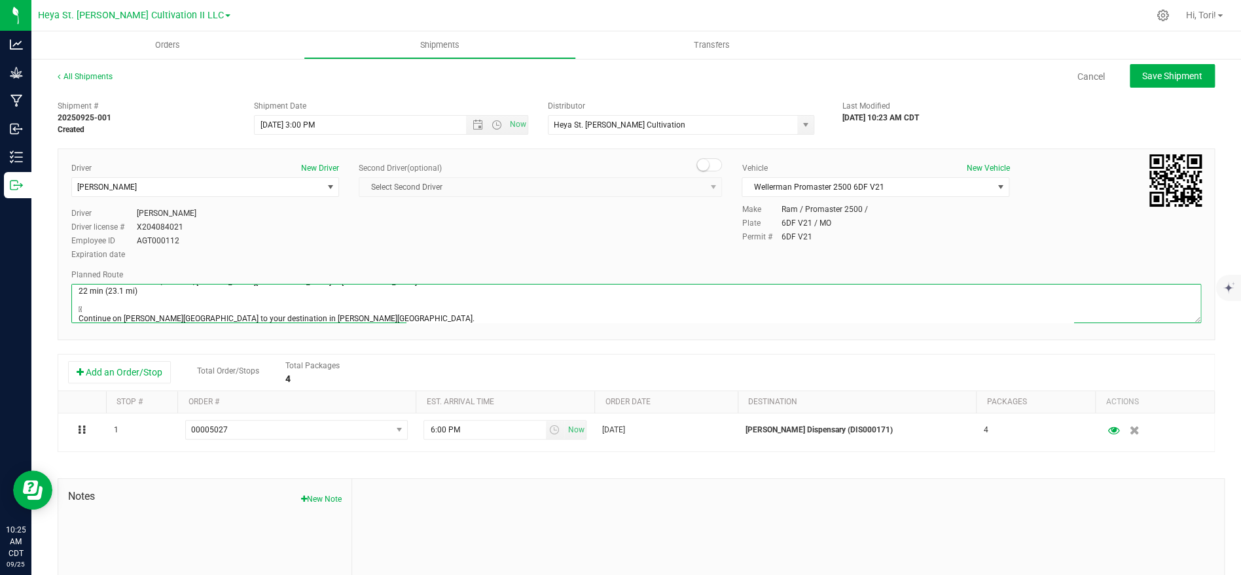
click at [242, 312] on textarea at bounding box center [635, 303] width 1129 height 39
click at [243, 317] on textarea at bounding box center [635, 303] width 1129 height 39
click at [81, 318] on textarea at bounding box center [635, 303] width 1129 height 39
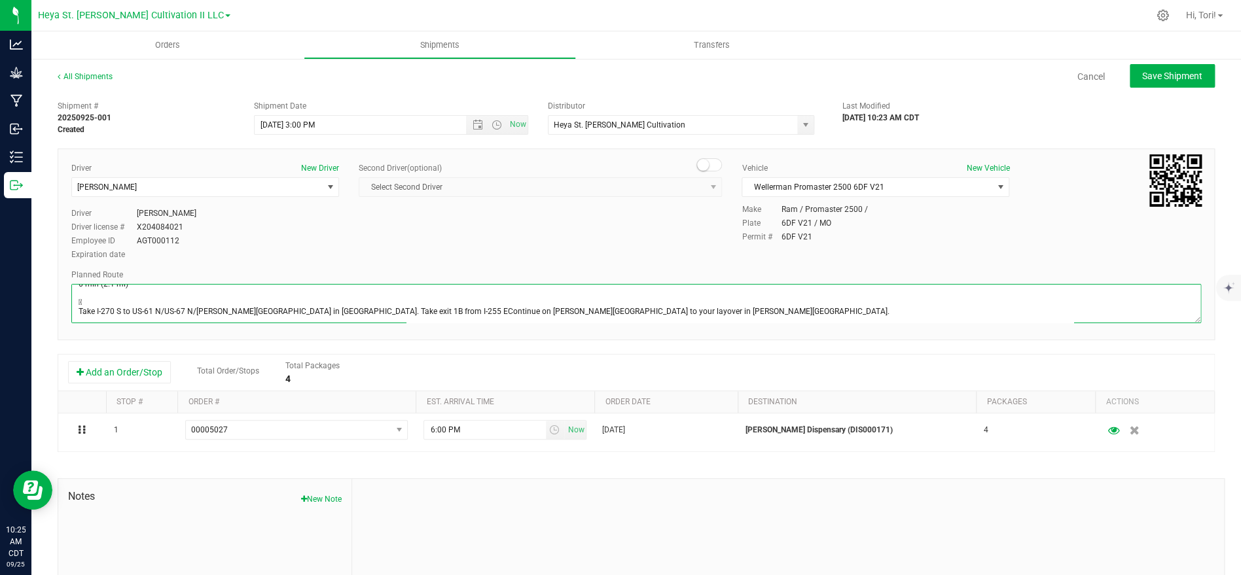
scroll to position [20, 0]
click at [78, 309] on textarea at bounding box center [635, 303] width 1129 height 39
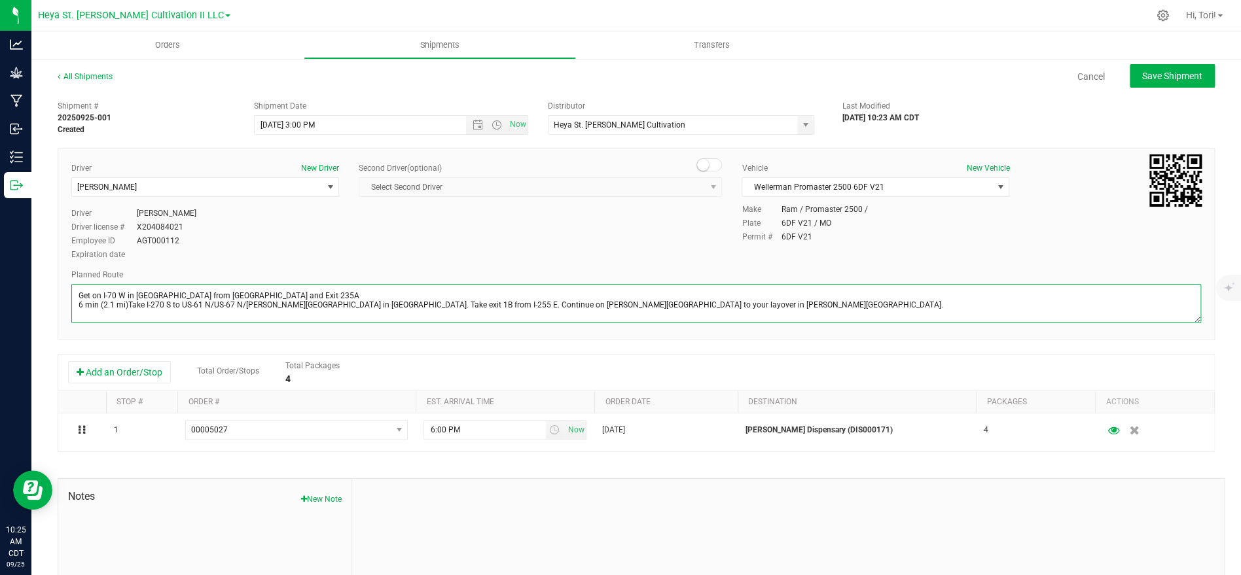
scroll to position [0, 0]
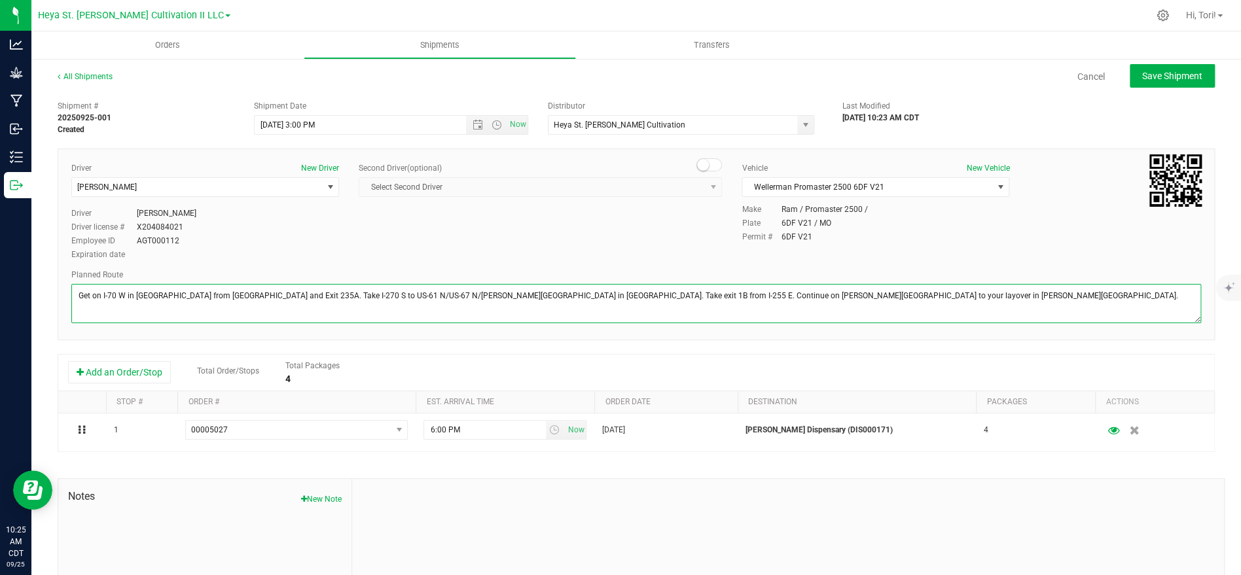
drag, startPoint x: 900, startPoint y: 294, endPoint x: 54, endPoint y: 278, distance: 846.2
click at [54, 278] on div "All Shipments Cancel Save Shipment Shipment # 20250925-001 Created Shipment Dat…" at bounding box center [635, 363] width 1209 height 610
click at [938, 294] on textarea at bounding box center [635, 303] width 1129 height 39
click at [957, 296] on textarea at bounding box center [635, 303] width 1129 height 39
paste textarea "Get on I-255 W in [GEOGRAPHIC_DATA] from [PERSON_NAME][GEOGRAPHIC_DATA] 3 min (…"
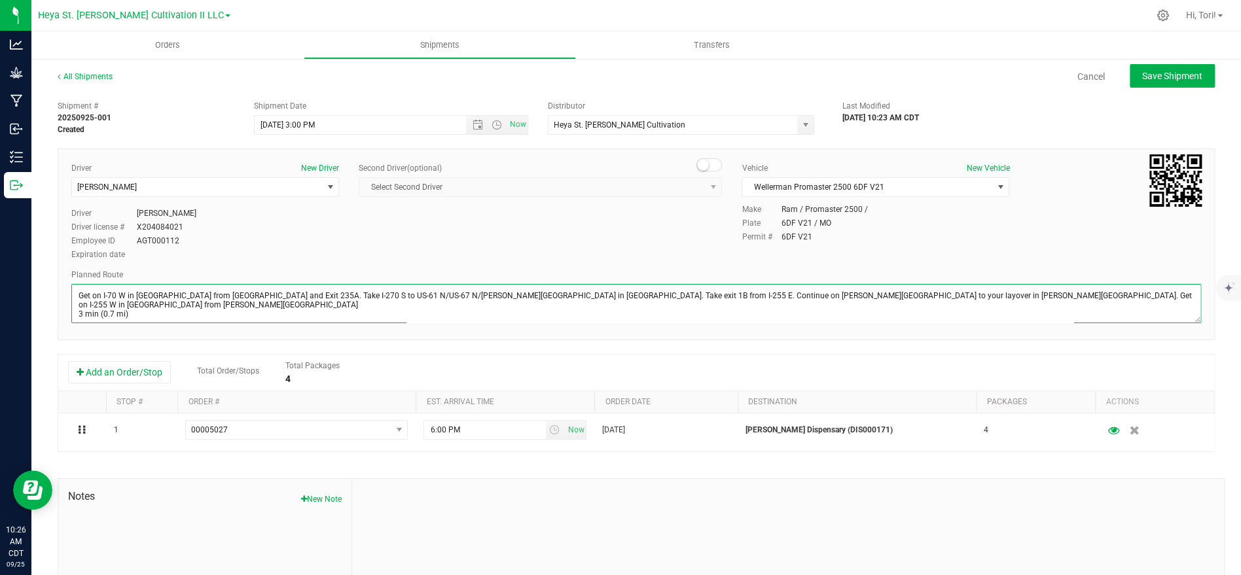
scroll to position [50, 0]
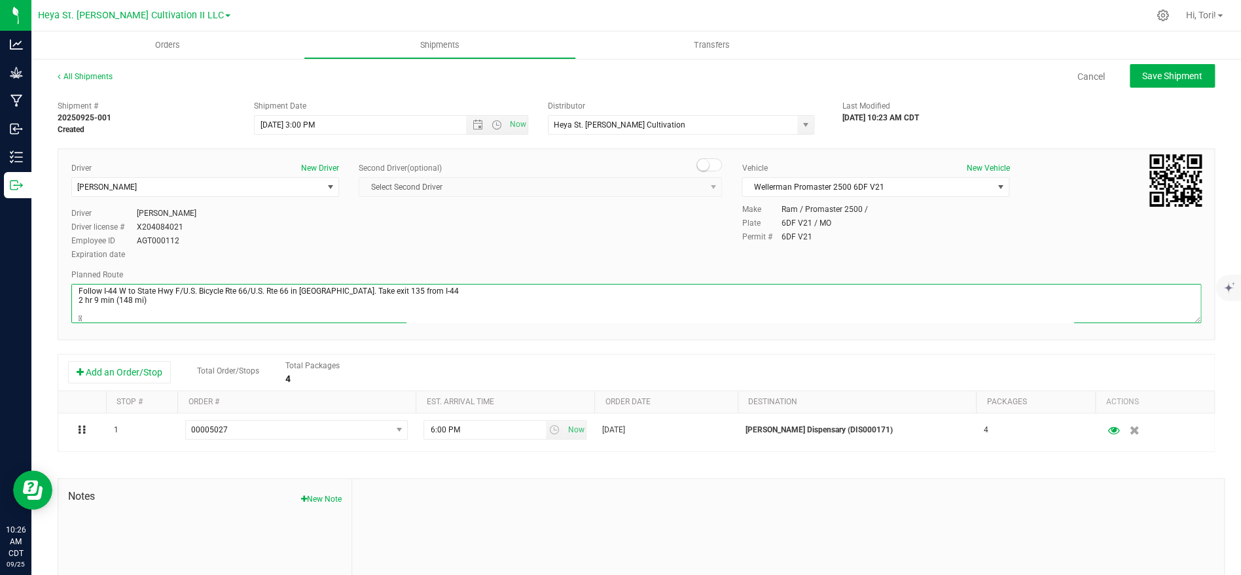
click at [74, 321] on textarea at bounding box center [635, 303] width 1129 height 39
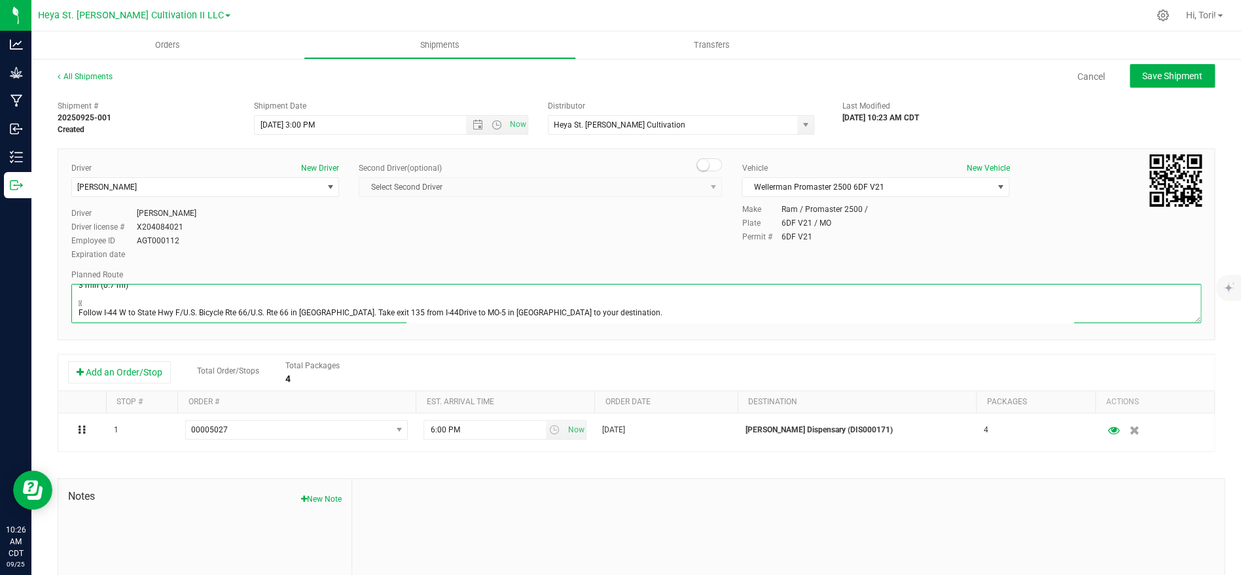
scroll to position [20, 0]
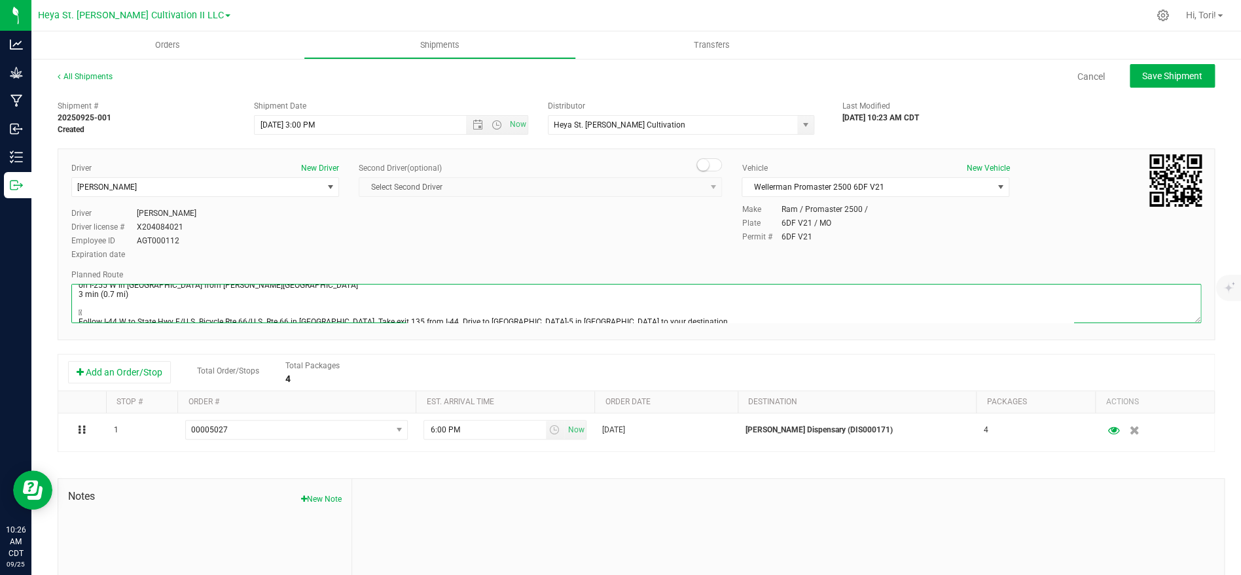
click at [75, 308] on textarea at bounding box center [635, 303] width 1129 height 39
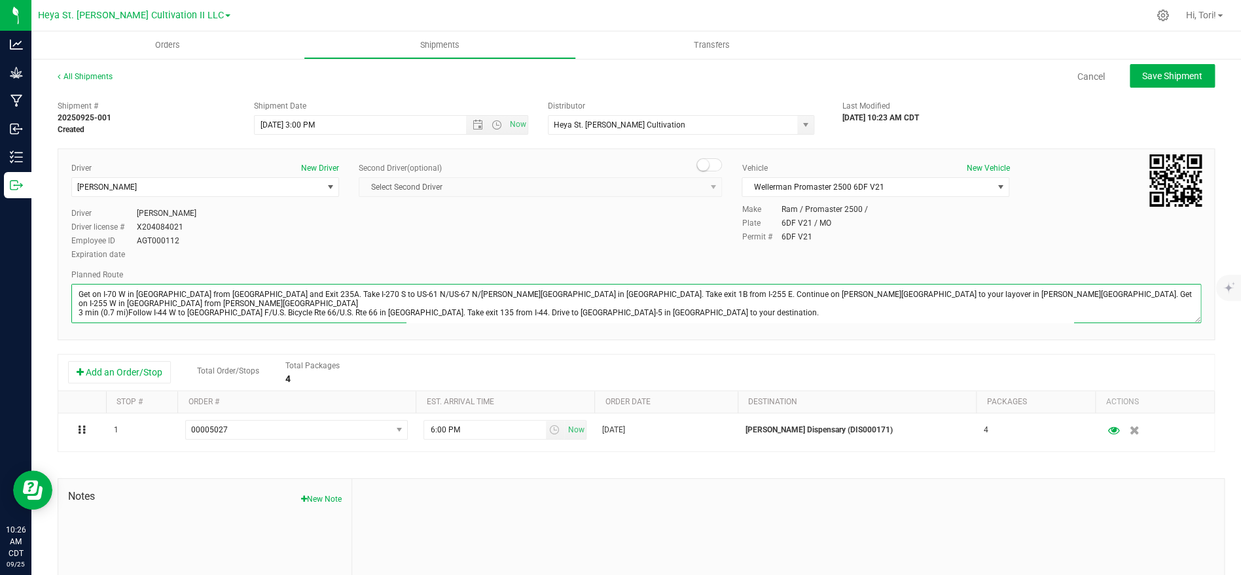
scroll to position [0, 0]
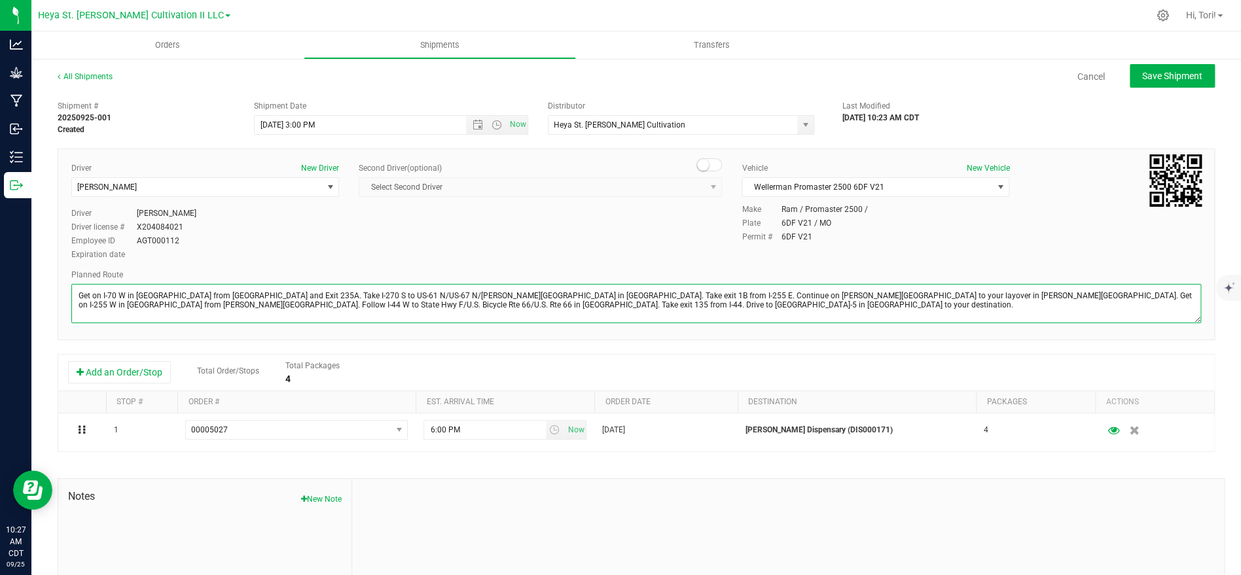
click at [891, 296] on textarea at bounding box center [635, 303] width 1129 height 39
click at [910, 316] on textarea at bounding box center [635, 303] width 1129 height 39
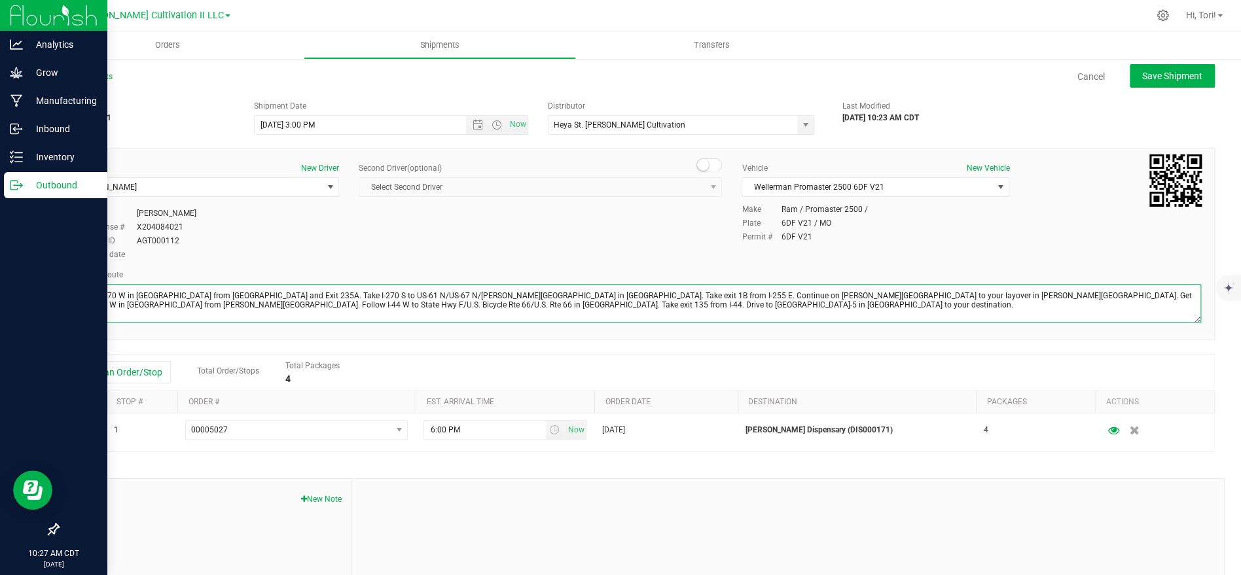
drag, startPoint x: 608, startPoint y: 311, endPoint x: 0, endPoint y: 241, distance: 611.8
click at [0, 241] on div "Analytics Grow Manufacturing Inbound Inventory Outbound 10:27 AM CDT [DATE] 09/…" at bounding box center [620, 287] width 1241 height 575
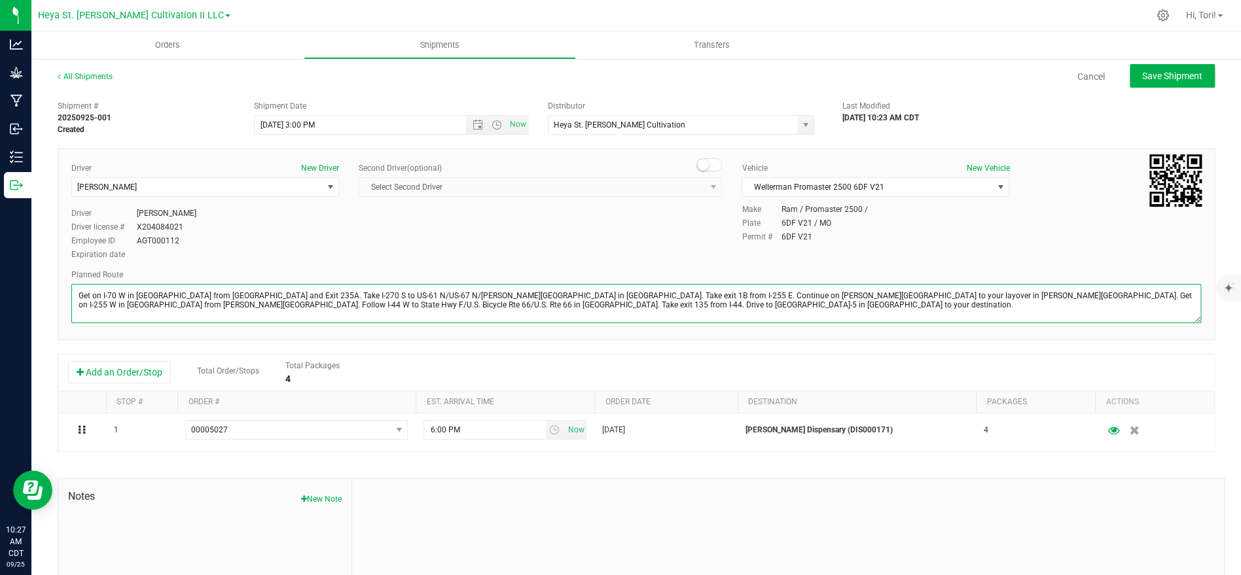
type textarea "Get on I-70 W in [GEOGRAPHIC_DATA] from [GEOGRAPHIC_DATA] and Exit 235A. Take I…"
click at [631, 313] on textarea at bounding box center [635, 303] width 1129 height 39
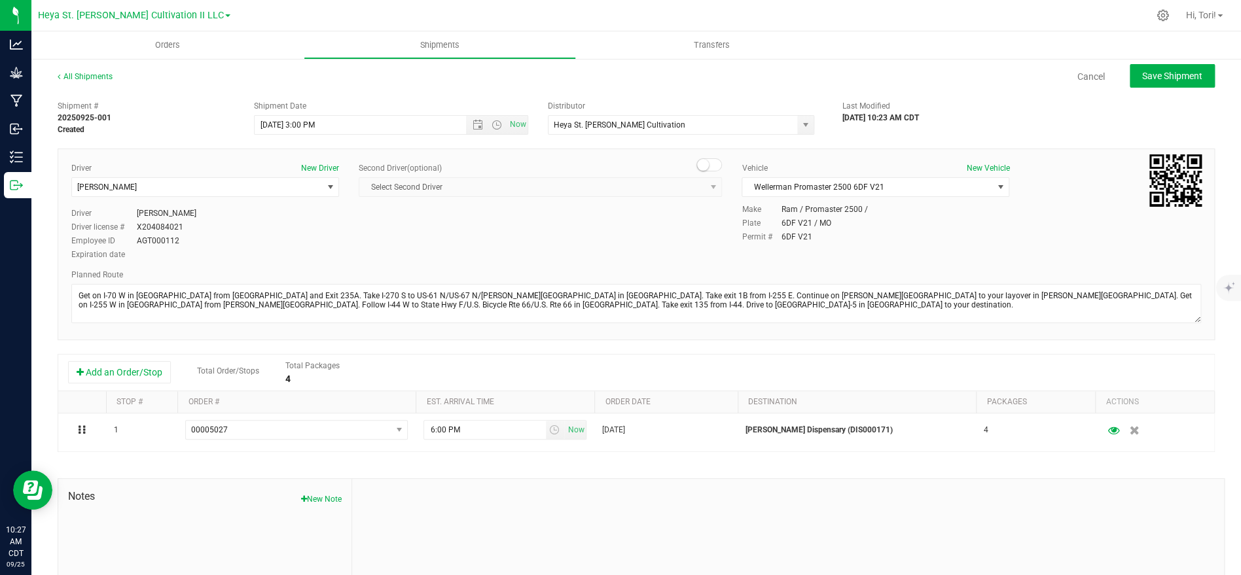
click at [618, 251] on div "Driver New Driver [PERSON_NAME] Select Driver [PERSON_NAME] [PERSON_NAME] [PERS…" at bounding box center [636, 212] width 1149 height 100
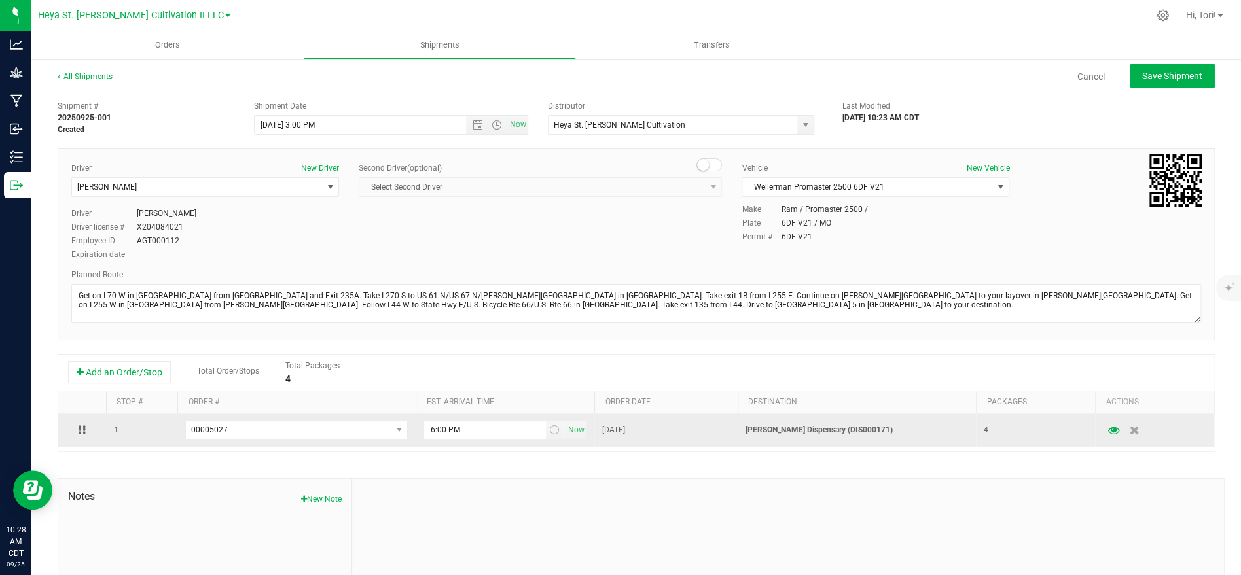
click at [488, 440] on td "6:00 PM Now" at bounding box center [504, 430] width 179 height 33
click at [486, 433] on input "6:00 PM" at bounding box center [484, 430] width 121 height 18
type input "5:00 PM"
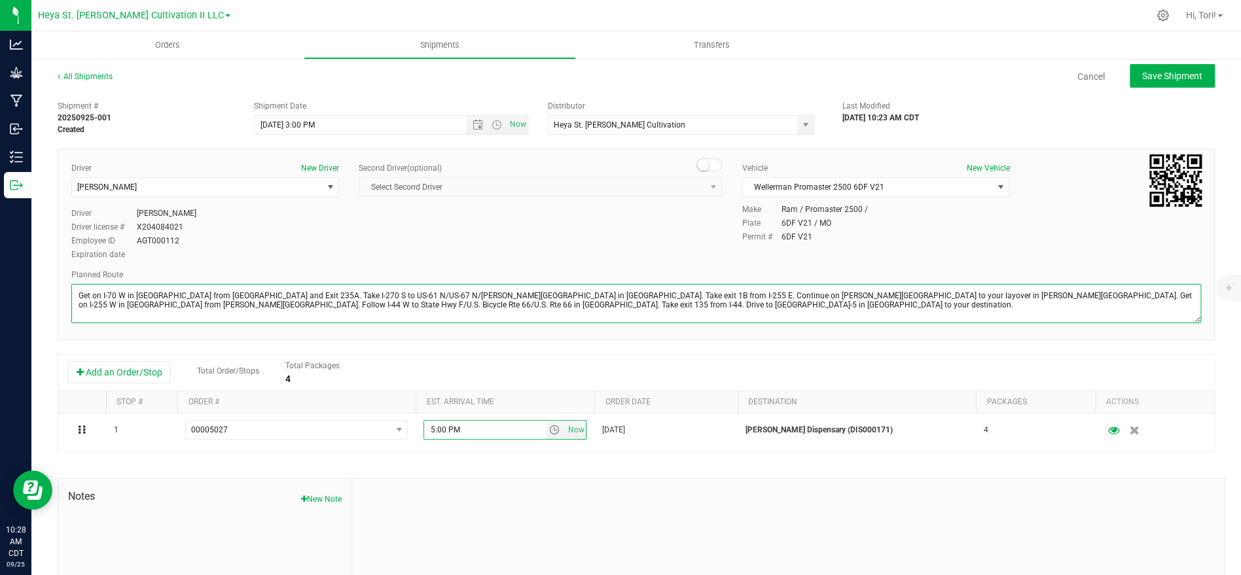
click at [586, 304] on textarea at bounding box center [635, 303] width 1129 height 39
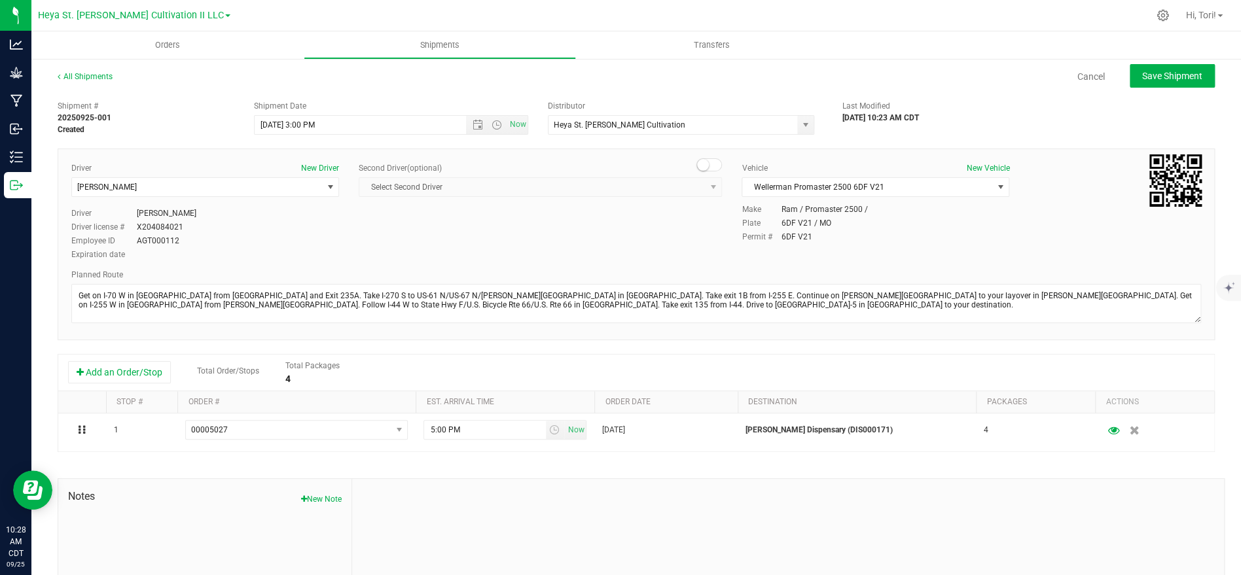
click at [633, 226] on div "Driver New Driver [PERSON_NAME] Select Driver [PERSON_NAME] [PERSON_NAME] [PERS…" at bounding box center [636, 212] width 1149 height 100
click at [1169, 80] on span "Save Shipment" at bounding box center [1172, 76] width 60 height 10
type input "[DATE] 8:00 PM"
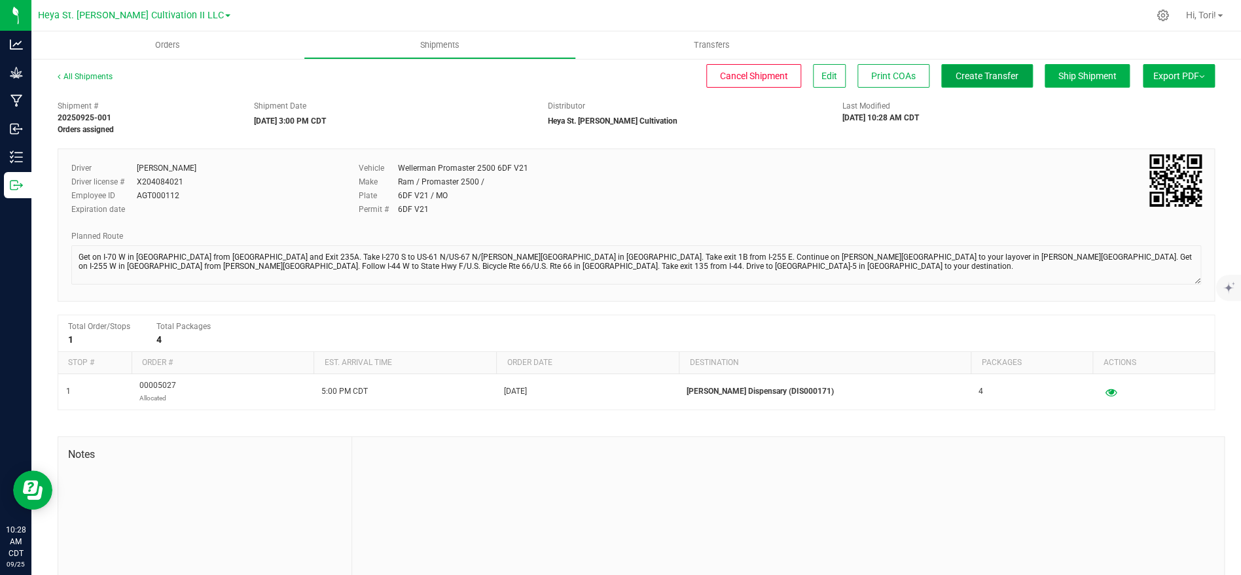
click at [995, 82] on button "Create Transfer" at bounding box center [987, 76] width 92 height 24
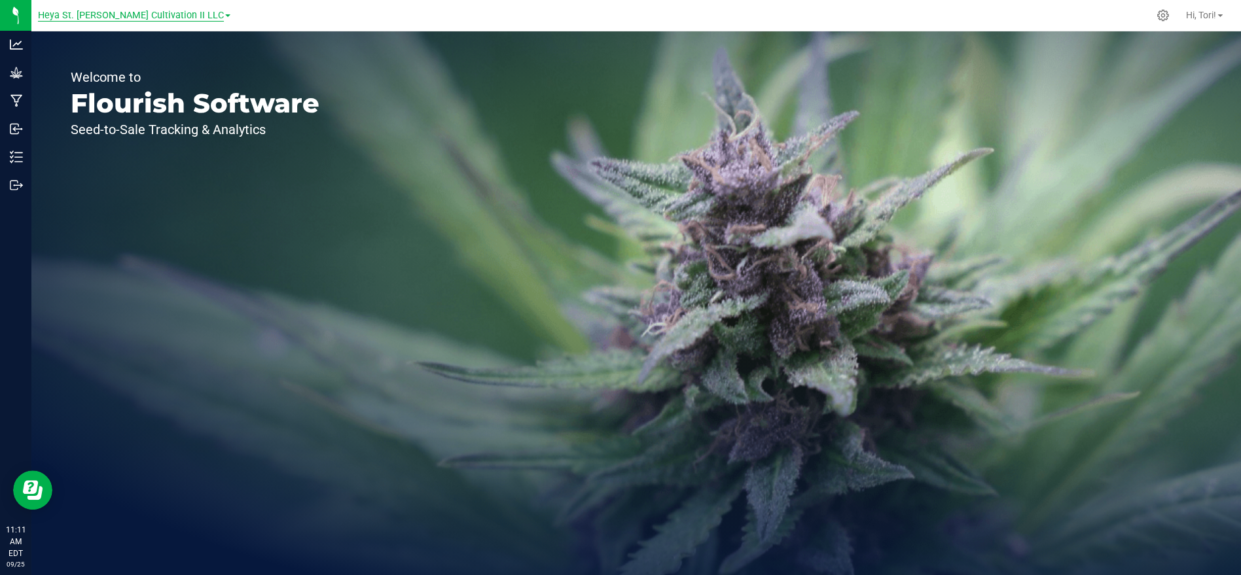
click at [178, 18] on span "Heya St. [PERSON_NAME] Cultivation II LLC" at bounding box center [131, 16] width 186 height 12
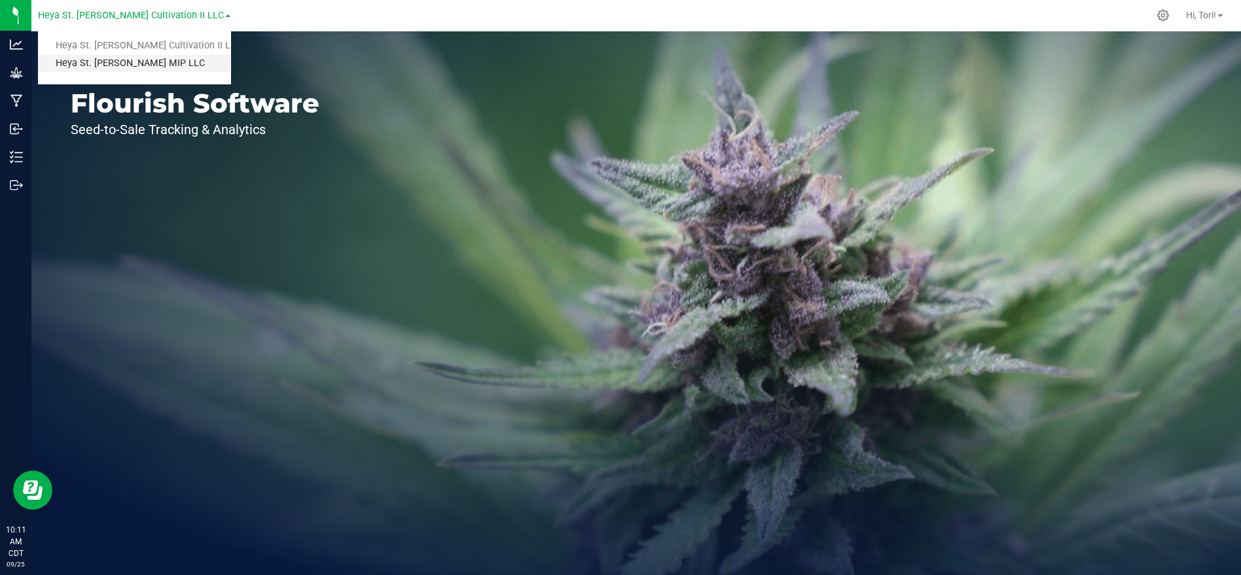
click at [158, 65] on link "Heya St. Ann MIP LLC" at bounding box center [134, 64] width 192 height 18
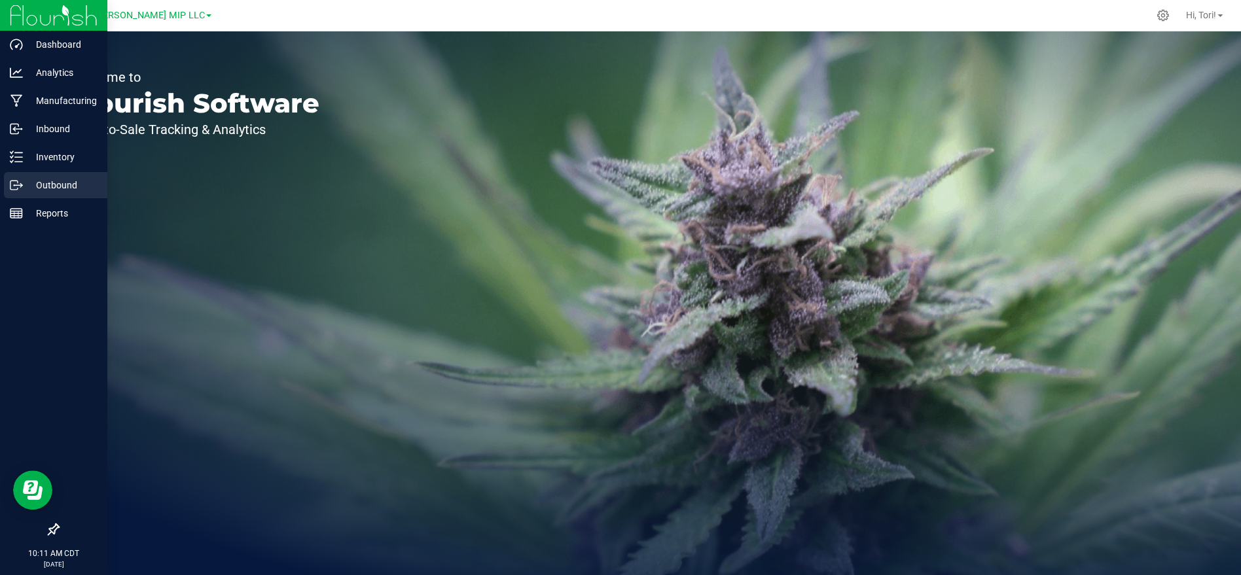
click at [23, 178] on p "Outbound" at bounding box center [62, 185] width 79 height 16
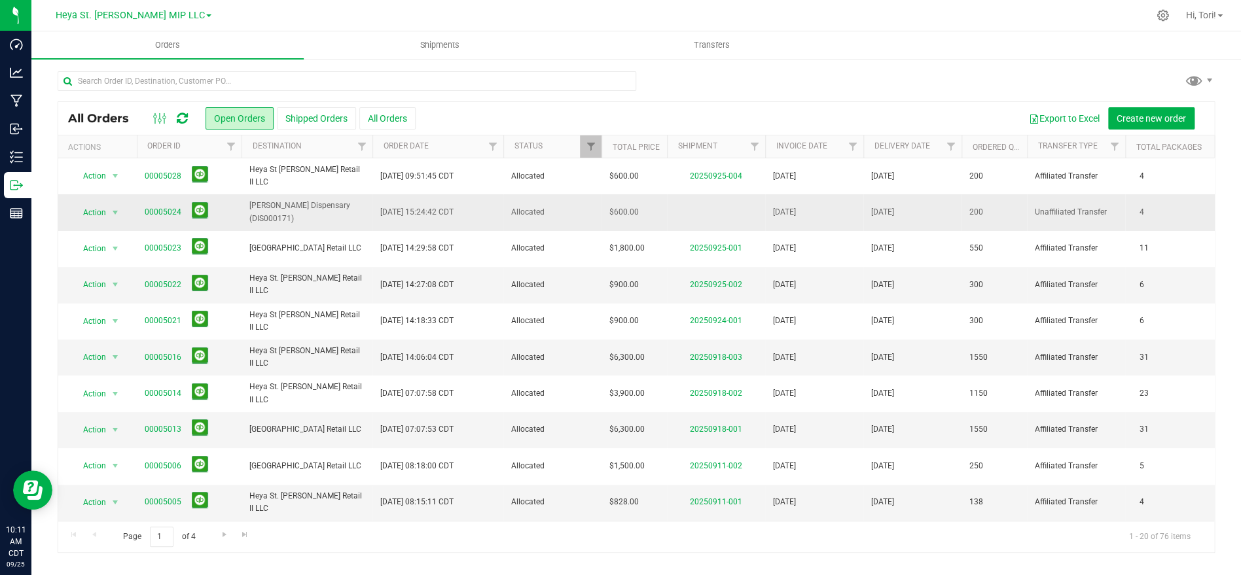
click at [395, 216] on span "Sep 24, 2025 15:24:42 CDT" at bounding box center [416, 212] width 73 height 12
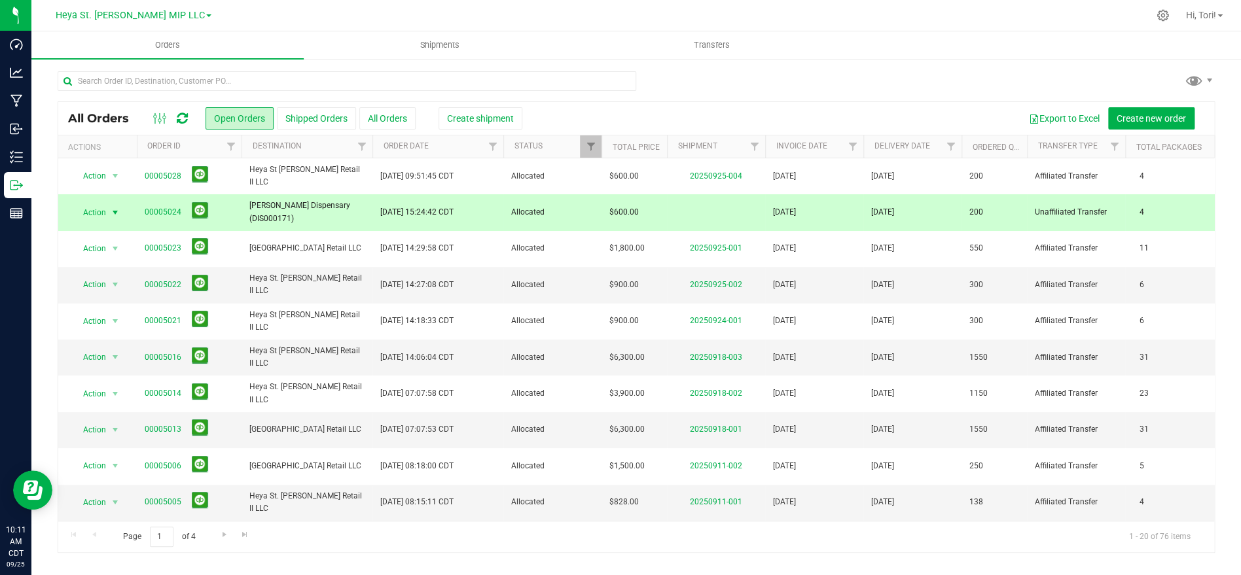
click at [111, 213] on span "select" at bounding box center [115, 212] width 10 height 10
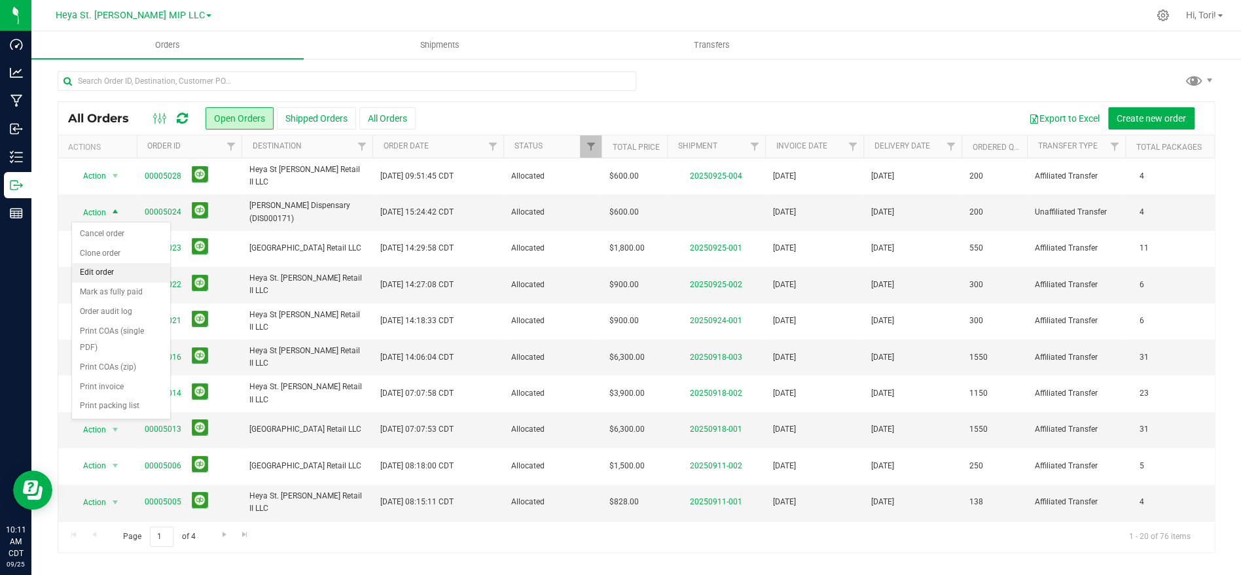
click at [111, 275] on li "Edit order" at bounding box center [121, 273] width 98 height 20
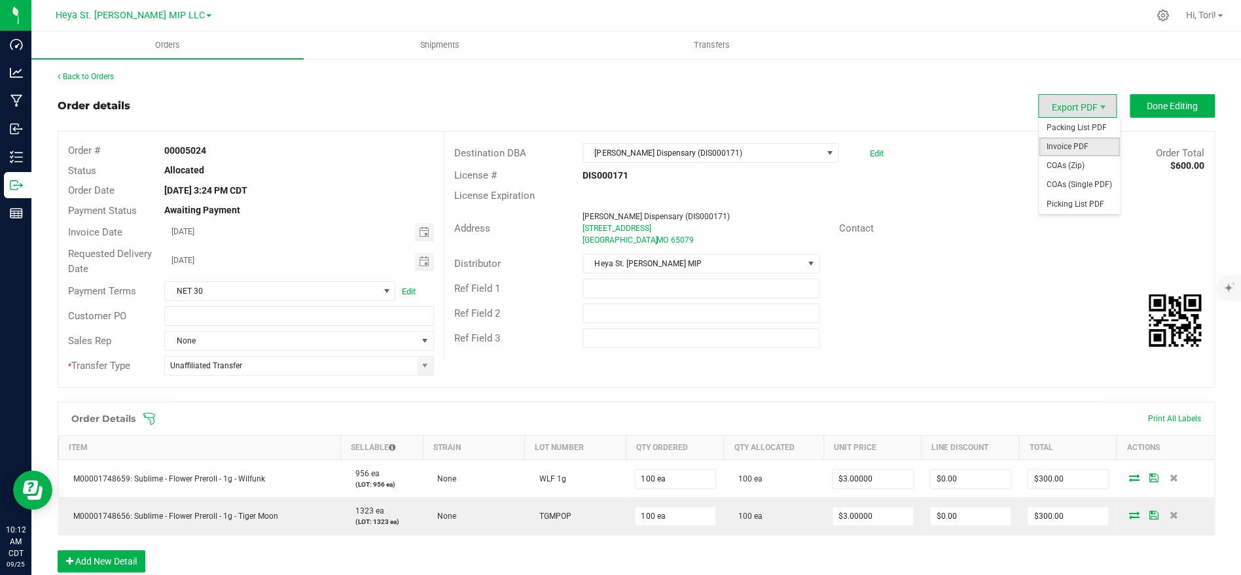
click at [1090, 154] on span "Invoice PDF" at bounding box center [1078, 146] width 81 height 19
click at [1167, 111] on button "Done Editing" at bounding box center [1171, 106] width 85 height 24
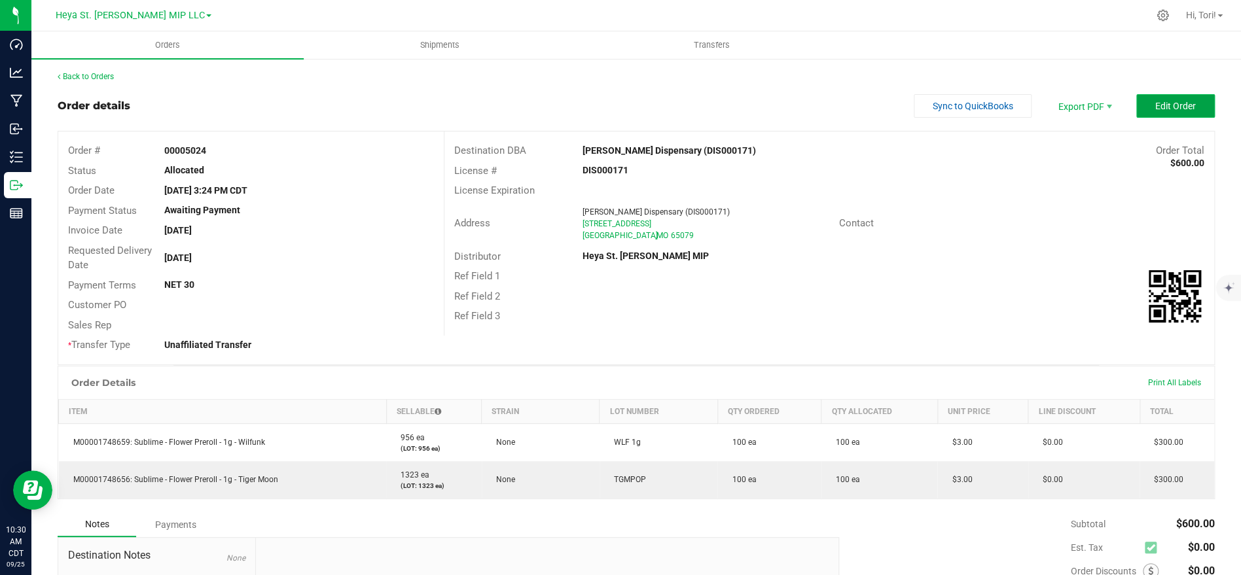
click at [1165, 107] on span "Edit Order" at bounding box center [1175, 106] width 41 height 10
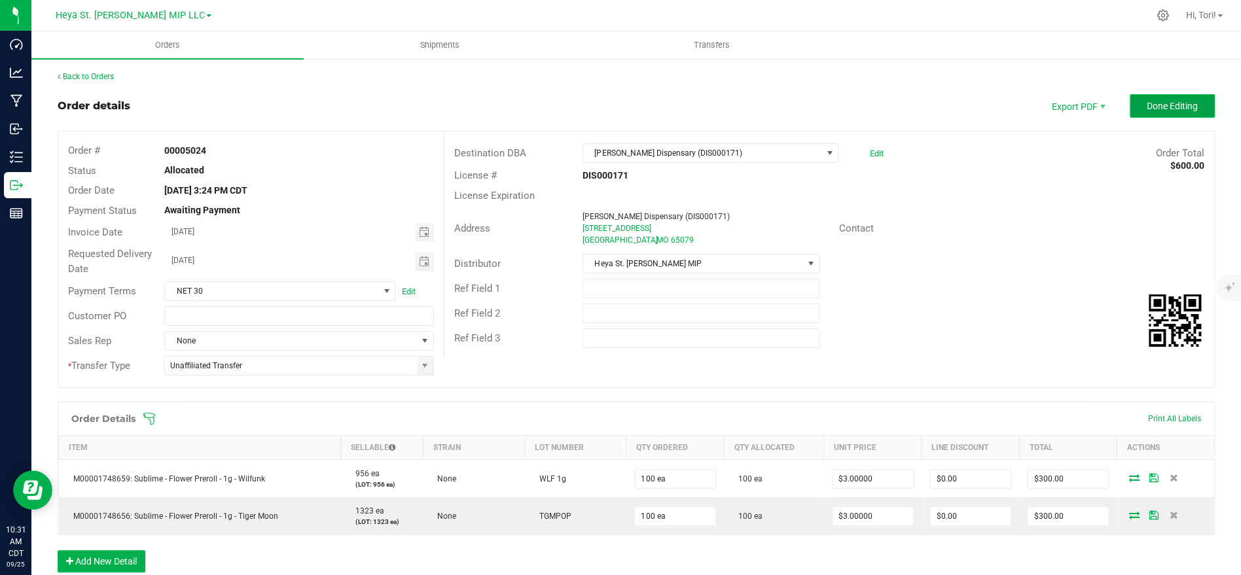
click at [1176, 103] on span "Done Editing" at bounding box center [1171, 106] width 51 height 10
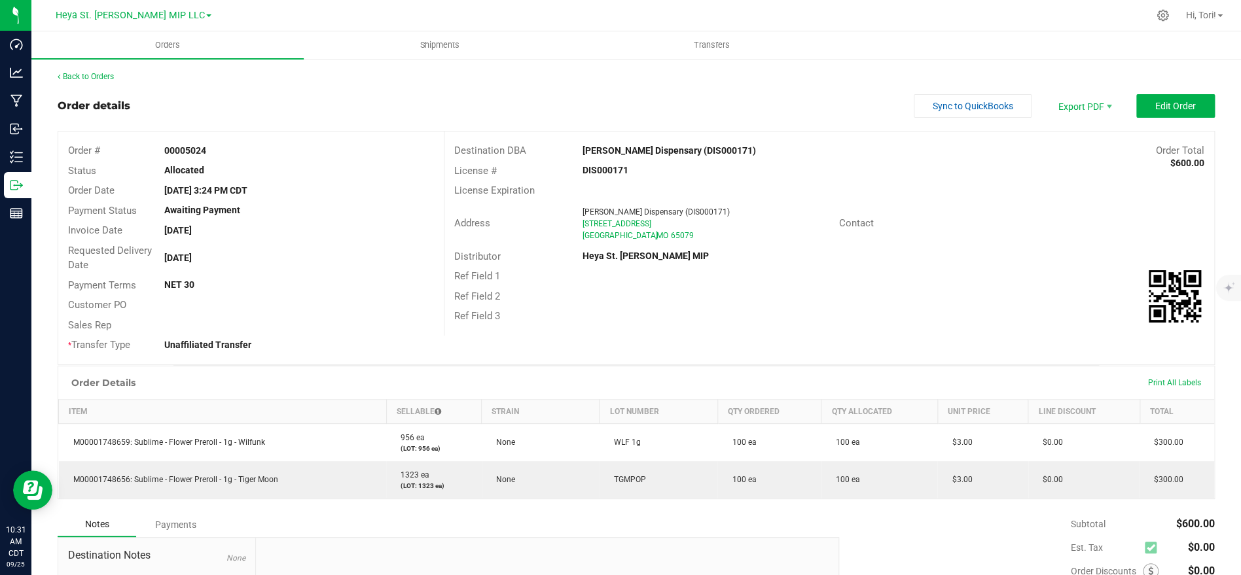
click at [101, 69] on div "Back to Orders Order details Sync to QuickBooks Export PDF Edit Order Order # 0…" at bounding box center [635, 392] width 1209 height 669
click at [99, 72] on link "Back to Orders" at bounding box center [86, 76] width 56 height 9
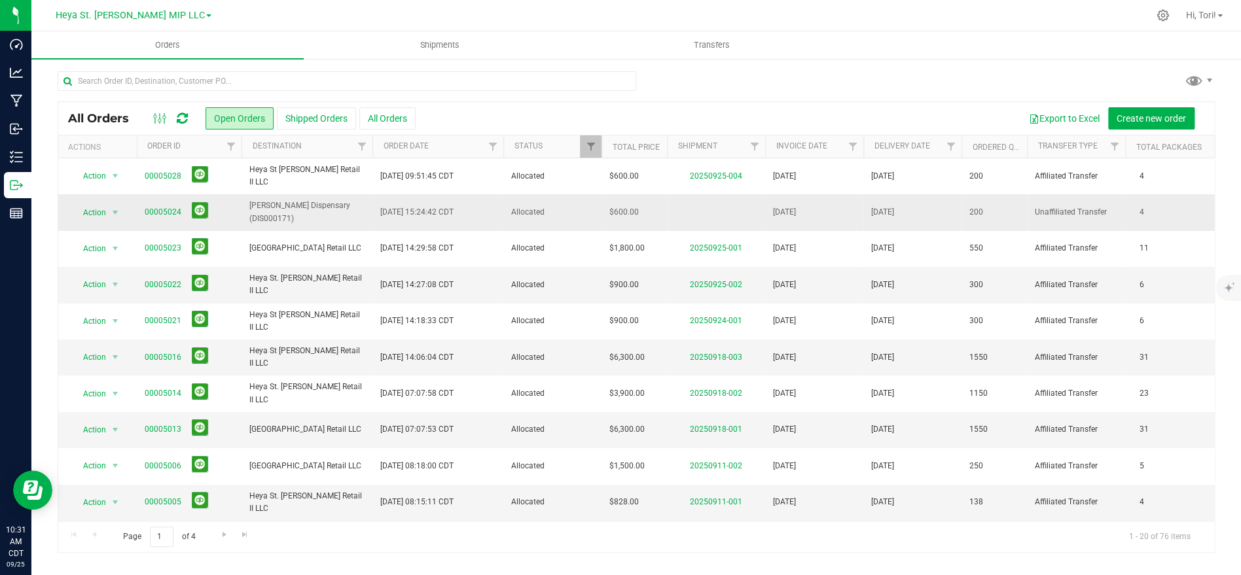
click at [733, 222] on td at bounding box center [716, 212] width 98 height 36
click at [447, 204] on td "Sep 24, 2025 15:24:42 CDT" at bounding box center [437, 212] width 131 height 36
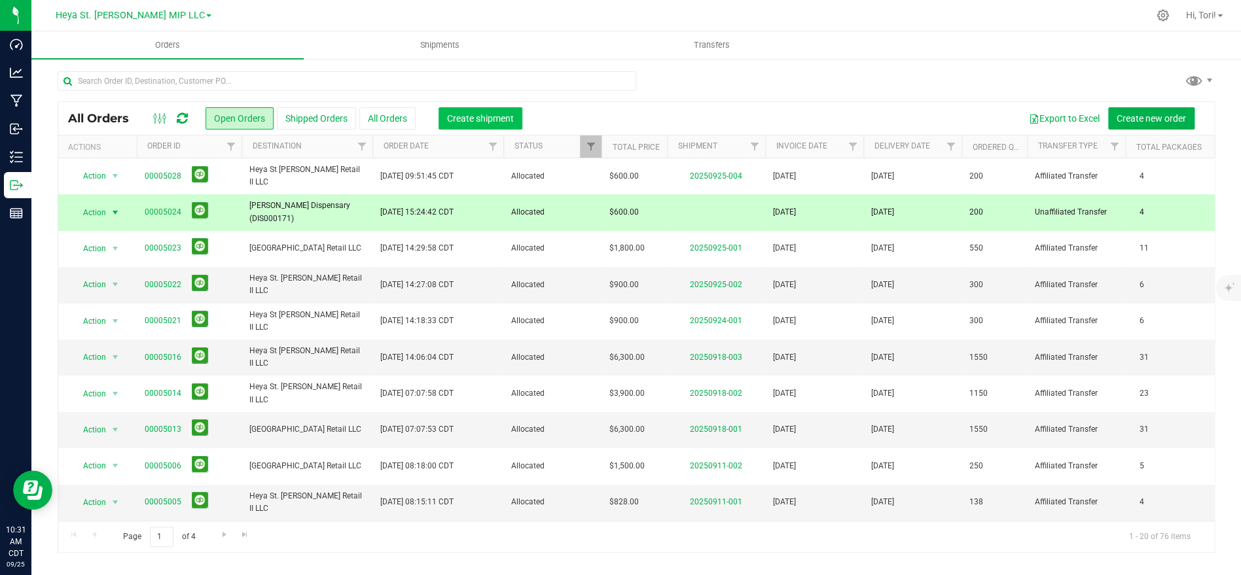
click at [473, 118] on span "Create shipment" at bounding box center [480, 118] width 67 height 10
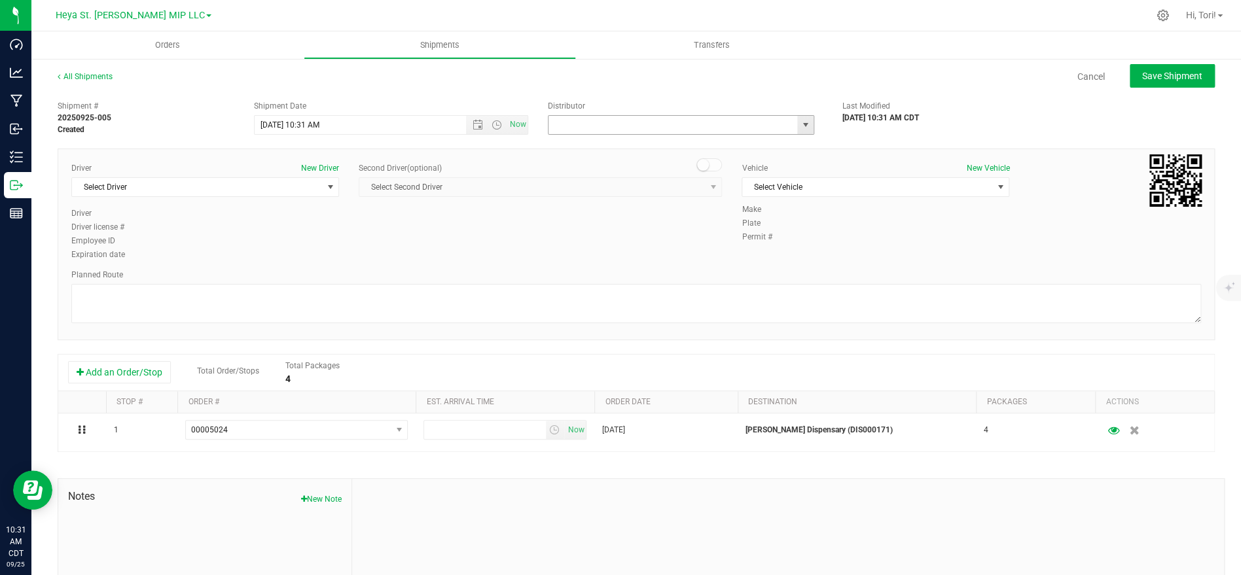
click at [660, 129] on input "text" at bounding box center [668, 125] width 241 height 18
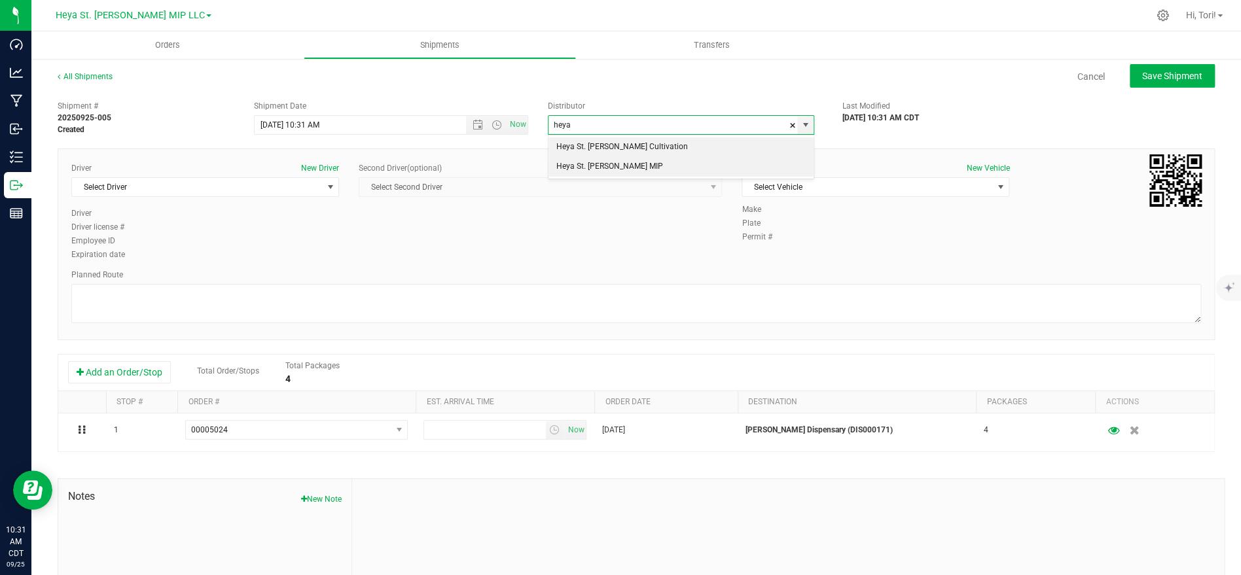
click at [669, 163] on li "Heya St. [PERSON_NAME] MIP" at bounding box center [680, 167] width 265 height 20
type input "Heya St. [PERSON_NAME] MIP"
click at [837, 188] on span "Select Vehicle" at bounding box center [867, 187] width 250 height 18
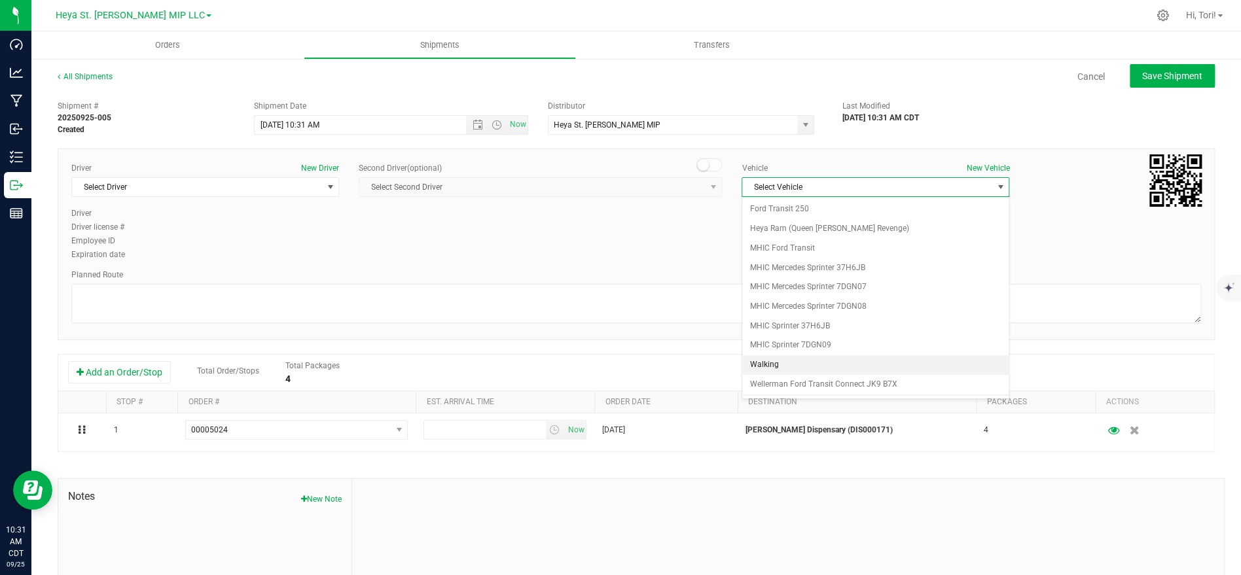
scroll to position [75, 0]
click at [917, 325] on li "Wellerman Promaster 2500 6DF V21" at bounding box center [875, 329] width 266 height 20
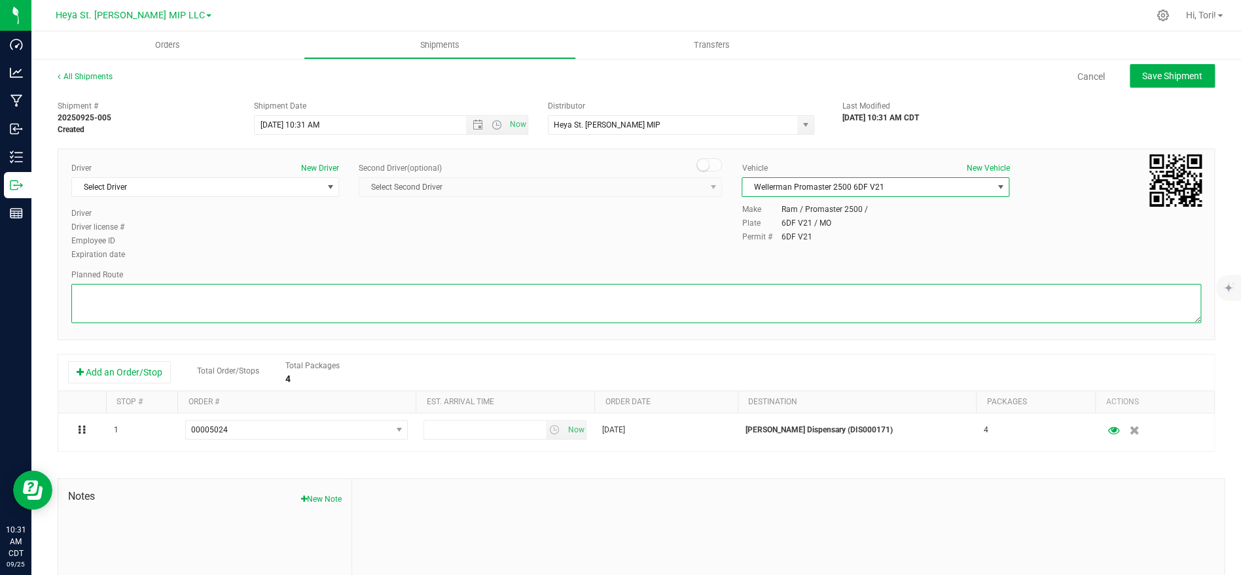
click at [904, 311] on textarea at bounding box center [635, 303] width 1129 height 39
paste textarea "Get on I-70 W in [GEOGRAPHIC_DATA] from [GEOGRAPHIC_DATA] and Exit 235A. Take I…"
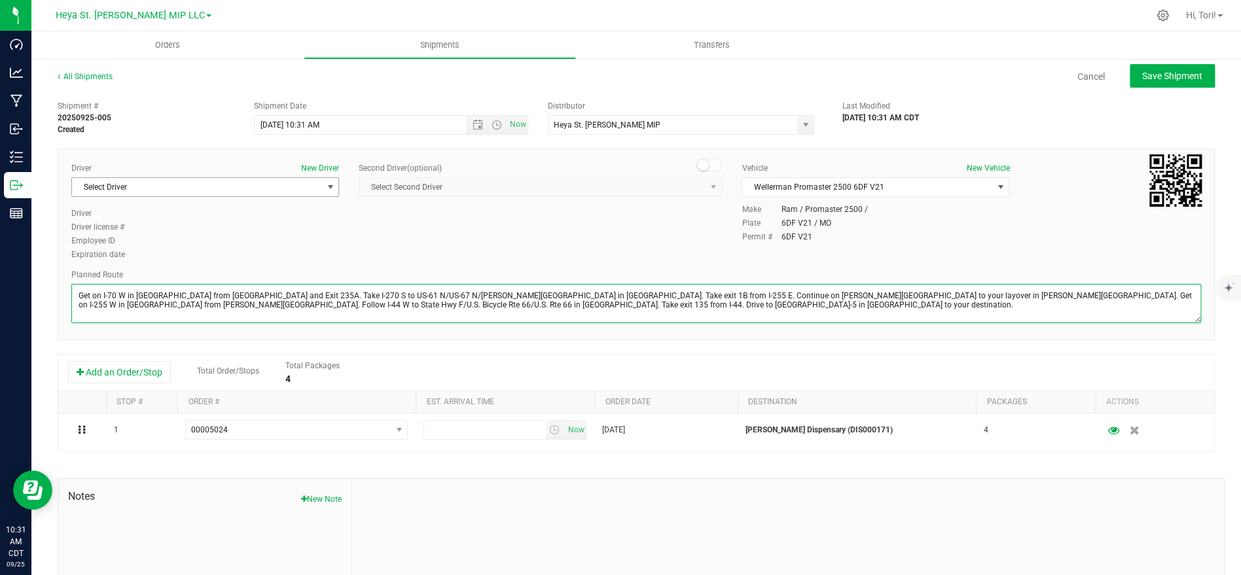
type textarea "Get on I-70 W in [GEOGRAPHIC_DATA] from [GEOGRAPHIC_DATA] and Exit 235A. Take I…"
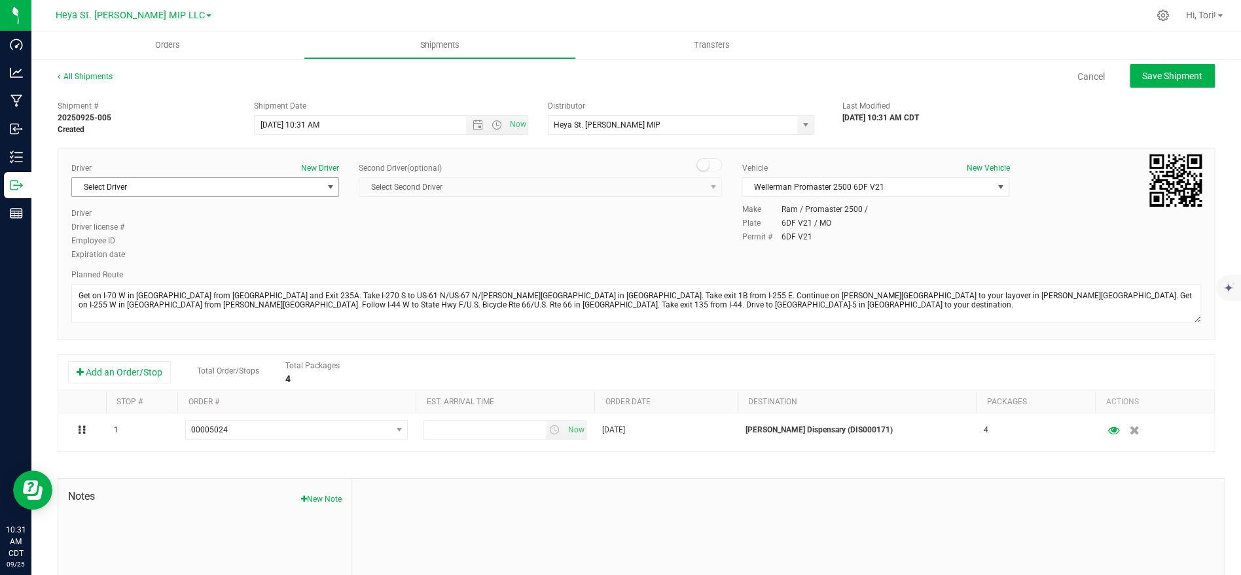
click at [289, 185] on span "Select Driver" at bounding box center [197, 187] width 250 height 18
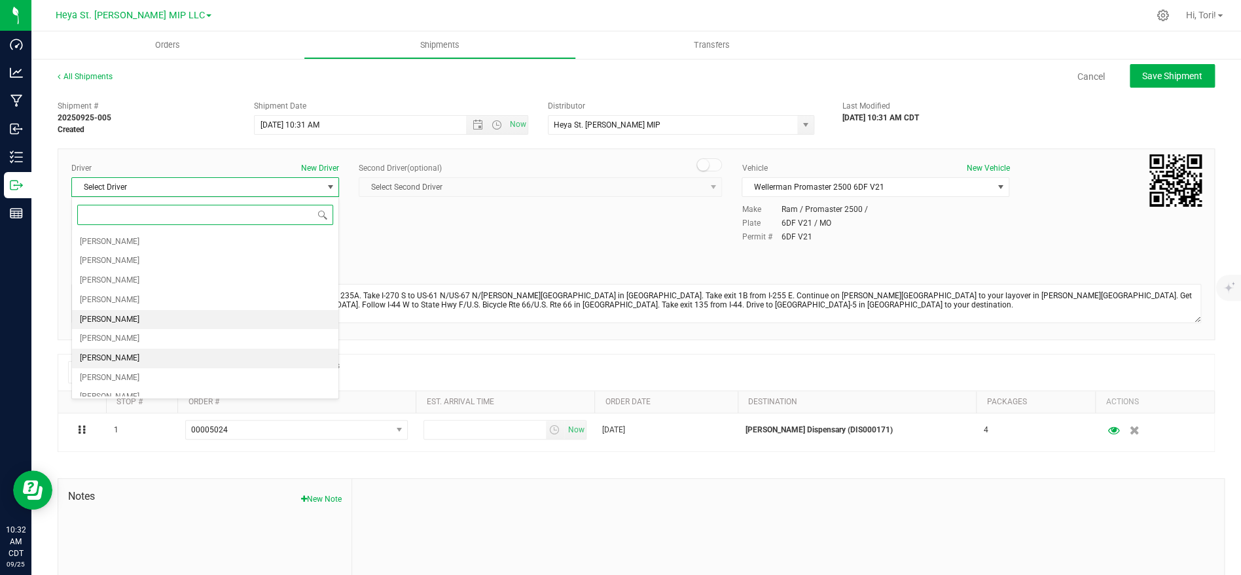
scroll to position [0, 0]
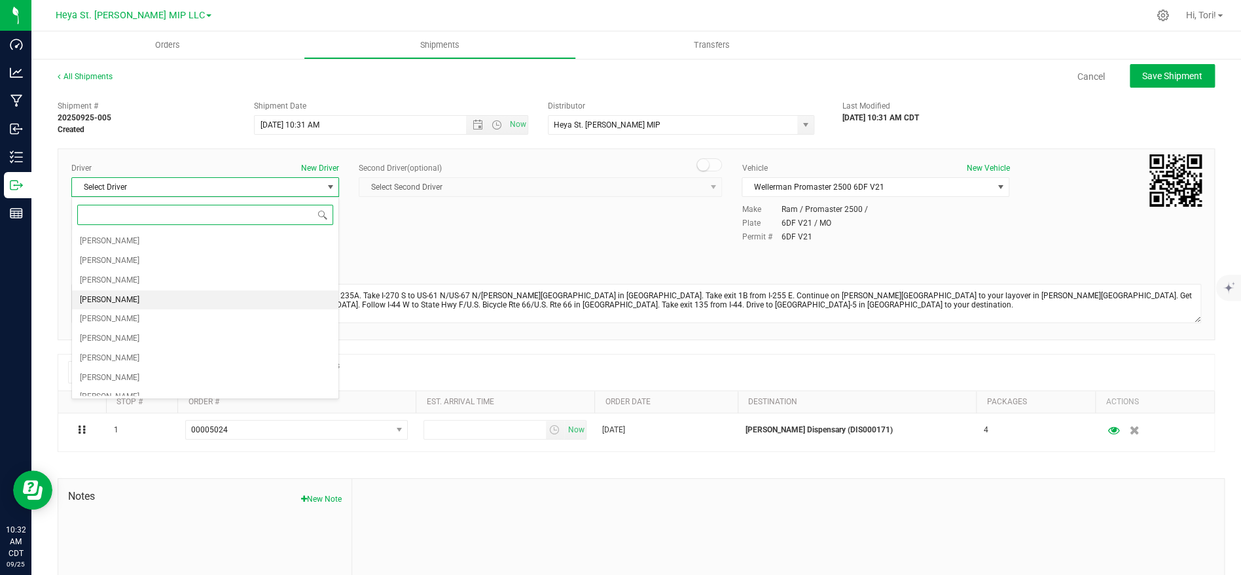
click at [139, 300] on li "[PERSON_NAME]" at bounding box center [205, 301] width 266 height 20
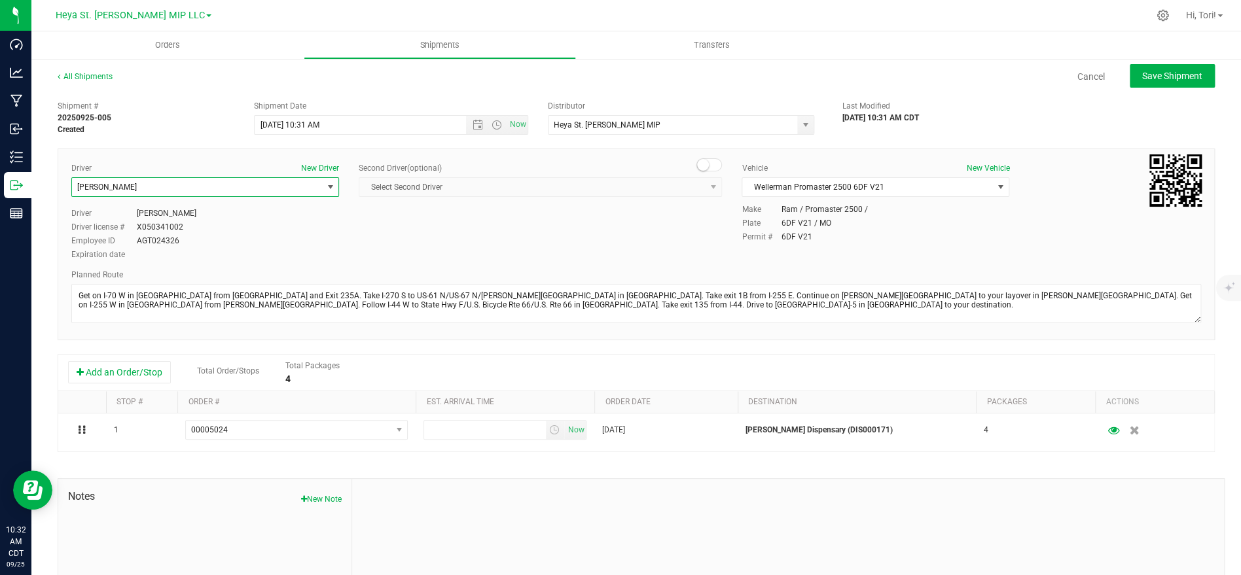
click at [277, 192] on span "[PERSON_NAME]" at bounding box center [197, 187] width 250 height 18
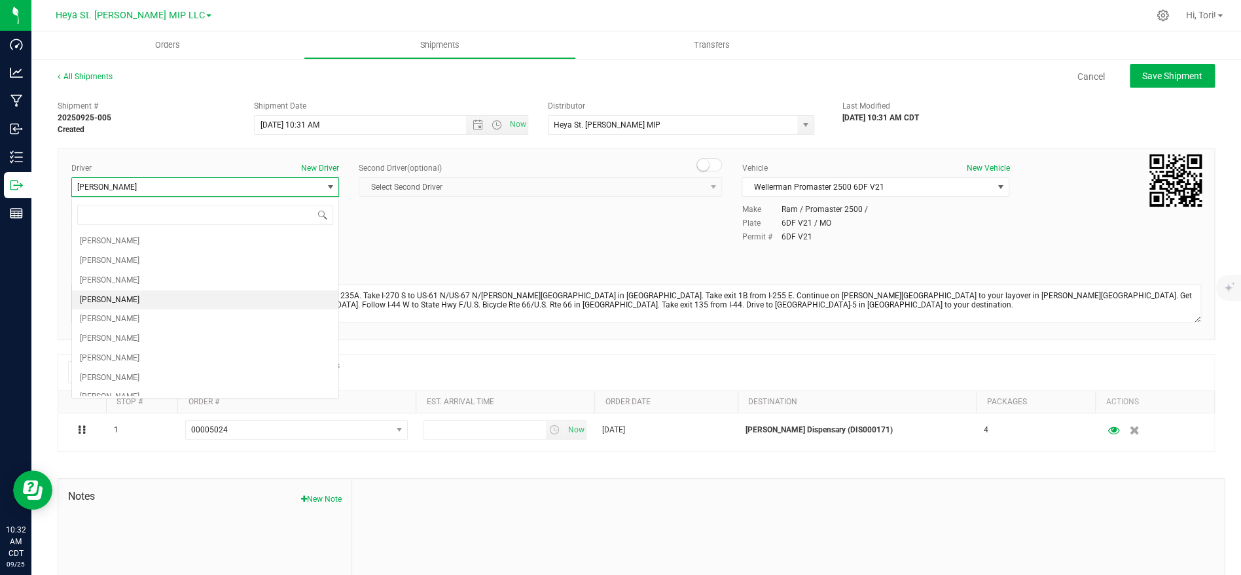
click at [282, 188] on span "[PERSON_NAME]" at bounding box center [197, 187] width 250 height 18
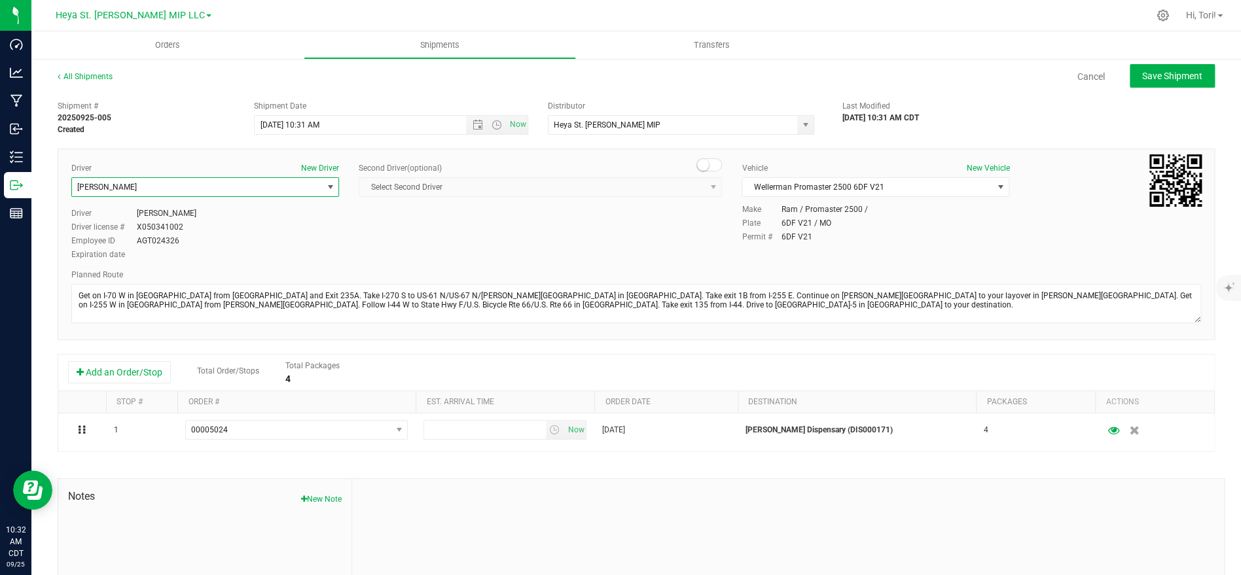
click at [293, 188] on span "[PERSON_NAME]" at bounding box center [197, 187] width 250 height 18
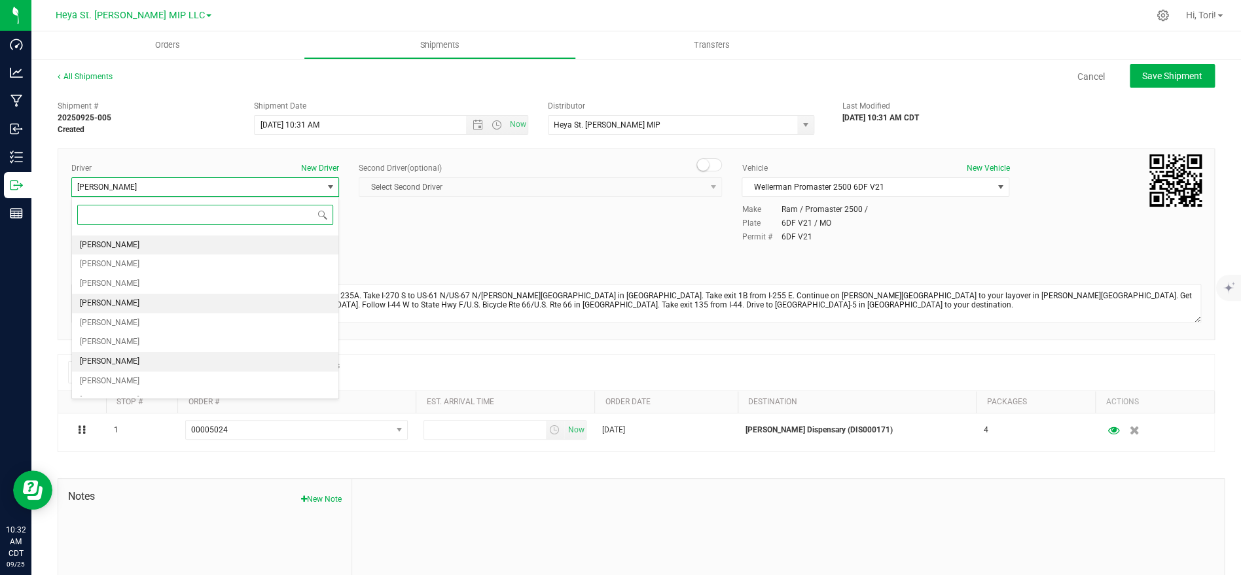
scroll to position [57, 0]
click at [177, 362] on li "[PERSON_NAME]" at bounding box center [205, 360] width 266 height 20
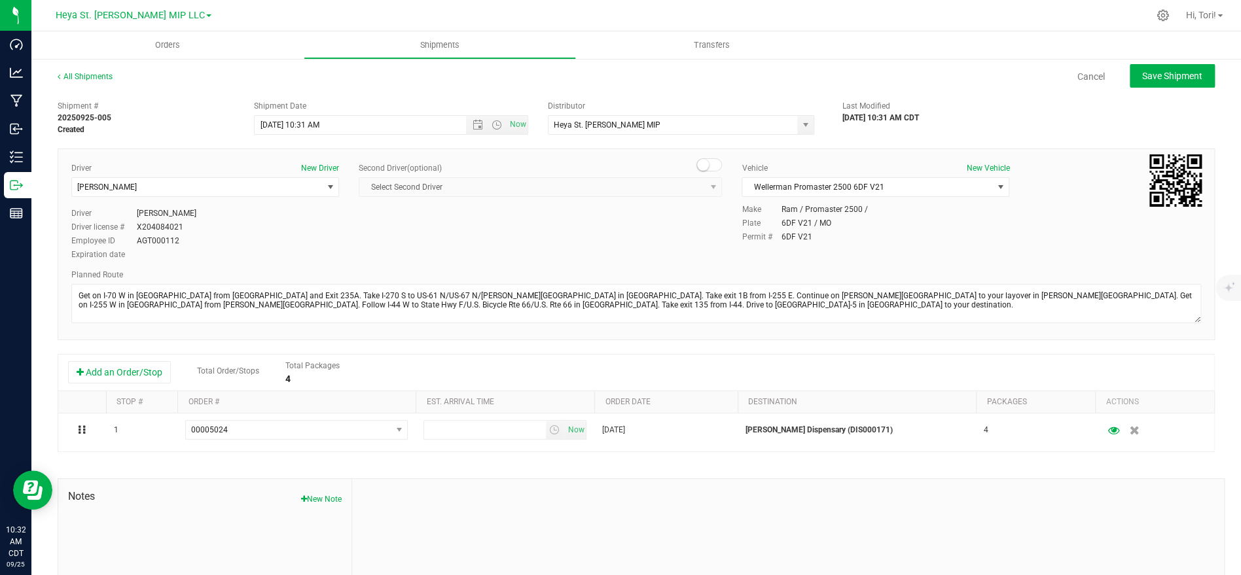
click at [246, 245] on div "Employee ID AGT000112" at bounding box center [205, 241] width 268 height 12
click at [379, 122] on input "9/25/2025 10:31 AM" at bounding box center [372, 125] width 234 height 18
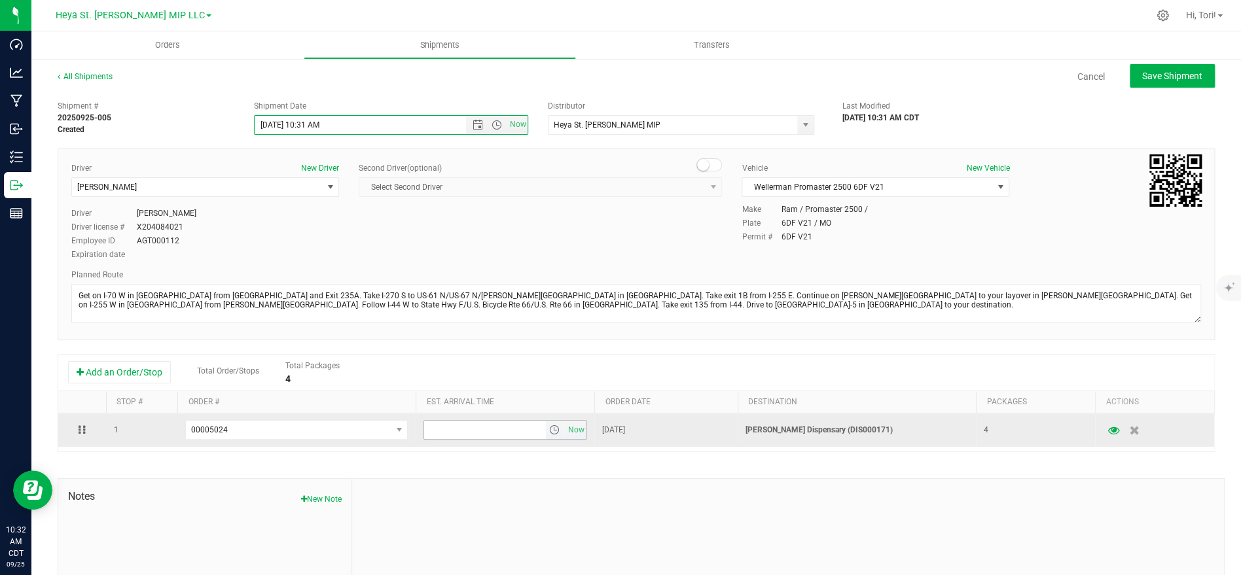
click at [470, 433] on input "text" at bounding box center [484, 430] width 121 height 18
click at [475, 431] on input "text" at bounding box center [484, 430] width 121 height 18
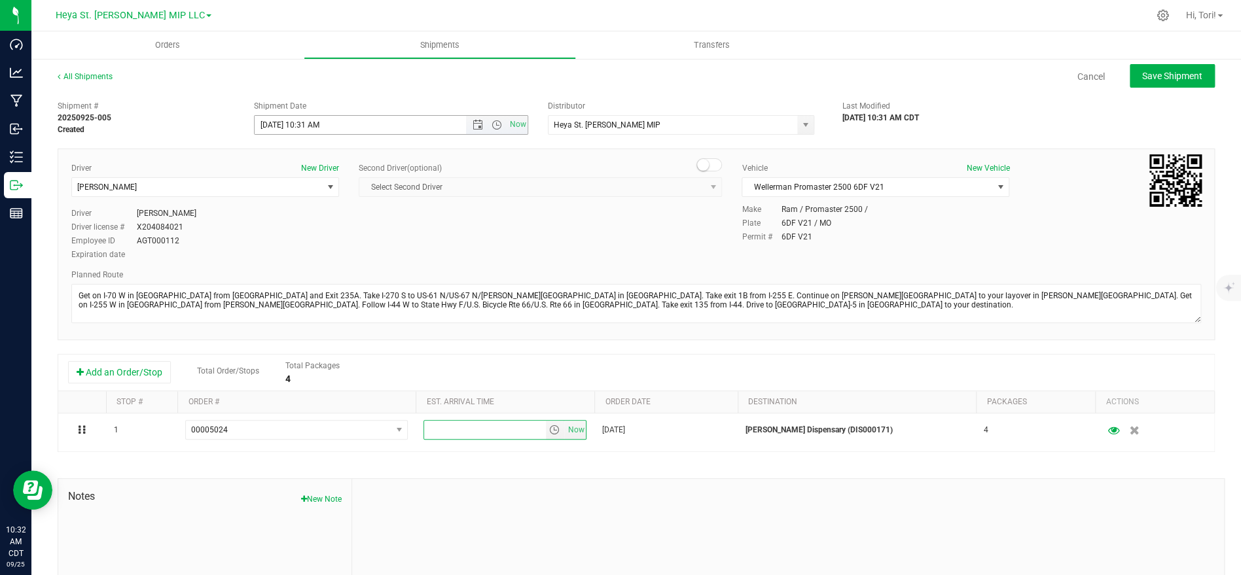
click at [370, 118] on input "9/25/2025 10:31 AM" at bounding box center [372, 125] width 234 height 18
click at [478, 427] on input "6:00 PM" at bounding box center [484, 430] width 121 height 18
click at [523, 241] on div "Driver New Driver [PERSON_NAME] Select Driver [PERSON_NAME] [PERSON_NAME] [PERS…" at bounding box center [636, 212] width 1149 height 100
click at [1169, 75] on span "Save Shipment" at bounding box center [1172, 76] width 60 height 10
type input "[DATE] 8:00 PM"
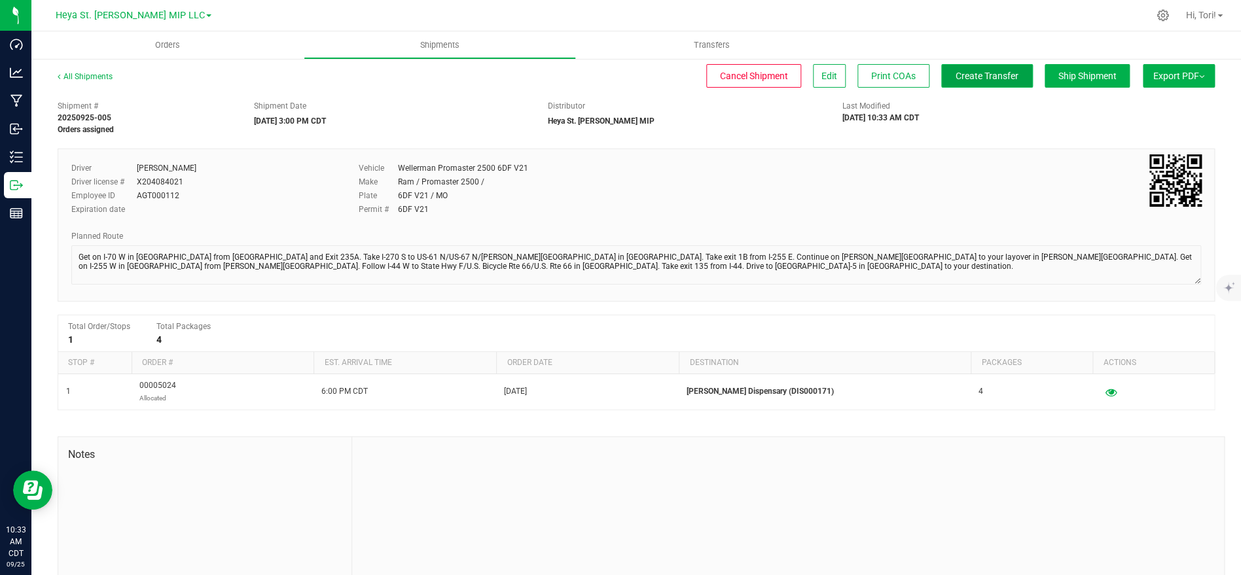
click at [994, 67] on button "Create Transfer" at bounding box center [987, 76] width 92 height 24
